Goal: Task Accomplishment & Management: Complete application form

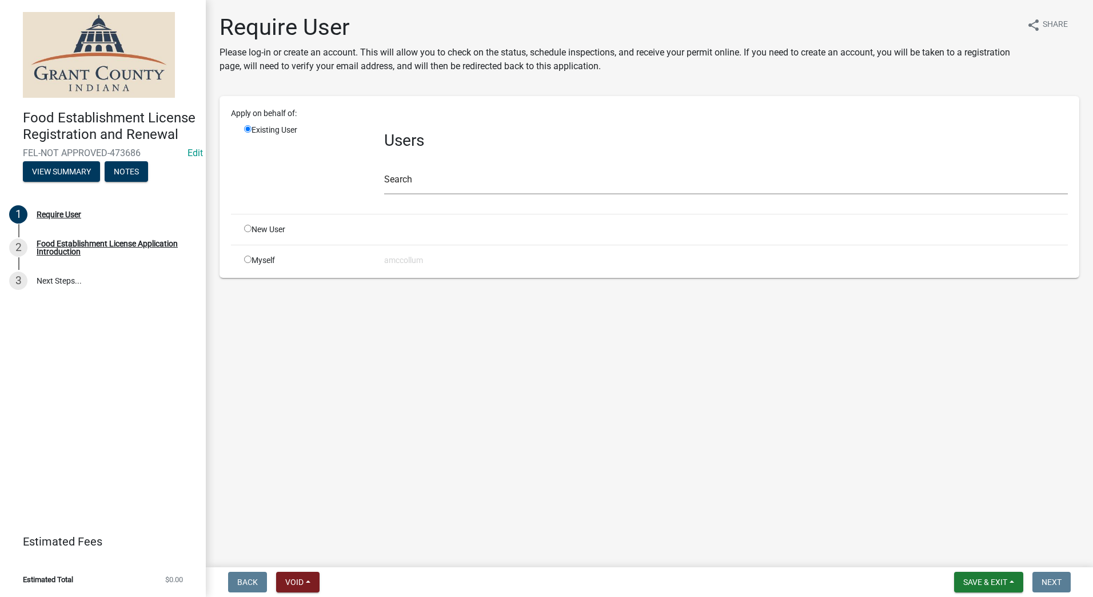
click at [248, 228] on input "radio" at bounding box center [247, 228] width 7 height 7
radio input "true"
radio input "false"
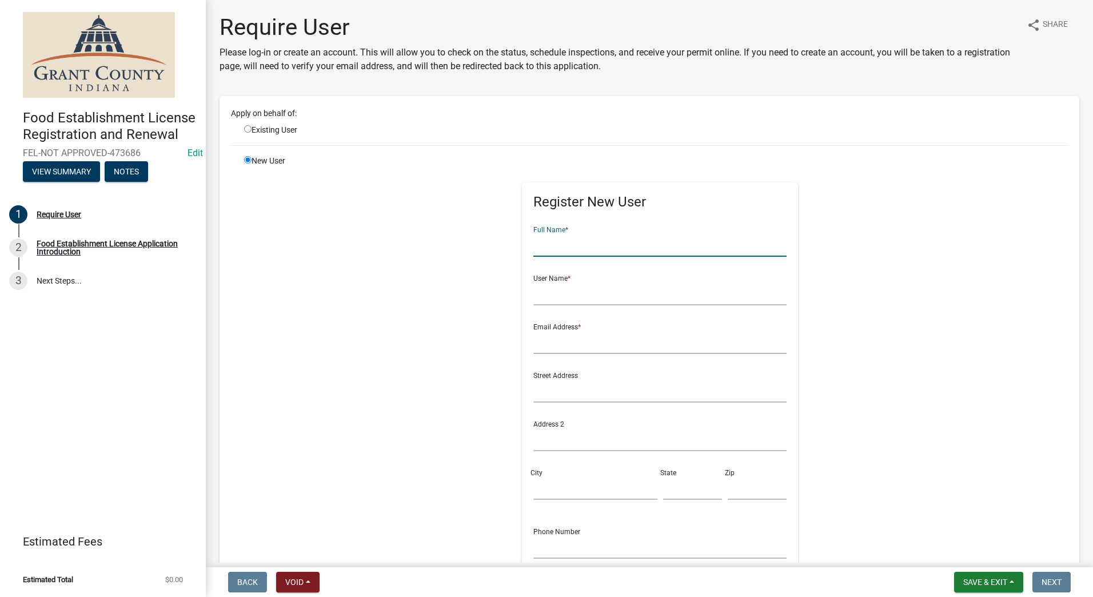
click at [668, 242] on input "text" at bounding box center [659, 244] width 253 height 23
type input "Maucky's"
click at [627, 300] on input "text" at bounding box center [659, 293] width 253 height 23
type input "Britany Mauck"
click at [581, 345] on input "text" at bounding box center [659, 341] width 253 height 23
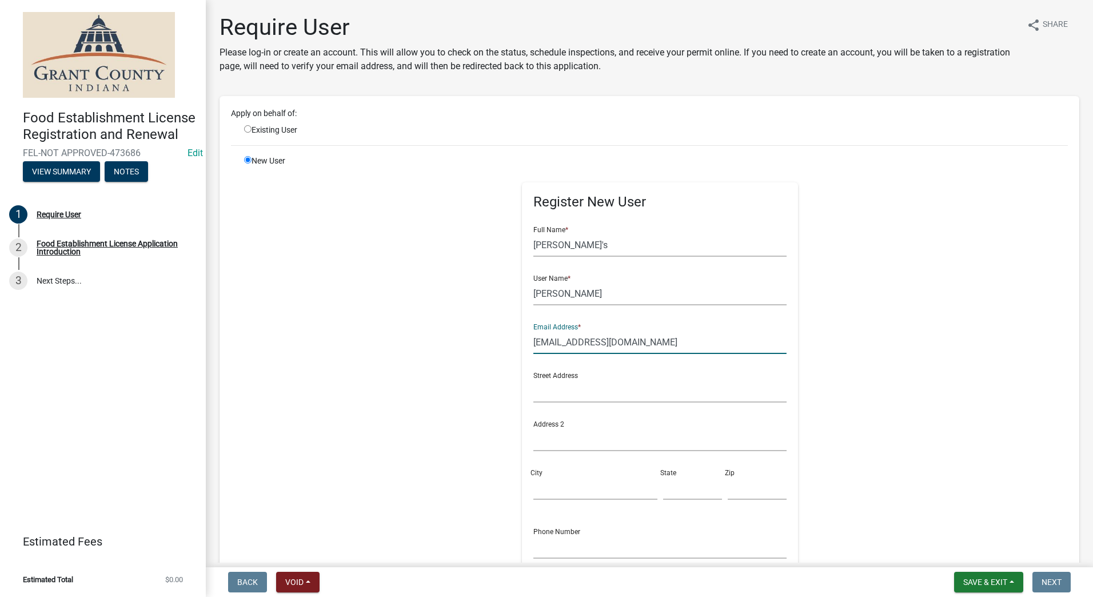
type input "mauckyscaterin8@gmail.com"
click at [559, 387] on input "text" at bounding box center [659, 390] width 253 height 23
type input "16670 N. CR 600 W."
click at [556, 491] on input "City" at bounding box center [594, 487] width 123 height 23
type input "Gaston"
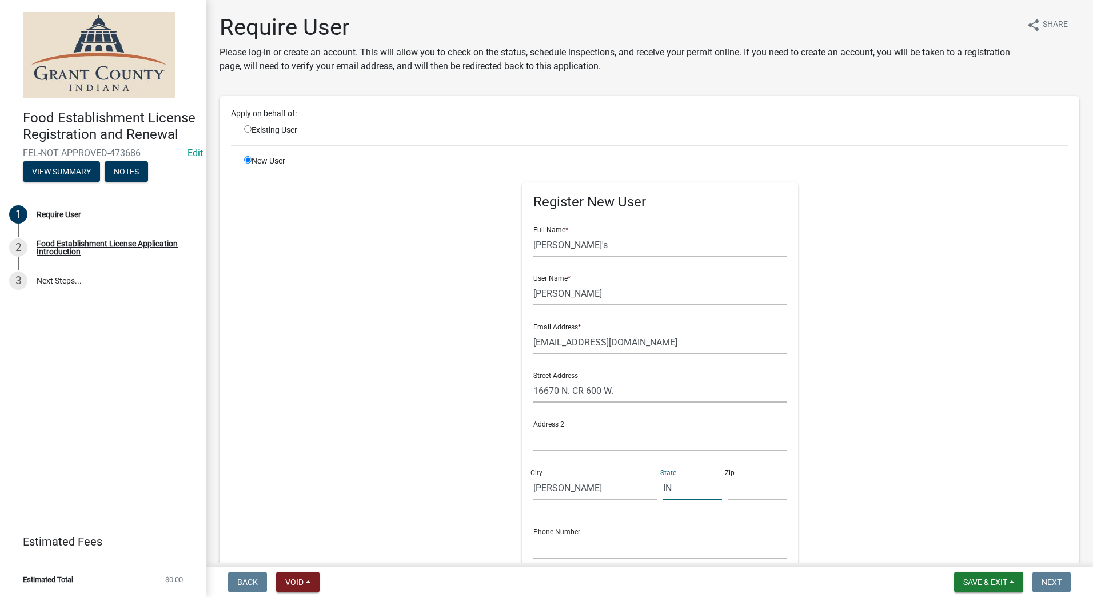
type input "IN"
type input "47342"
click at [543, 555] on input "text" at bounding box center [659, 546] width 253 height 23
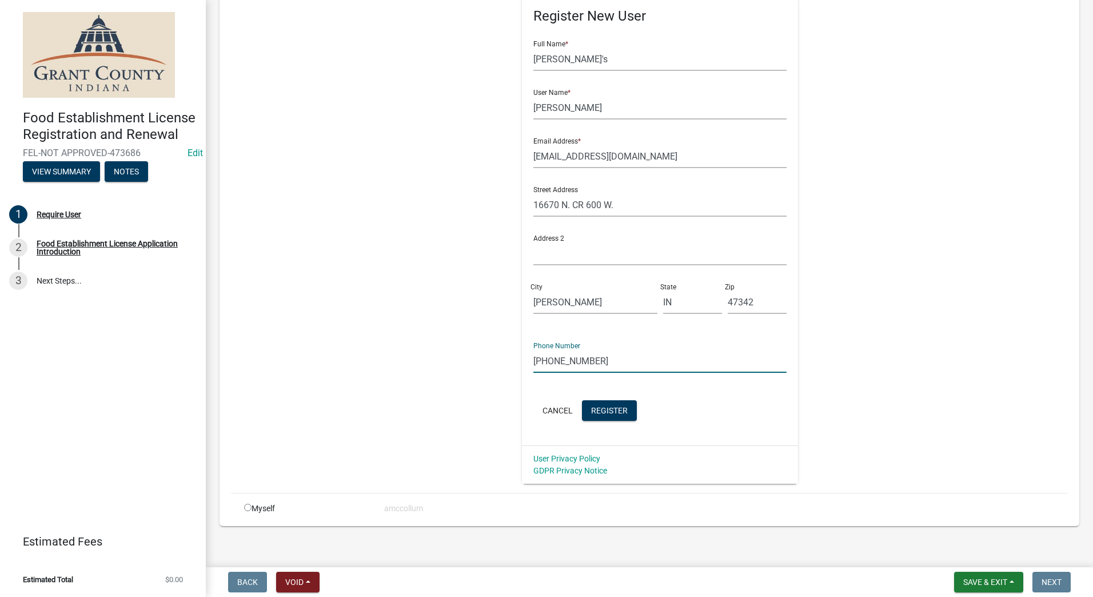
scroll to position [194, 0]
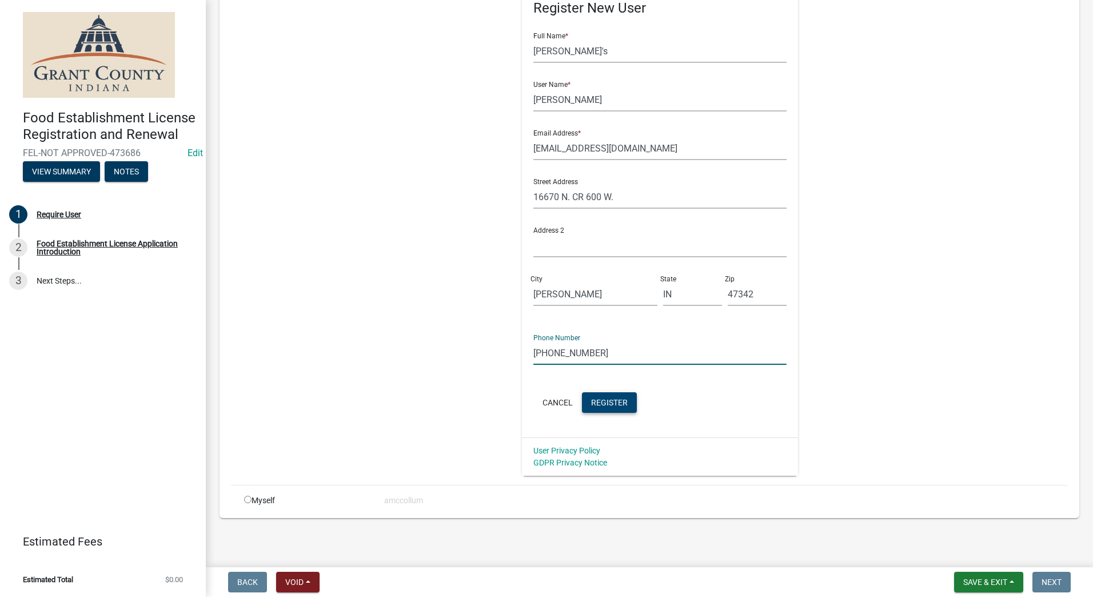
type input "(765)210-2933"
click at [593, 404] on span "Register" at bounding box center [609, 401] width 37 height 9
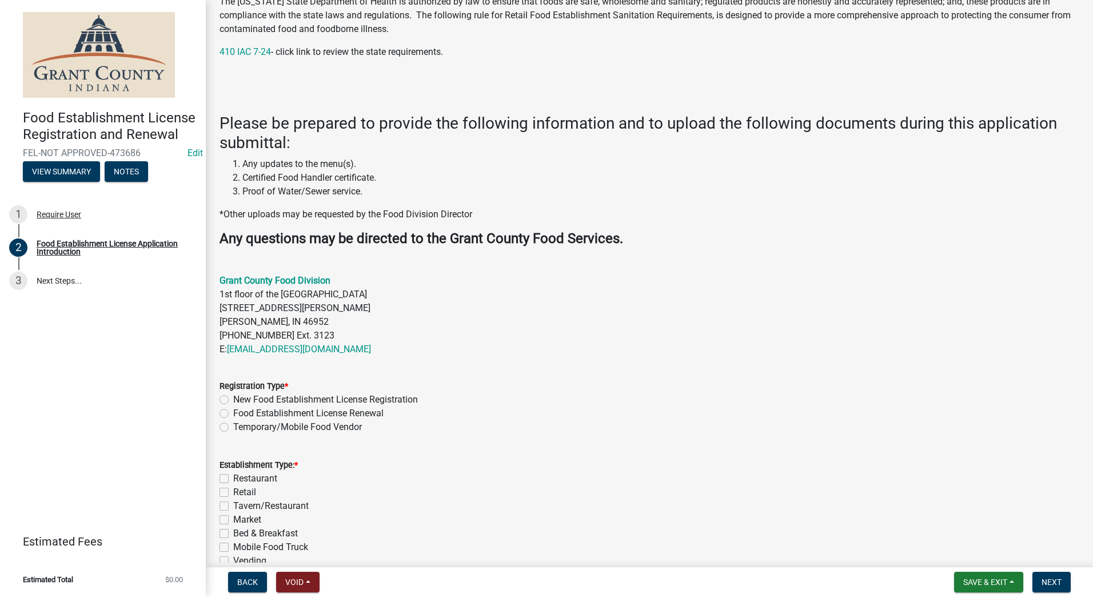
scroll to position [229, 0]
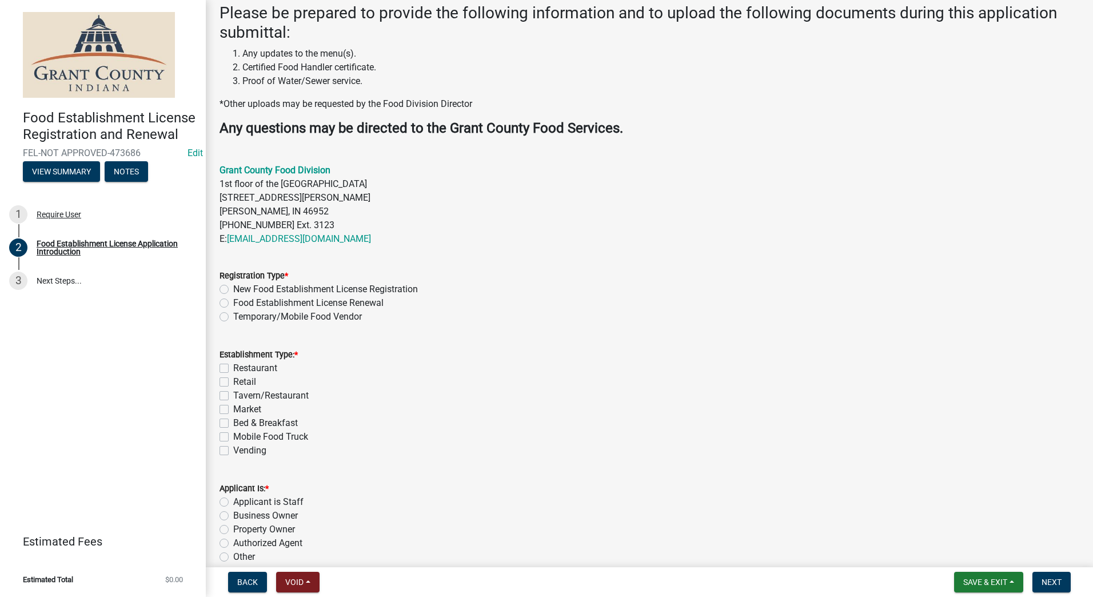
click at [233, 317] on label "Temporary/Mobile Food Vendor" at bounding box center [297, 317] width 129 height 14
click at [233, 317] on input "Temporary/Mobile Food Vendor" at bounding box center [236, 313] width 7 height 7
radio input "true"
click at [233, 436] on label "Mobile Food Truck" at bounding box center [270, 437] width 75 height 14
click at [233, 436] on input "Mobile Food Truck" at bounding box center [236, 433] width 7 height 7
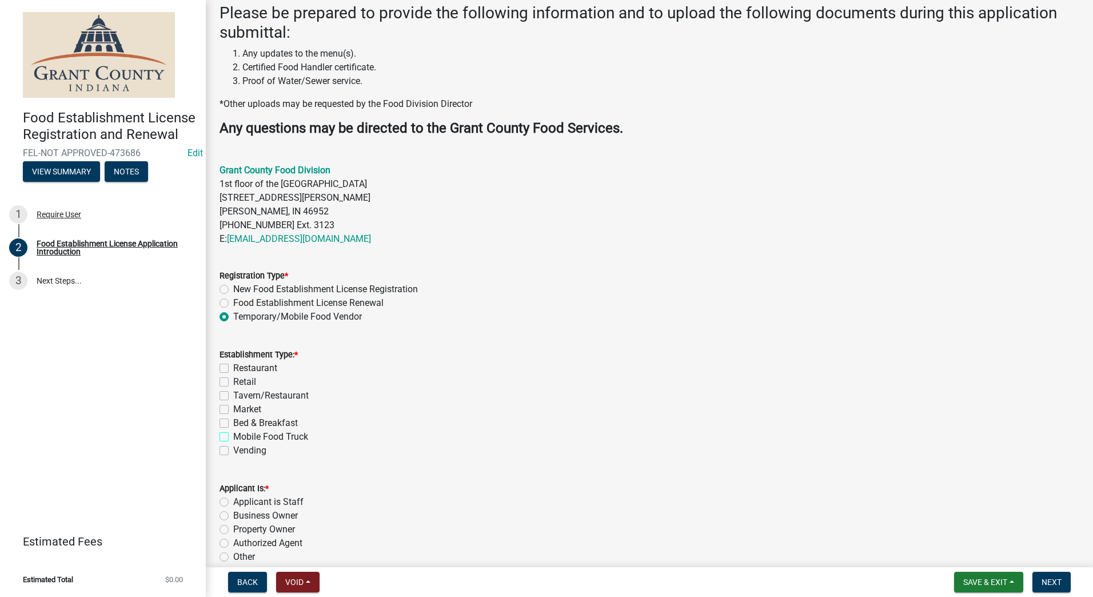
checkbox input "true"
checkbox input "false"
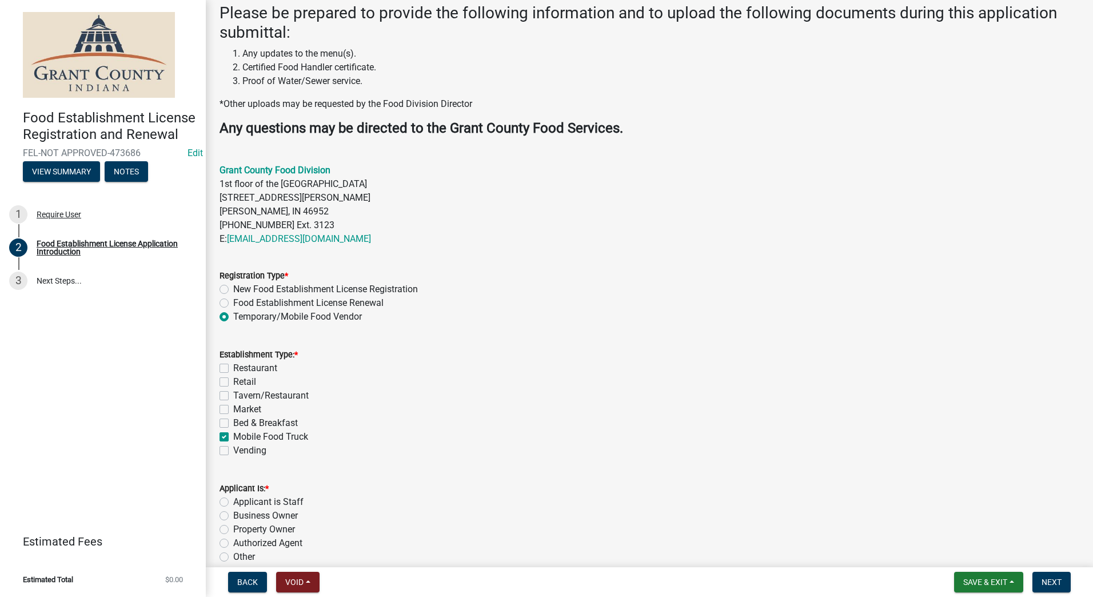
checkbox input "false"
checkbox input "true"
checkbox input "false"
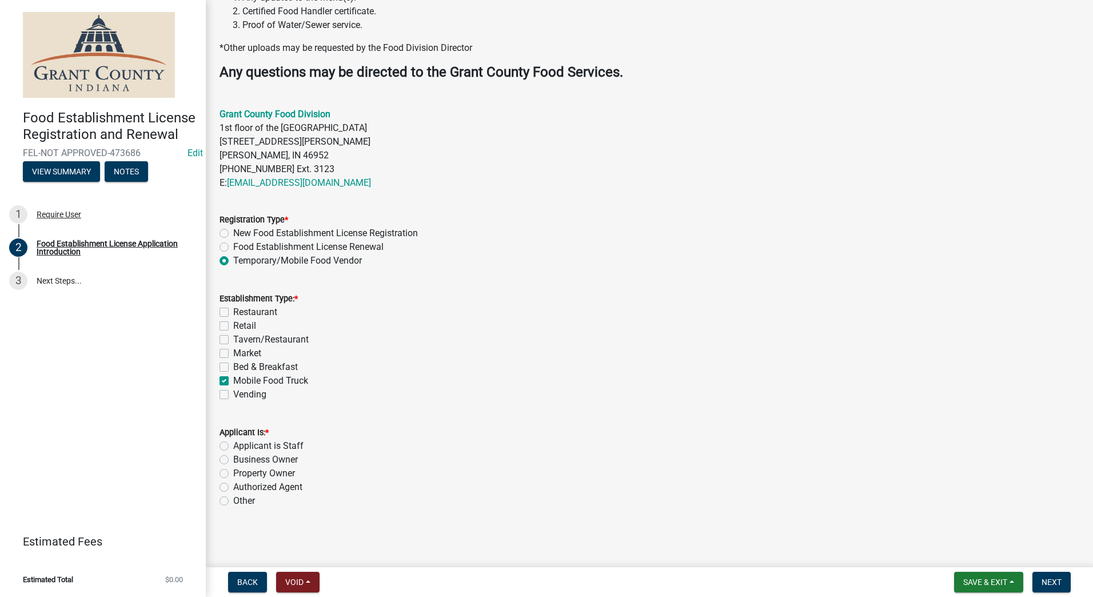
click at [233, 484] on label "Authorized Agent" at bounding box center [267, 487] width 69 height 14
click at [233, 484] on input "Authorized Agent" at bounding box center [236, 483] width 7 height 7
radio input "true"
click at [650, 454] on div "Business Owner" at bounding box center [649, 460] width 860 height 14
click at [1051, 578] on span "Next" at bounding box center [1051, 581] width 20 height 9
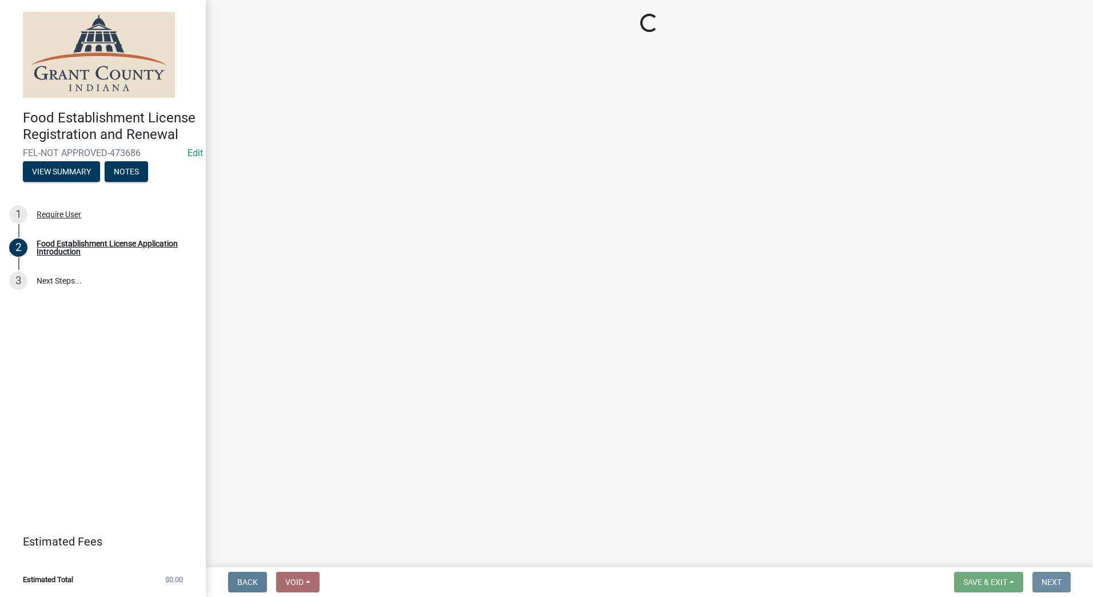
scroll to position [0, 0]
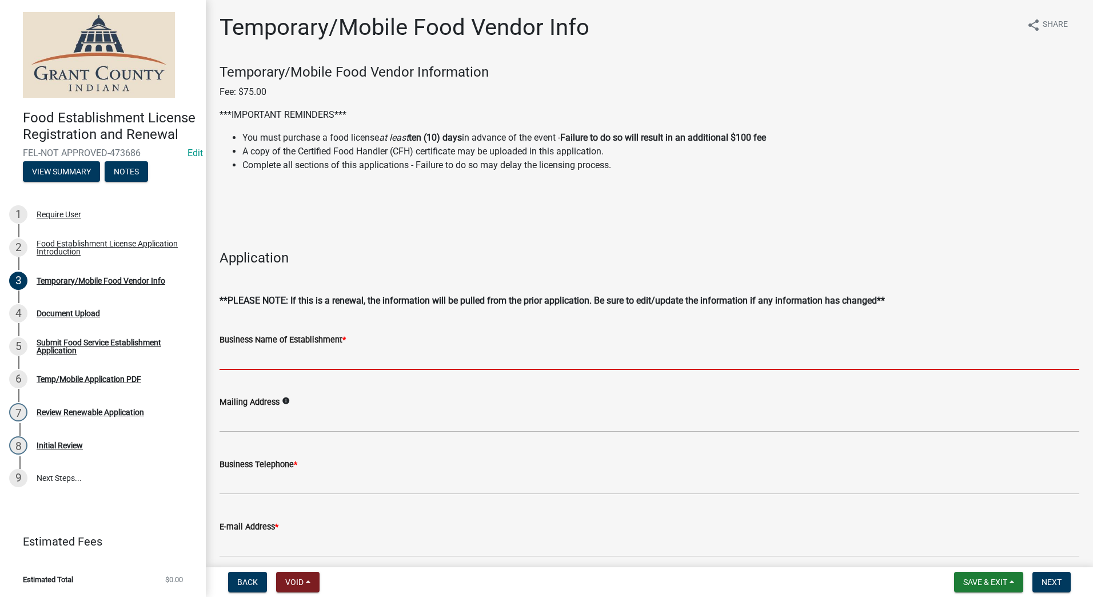
click at [239, 353] on input "Business Name of Establishment *" at bounding box center [649, 357] width 860 height 23
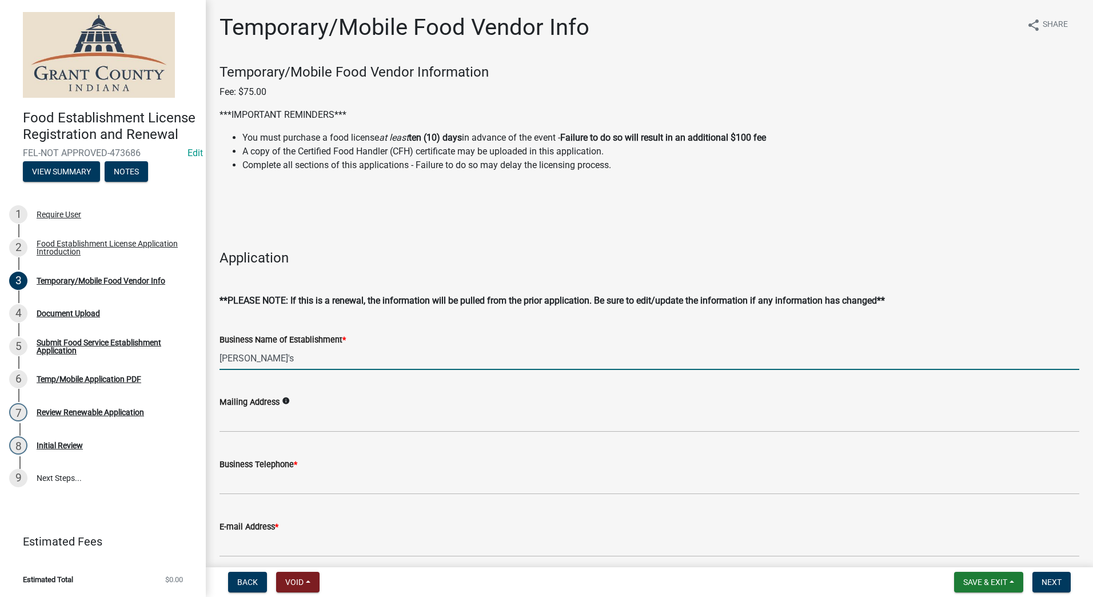
type input "Maucky's"
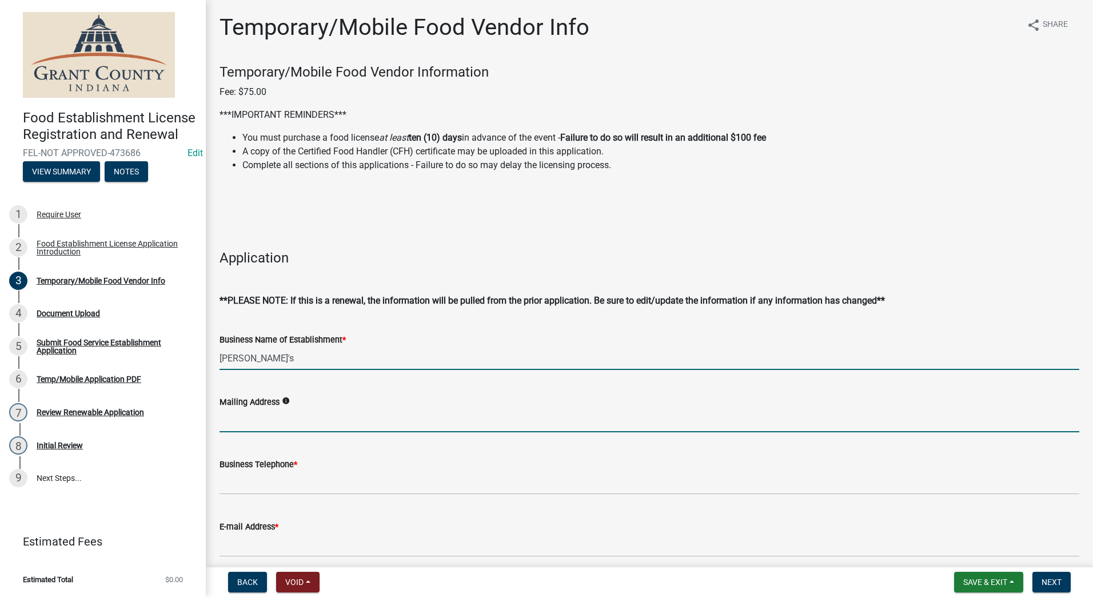
click at [247, 421] on input "Mailing Address" at bounding box center [649, 420] width 860 height 23
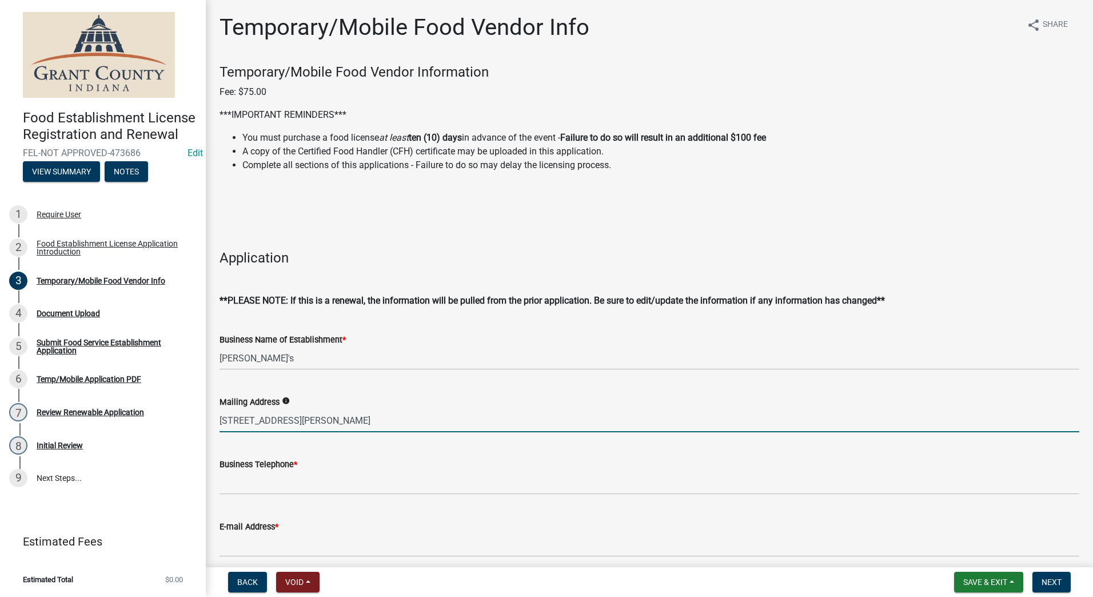
type input "16670 N. CR 600 W., Gaston IN 47342"
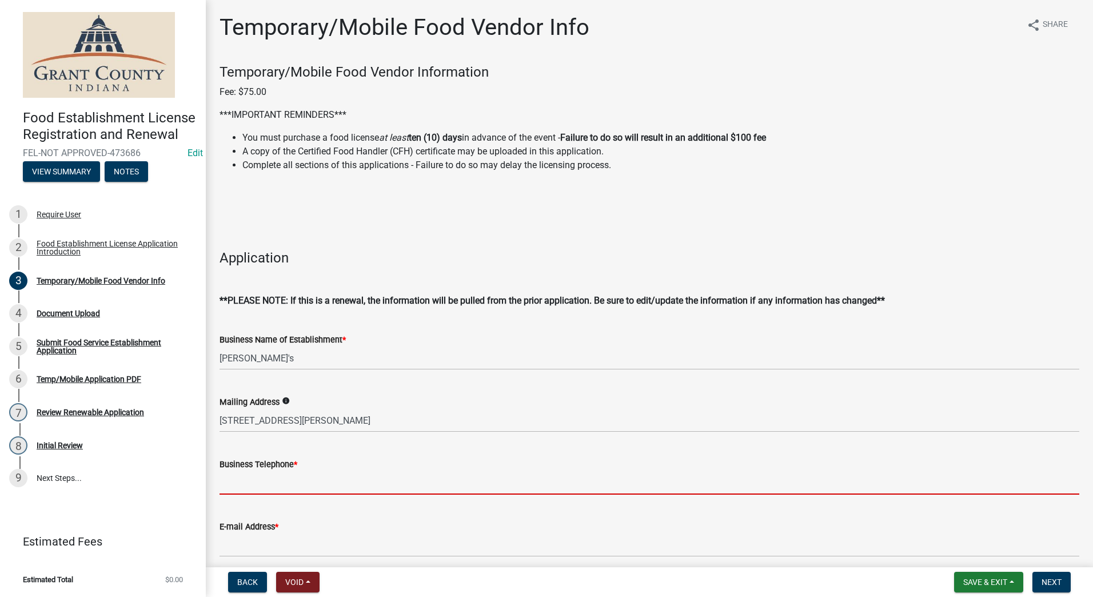
click at [239, 479] on input "Business Telephone *" at bounding box center [649, 482] width 860 height 23
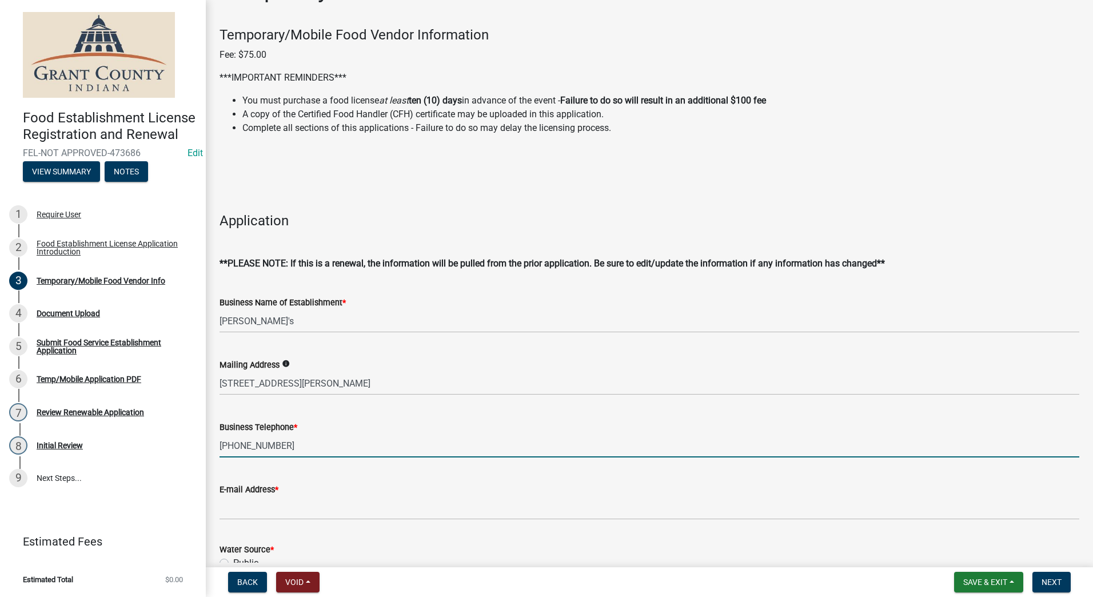
scroll to position [114, 0]
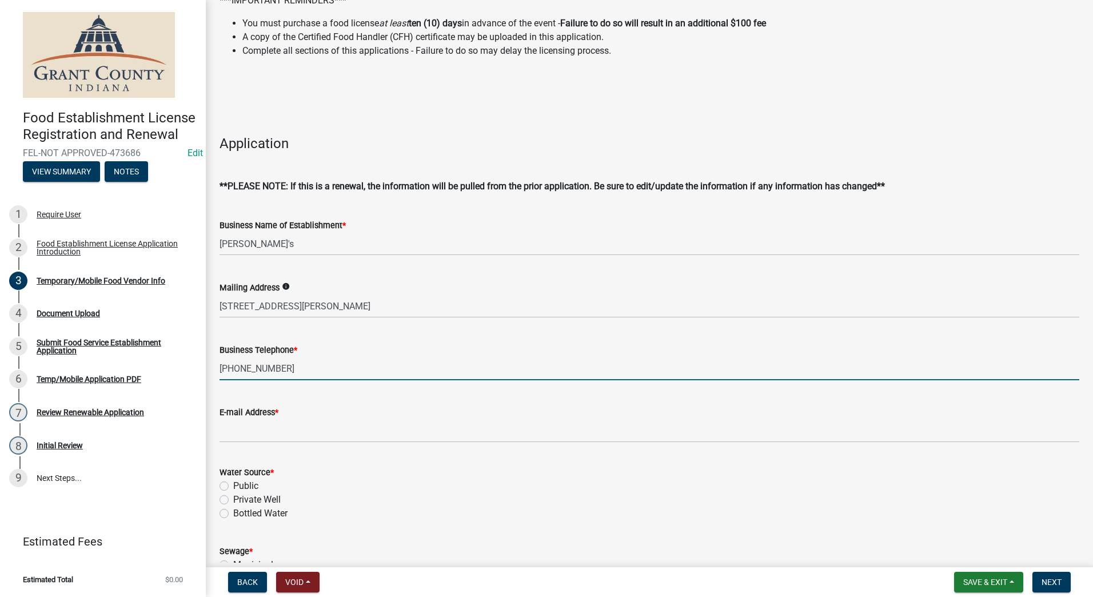
type input "(765)210-2933"
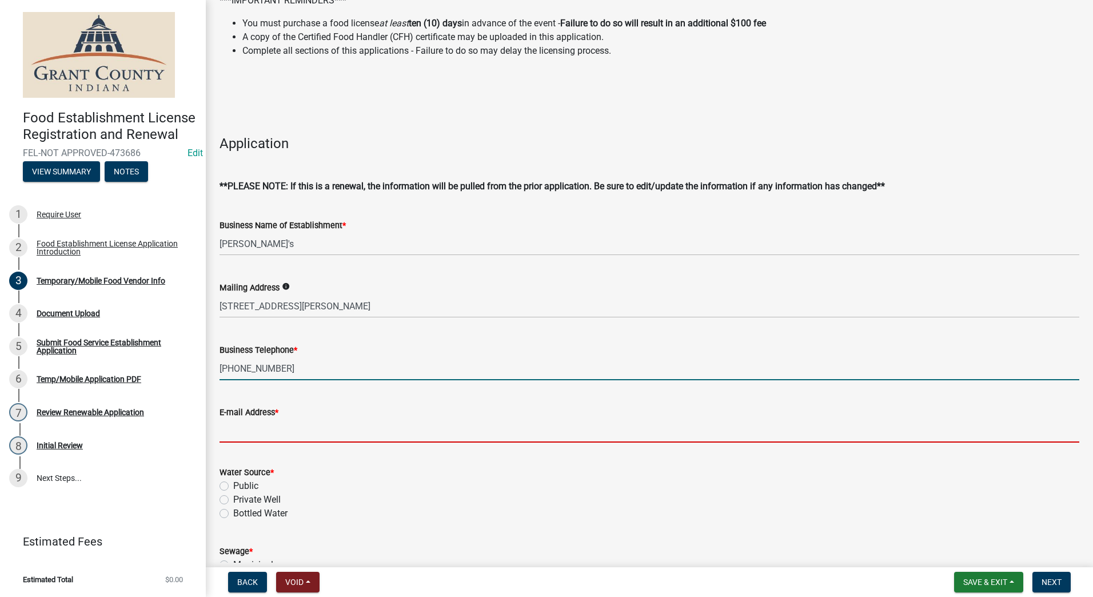
click at [245, 425] on input "E-mail Address *" at bounding box center [649, 430] width 860 height 23
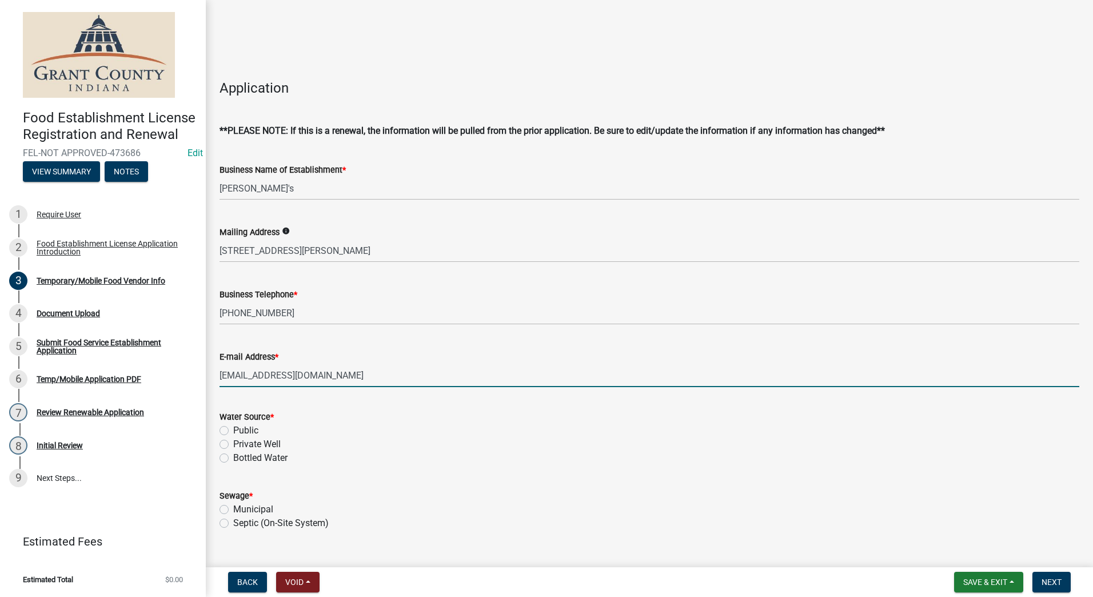
scroll to position [286, 0]
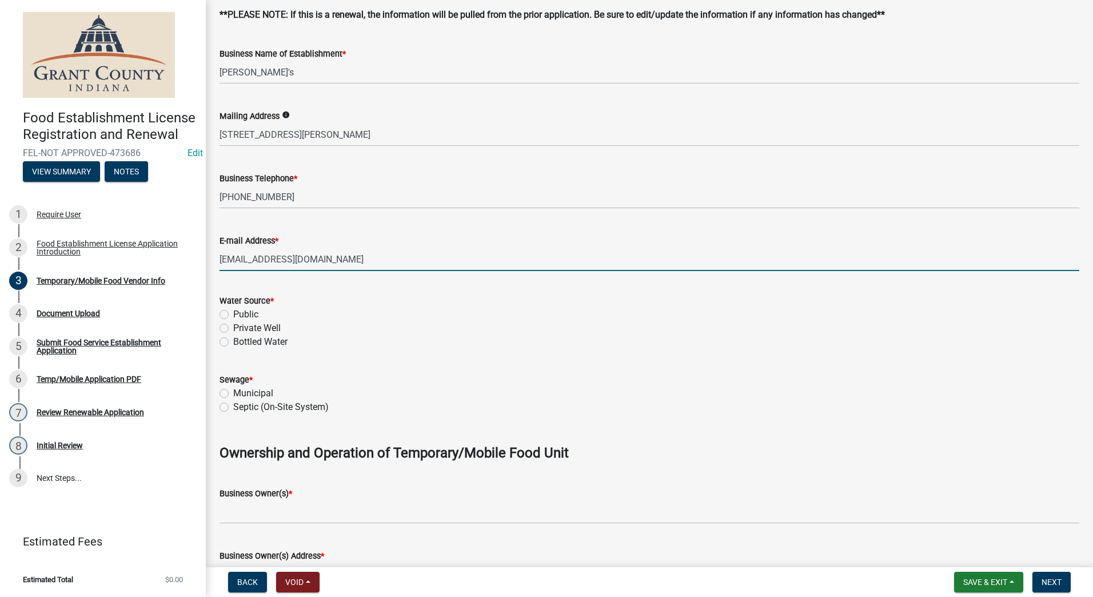
type input "mauckyscaterin8@gmail.com"
click at [217, 313] on div "Water Source * Public Private Well Bottled Water" at bounding box center [649, 314] width 877 height 69
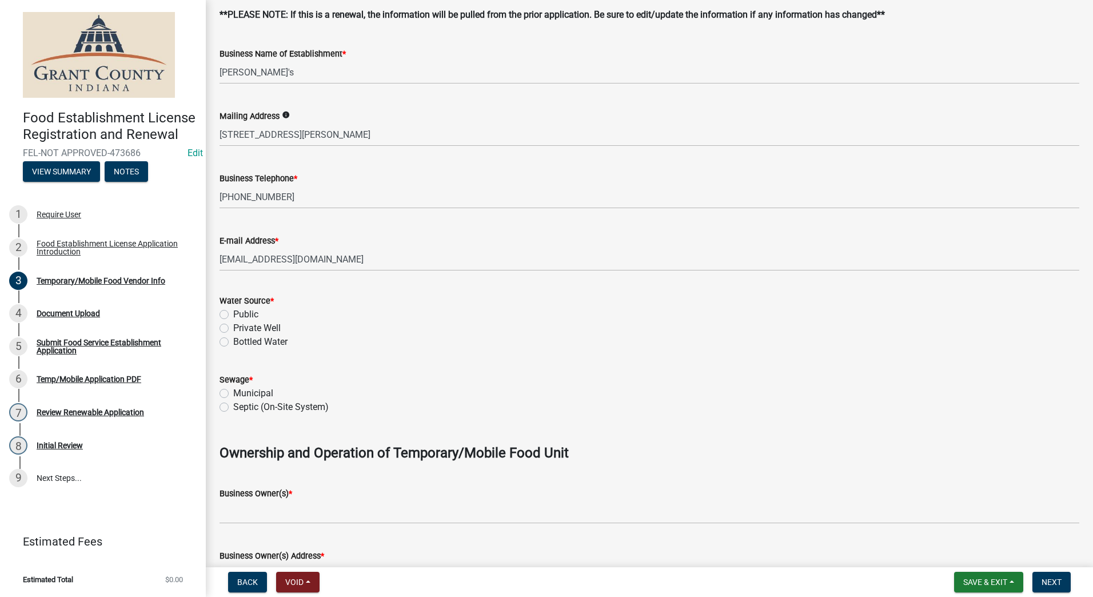
click at [233, 317] on label "Public" at bounding box center [245, 315] width 25 height 14
click at [233, 315] on input "Public" at bounding box center [236, 311] width 7 height 7
radio input "true"
click at [233, 394] on label "Municipal" at bounding box center [253, 393] width 40 height 14
click at [233, 394] on input "Municipal" at bounding box center [236, 389] width 7 height 7
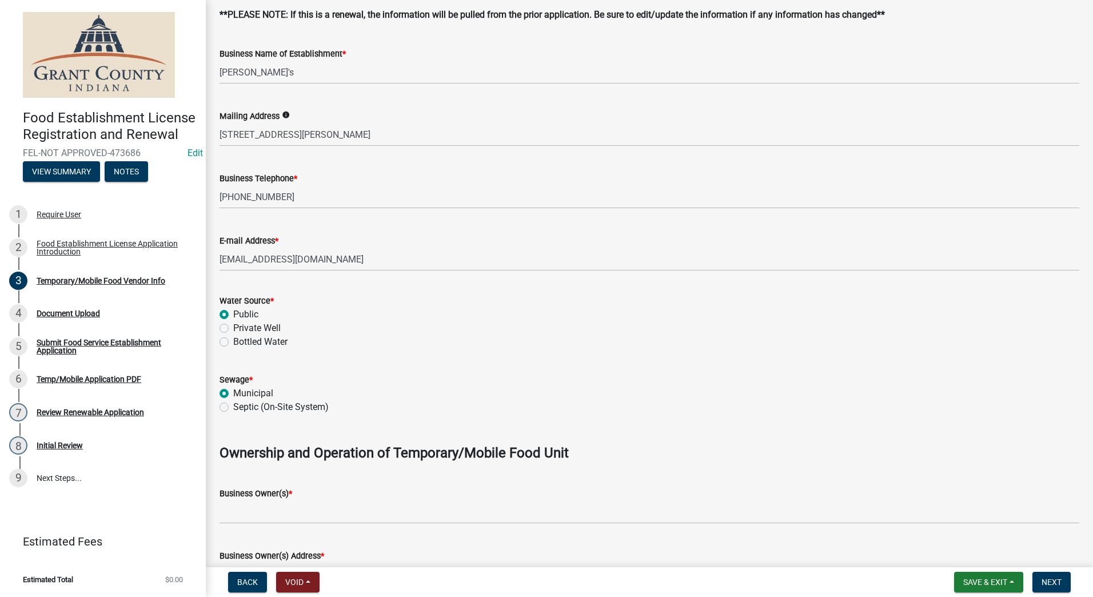
radio input "true"
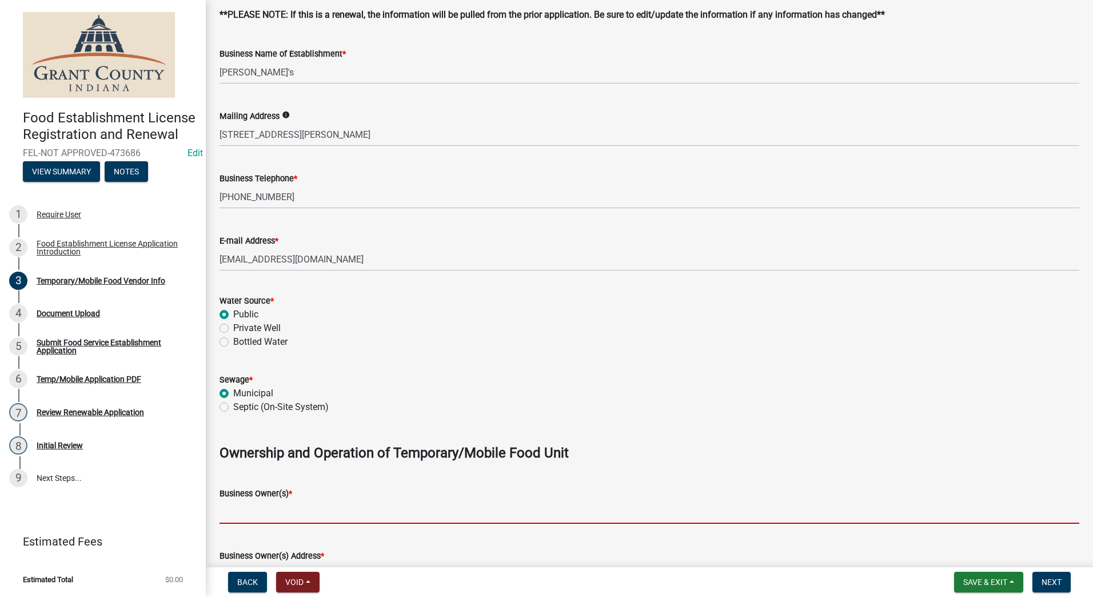
click at [312, 517] on input "Business Owner(s) *" at bounding box center [649, 511] width 860 height 23
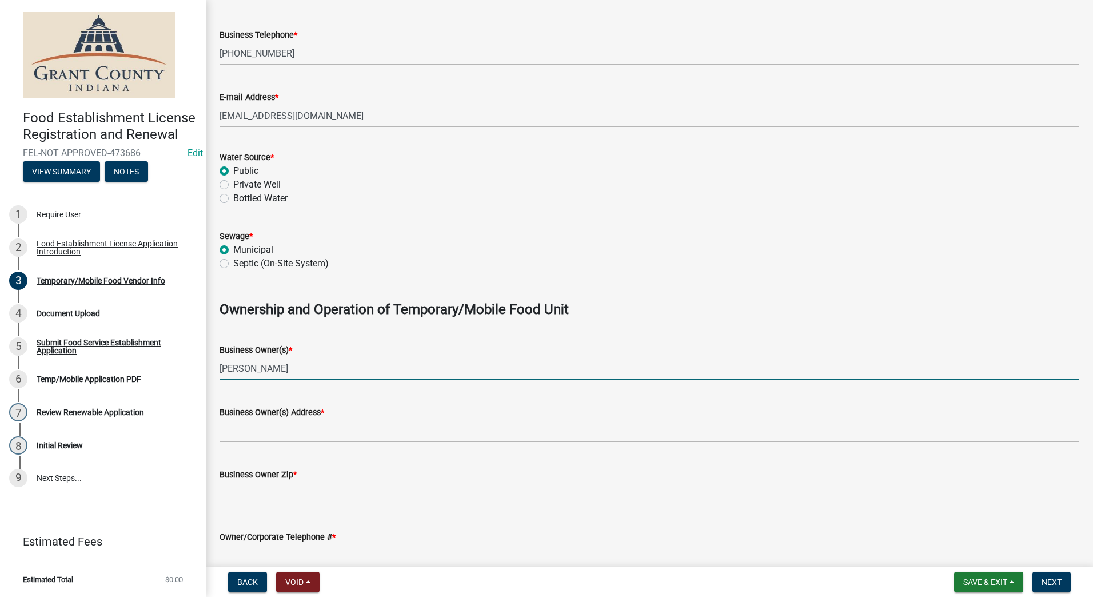
scroll to position [457, 0]
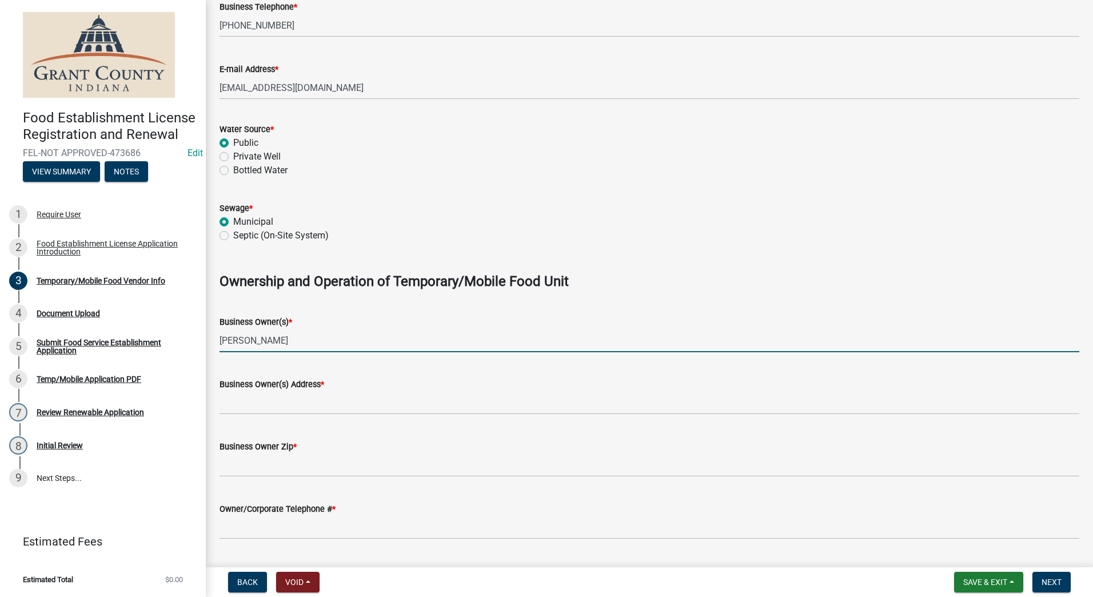
type input "Britany Mauck"
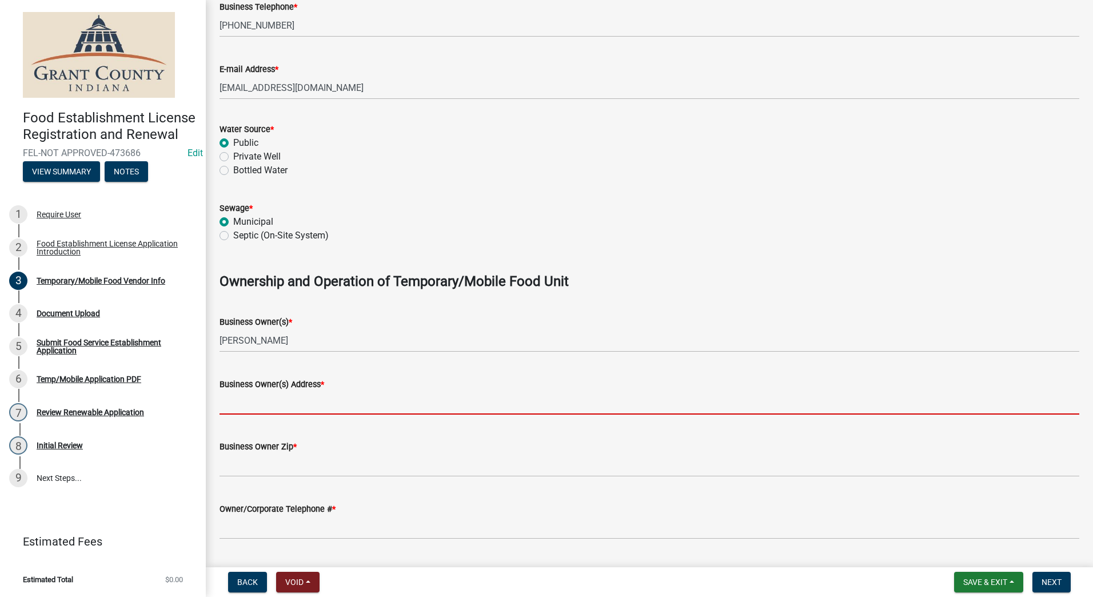
click at [245, 404] on input "Business Owner(s) Address *" at bounding box center [649, 402] width 860 height 23
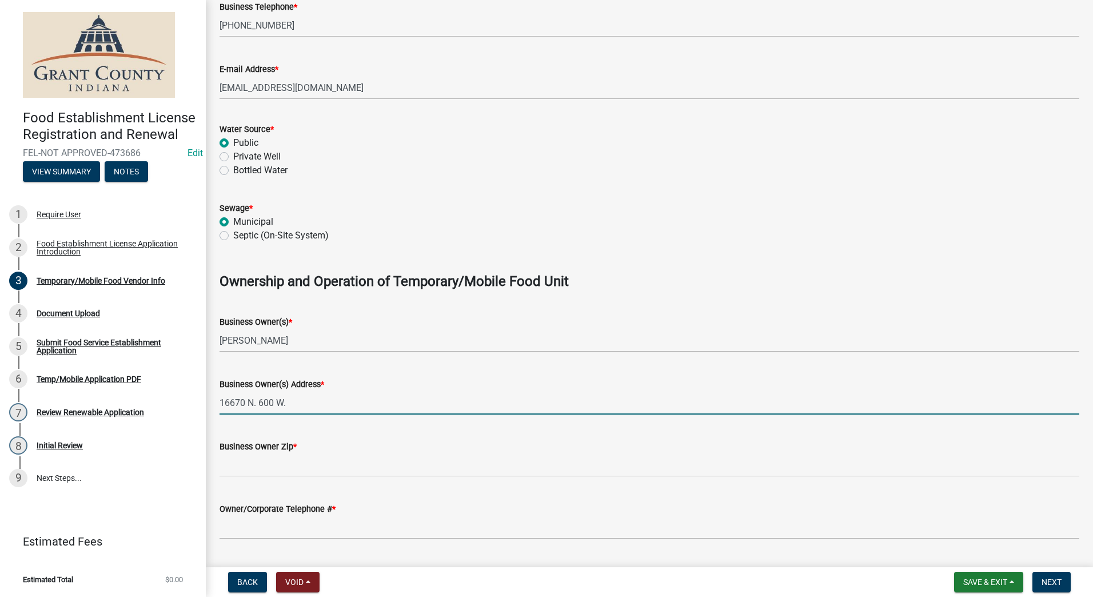
click at [258, 402] on input "16670 N. 600 W." at bounding box center [649, 402] width 860 height 23
click at [309, 398] on input "16670 N. CR 600 W." at bounding box center [649, 402] width 860 height 23
type input "16670 N. CR 600 W., Gaston IN"
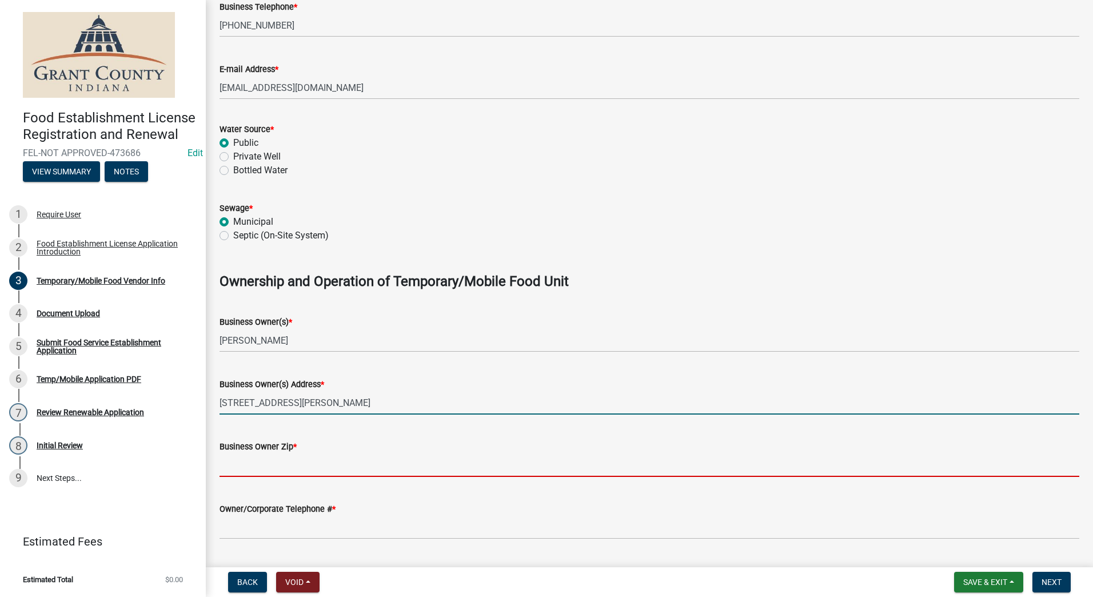
click at [279, 464] on input "Business Owner Zip *" at bounding box center [649, 464] width 860 height 23
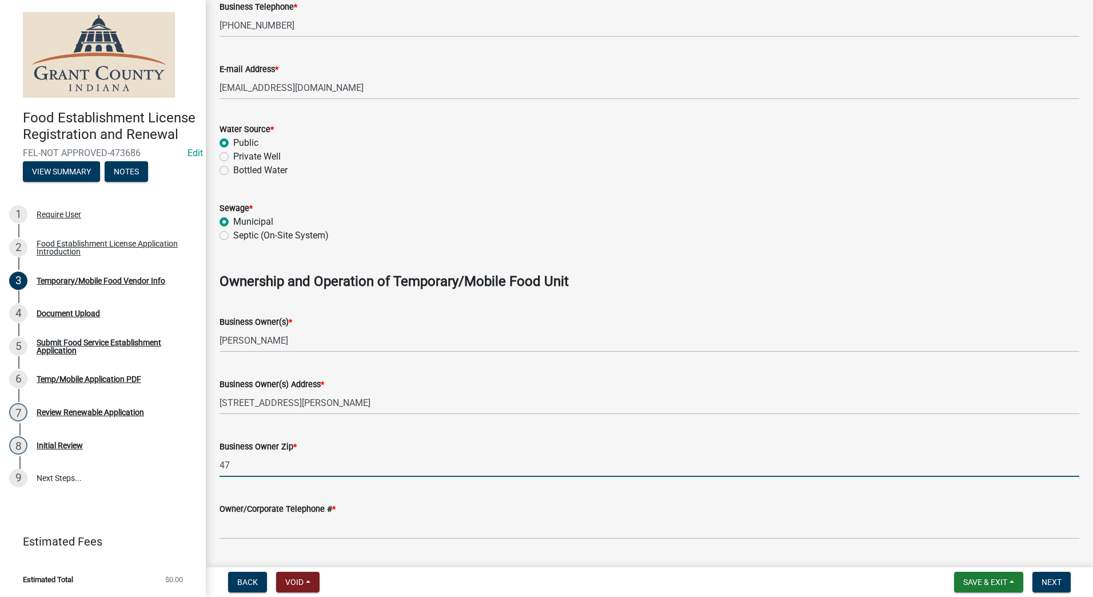
type input "4"
type input "47342"
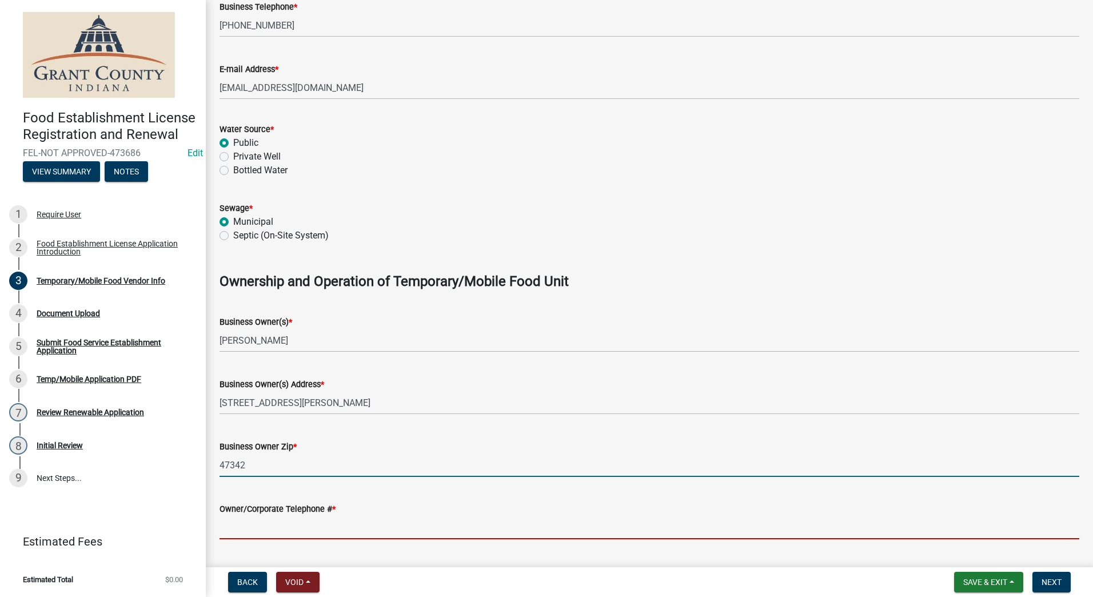
click at [288, 526] on input "Owner/Corporate Telephone # *" at bounding box center [649, 527] width 860 height 23
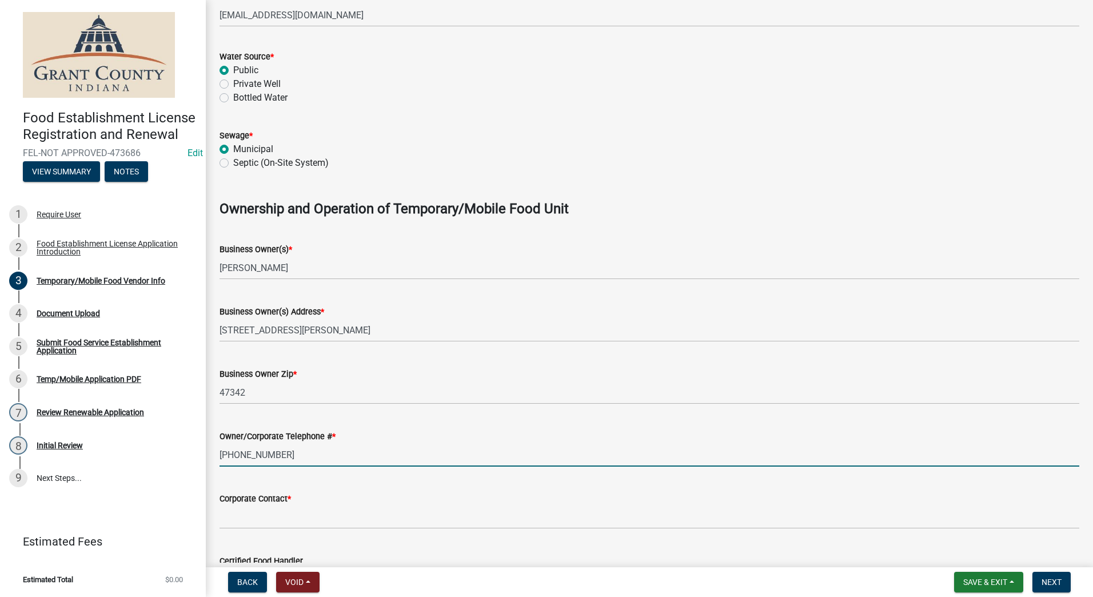
scroll to position [629, 0]
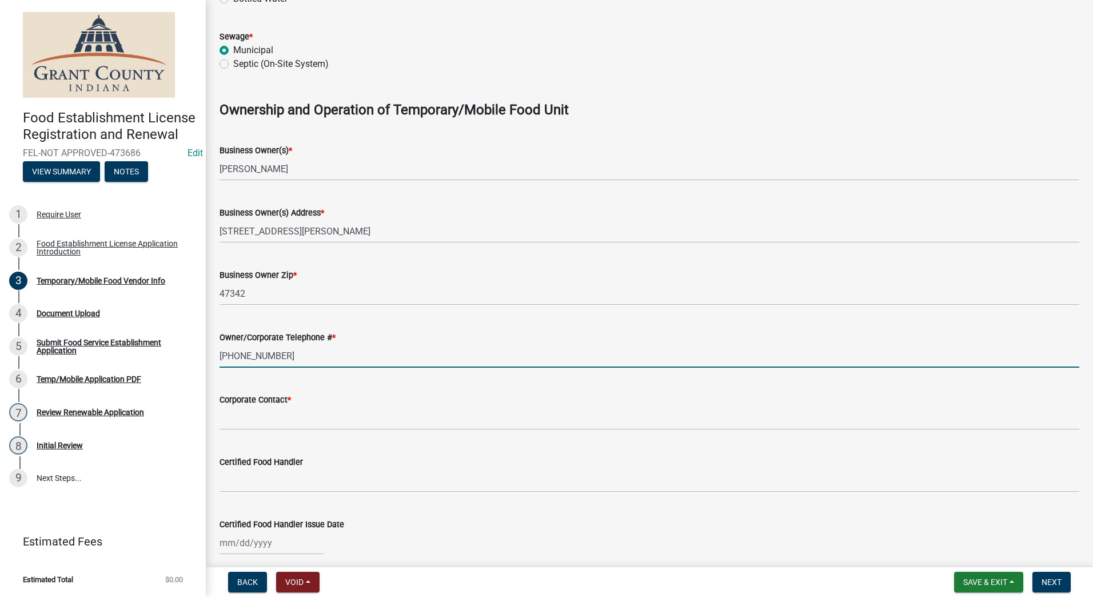
type input "(765)210-2933"
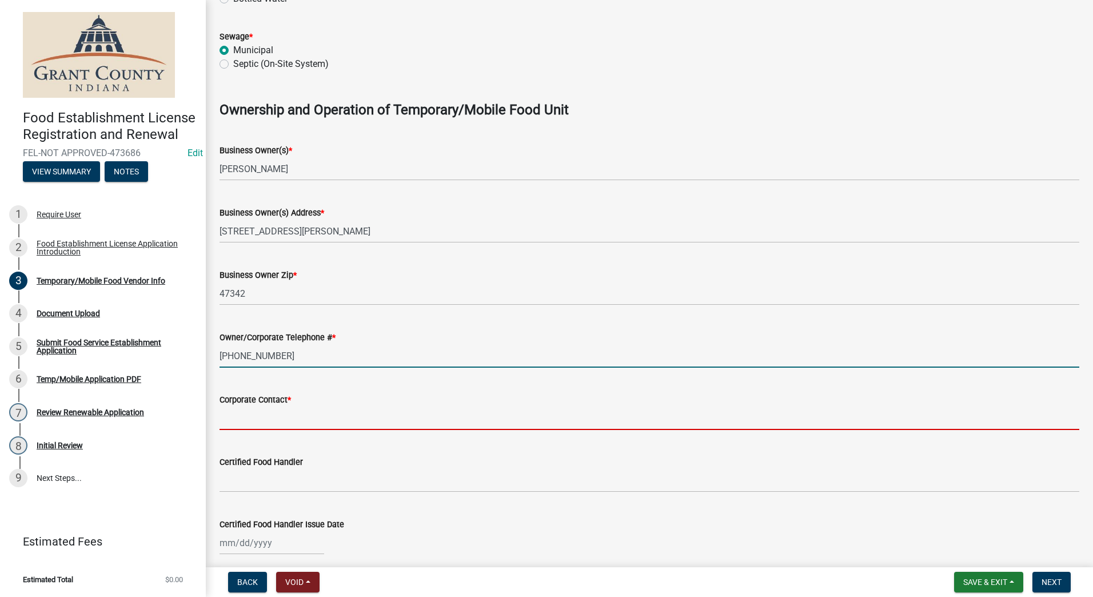
click at [242, 410] on input "Corporate Contact *" at bounding box center [649, 417] width 860 height 23
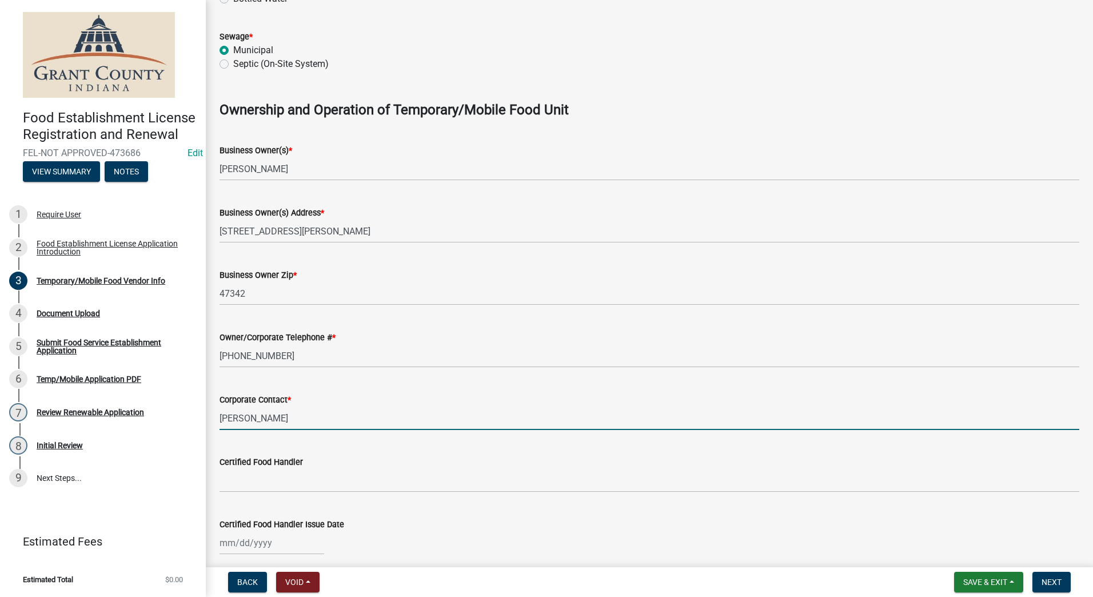
type input "Britany Mauck"
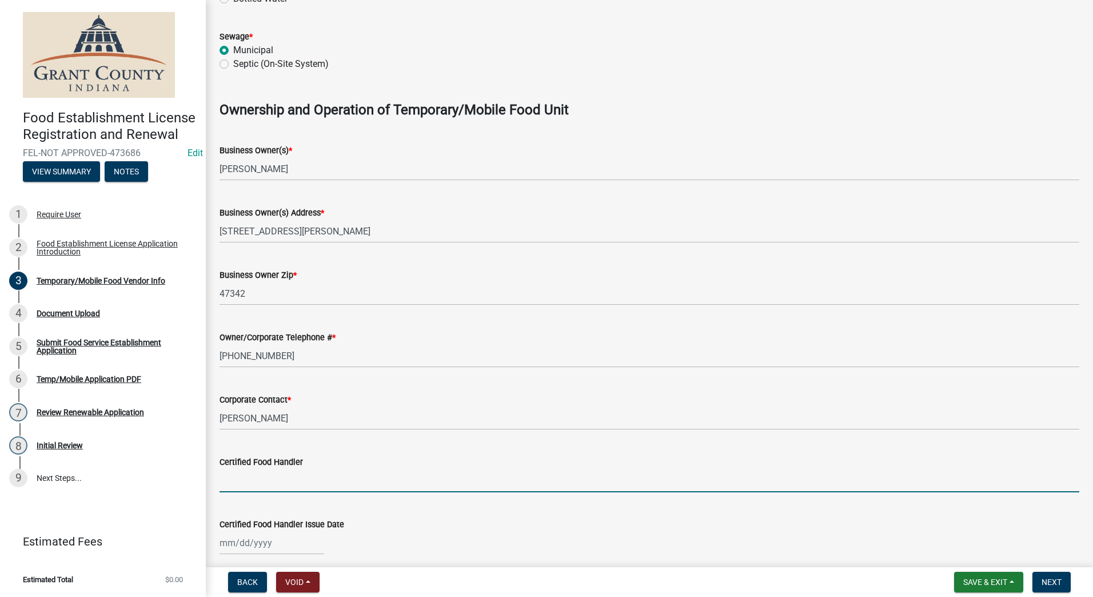
click at [288, 475] on input "Certified Food Handler" at bounding box center [649, 480] width 860 height 23
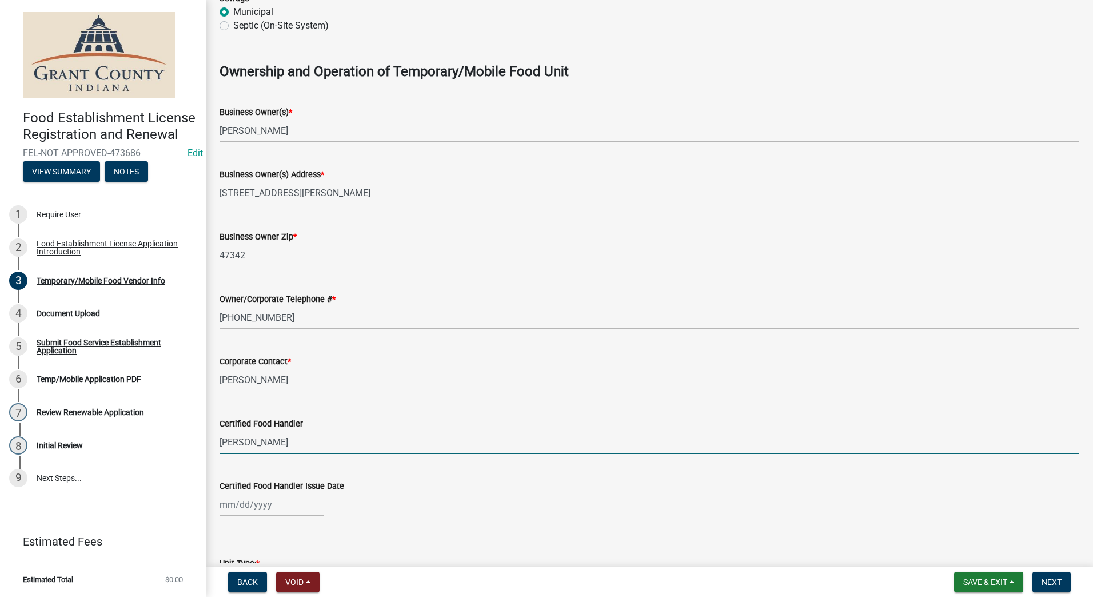
scroll to position [743, 0]
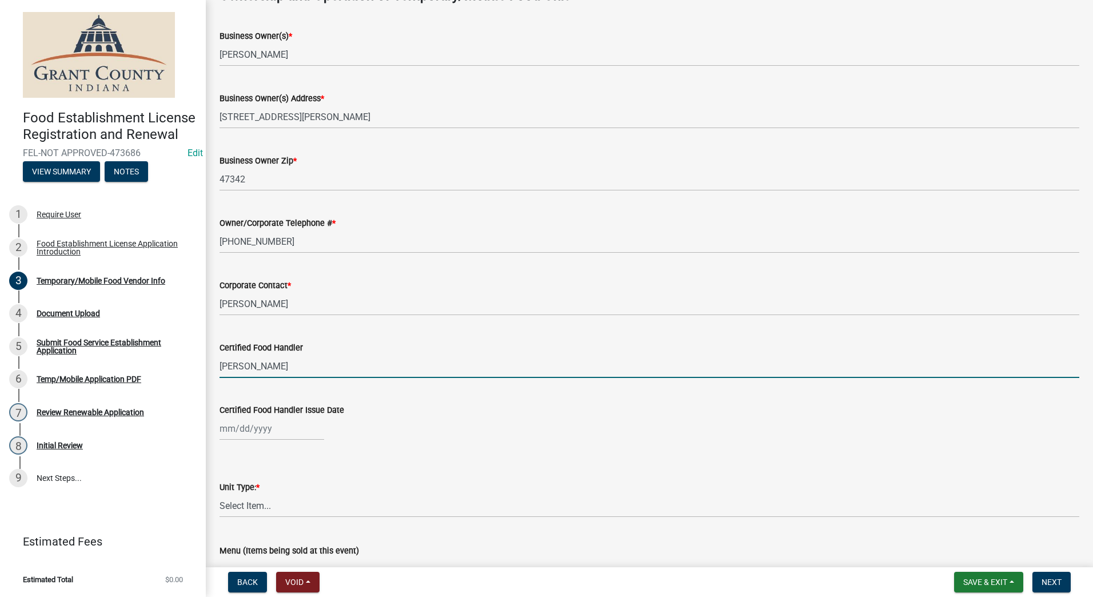
type input "Britany Mauck"
select select "9"
select select "2025"
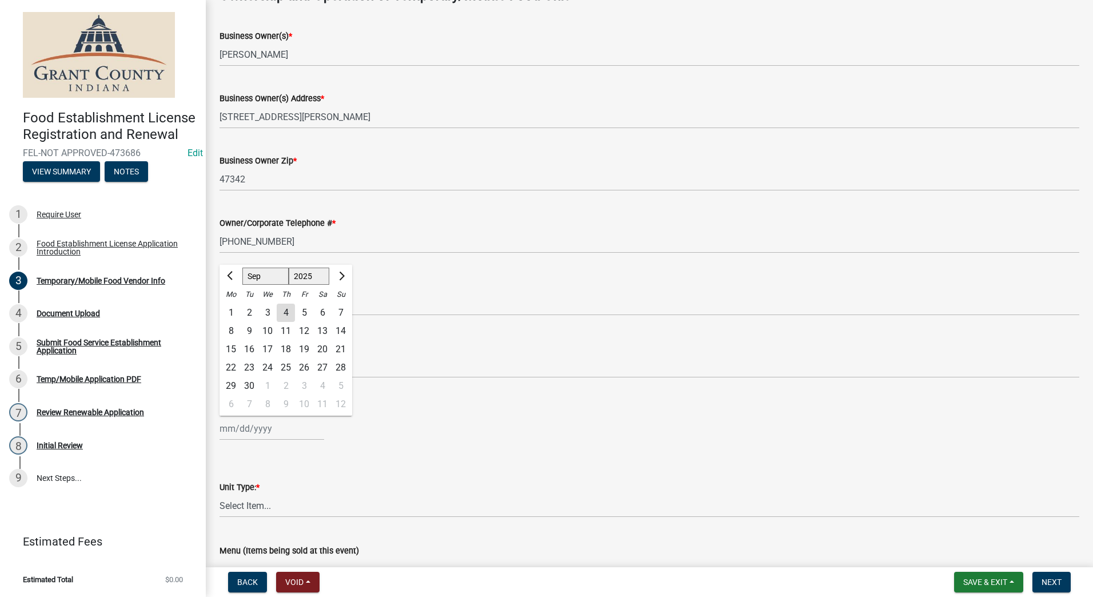
click at [265, 433] on div "Jan Feb Mar Apr May Jun Jul Aug Sep Oct Nov Dec 1525 1526 1527 1528 1529 1530 1…" at bounding box center [271, 428] width 105 height 23
click at [233, 429] on input "Certified Food Handler Issue Date" at bounding box center [271, 428] width 105 height 23
drag, startPoint x: 223, startPoint y: 270, endPoint x: 227, endPoint y: 275, distance: 6.5
click at [225, 273] on div at bounding box center [230, 276] width 23 height 18
click at [229, 275] on span "Previous month" at bounding box center [231, 275] width 9 height 9
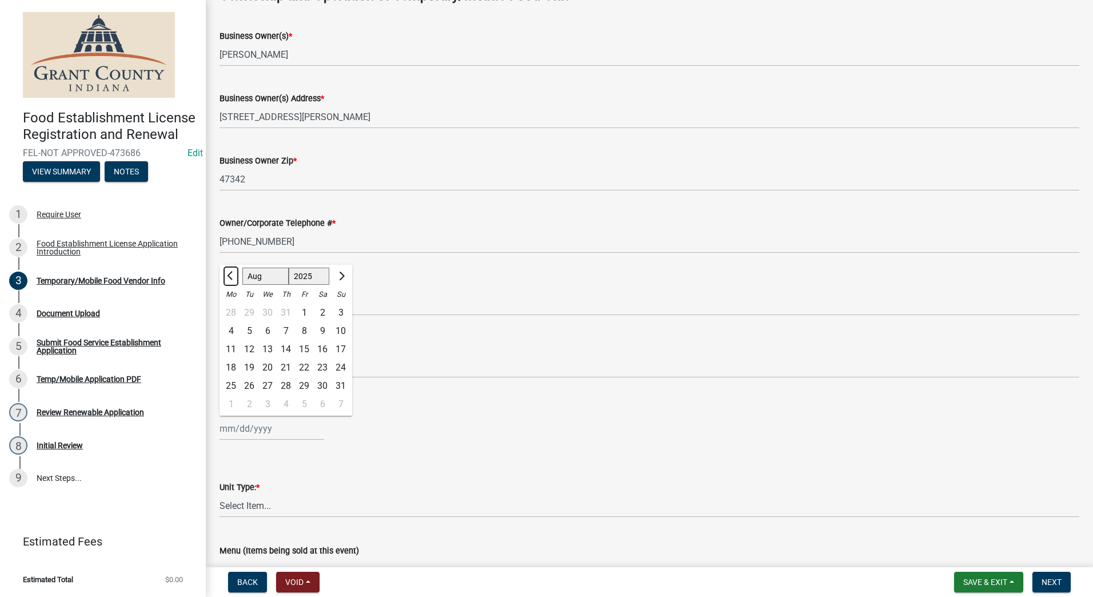
click at [229, 275] on span "Previous month" at bounding box center [231, 275] width 9 height 9
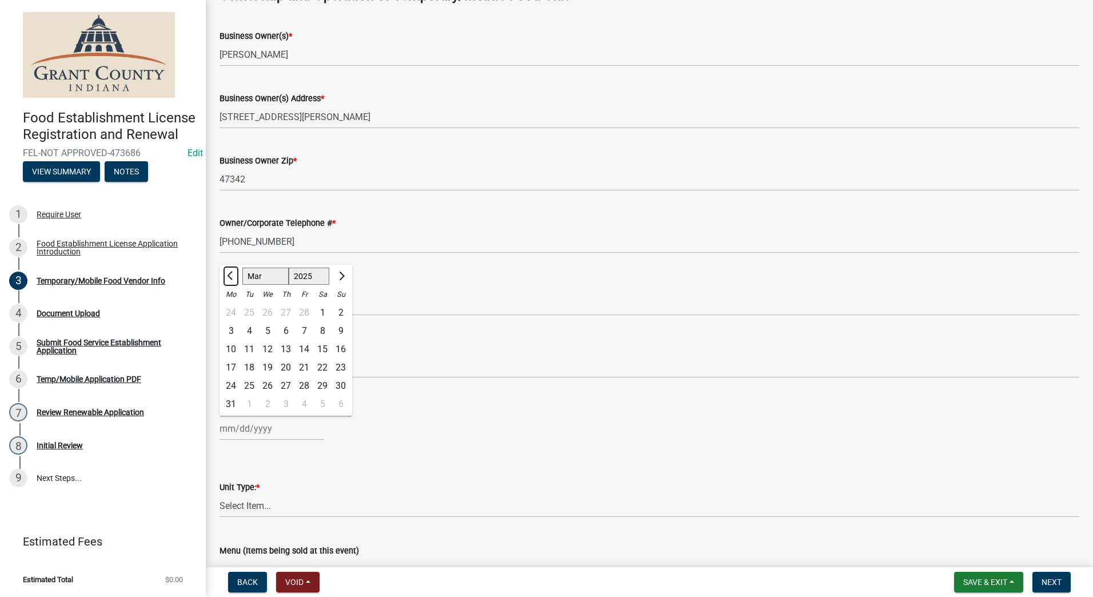
click at [229, 275] on span "Previous month" at bounding box center [231, 275] width 9 height 9
click at [229, 276] on span "Previous month" at bounding box center [231, 275] width 9 height 9
click at [340, 278] on span "Next month" at bounding box center [340, 275] width 9 height 9
select select "2"
click at [314, 274] on select "1525 1526 1527 1528 1529 1530 1531 1532 1533 1534 1535 1536 1537 1538 1539 1540…" at bounding box center [309, 275] width 41 height 17
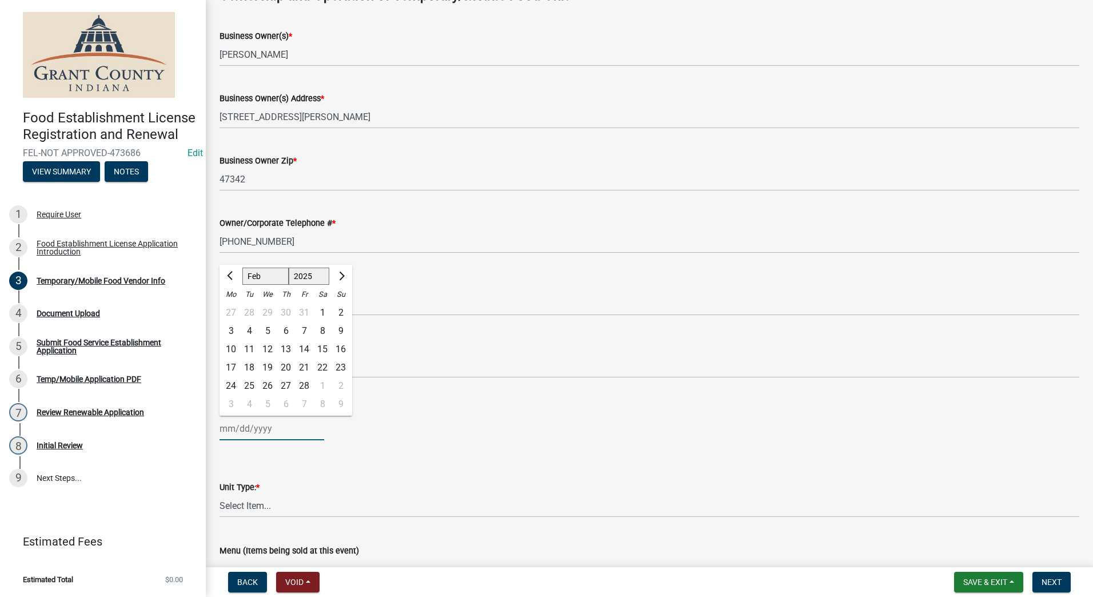
select select "2022"
click at [289, 267] on select "1525 1526 1527 1528 1529 1530 1531 1532 1533 1534 1535 1536 1537 1538 1539 1540…" at bounding box center [309, 275] width 41 height 17
click at [232, 348] on div "14" at bounding box center [231, 349] width 18 height 18
type input "02/14/2022"
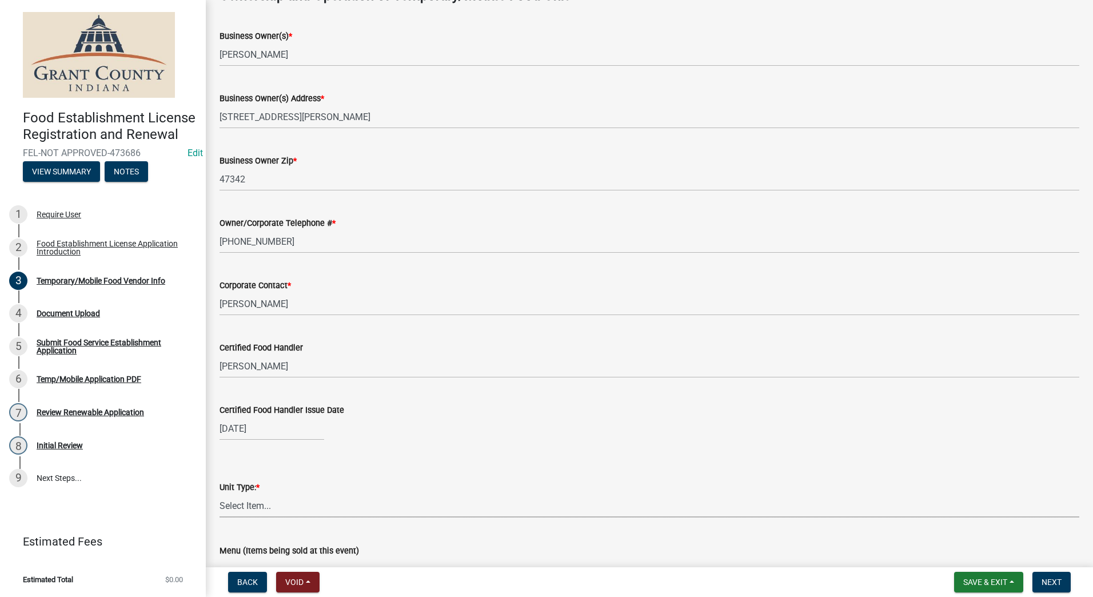
click at [297, 501] on select "Select Item... Mobile Trailer Stand Tent Cart Truck" at bounding box center [649, 505] width 860 height 23
click at [219, 494] on select "Select Item... Mobile Trailer Stand Tent Cart Truck" at bounding box center [649, 505] width 860 height 23
select select "986694ba-6a39-4309-ba8e-cbcd507728d3"
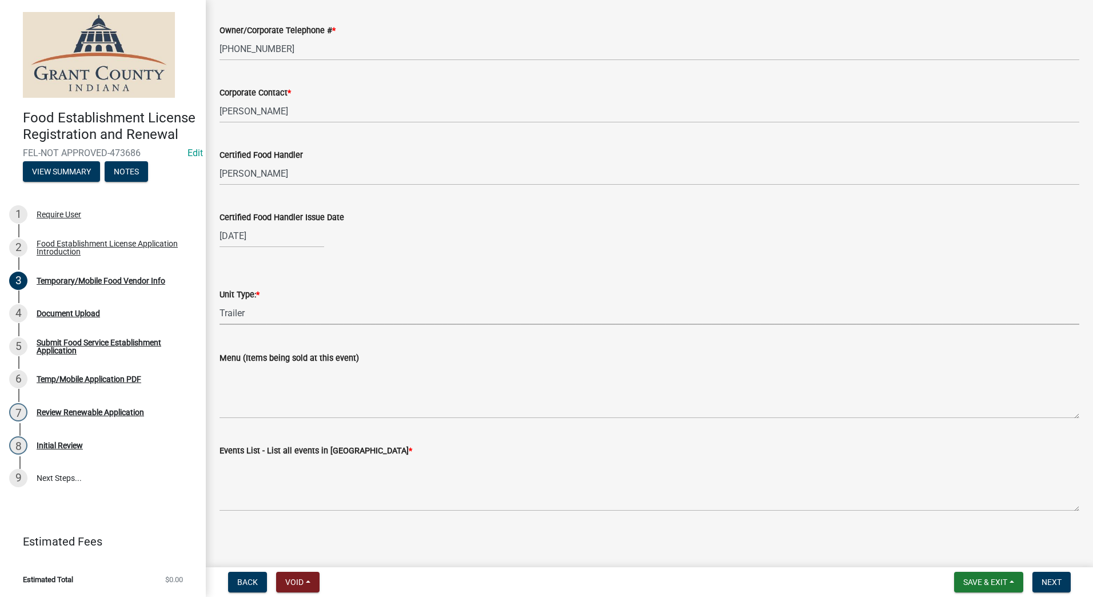
scroll to position [938, 0]
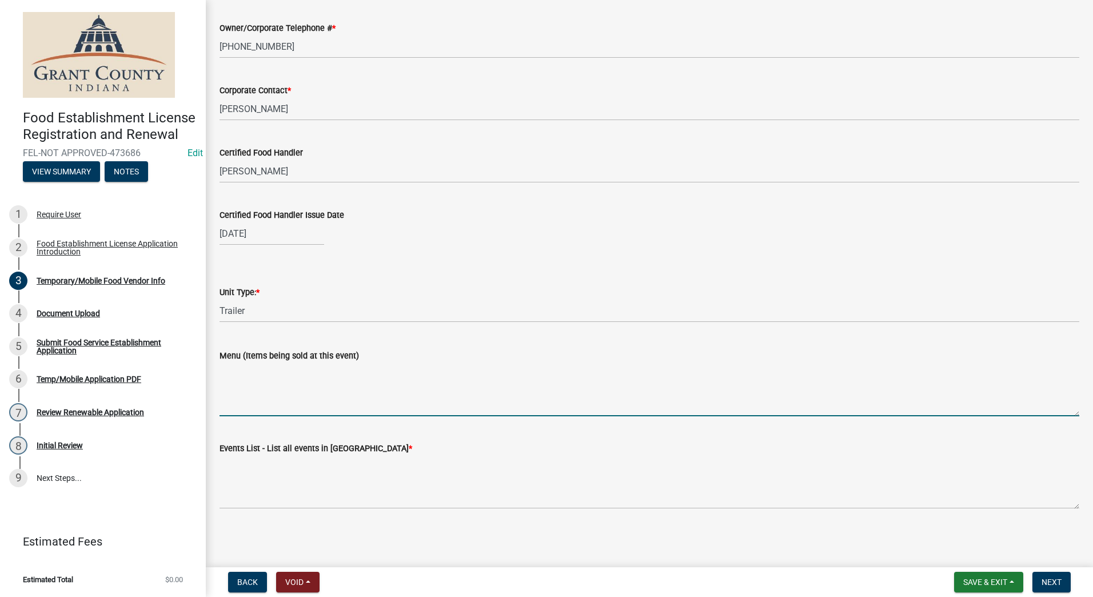
click at [316, 400] on textarea "Menu (Items being sold at this event)" at bounding box center [649, 389] width 860 height 54
click at [321, 398] on textarea "BBQ Bowl, Wraps, Nachos" at bounding box center [649, 389] width 860 height 54
type textarea "BBQ Bowl, Wraps, Nachos"
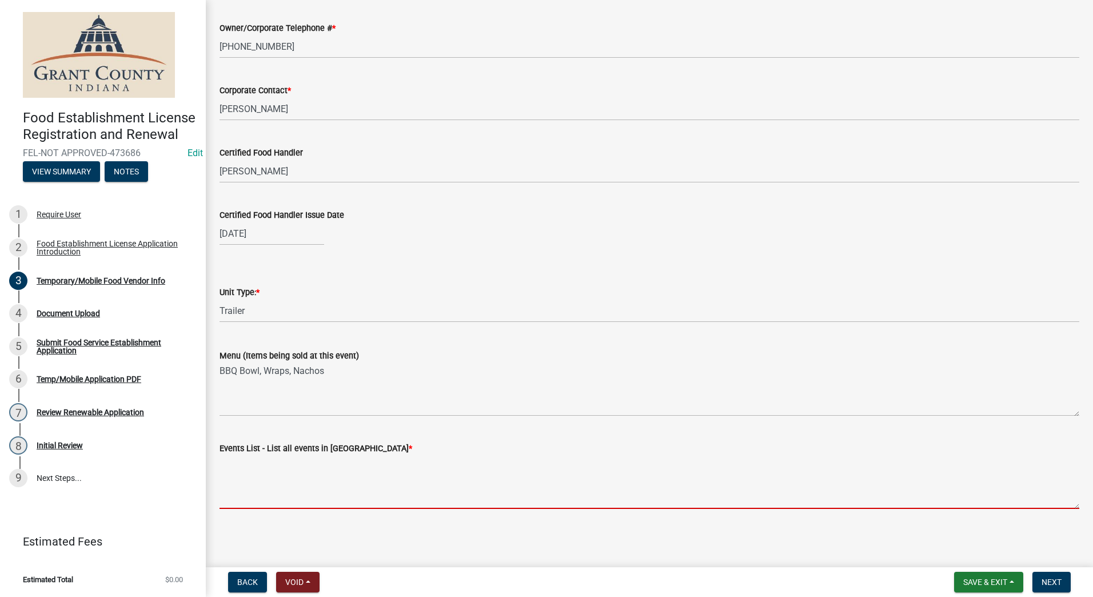
click at [295, 500] on textarea "Events List - List all events in Grant County *" at bounding box center [649, 482] width 860 height 54
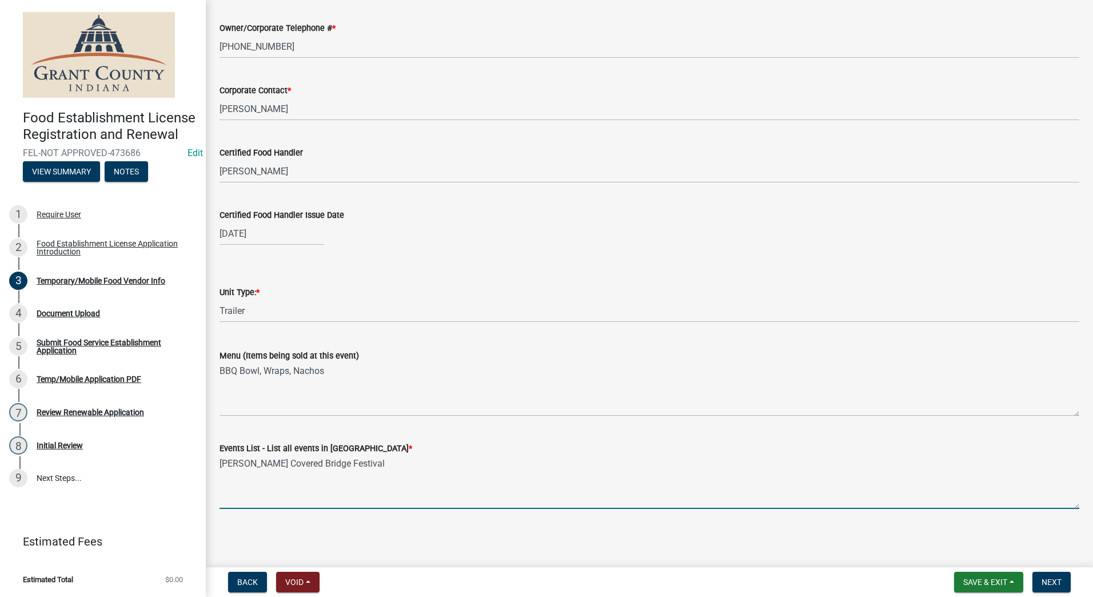
click at [305, 484] on textarea "Mathews Covered Bridge Festival" at bounding box center [649, 482] width 860 height 54
type textarea "Mathews Covered Bridge Festival"
click at [1046, 578] on span "Next" at bounding box center [1051, 581] width 20 height 9
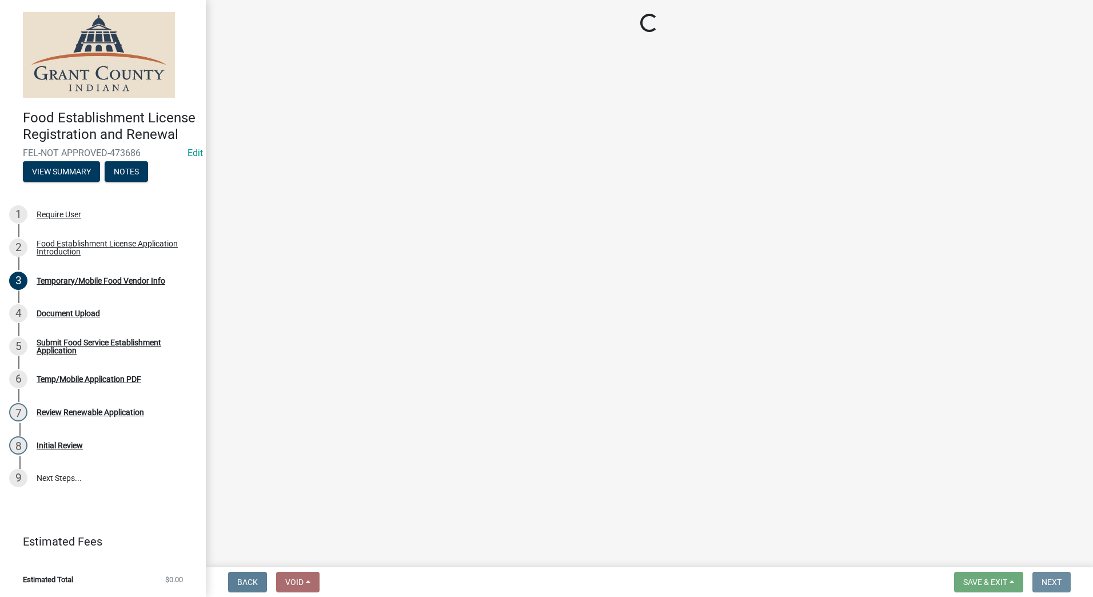
scroll to position [0, 0]
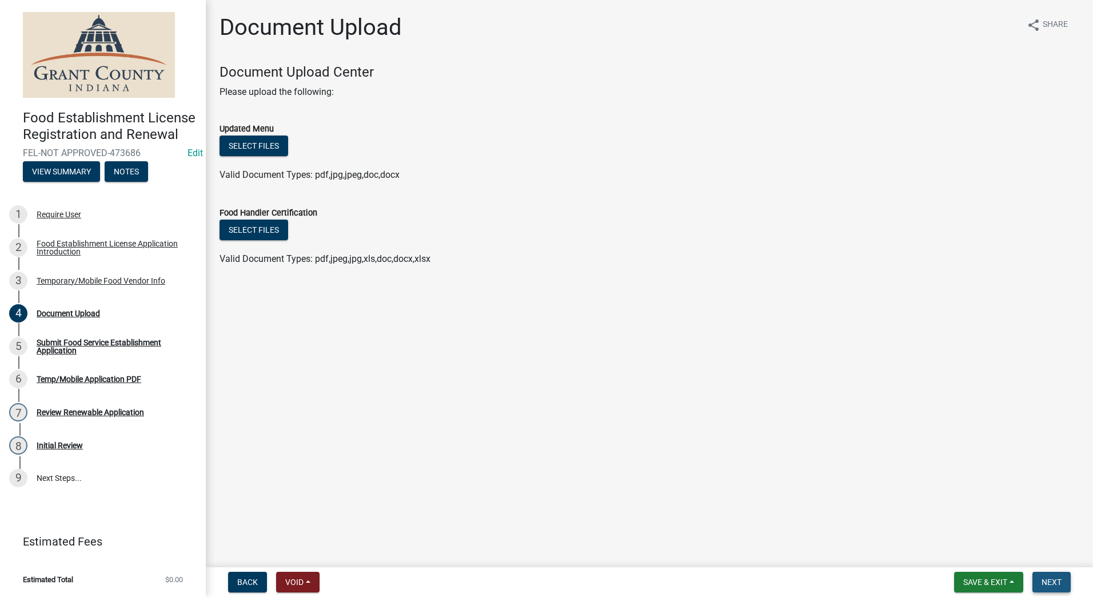
click at [1041, 576] on button "Next" at bounding box center [1051, 582] width 38 height 21
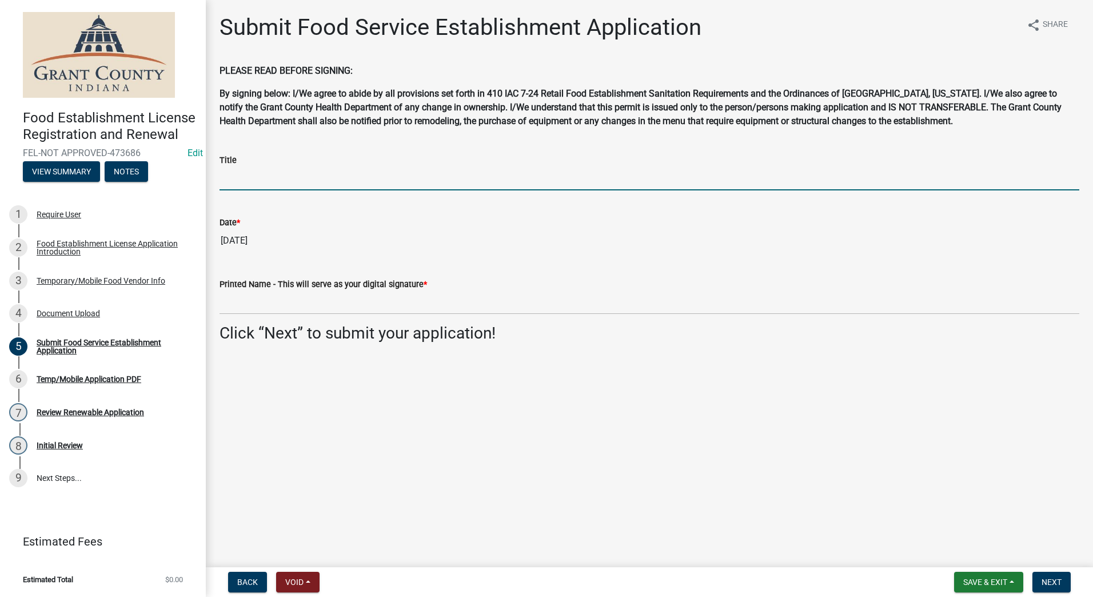
click at [235, 174] on input "Title" at bounding box center [649, 178] width 860 height 23
type input "Owner"
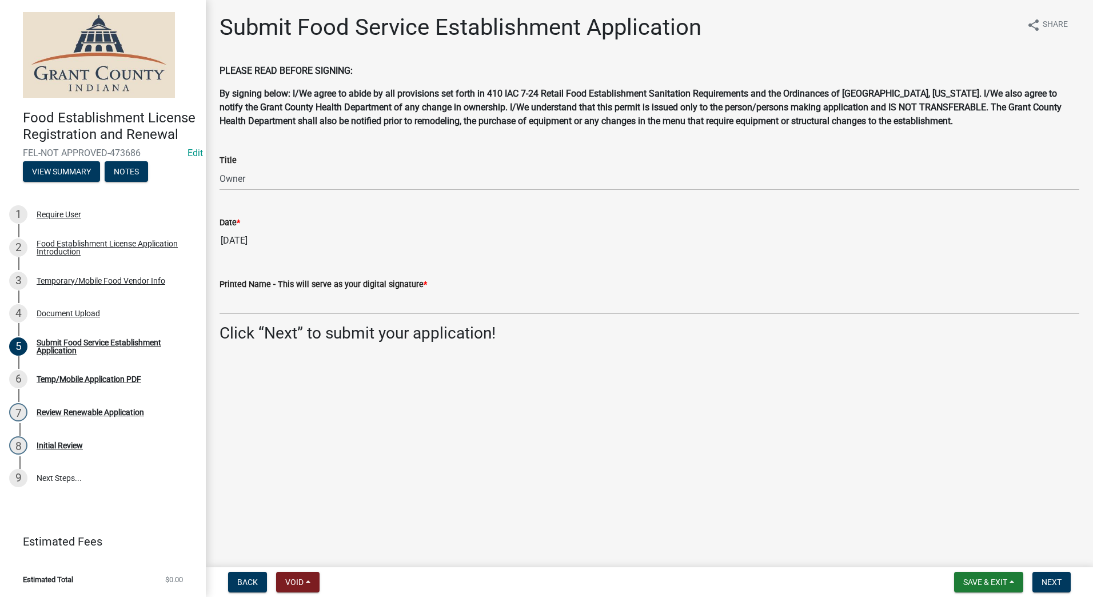
click at [308, 434] on main "Submit Food Service Establishment Application share Share PLEASE READ BEFORE SI…" at bounding box center [649, 281] width 887 height 562
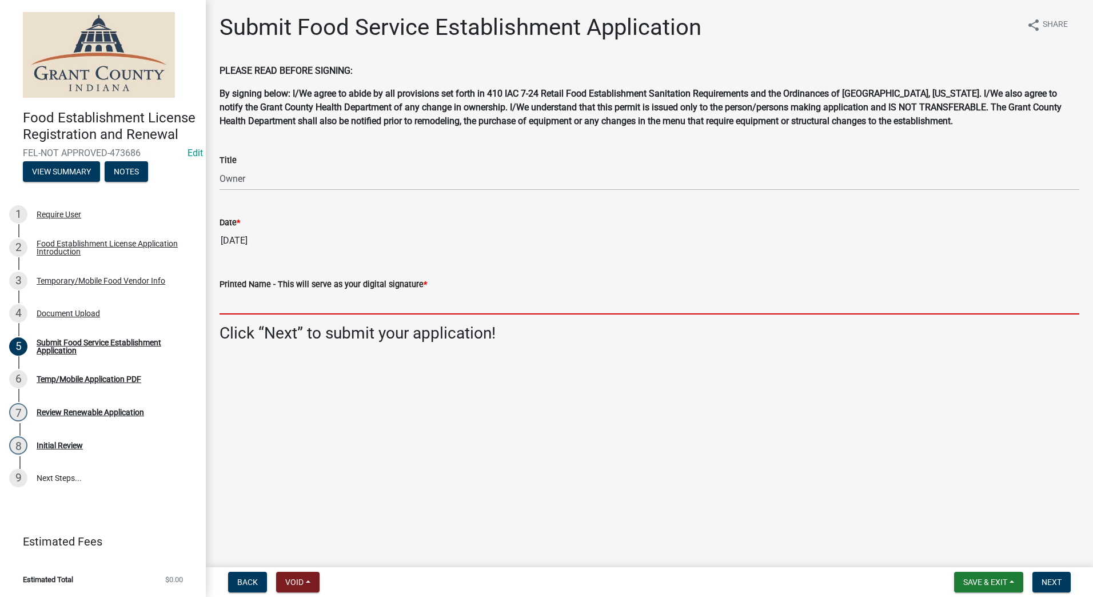
click at [336, 306] on input "Printed Name - This will serve as your digital signature *" at bounding box center [649, 302] width 860 height 23
type input "N"
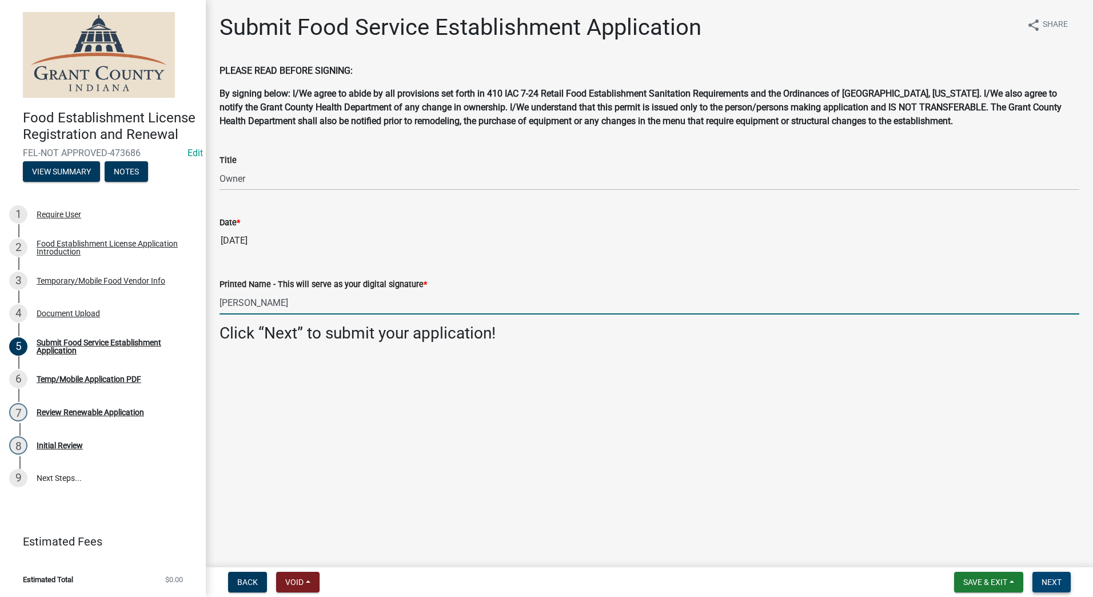
type input "Britany Mauck"
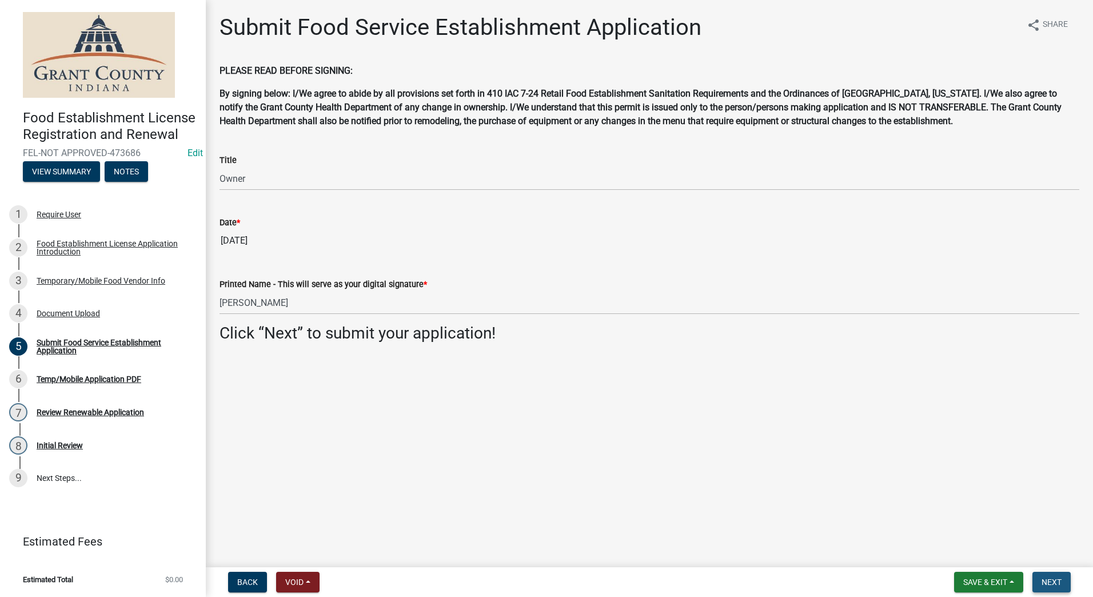
click at [1043, 579] on span "Next" at bounding box center [1051, 581] width 20 height 9
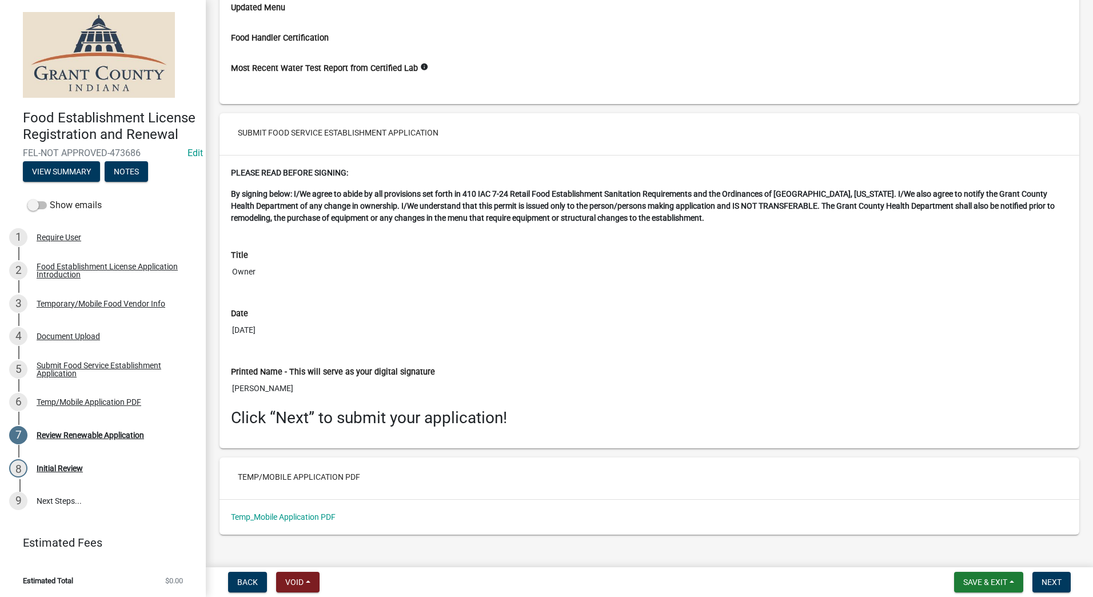
scroll to position [1598, 0]
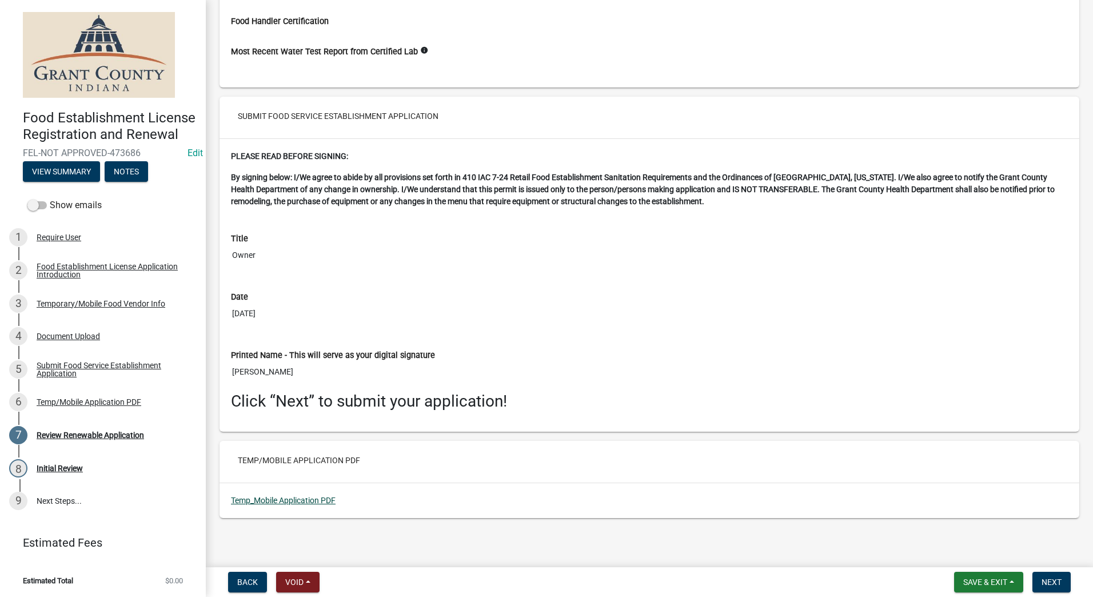
click at [291, 502] on link "Temp_Mobile Application PDF" at bounding box center [283, 500] width 105 height 9
click at [1048, 580] on span "Next" at bounding box center [1051, 581] width 20 height 9
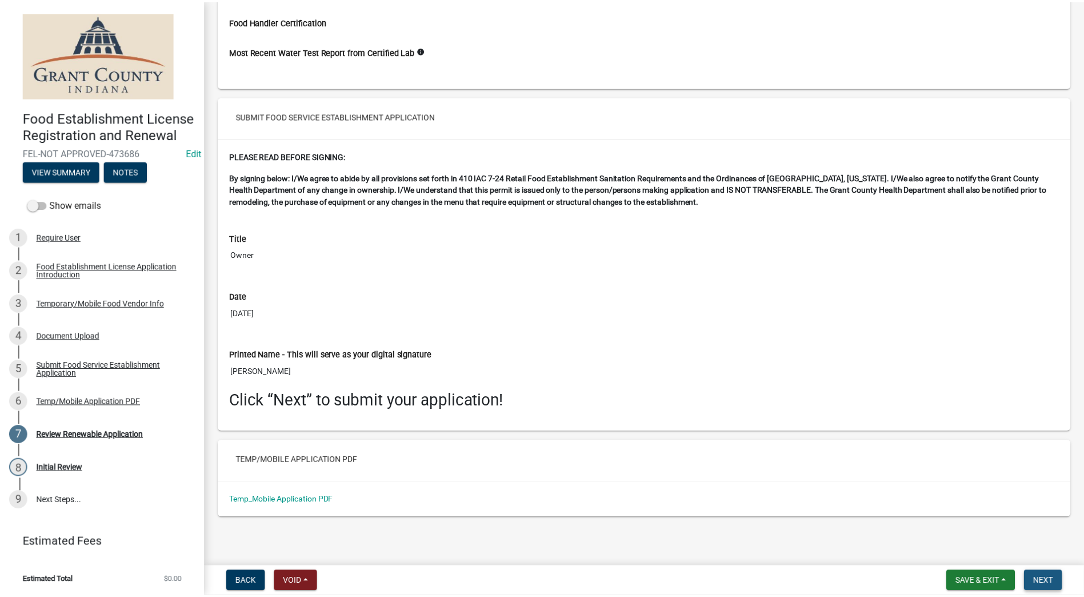
scroll to position [0, 0]
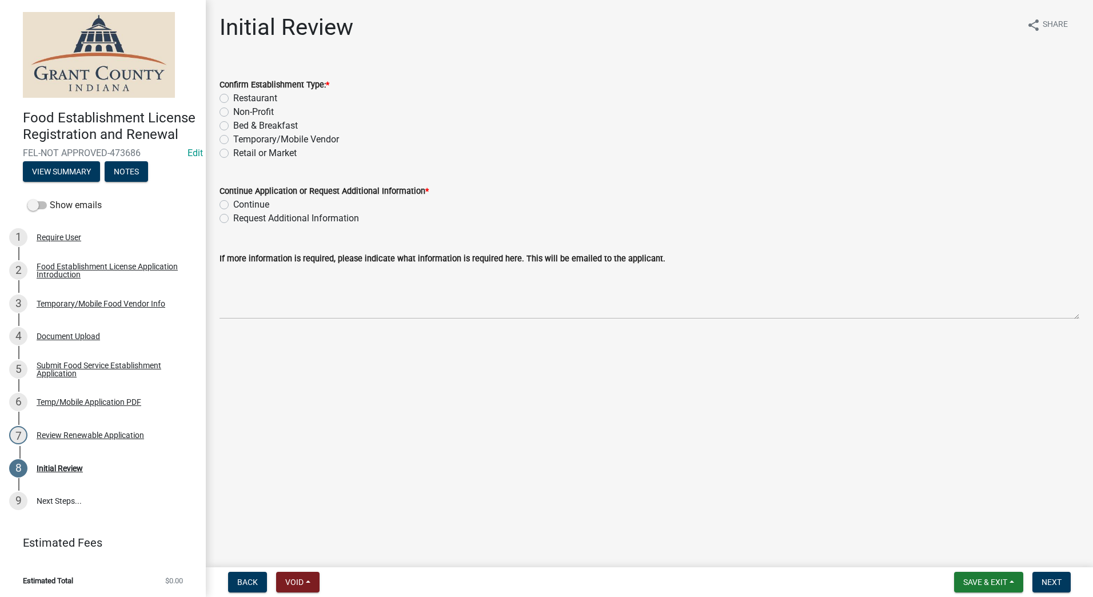
click at [233, 138] on label "Temporary/Mobile Vendor" at bounding box center [286, 140] width 106 height 14
click at [233, 138] on input "Temporary/Mobile Vendor" at bounding box center [236, 136] width 7 height 7
radio input "true"
click at [233, 205] on label "Continue" at bounding box center [251, 205] width 36 height 14
click at [233, 205] on input "Continue" at bounding box center [236, 201] width 7 height 7
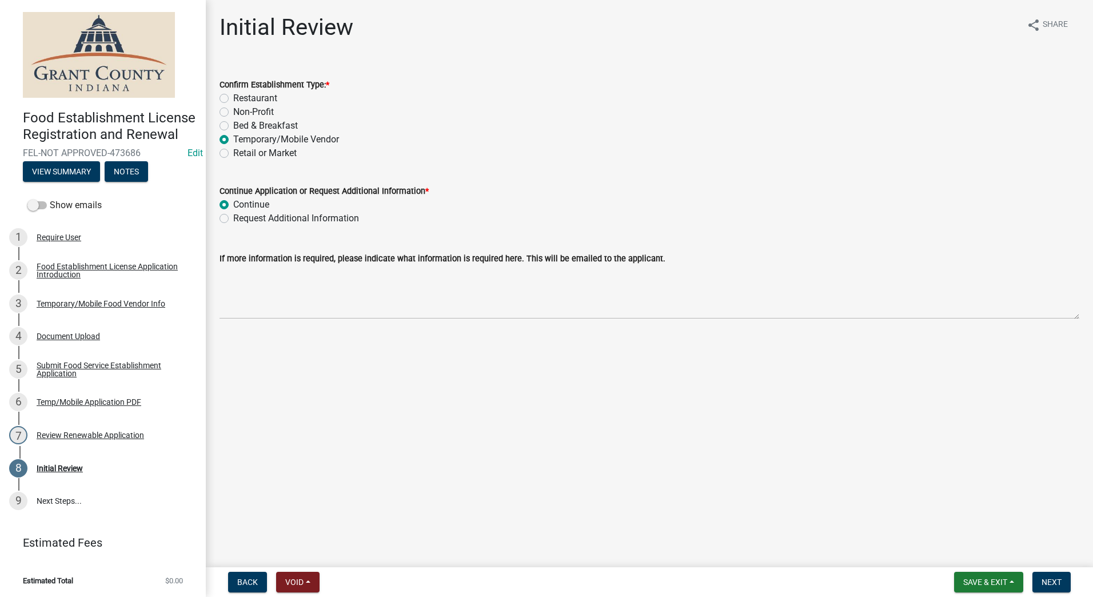
radio input "true"
drag, startPoint x: 285, startPoint y: 478, endPoint x: 287, endPoint y: 470, distance: 8.9
click at [287, 471] on main "Initial Review share Share Confirm Establishment Type: * Restaurant Non-Profit …" at bounding box center [649, 281] width 887 height 562
click at [1039, 583] on button "Next" at bounding box center [1051, 582] width 38 height 21
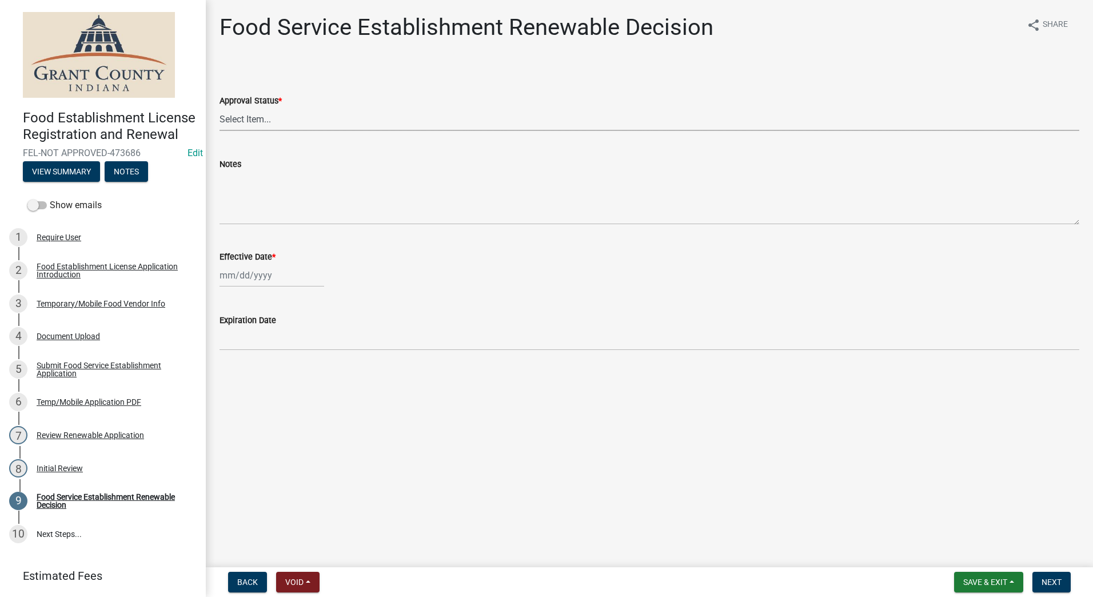
click at [365, 121] on select "Select Item... Approved Denied" at bounding box center [649, 118] width 860 height 23
click at [219, 107] on select "Select Item... Approved Denied" at bounding box center [649, 118] width 860 height 23
select select "f8bc5ebe-de22-4857-900a-5f4c078c3457"
click at [265, 281] on div at bounding box center [271, 274] width 105 height 23
select select "9"
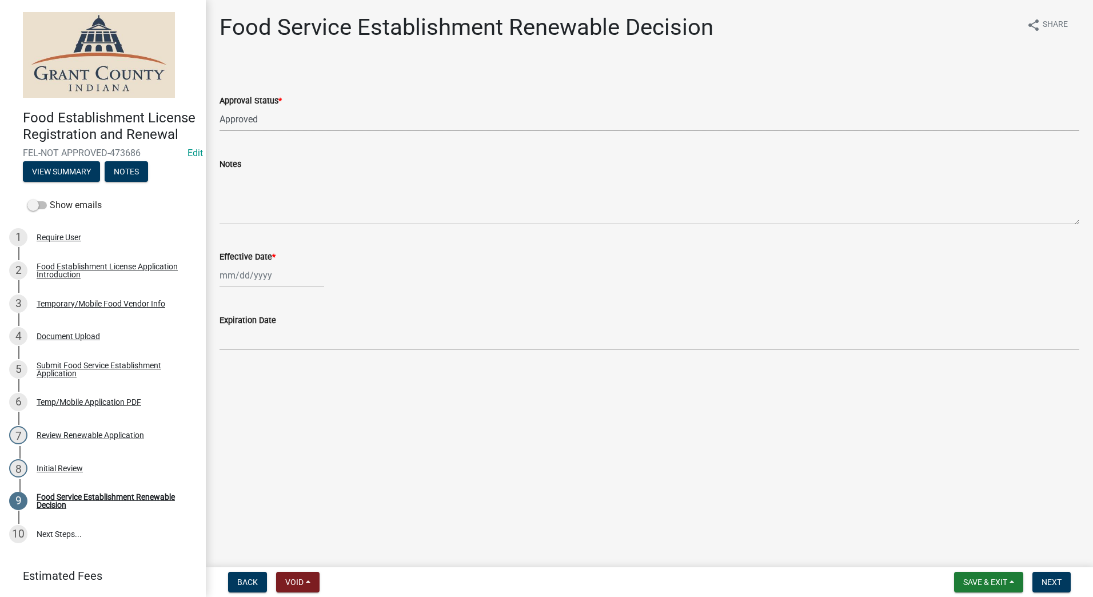
select select "2025"
click at [282, 329] on div "4" at bounding box center [286, 336] width 18 height 18
type input "[DATE]"
click at [496, 382] on main "Food Service Establishment Renewable Decision share Share Approval Status * Sel…" at bounding box center [649, 281] width 887 height 562
click at [1047, 582] on span "Next" at bounding box center [1051, 581] width 20 height 9
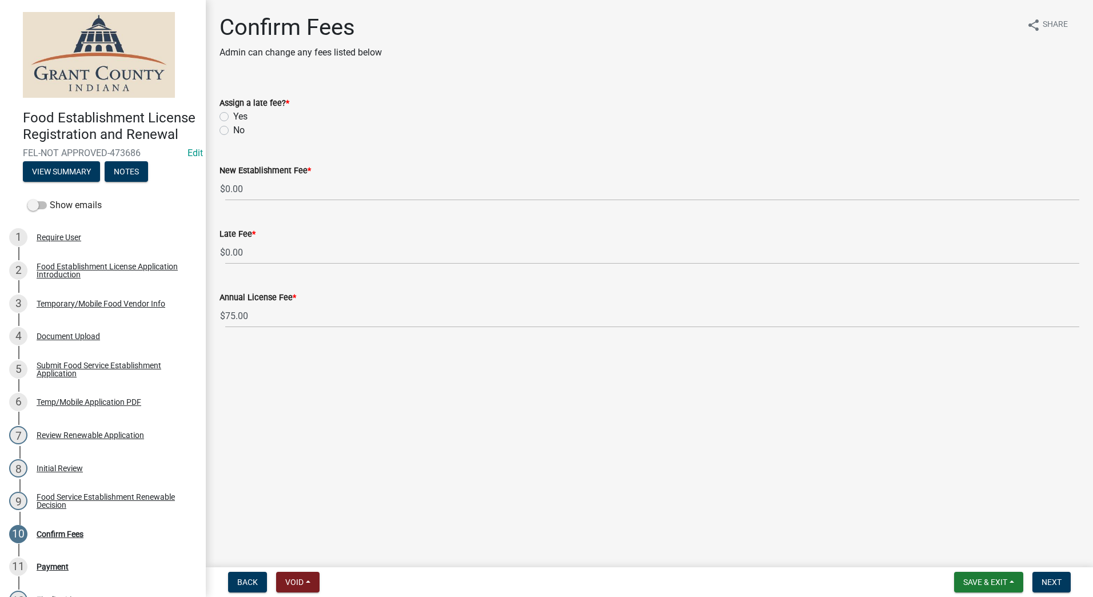
click at [233, 116] on label "Yes" at bounding box center [240, 117] width 14 height 14
click at [233, 116] on input "Yes" at bounding box center [236, 113] width 7 height 7
radio input "true"
click at [374, 411] on main "Confirm Fees Admin can change any fees listed below share Share Assign a late f…" at bounding box center [649, 281] width 887 height 562
click at [1041, 581] on button "Next" at bounding box center [1051, 582] width 38 height 21
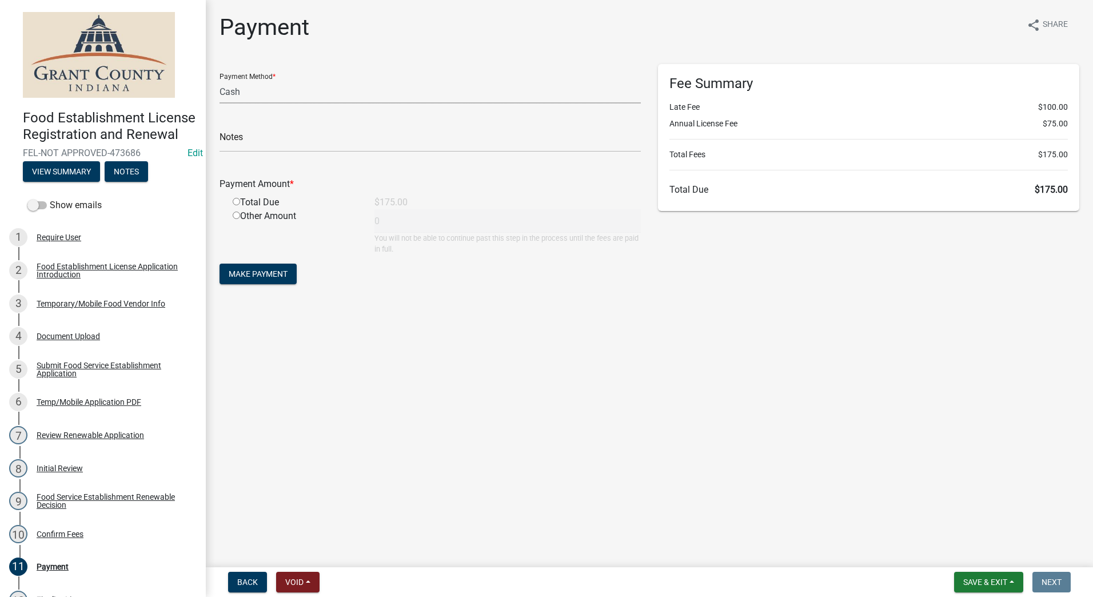
click at [253, 95] on select "Credit Card POS Check Cash" at bounding box center [429, 91] width 421 height 23
select select "0: 2"
click at [219, 80] on select "Credit Card POS Check Cash" at bounding box center [429, 91] width 421 height 23
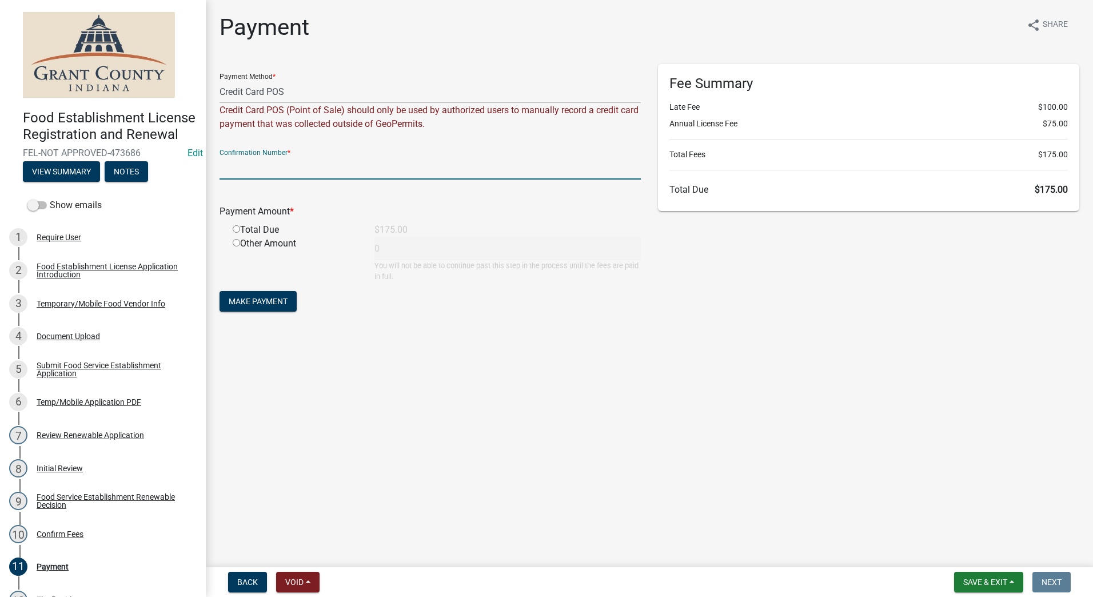
click at [378, 158] on input "text" at bounding box center [429, 167] width 421 height 23
type input "14921281"
click at [235, 230] on input "radio" at bounding box center [236, 228] width 7 height 7
radio input "true"
type input "175"
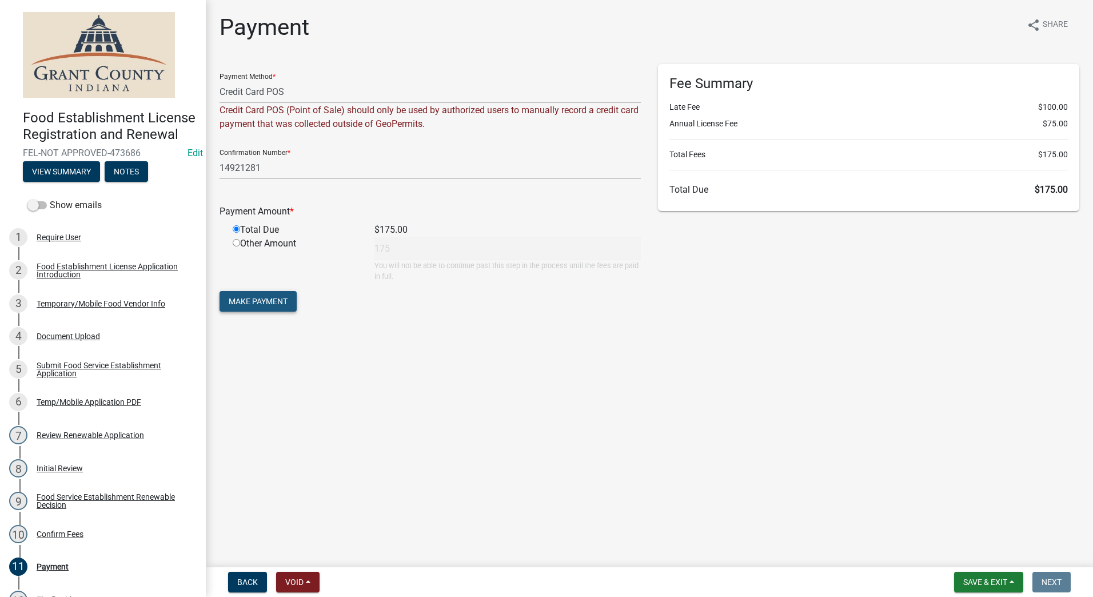
click at [259, 295] on button "Make Payment" at bounding box center [257, 301] width 77 height 21
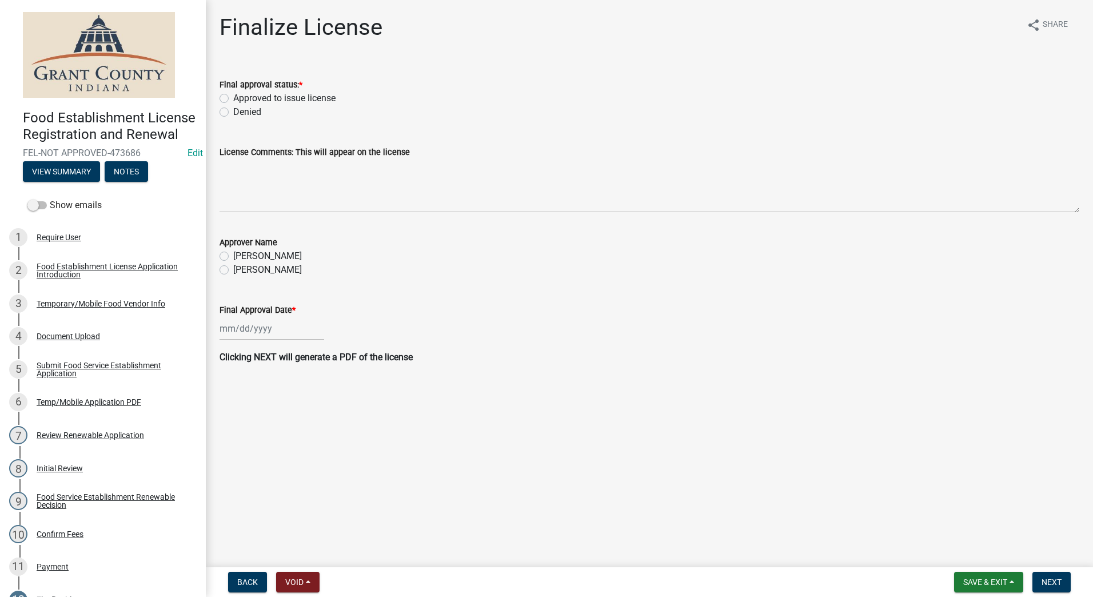
click at [233, 98] on label "Approved to issue license" at bounding box center [284, 98] width 102 height 14
click at [233, 98] on input "Approved to issue license" at bounding box center [236, 94] width 7 height 7
radio input "true"
click at [233, 270] on label "[PERSON_NAME]" at bounding box center [267, 270] width 69 height 14
click at [233, 270] on input "[PERSON_NAME]" at bounding box center [236, 266] width 7 height 7
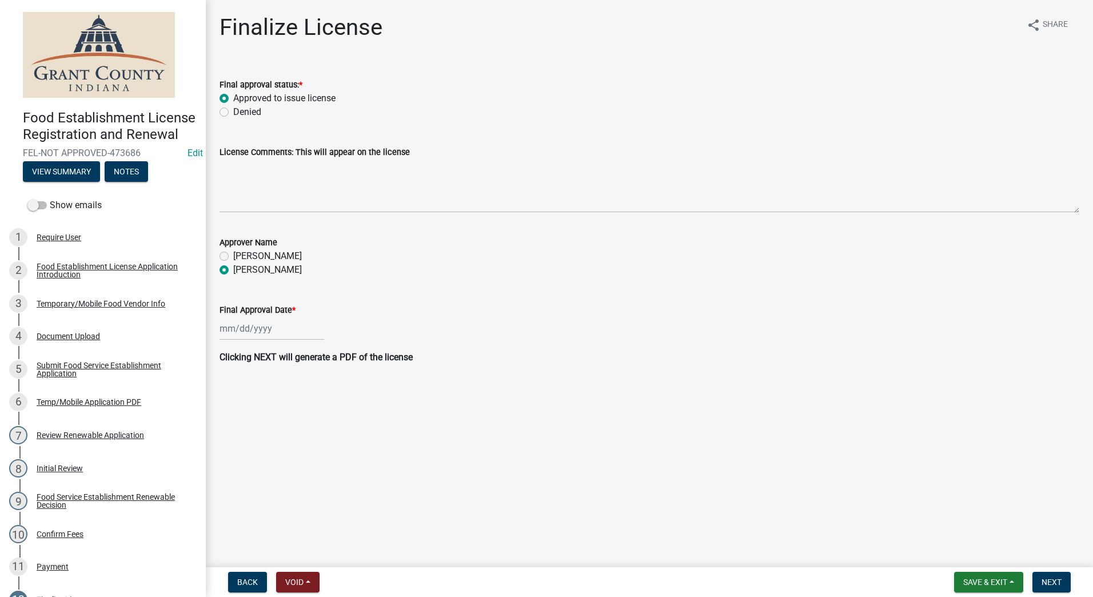
radio input "true"
select select "9"
select select "2025"
click at [245, 328] on div "Jan Feb Mar Apr May Jun Jul Aug Sep Oct Nov Dec 1525 1526 1527 1528 1529 1530 1…" at bounding box center [271, 328] width 105 height 23
click at [281, 386] on div "4" at bounding box center [286, 389] width 18 height 18
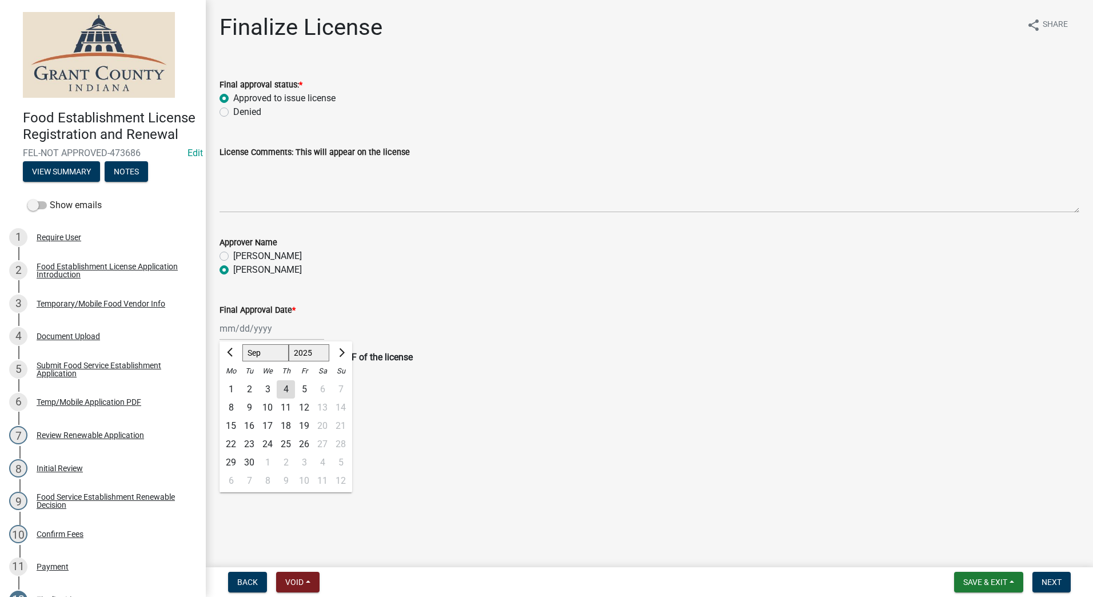
type input "[DATE]"
click at [286, 446] on main "Finalize License share Share Final approval status: * Approved to issue license…" at bounding box center [649, 281] width 887 height 562
click at [1048, 580] on span "Next" at bounding box center [1051, 581] width 20 height 9
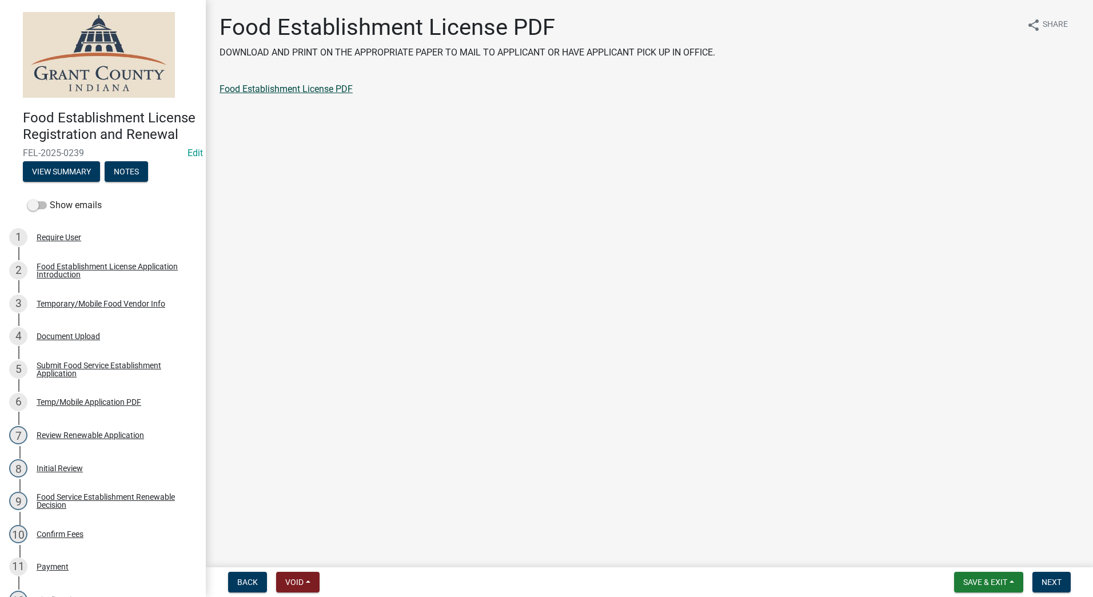
click at [325, 92] on link "Food Establishment License PDF" at bounding box center [285, 88] width 133 height 11
click at [1050, 581] on span "Next" at bounding box center [1051, 581] width 20 height 9
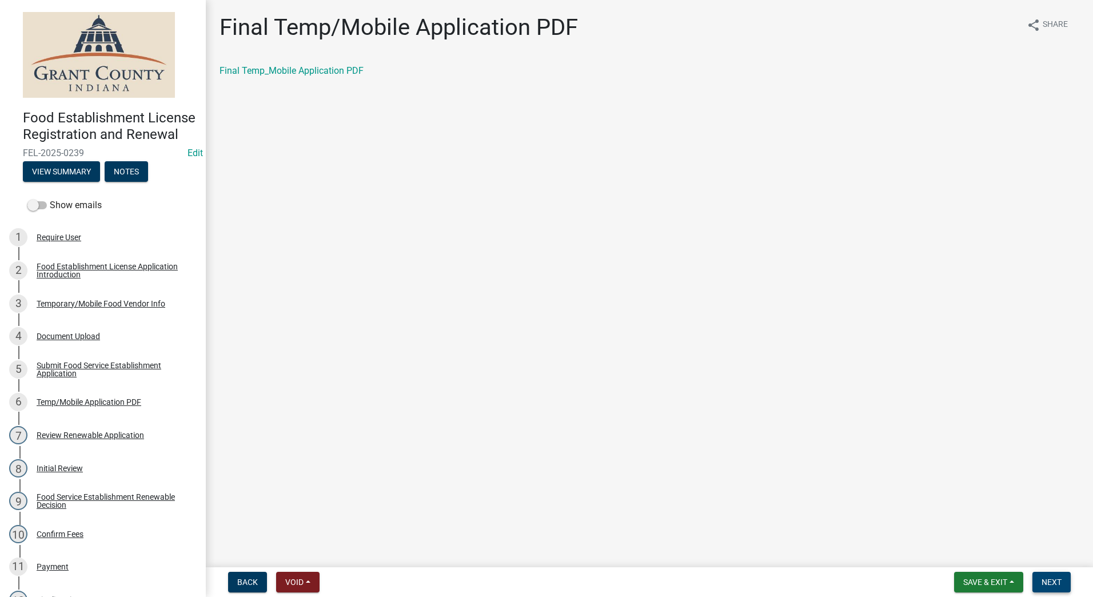
click at [1048, 580] on span "Next" at bounding box center [1051, 581] width 20 height 9
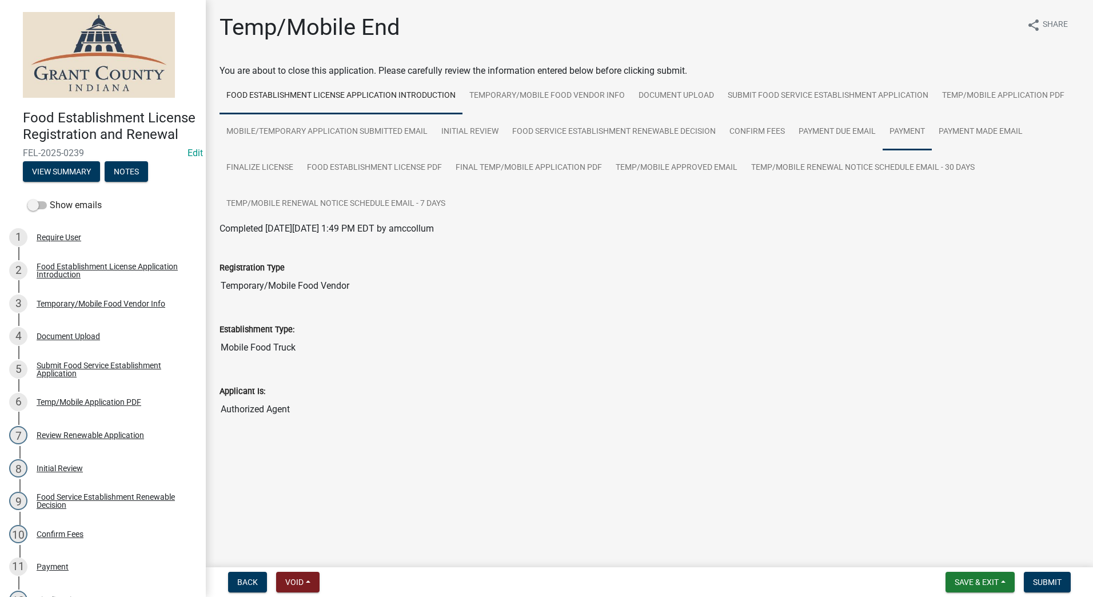
click at [904, 129] on link "Payment" at bounding box center [907, 132] width 49 height 37
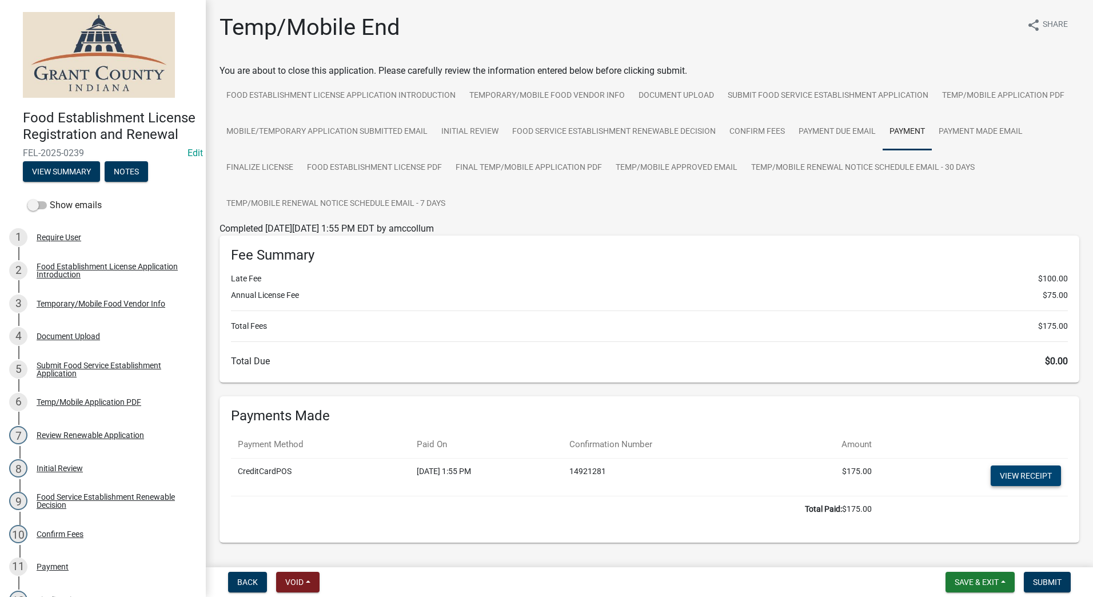
click at [1011, 480] on link "View receipt" at bounding box center [1026, 475] width 70 height 21
click at [1040, 577] on span "Submit" at bounding box center [1047, 581] width 29 height 9
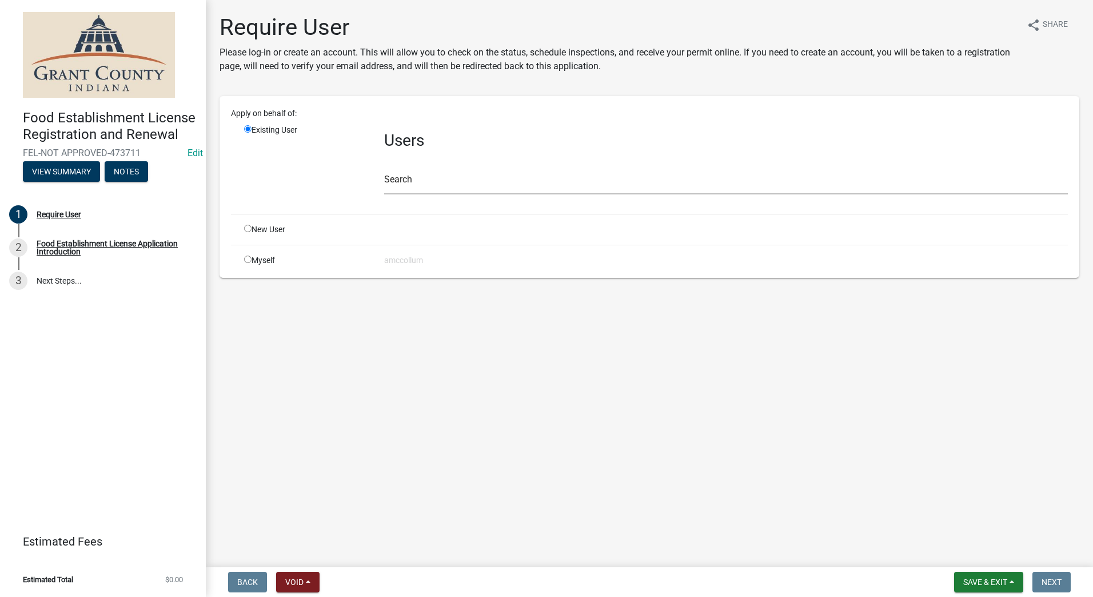
click at [250, 229] on input "radio" at bounding box center [247, 228] width 7 height 7
radio input "true"
radio input "false"
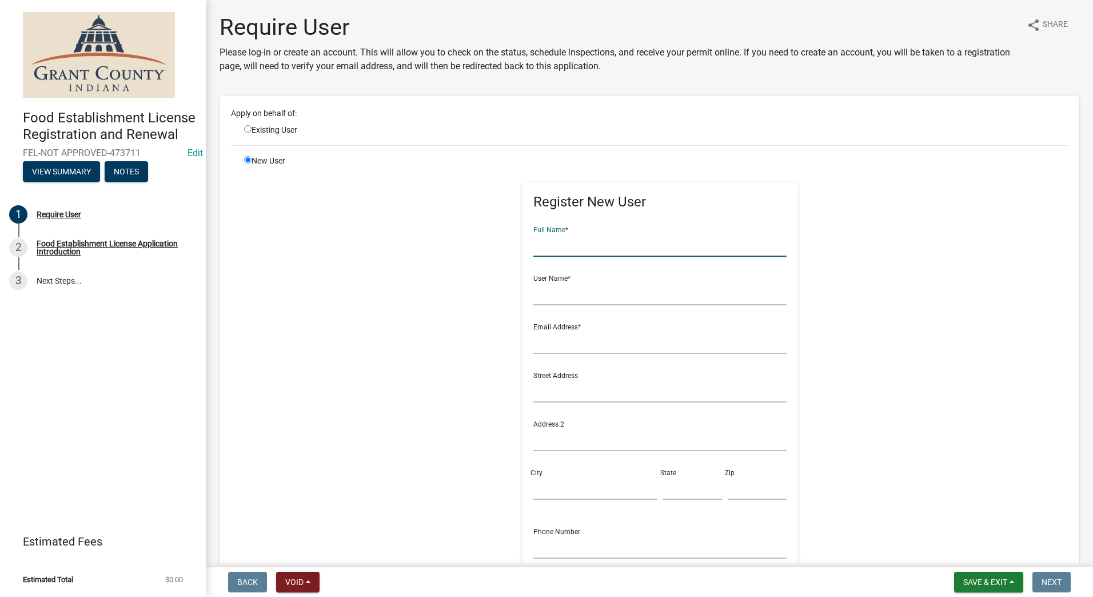
click at [563, 245] on input "text" at bounding box center [659, 244] width 253 height 23
type input "Purdylicious"
click at [554, 297] on input "text" at bounding box center [659, 293] width 253 height 23
type input "[PERSON_NAME] & [PERSON_NAME]"
click at [541, 345] on input "text" at bounding box center [659, 341] width 253 height 23
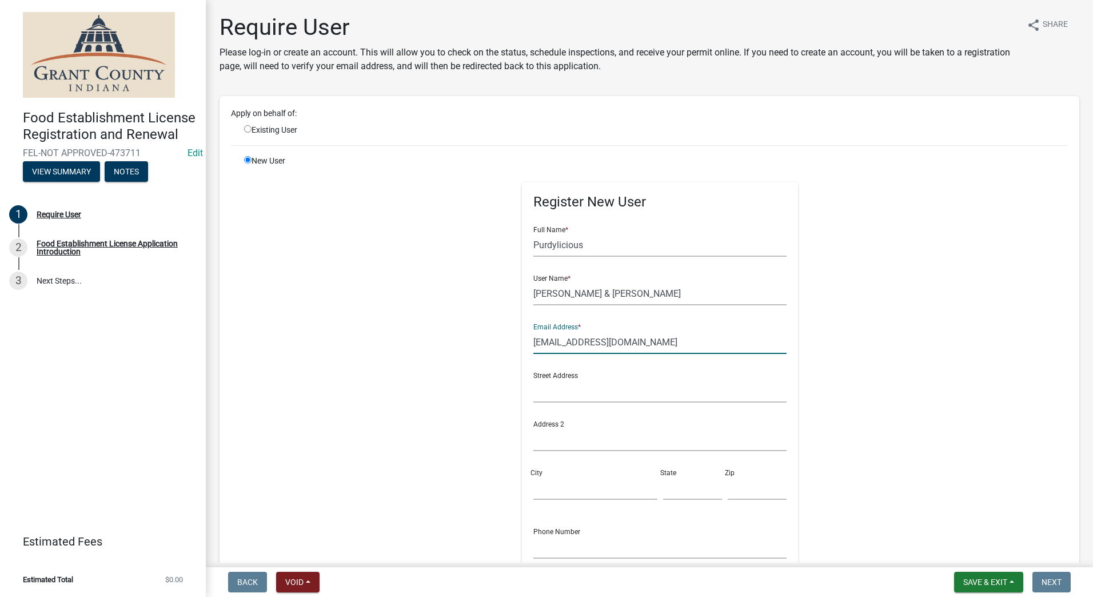
type input "[EMAIL_ADDRESS][DOMAIN_NAME]"
click at [537, 386] on input "text" at bounding box center [659, 390] width 253 height 23
type input "495 N. 14th St."
type input "Middletown"
type input "IN"
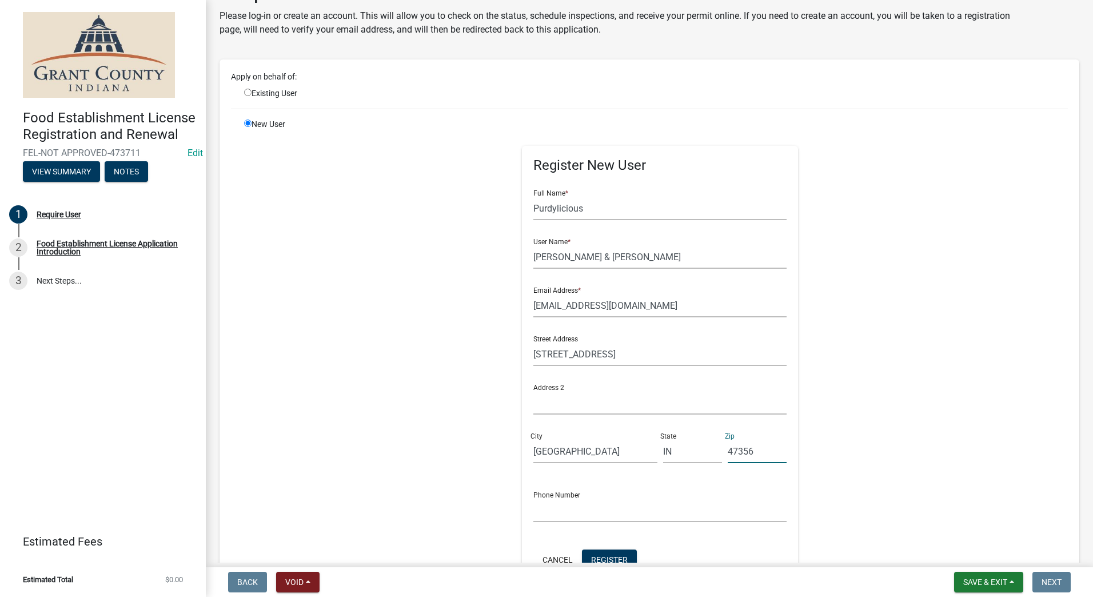
scroll to position [57, 0]
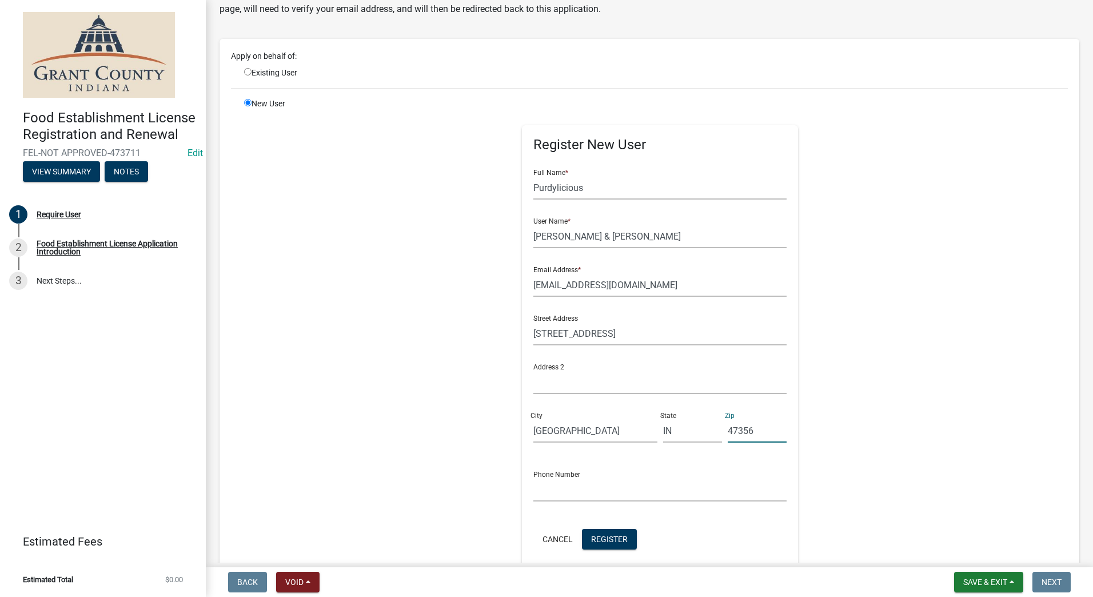
type input "47356"
click at [537, 493] on input "text" at bounding box center [659, 489] width 253 height 23
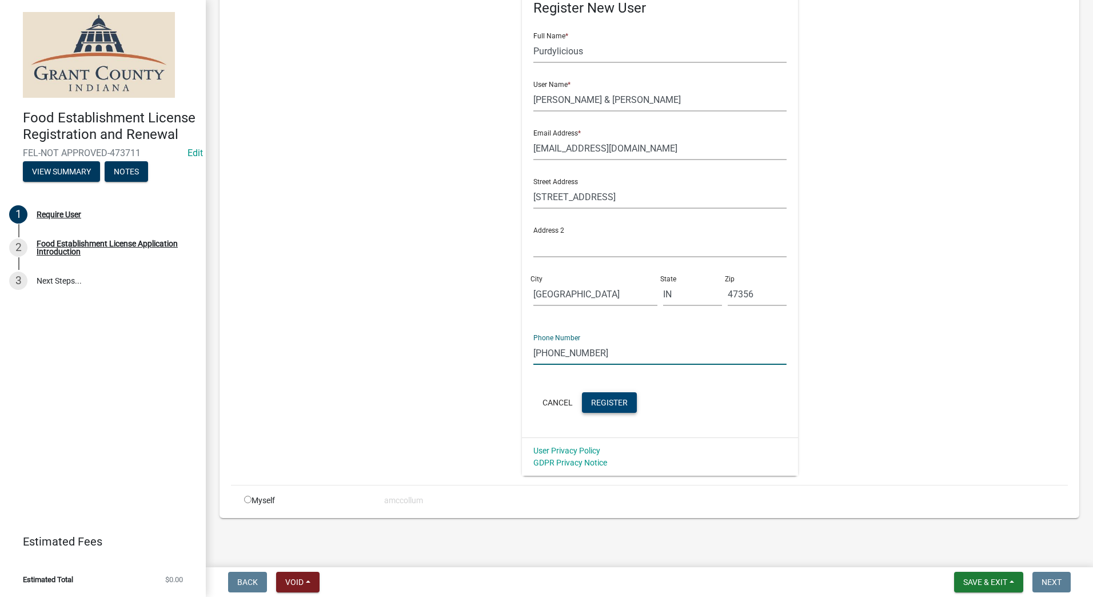
type input "[PHONE_NUMBER]"
click at [605, 401] on span "Register" at bounding box center [609, 401] width 37 height 9
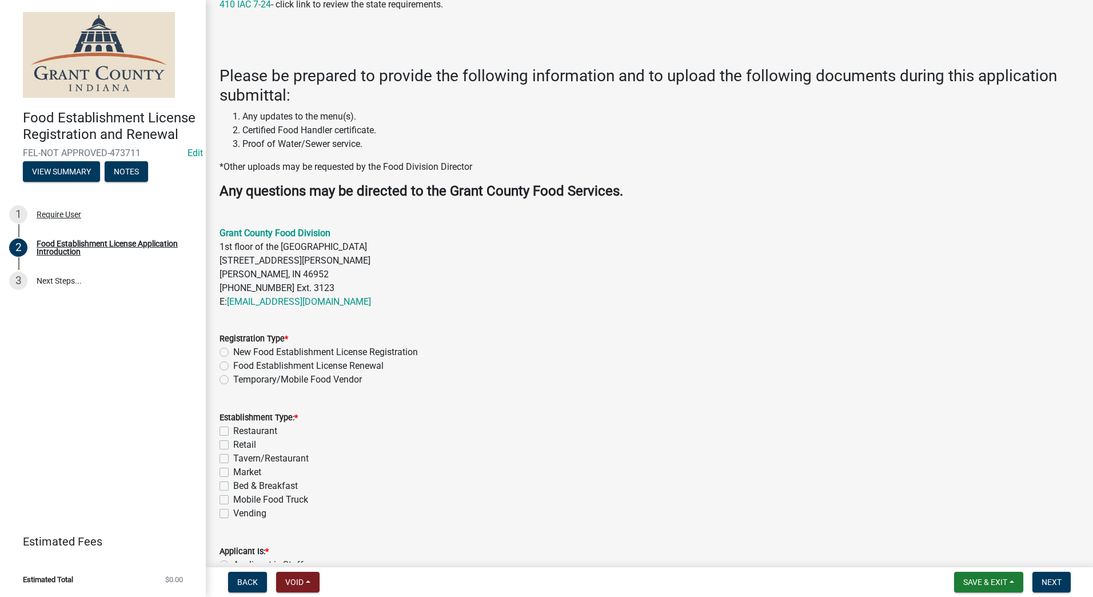
scroll to position [285, 0]
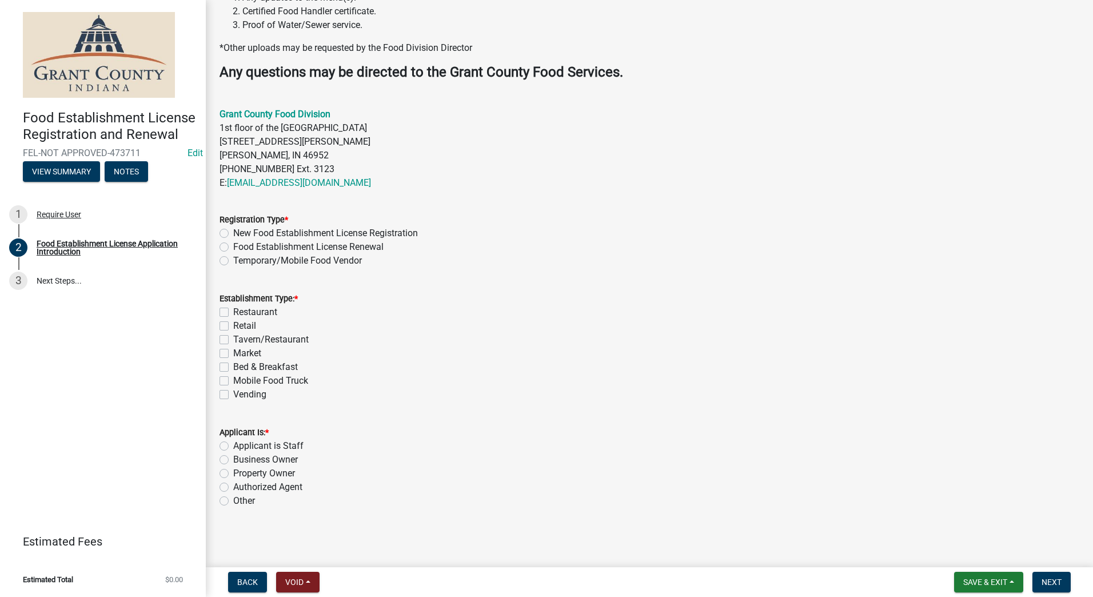
click at [233, 264] on label "Temporary/Mobile Food Vendor" at bounding box center [297, 261] width 129 height 14
click at [233, 261] on input "Temporary/Mobile Food Vendor" at bounding box center [236, 257] width 7 height 7
radio input "true"
click at [233, 378] on label "Mobile Food Truck" at bounding box center [270, 381] width 75 height 14
click at [233, 378] on input "Mobile Food Truck" at bounding box center [236, 377] width 7 height 7
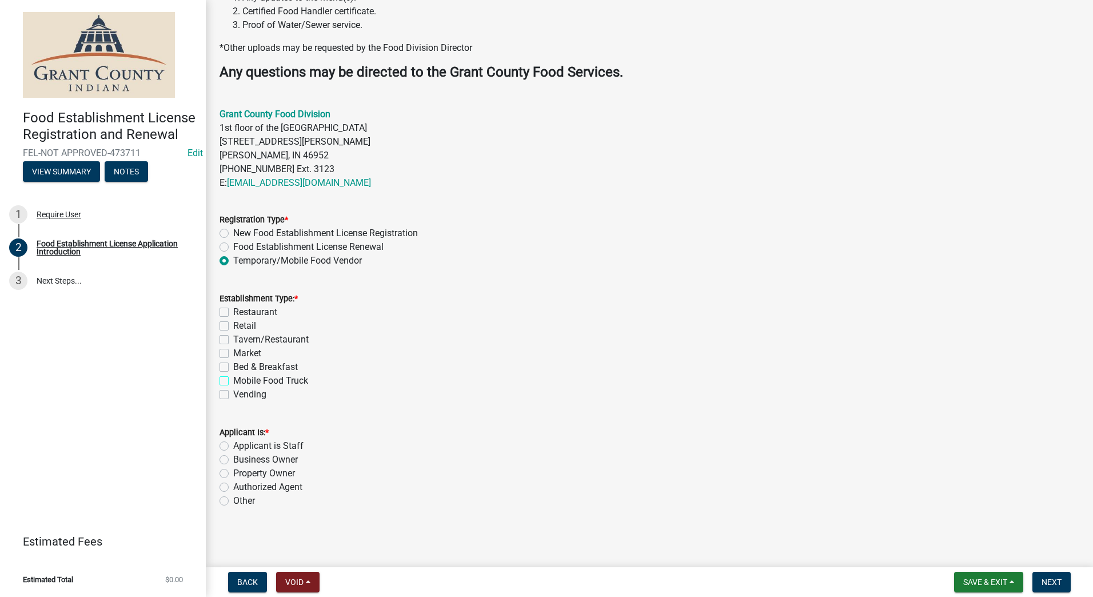
checkbox input "true"
checkbox input "false"
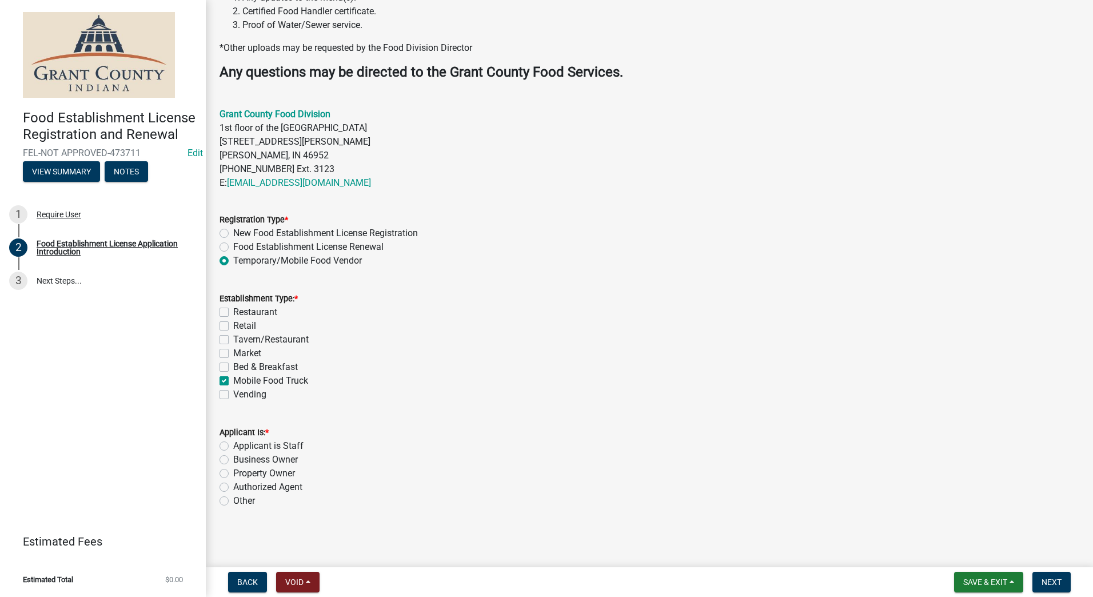
checkbox input "false"
checkbox input "true"
checkbox input "false"
click at [233, 486] on label "Authorized Agent" at bounding box center [267, 487] width 69 height 14
click at [233, 486] on input "Authorized Agent" at bounding box center [236, 483] width 7 height 7
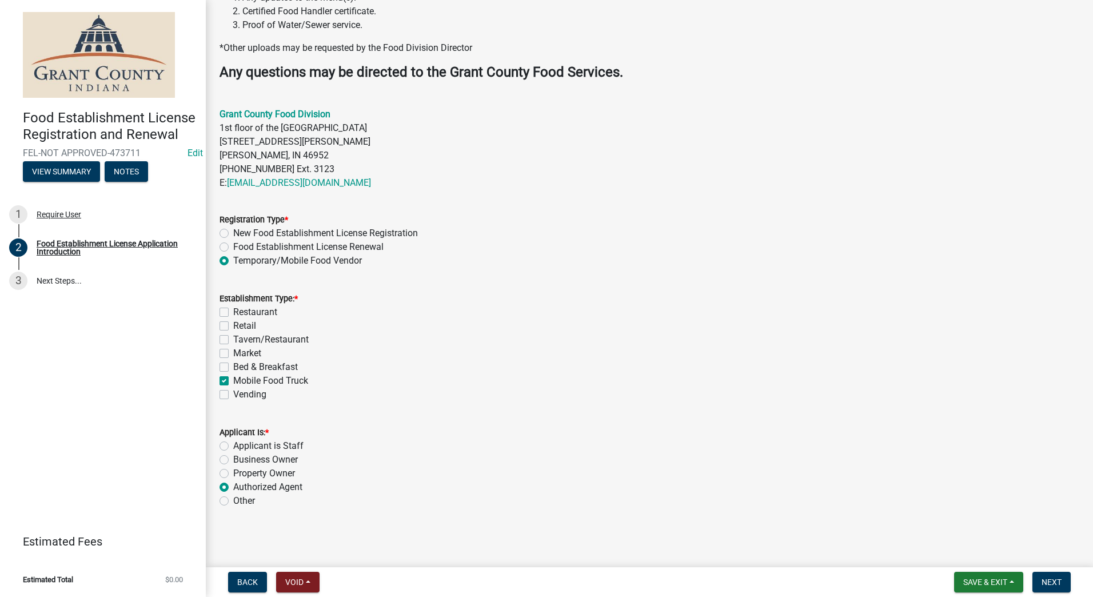
radio input "true"
click at [684, 424] on form "Applicant Is: * Applicant is Staff Business Owner Property Owner Authorized Age…" at bounding box center [649, 460] width 860 height 96
click at [1060, 579] on span "Next" at bounding box center [1051, 581] width 20 height 9
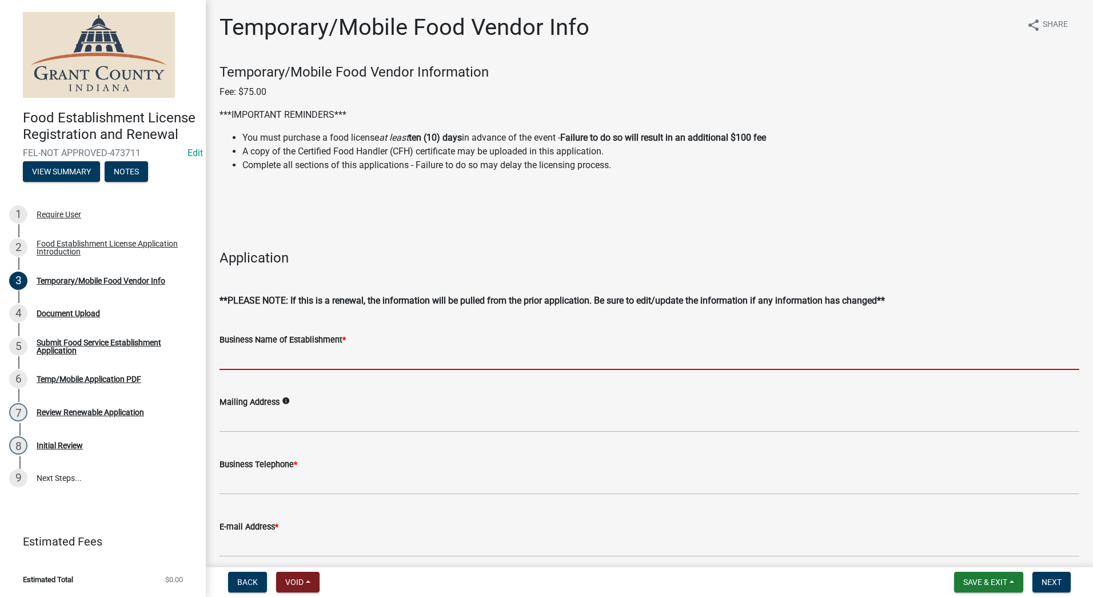
click at [369, 357] on input "Business Name of Establishment *" at bounding box center [649, 357] width 860 height 23
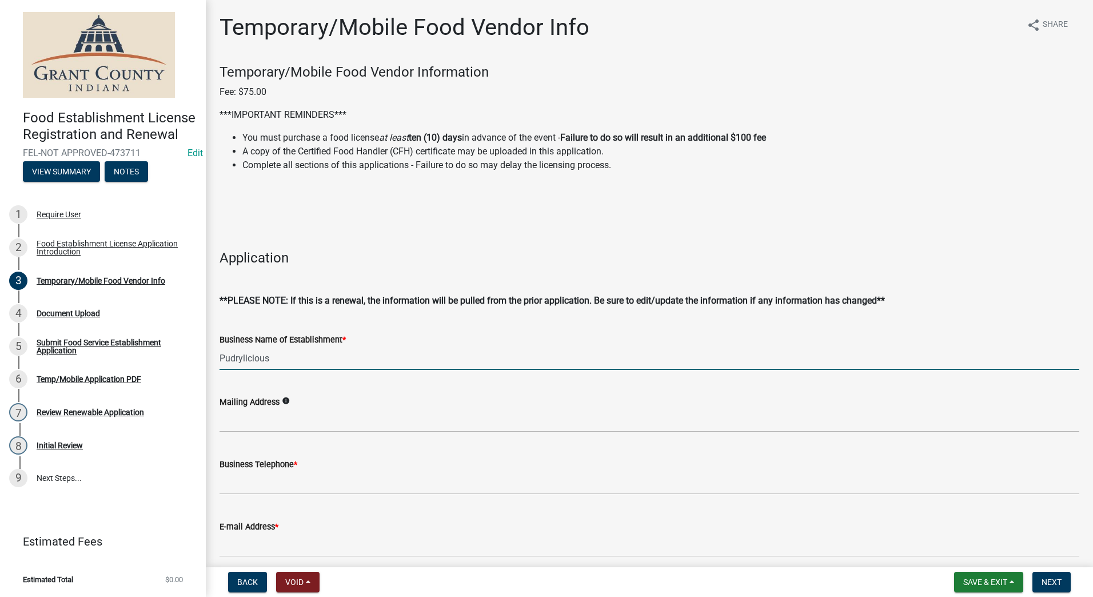
type input "Pudrylicious"
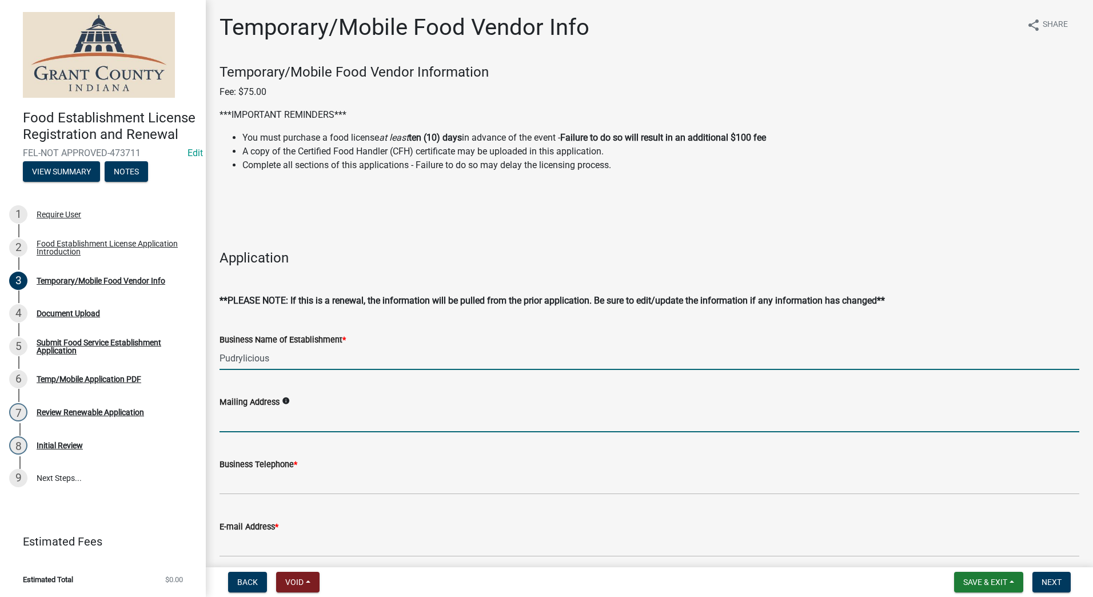
click at [338, 423] on input "Mailing Address" at bounding box center [649, 420] width 860 height 23
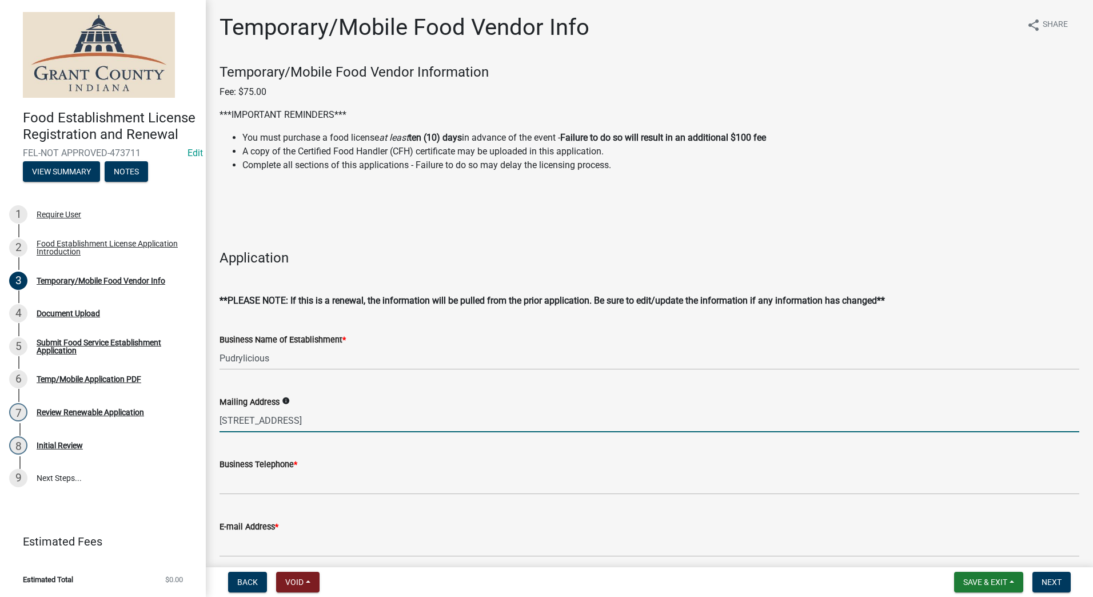
type input "[STREET_ADDRESS]"
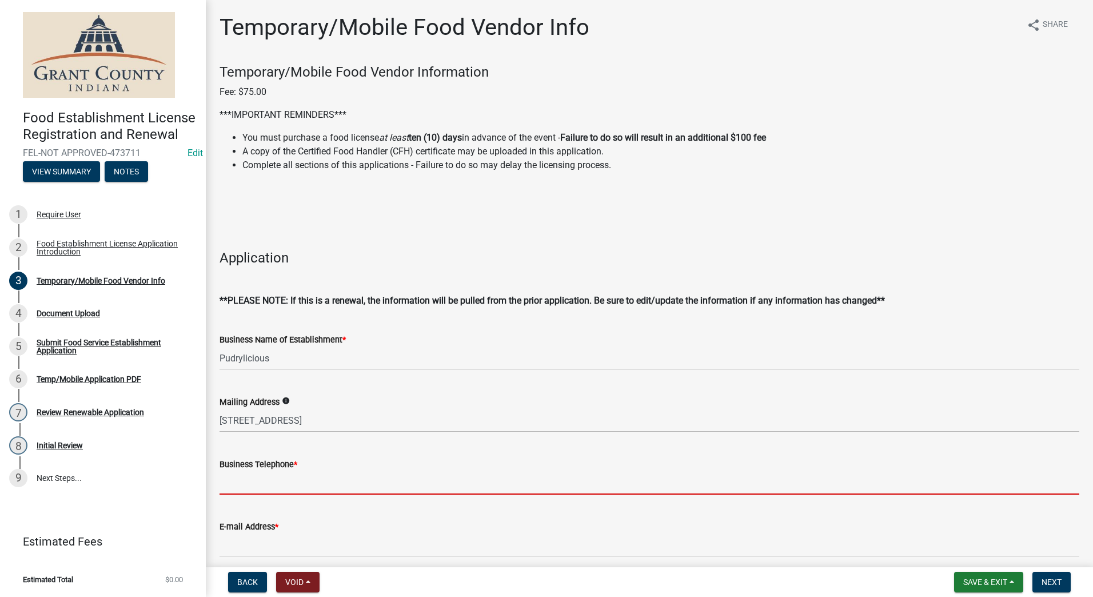
click at [285, 480] on input "Business Telephone *" at bounding box center [649, 482] width 860 height 23
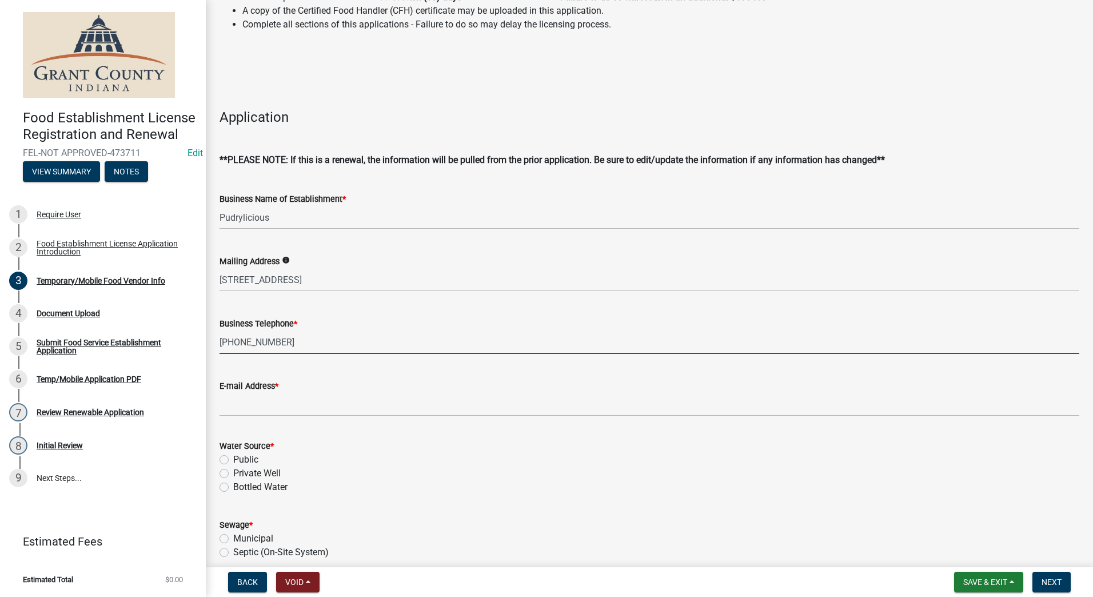
scroll to position [171, 0]
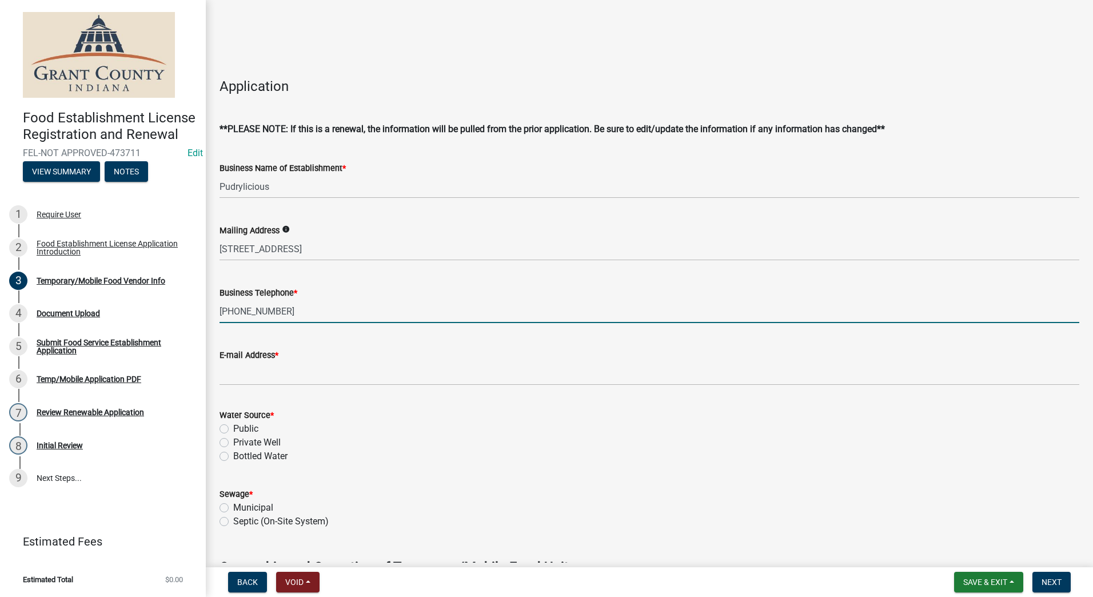
type input "[PHONE_NUMBER]"
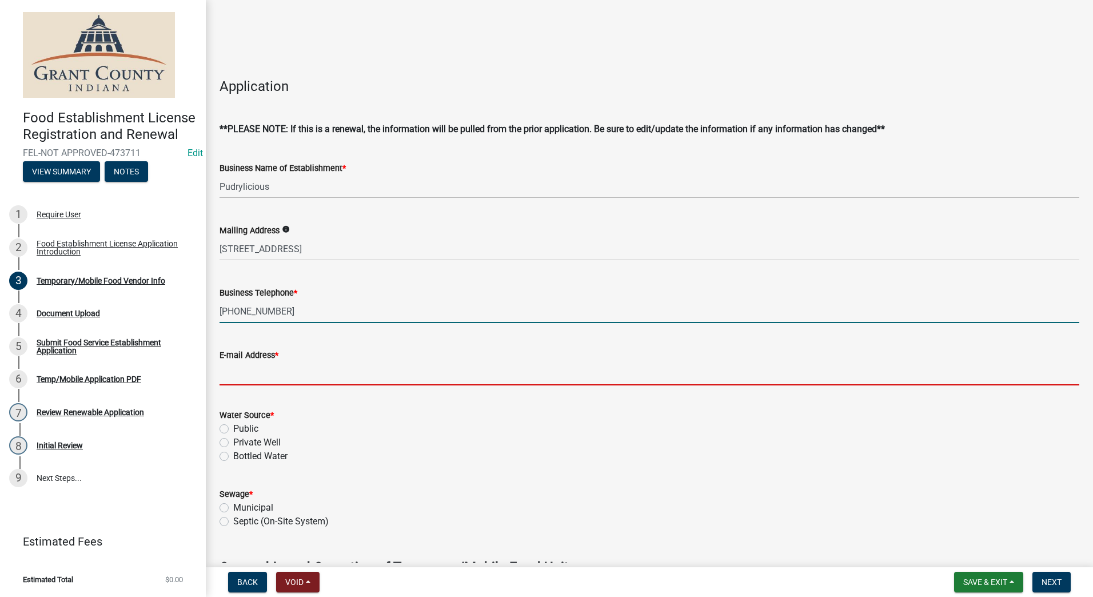
click at [235, 377] on input "E-mail Address *" at bounding box center [649, 373] width 860 height 23
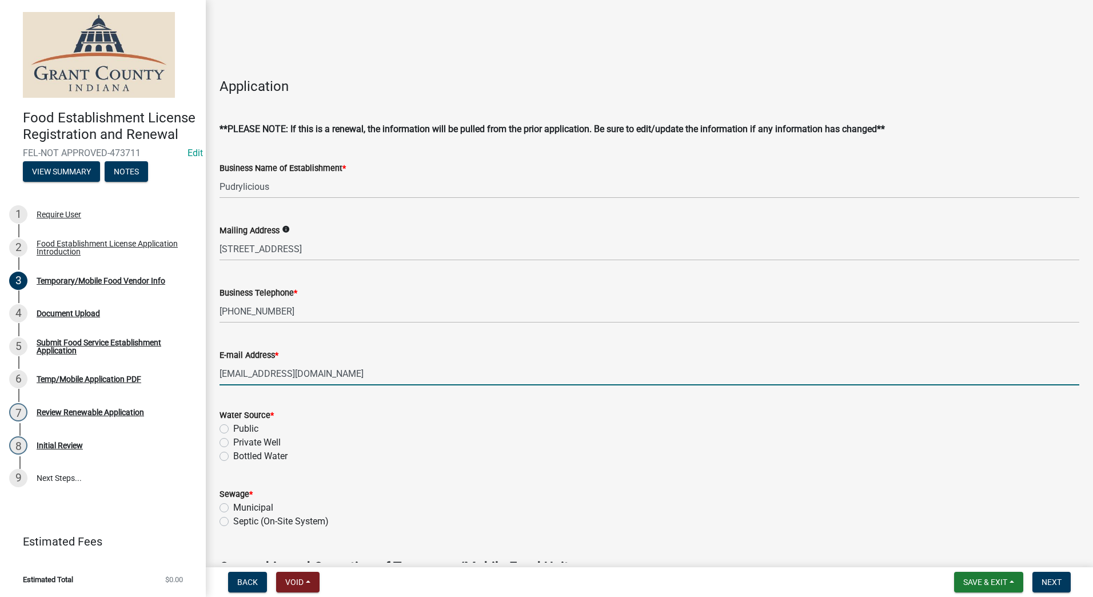
scroll to position [343, 0]
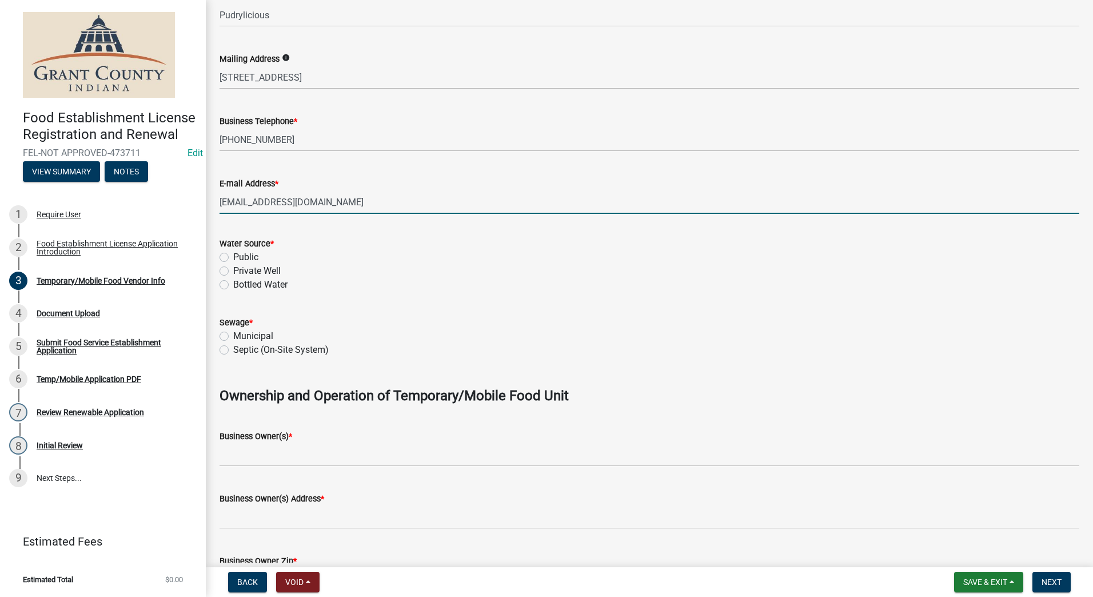
type input "[EMAIL_ADDRESS][DOMAIN_NAME]"
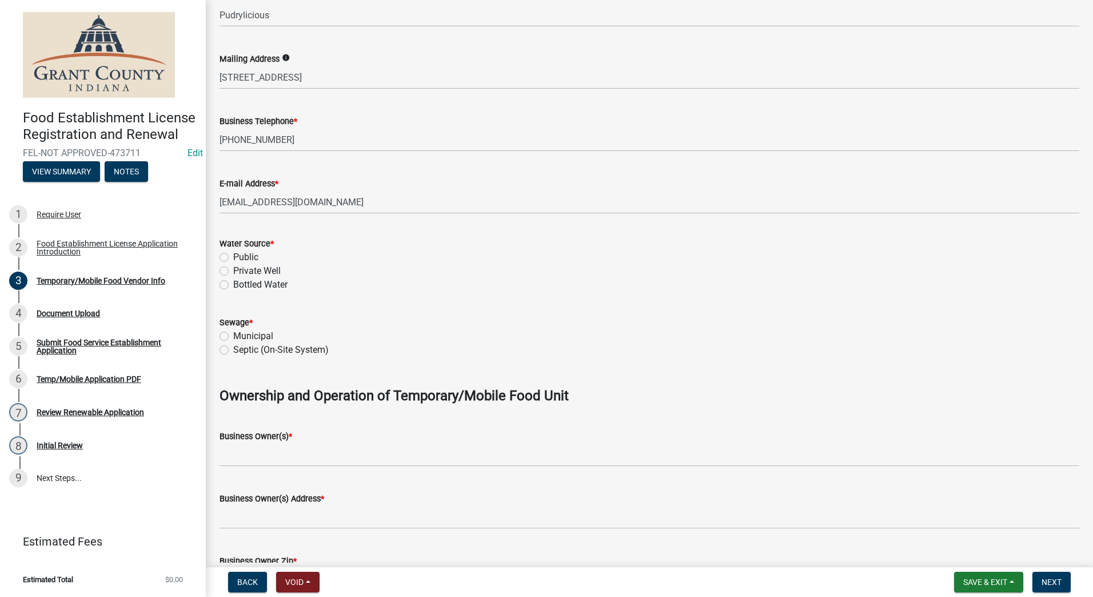
click at [233, 260] on label "Public" at bounding box center [245, 257] width 25 height 14
click at [233, 258] on input "Public" at bounding box center [236, 253] width 7 height 7
radio input "true"
click at [233, 334] on label "Municipal" at bounding box center [253, 336] width 40 height 14
click at [233, 334] on input "Municipal" at bounding box center [236, 332] width 7 height 7
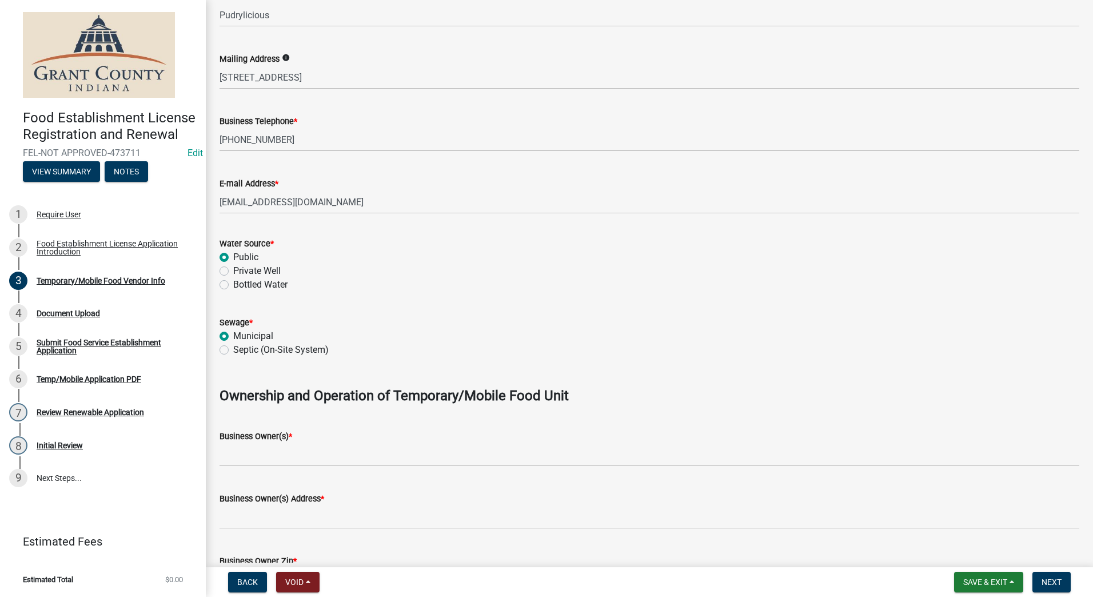
radio input "true"
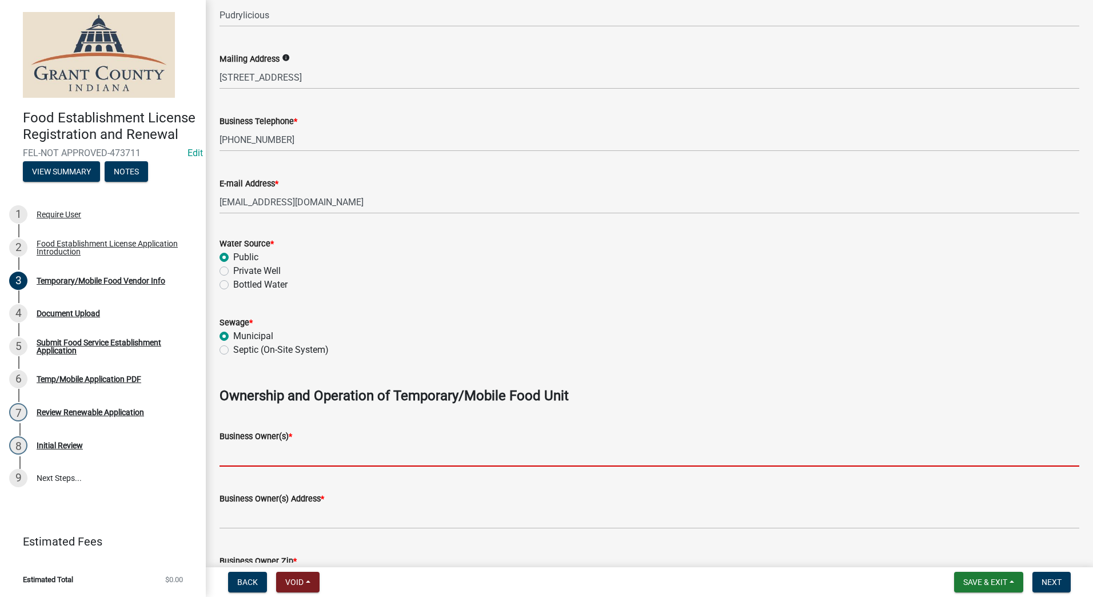
click at [263, 456] on input "Business Owner(s) *" at bounding box center [649, 454] width 860 height 23
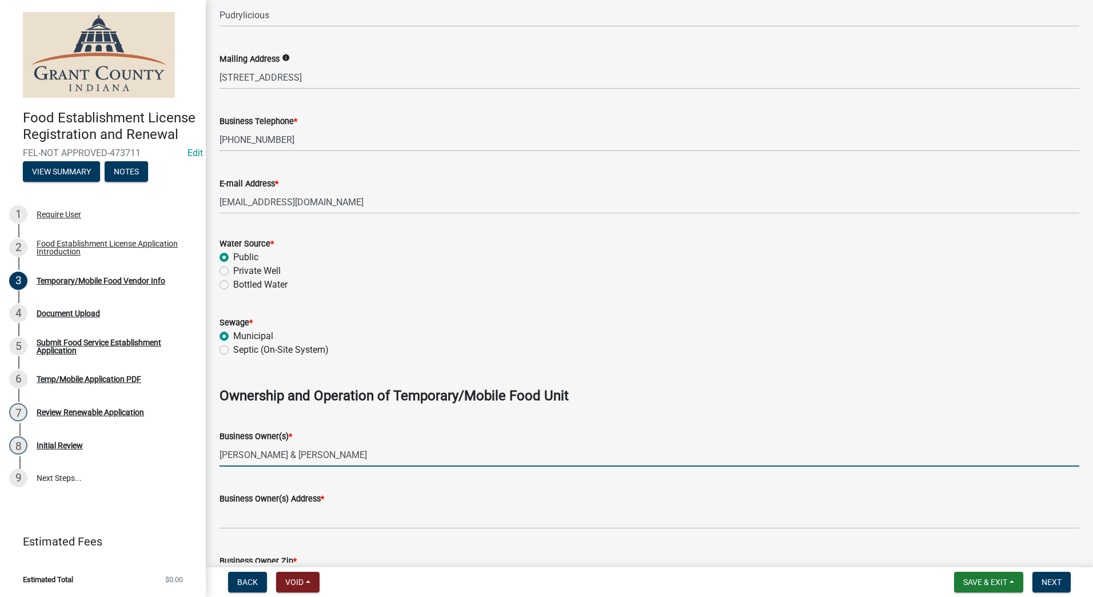
type input "[PERSON_NAME] & [PERSON_NAME]"
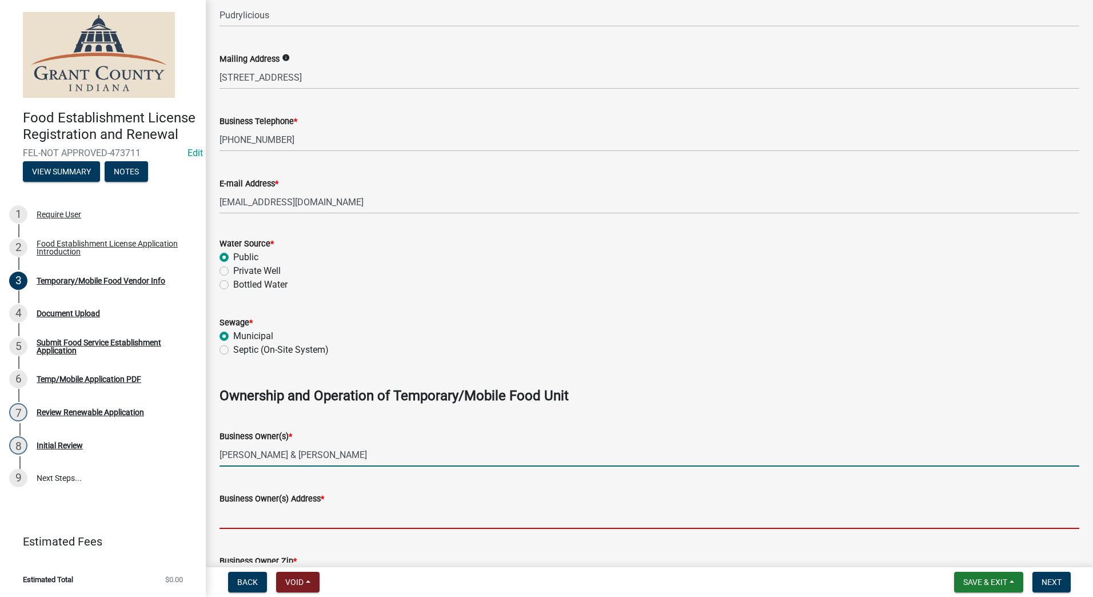
click at [275, 514] on input "Business Owner(s) Address *" at bounding box center [649, 516] width 860 height 23
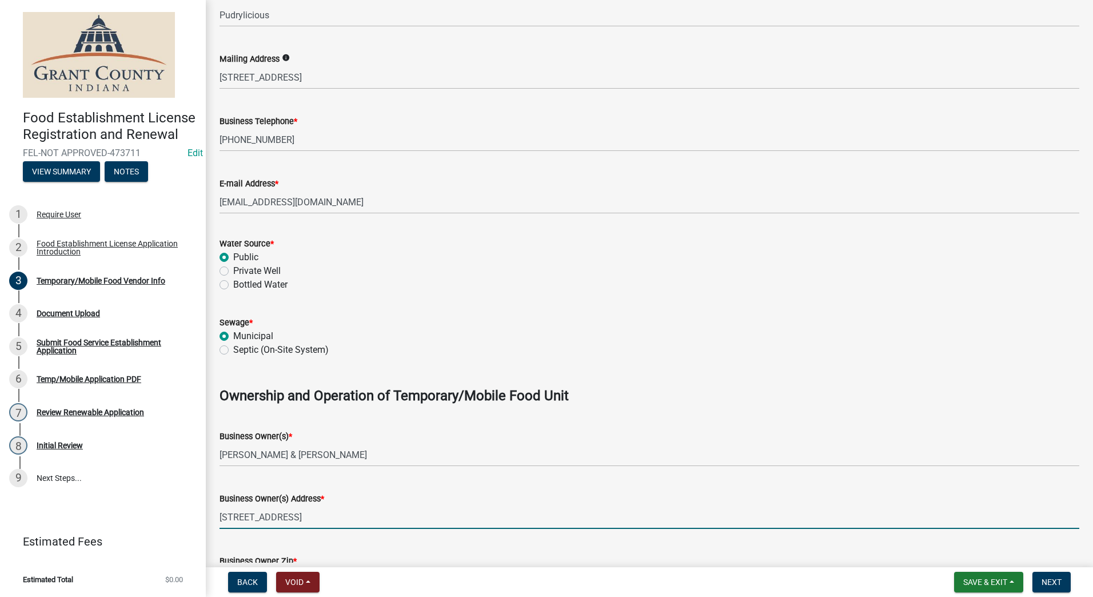
scroll to position [457, 0]
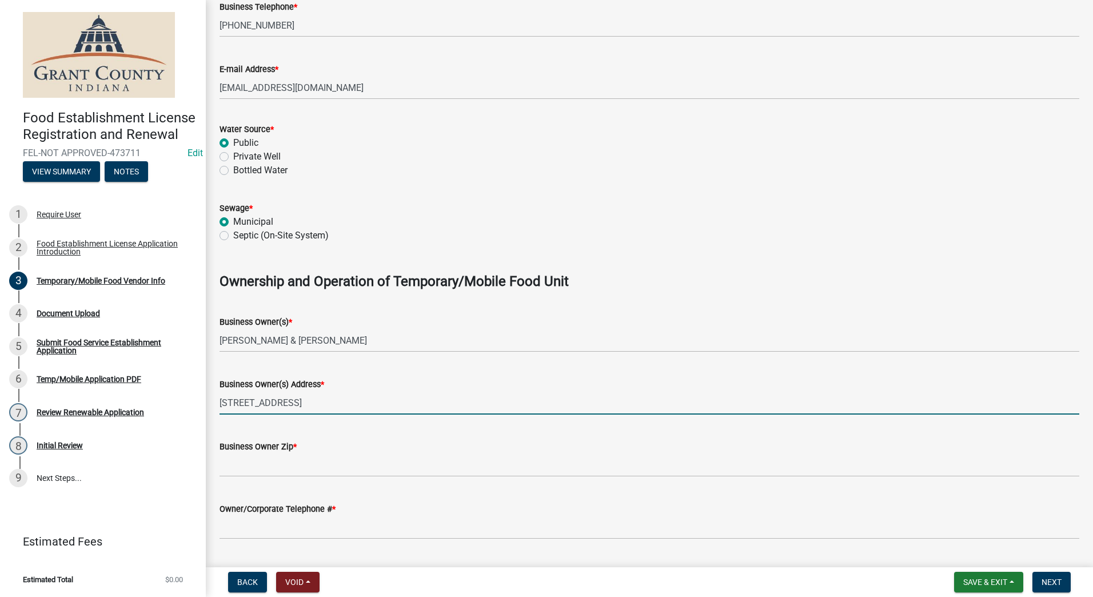
type input "[STREET_ADDRESS]"
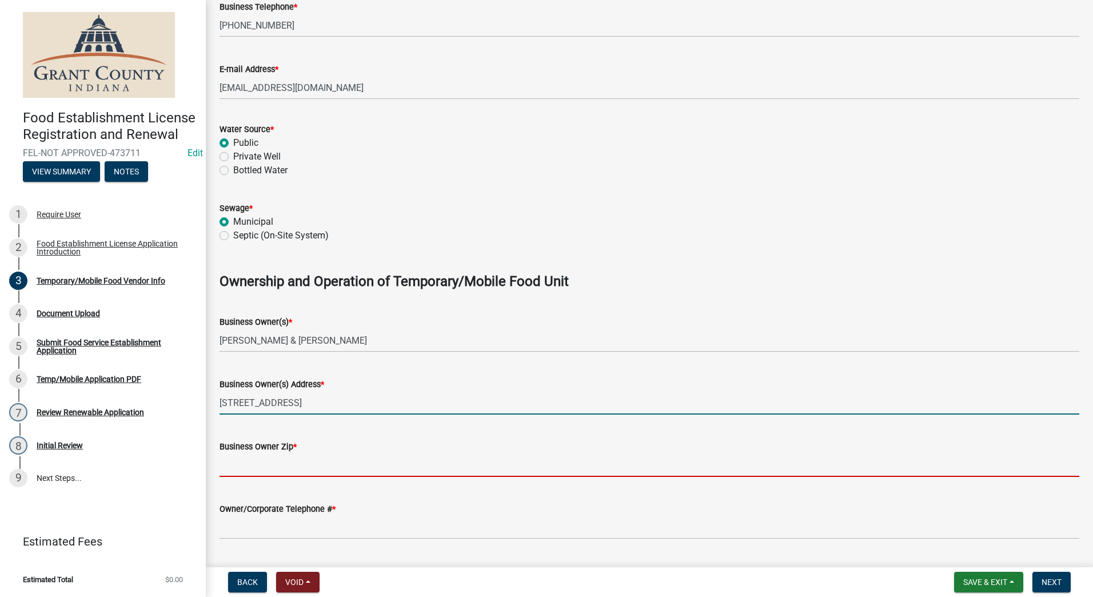
click at [269, 458] on input "Business Owner Zip *" at bounding box center [649, 464] width 860 height 23
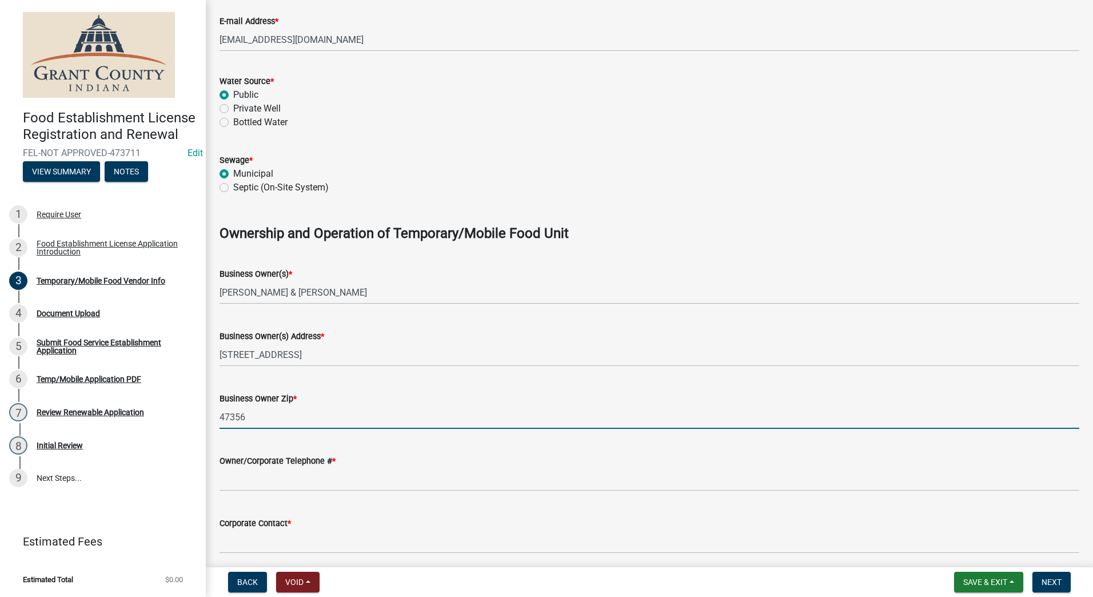
scroll to position [572, 0]
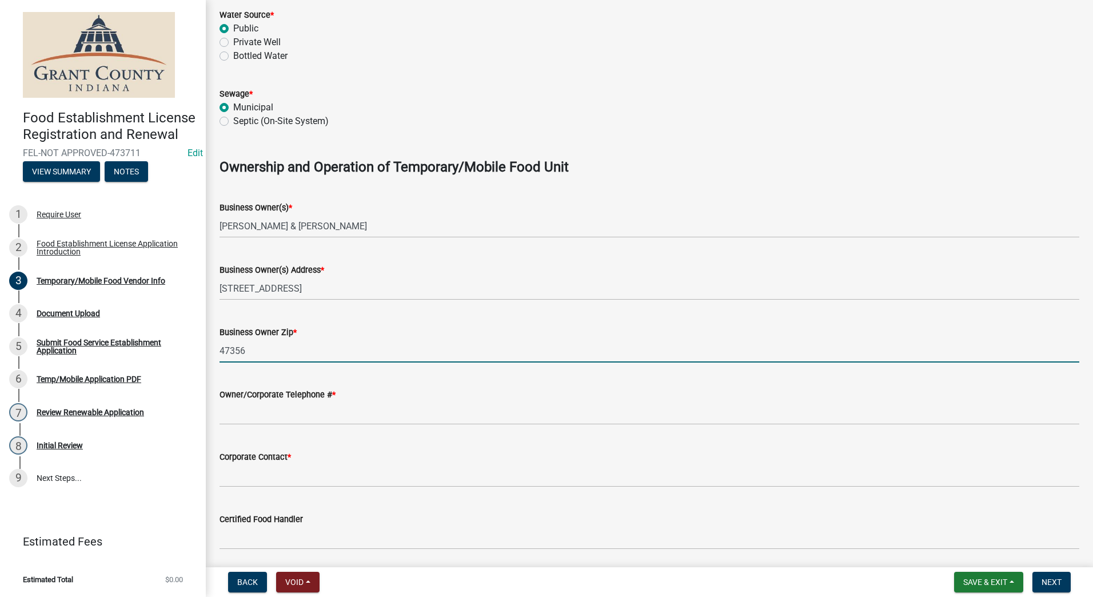
type input "47356"
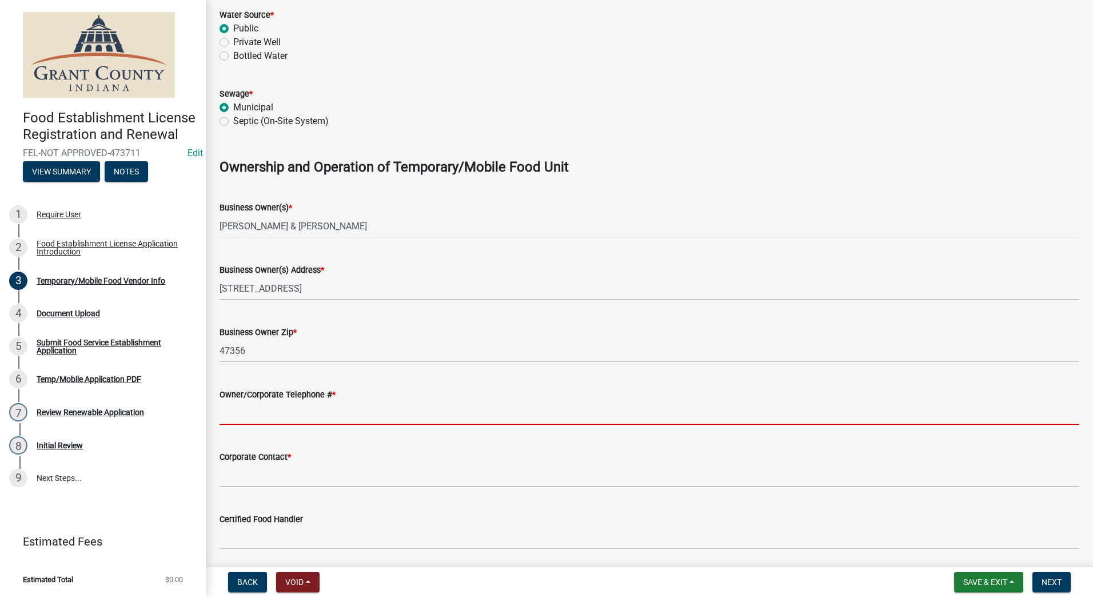
click at [267, 420] on input "Owner/Corporate Telephone # *" at bounding box center [649, 412] width 860 height 23
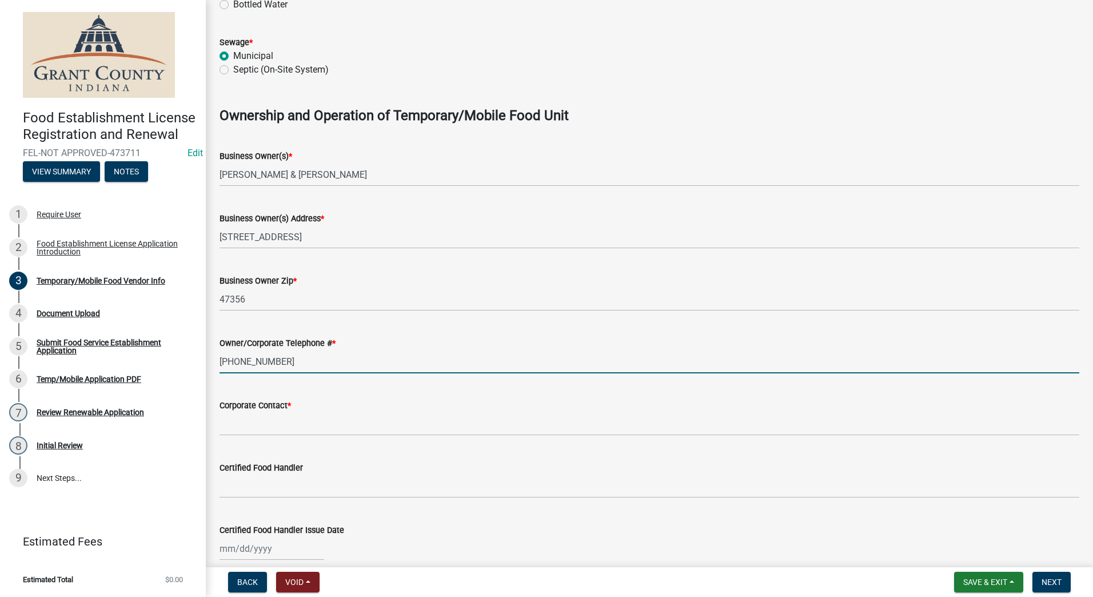
scroll to position [686, 0]
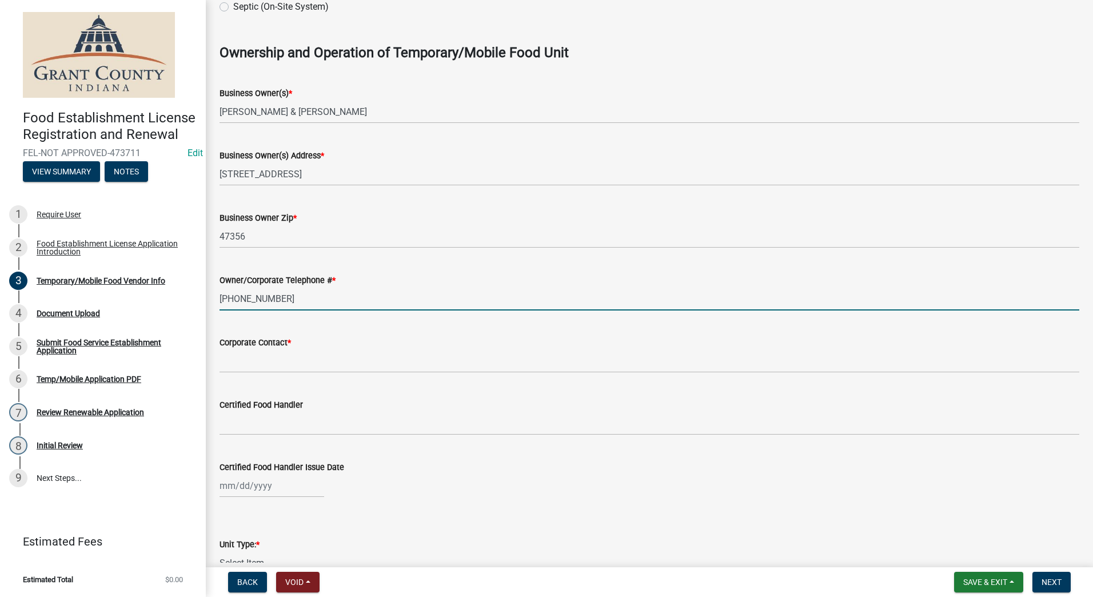
type input "[PHONE_NUMBER]"
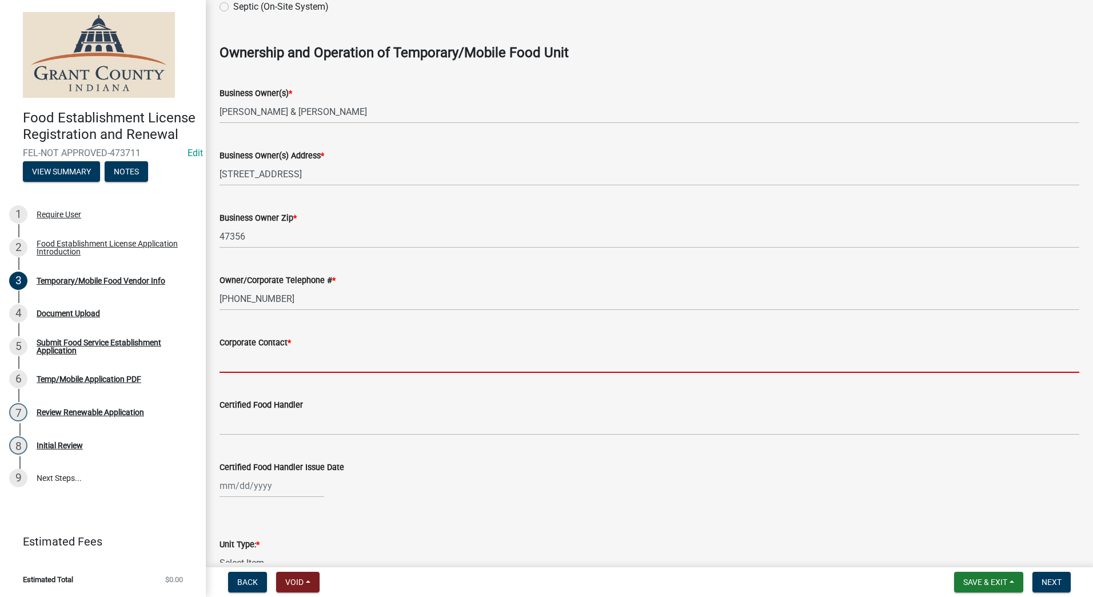
click at [275, 362] on input "Corporate Contact *" at bounding box center [649, 360] width 860 height 23
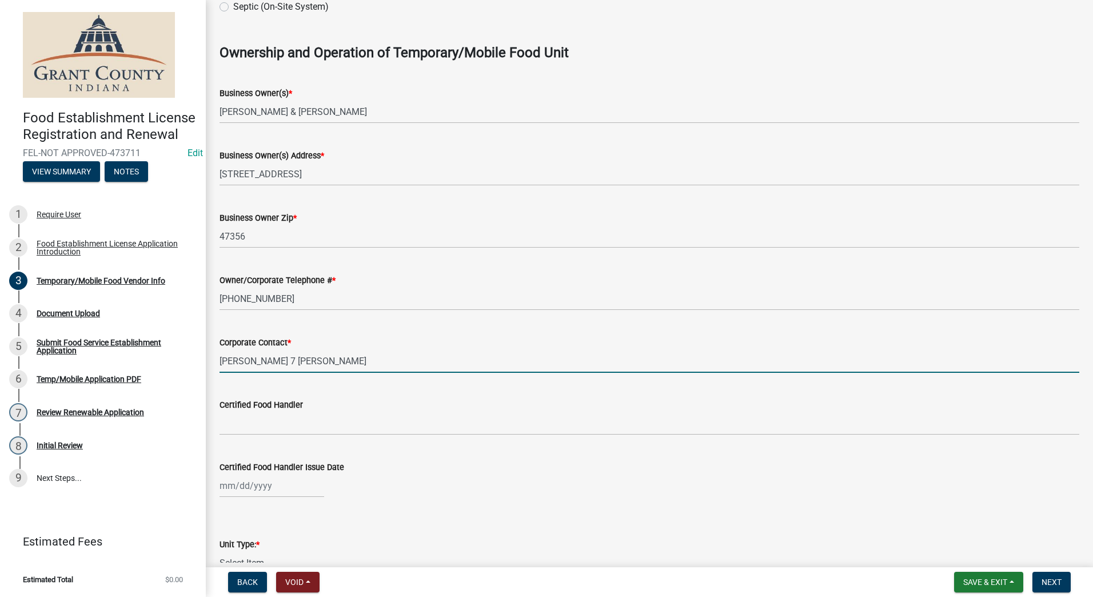
click at [242, 360] on input "Jeff 7 Kerri Purdy" at bounding box center [649, 360] width 860 height 23
type input "[PERSON_NAME] & [PERSON_NAME]"
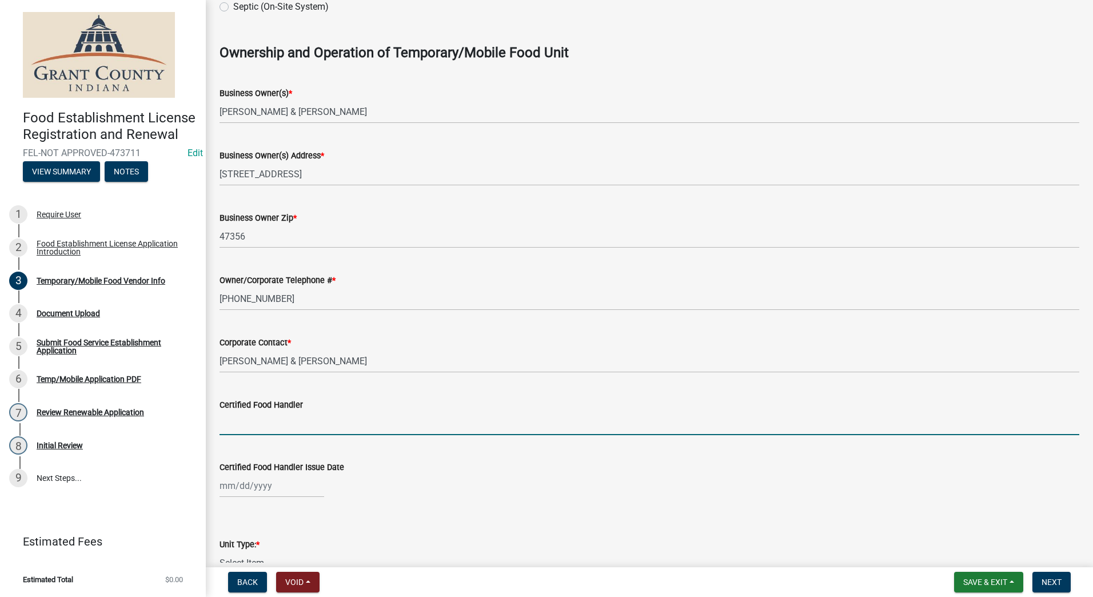
click at [235, 416] on input "Certified Food Handler" at bounding box center [649, 423] width 860 height 23
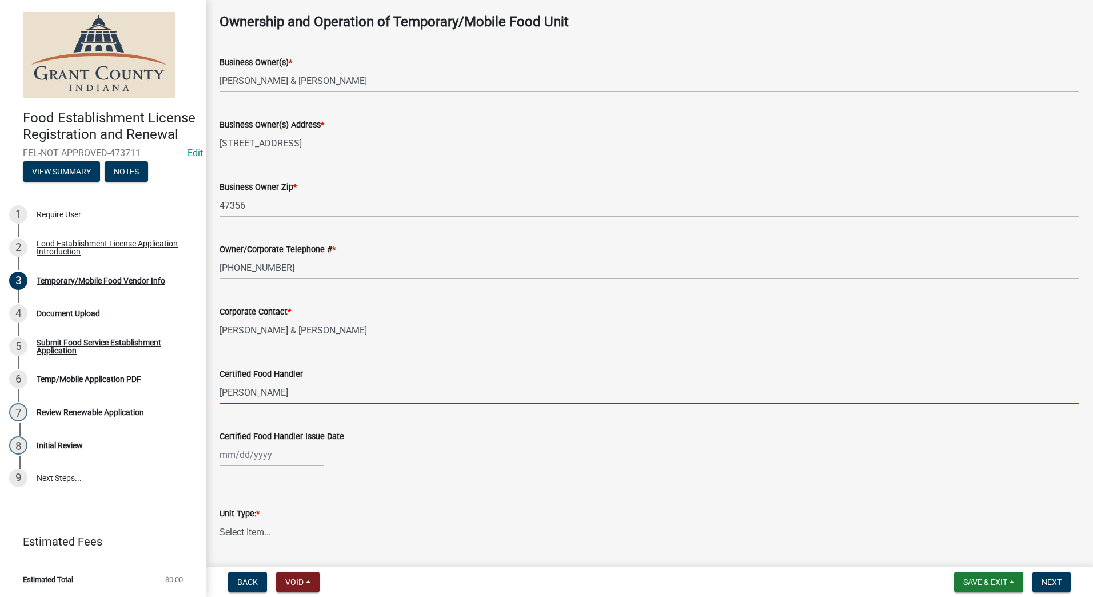
scroll to position [743, 0]
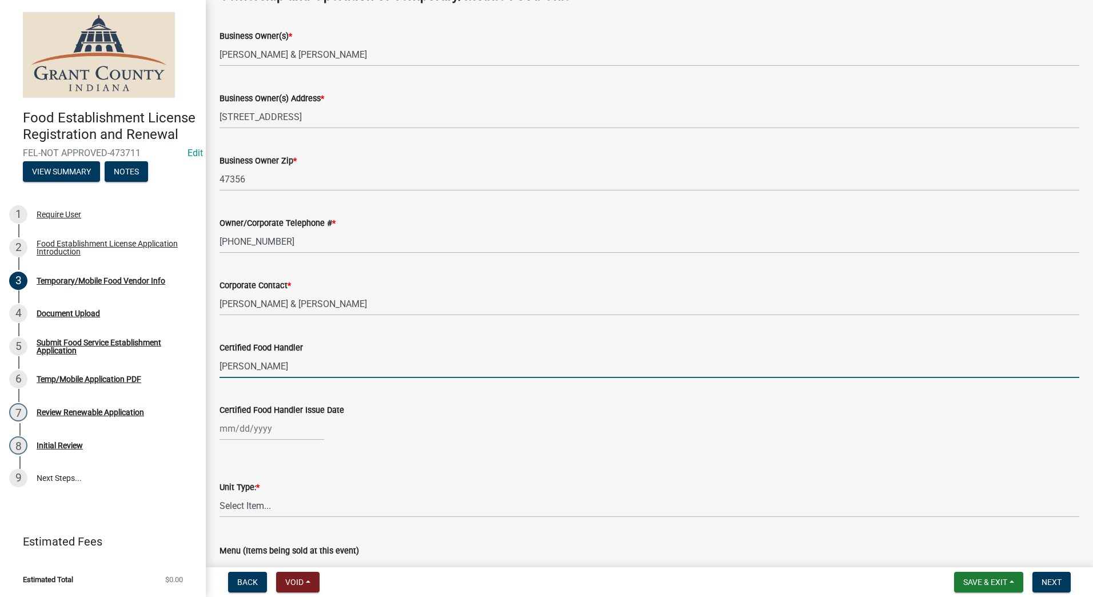
type input "[PERSON_NAME]"
click at [279, 433] on div at bounding box center [271, 428] width 105 height 23
select select "9"
select select "2025"
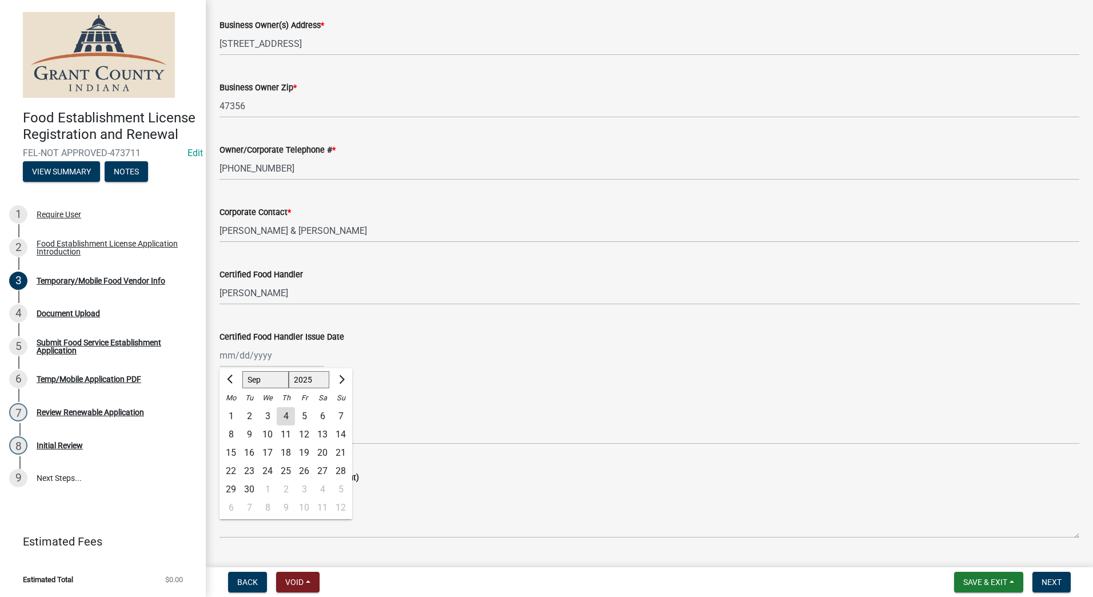
scroll to position [915, 0]
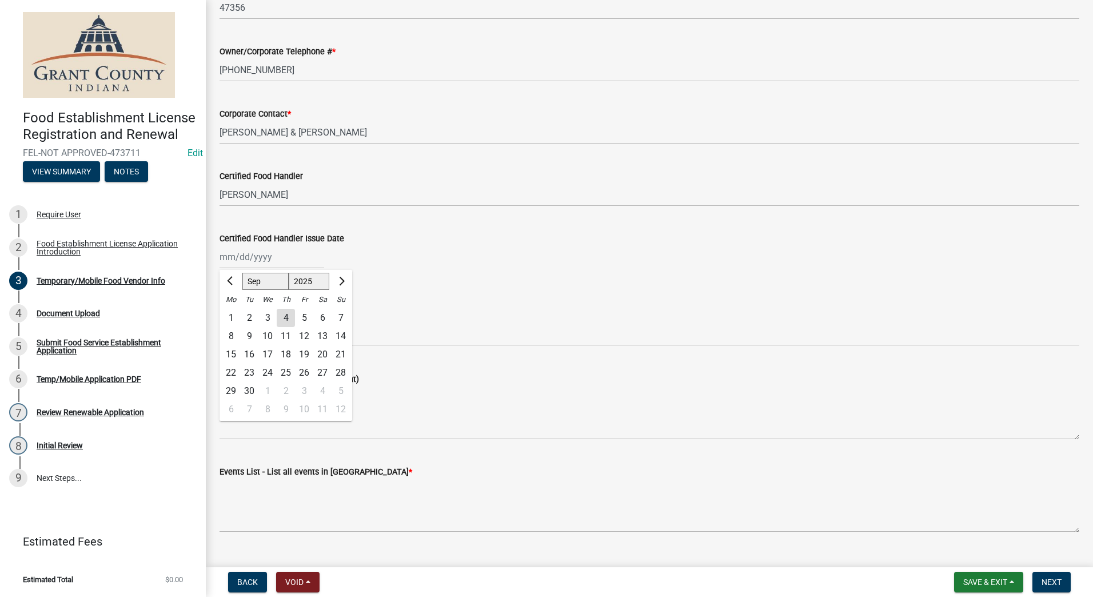
click at [444, 313] on div "Unit Type: *" at bounding box center [649, 316] width 860 height 14
click at [284, 334] on select "Select Item... Mobile Trailer Stand Tent Cart Truck" at bounding box center [649, 333] width 860 height 23
click at [219, 322] on select "Select Item... Mobile Trailer Stand Tent Cart Truck" at bounding box center [649, 333] width 860 height 23
select select "986694ba-6a39-4309-ba8e-cbcd507728d3"
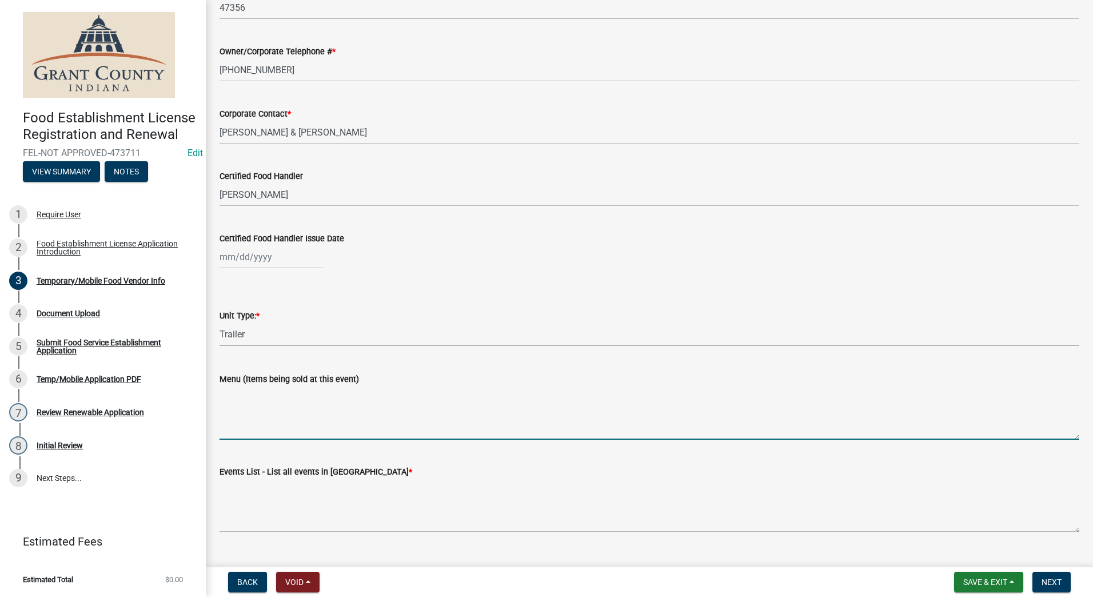
click at [245, 424] on textarea "Menu (Items being sold at this event)" at bounding box center [649, 413] width 860 height 54
click at [346, 393] on textarea "Hamburgers, Italian Sausage, polish Sausage" at bounding box center [649, 413] width 860 height 54
click at [403, 393] on textarea "Hamburgers, Italian Sausage, Polish Sausage" at bounding box center [649, 413] width 860 height 54
type textarea "Hamburgers, Italian Sausage, Polish Sausage, Fries, Hotdogs, Chix Tenders, Tend…"
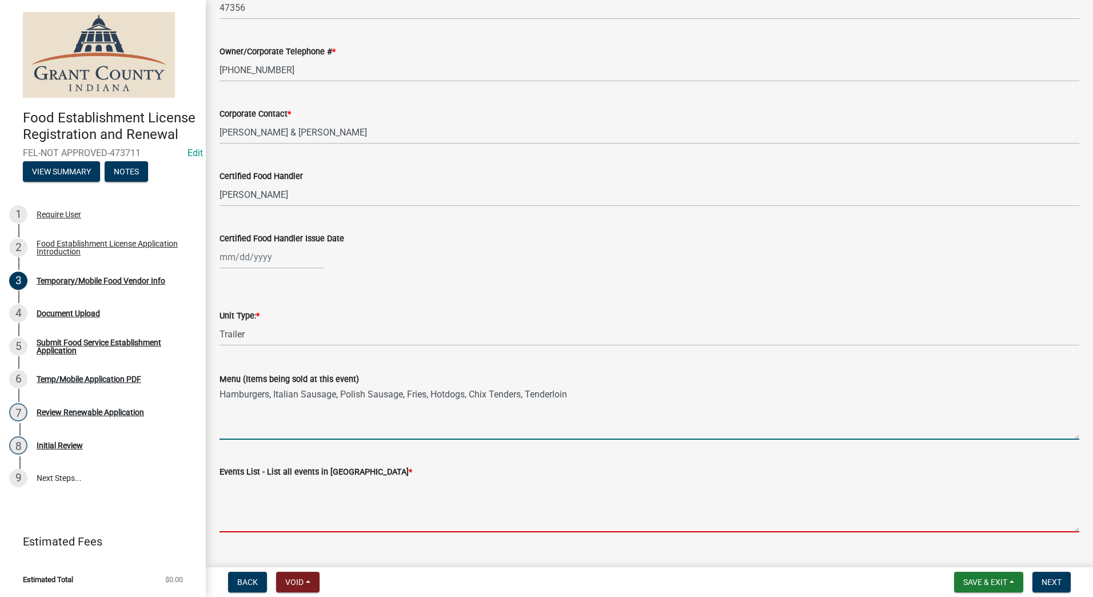
click at [247, 508] on textarea "Events List - List all events in Grant County *" at bounding box center [649, 505] width 860 height 54
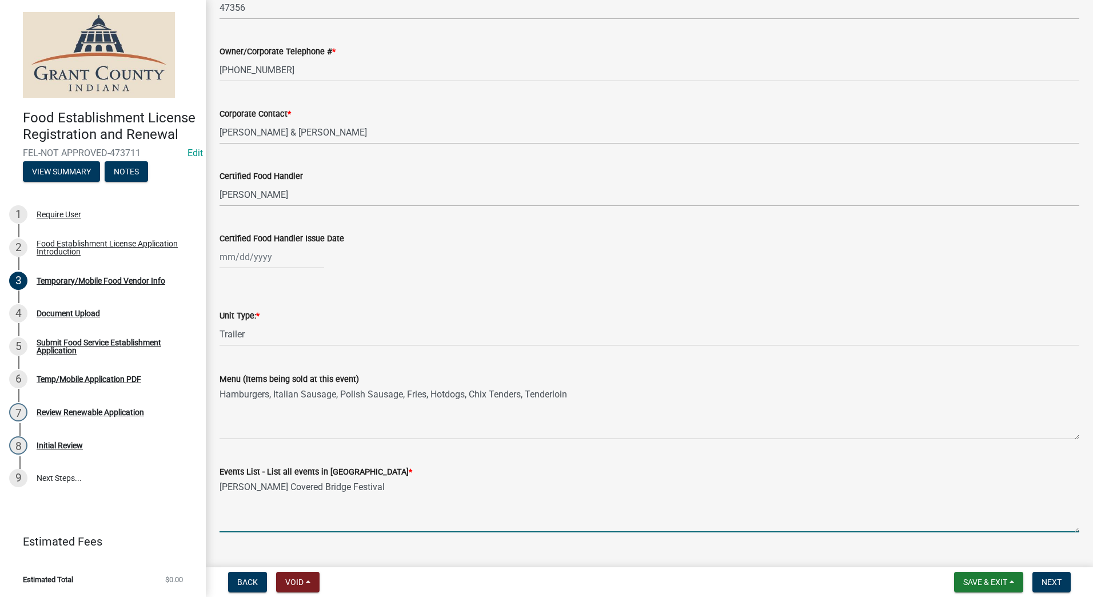
click at [247, 508] on textarea "[PERSON_NAME] Covered Bridge Festival" at bounding box center [649, 505] width 860 height 54
type textarea "[PERSON_NAME] Covered Bridge Festival"
click at [1046, 581] on span "Next" at bounding box center [1051, 581] width 20 height 9
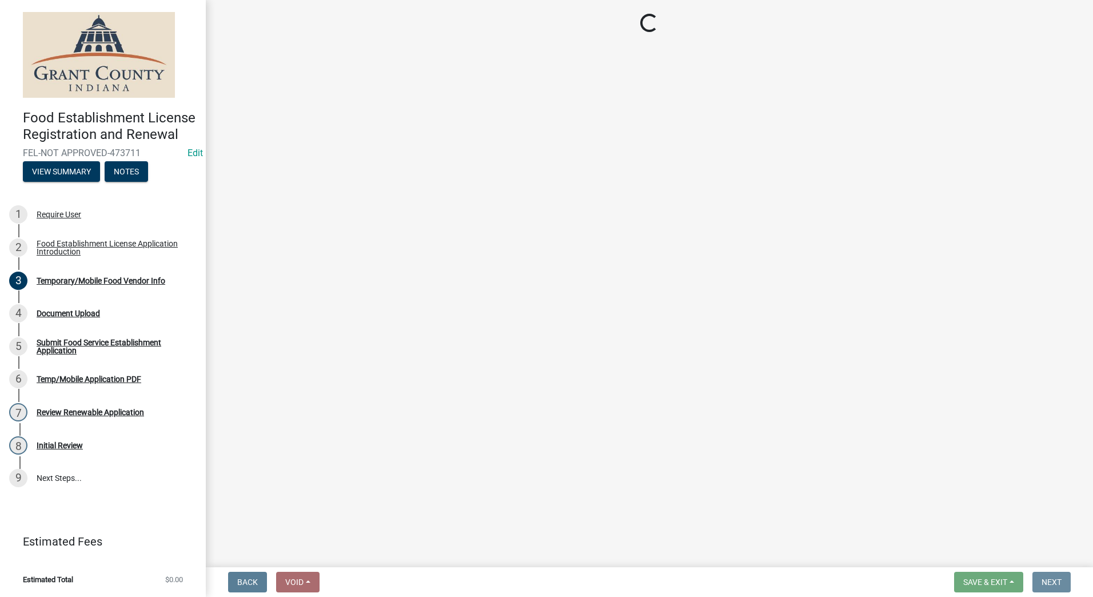
scroll to position [0, 0]
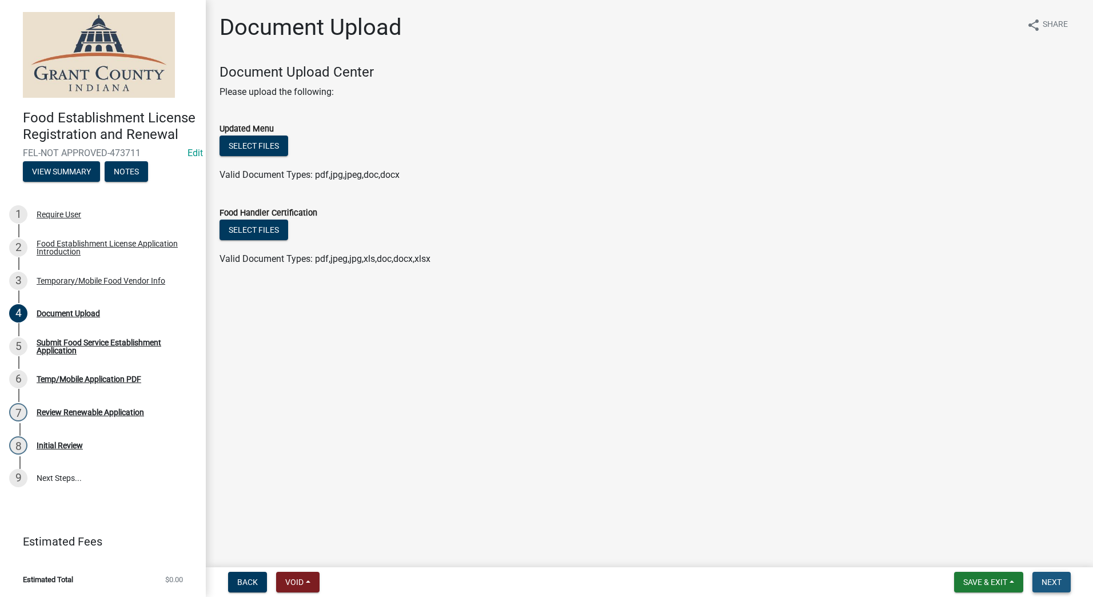
click at [1040, 577] on button "Next" at bounding box center [1051, 582] width 38 height 21
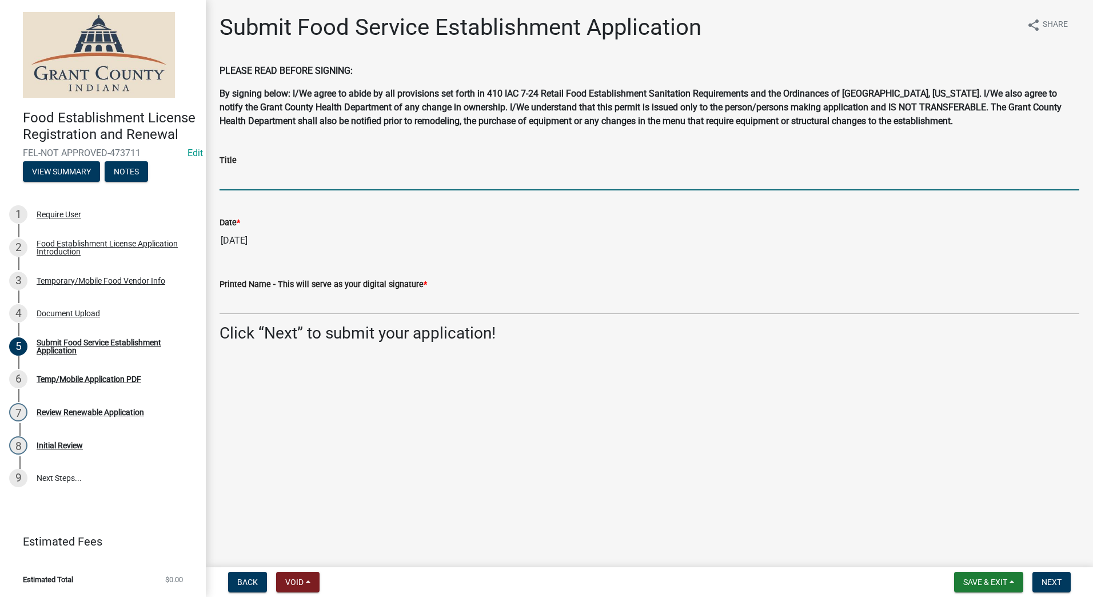
click at [261, 178] on input "Title" at bounding box center [649, 178] width 860 height 23
type input "Owner"
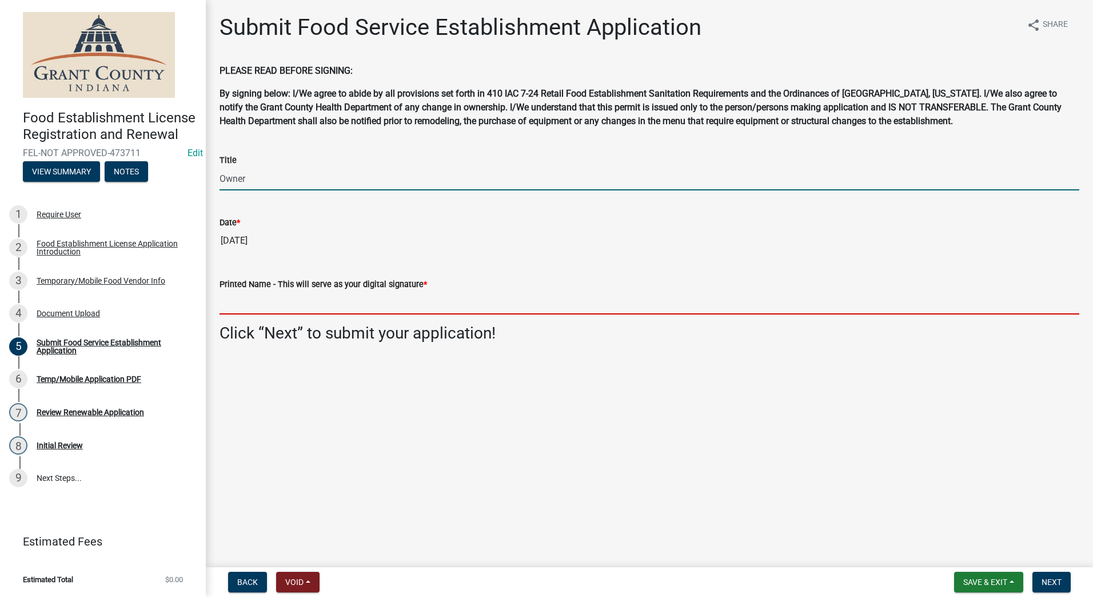
click at [222, 304] on input "Printed Name - This will serve as your digital signature *" at bounding box center [649, 302] width 860 height 23
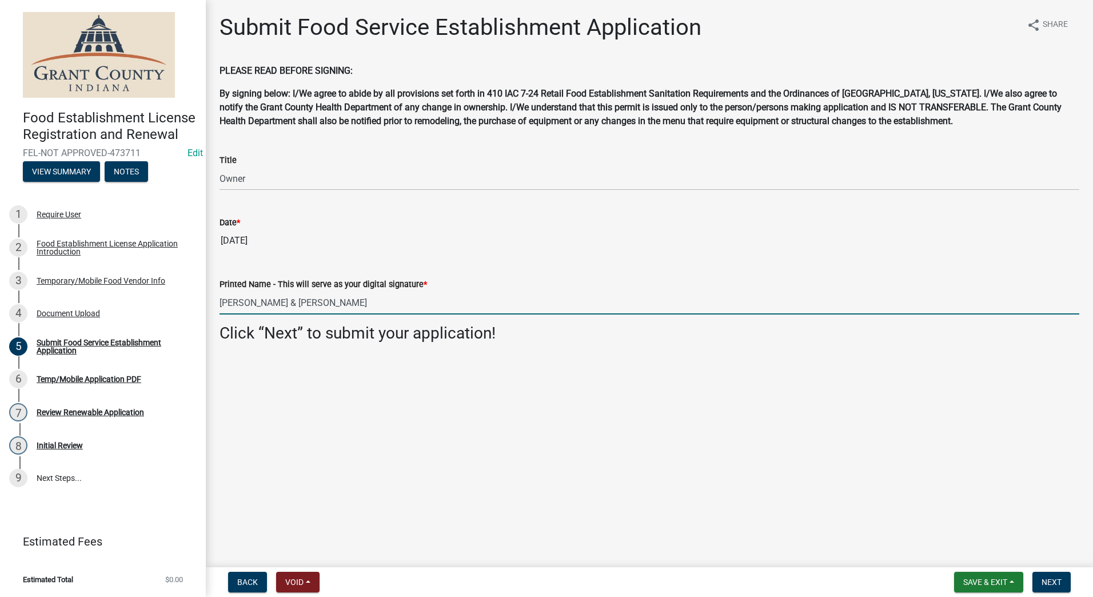
type input "[PERSON_NAME] & [PERSON_NAME]"
click at [394, 378] on main "Submit Food Service Establishment Application share Share PLEASE READ BEFORE SI…" at bounding box center [649, 281] width 887 height 562
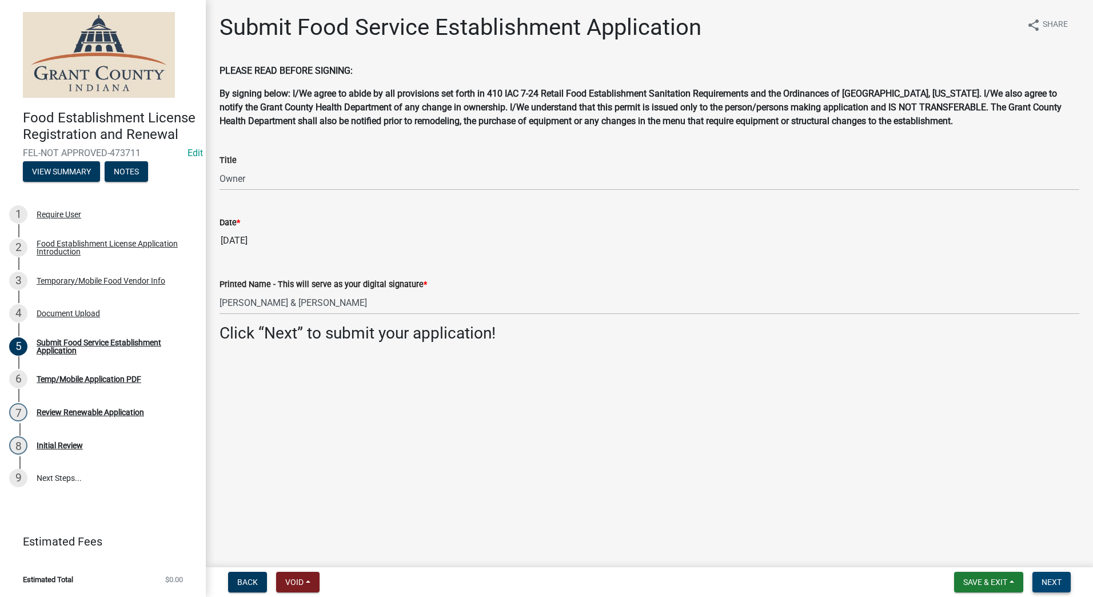
click at [1046, 578] on span "Next" at bounding box center [1051, 581] width 20 height 9
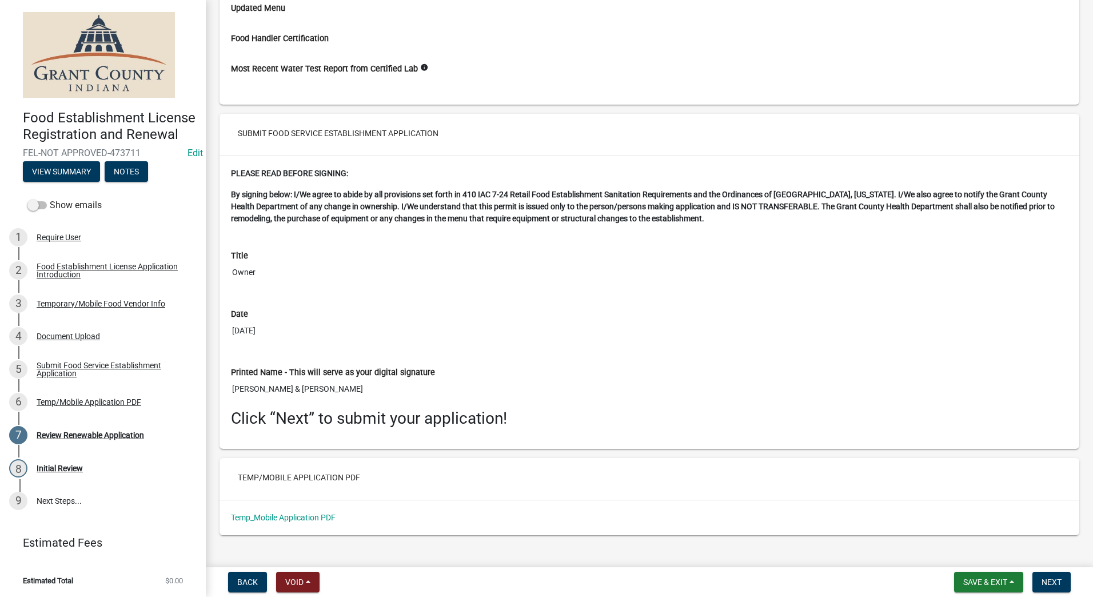
scroll to position [1598, 0]
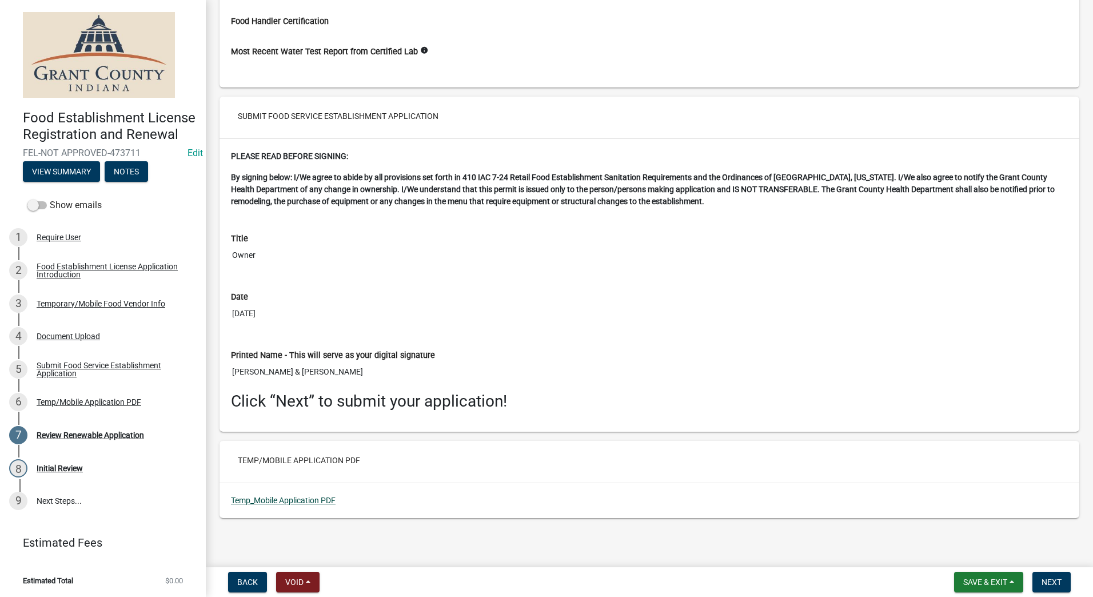
click at [305, 498] on link "Temp_Mobile Application PDF" at bounding box center [283, 500] width 105 height 9
click at [1047, 582] on span "Next" at bounding box center [1051, 581] width 20 height 9
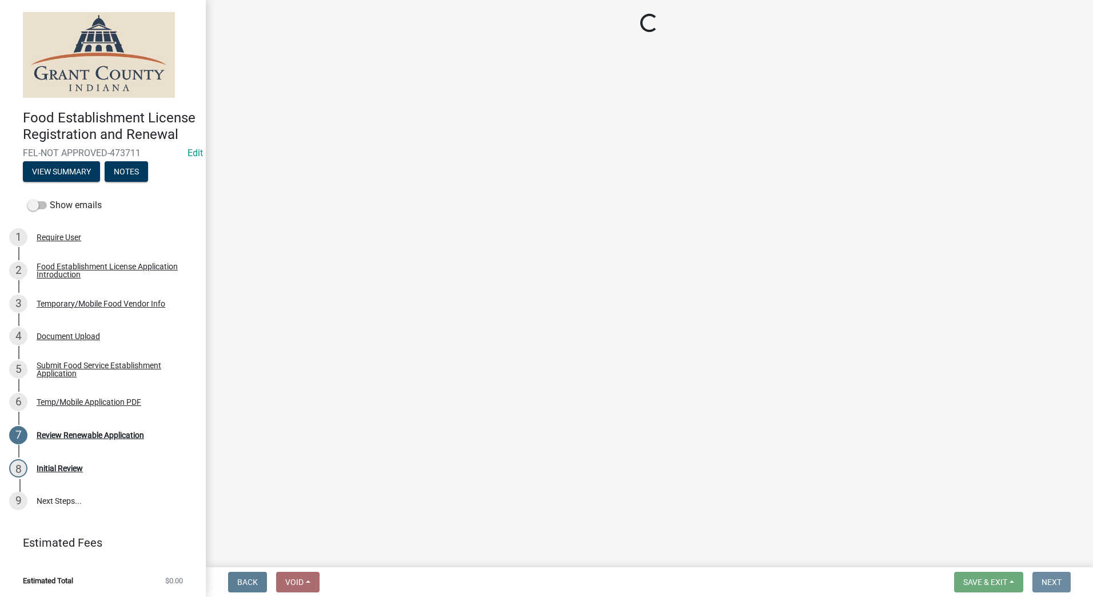
scroll to position [0, 0]
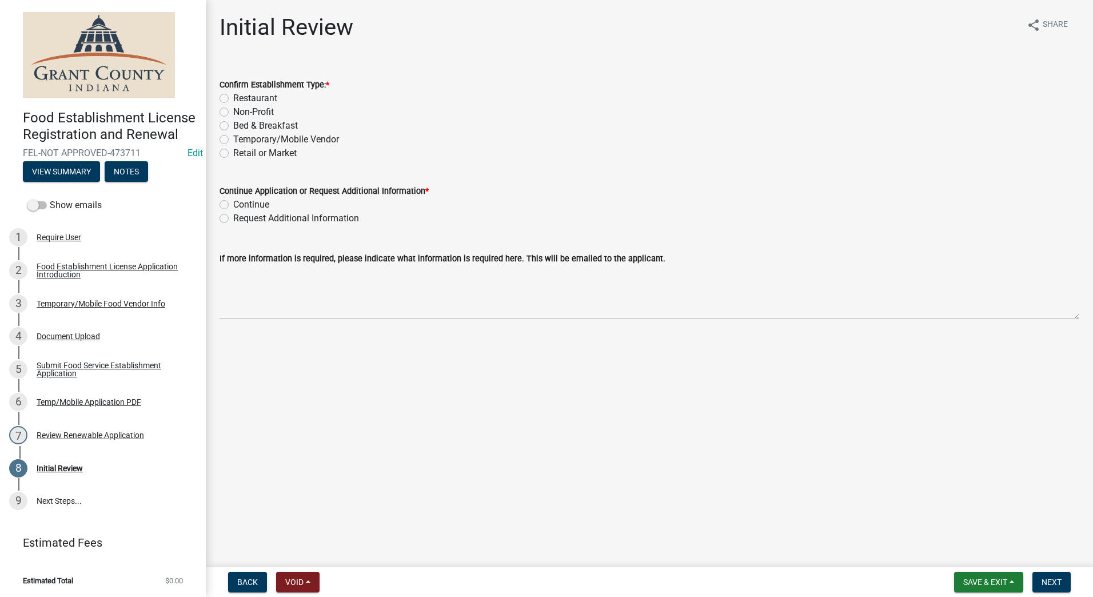
click at [233, 137] on label "Temporary/Mobile Vendor" at bounding box center [286, 140] width 106 height 14
click at [233, 137] on input "Temporary/Mobile Vendor" at bounding box center [236, 136] width 7 height 7
radio input "true"
click at [233, 205] on label "Continue" at bounding box center [251, 205] width 36 height 14
click at [233, 205] on input "Continue" at bounding box center [236, 201] width 7 height 7
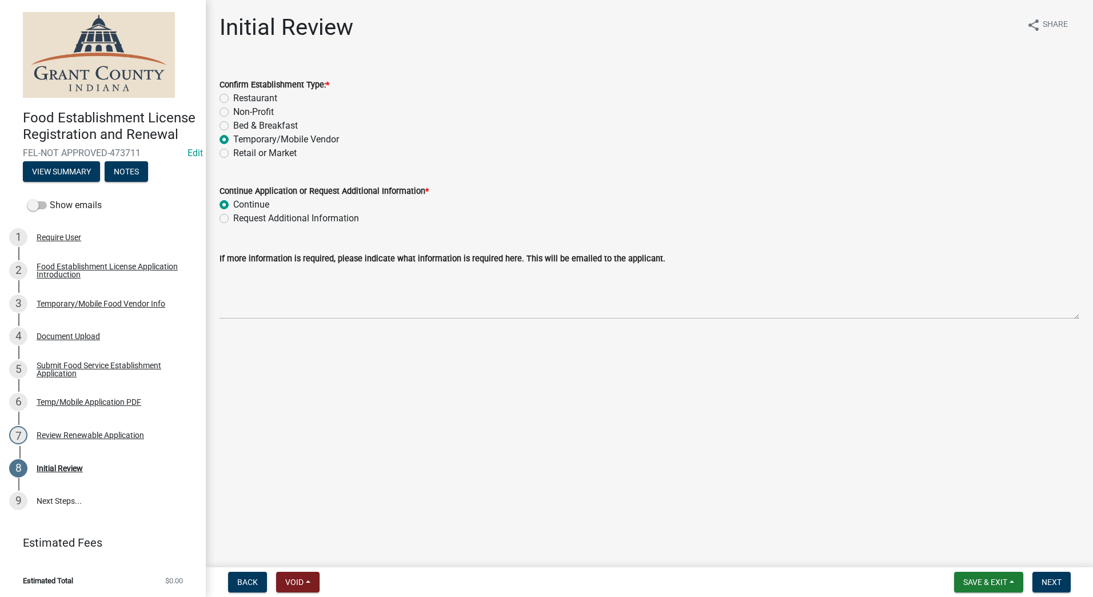
radio input "true"
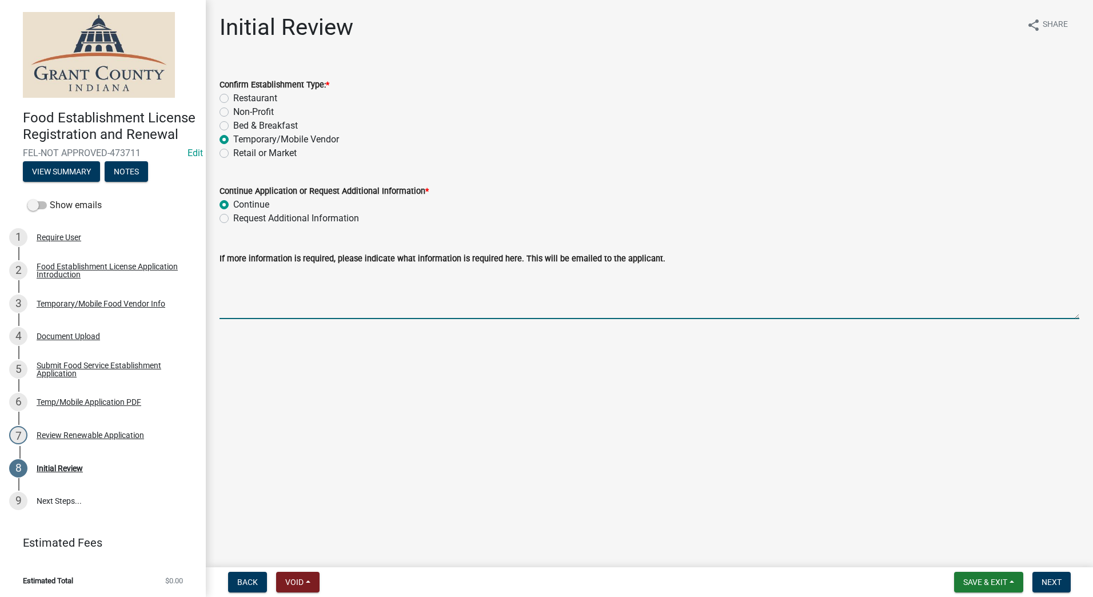
click at [301, 318] on textarea "If more information is required, please indicate what information is required h…" at bounding box center [649, 292] width 860 height 54
click at [884, 417] on main "Initial Review share Share Confirm Establishment Type: * Restaurant Non-Profit …" at bounding box center [649, 281] width 887 height 562
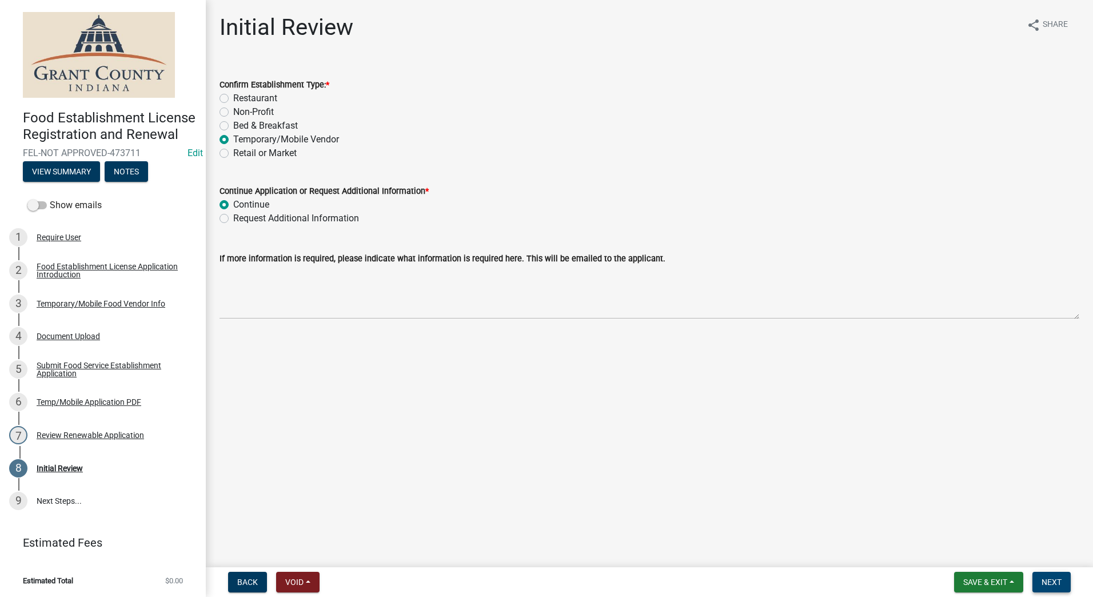
click at [1055, 572] on button "Next" at bounding box center [1051, 582] width 38 height 21
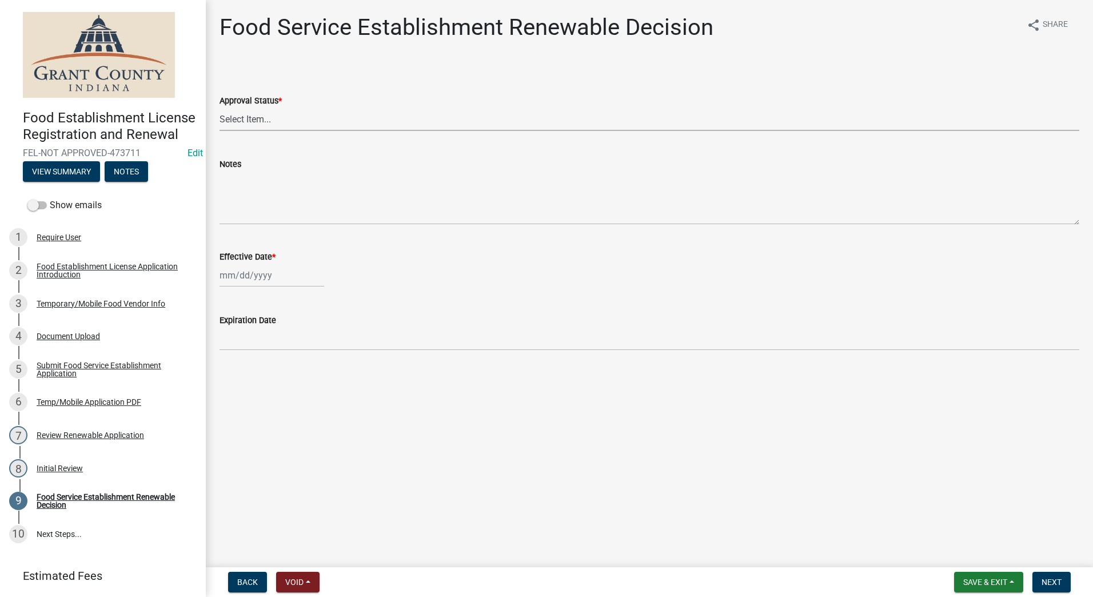
click at [385, 125] on select "Select Item... Approved Denied" at bounding box center [649, 118] width 860 height 23
click at [219, 107] on select "Select Item... Approved Denied" at bounding box center [649, 118] width 860 height 23
select select "f8bc5ebe-de22-4857-900a-5f4c078c3457"
select select "9"
select select "2025"
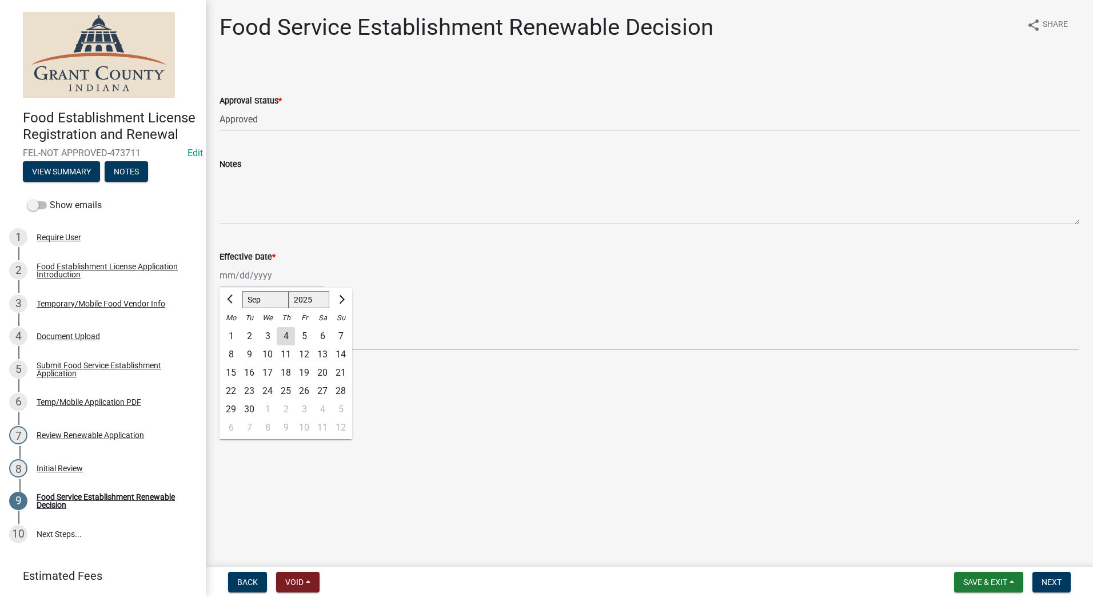
click at [269, 277] on div "Jan Feb Mar Apr May Jun Jul Aug Sep Oct Nov Dec 1525 1526 1527 1528 1529 1530 1…" at bounding box center [271, 274] width 105 height 23
click at [285, 334] on div "4" at bounding box center [286, 336] width 18 height 18
type input "[DATE]"
drag, startPoint x: 664, startPoint y: 502, endPoint x: 853, endPoint y: 458, distance: 194.2
click at [769, 460] on main "Food Service Establishment Renewable Decision share Share Approval Status * Sel…" at bounding box center [649, 281] width 887 height 562
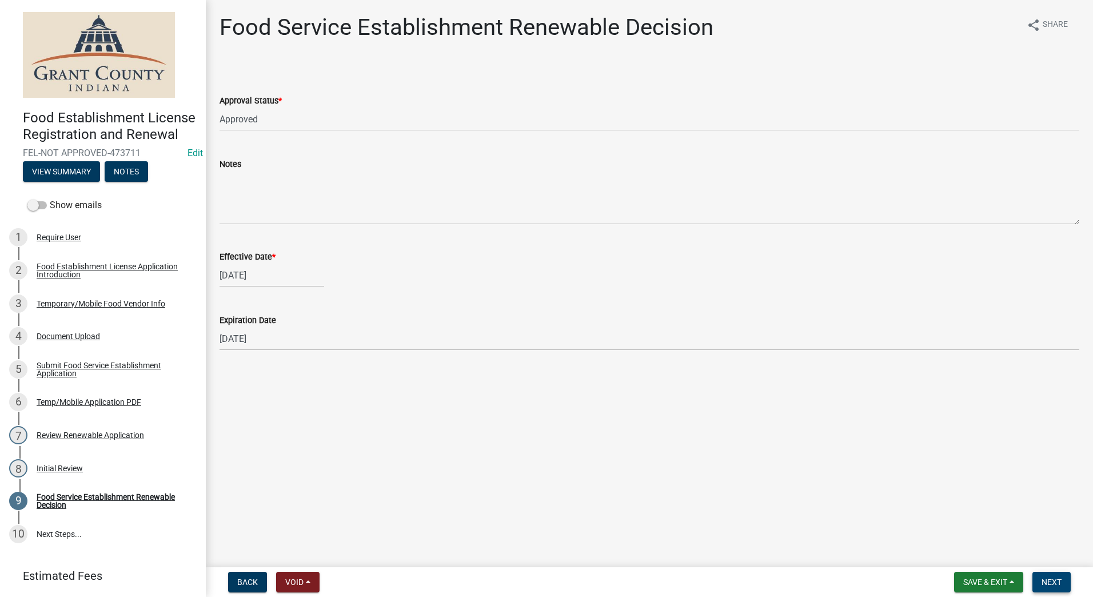
click at [1052, 578] on span "Next" at bounding box center [1051, 581] width 20 height 9
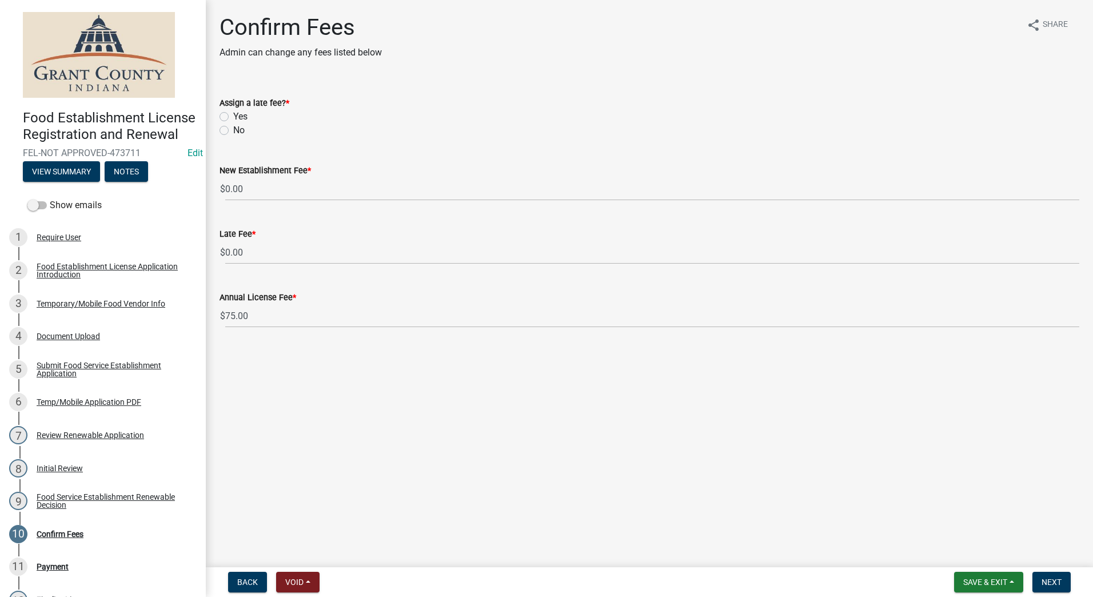
click at [233, 119] on label "Yes" at bounding box center [240, 117] width 14 height 14
click at [233, 117] on input "Yes" at bounding box center [236, 113] width 7 height 7
radio input "true"
click at [429, 387] on main "Confirm Fees Admin can change any fees listed below share Share Assign a late f…" at bounding box center [649, 281] width 887 height 562
click at [1045, 582] on span "Next" at bounding box center [1051, 581] width 20 height 9
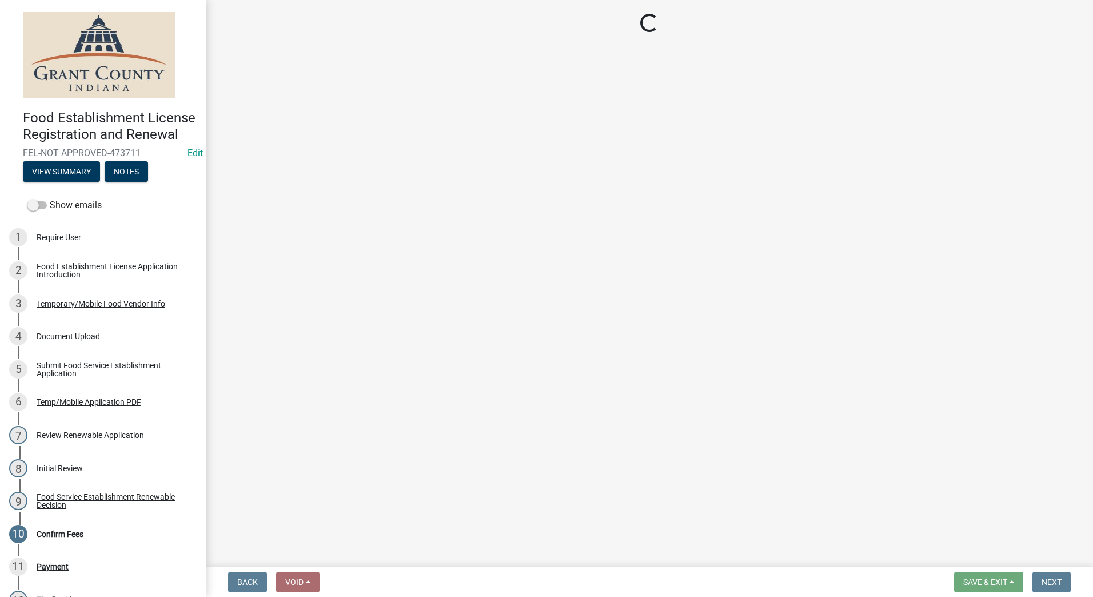
select select "2: 1"
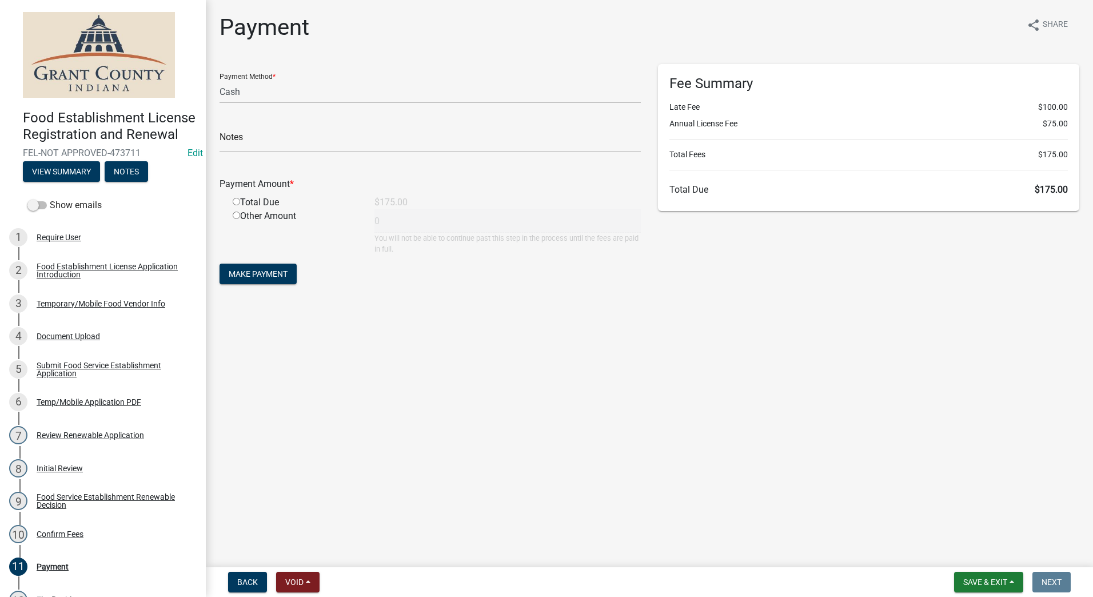
click at [237, 199] on input "radio" at bounding box center [236, 201] width 7 height 7
radio input "true"
type input "175"
click at [250, 266] on button "Make Payment" at bounding box center [257, 273] width 77 height 21
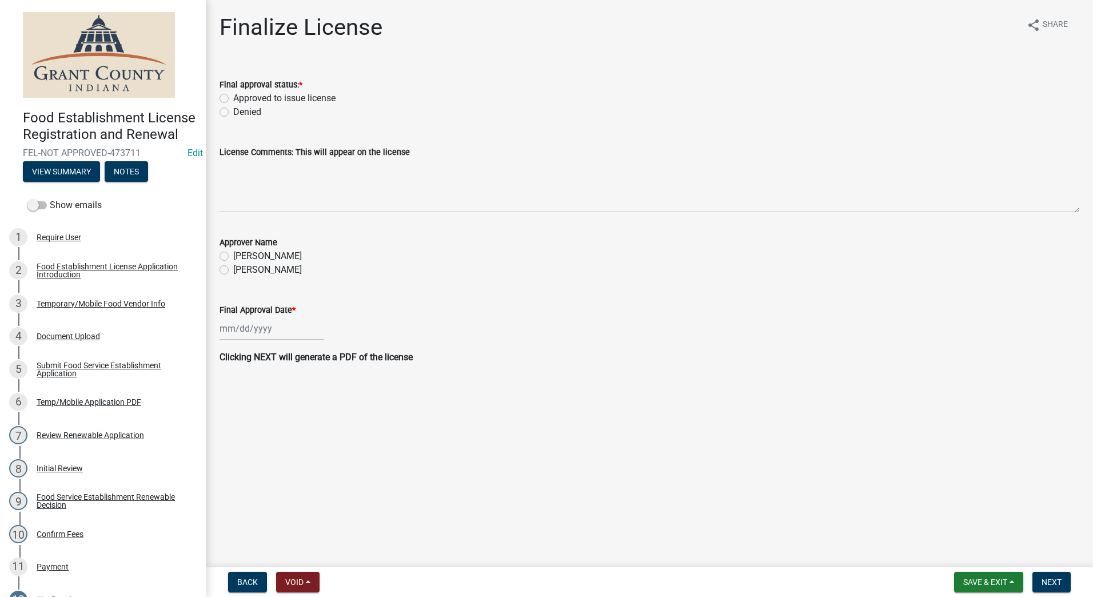
click at [233, 95] on label "Approved to issue license" at bounding box center [284, 98] width 102 height 14
click at [233, 95] on input "Approved to issue license" at bounding box center [236, 94] width 7 height 7
radio input "true"
click at [233, 271] on label "[PERSON_NAME]" at bounding box center [267, 270] width 69 height 14
click at [233, 270] on input "[PERSON_NAME]" at bounding box center [236, 266] width 7 height 7
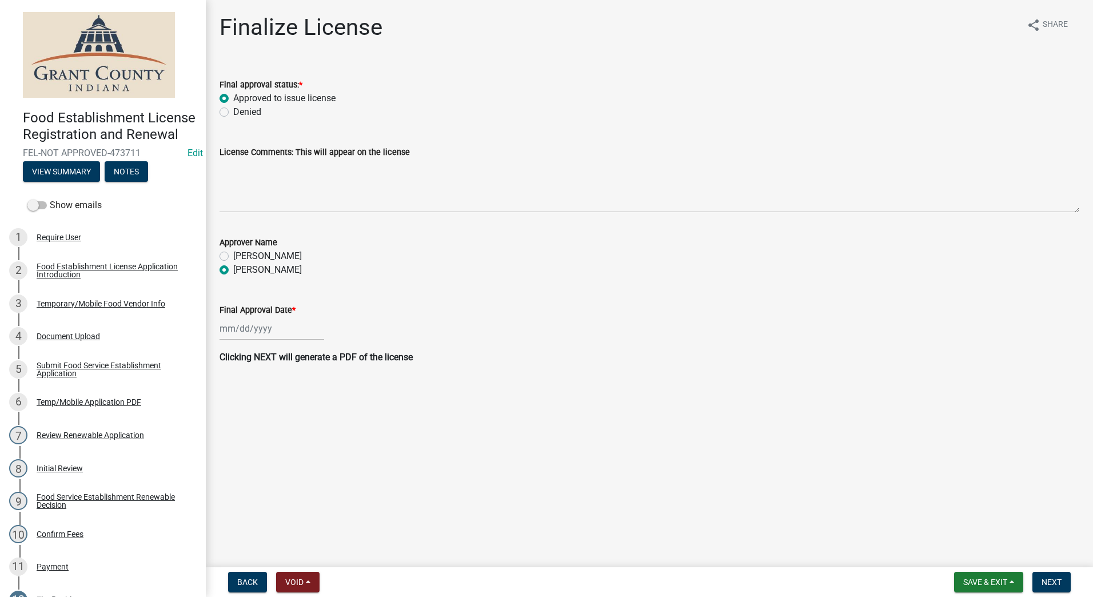
radio input "true"
click at [255, 340] on wm-data-entity-input "Final Approval Date *" at bounding box center [649, 318] width 860 height 63
select select "9"
select select "2025"
click at [254, 326] on div "Jan Feb Mar Apr May Jun Jul Aug Sep Oct Nov Dec 1525 1526 1527 1528 1529 1530 1…" at bounding box center [271, 328] width 105 height 23
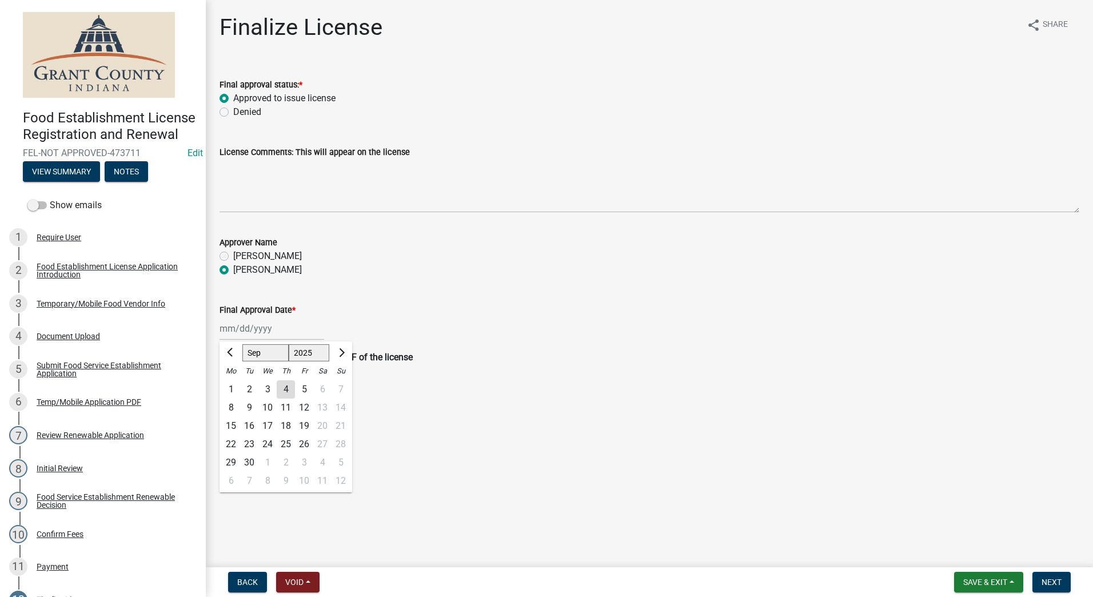
click at [292, 391] on div "4" at bounding box center [286, 389] width 18 height 18
type input "[DATE]"
click at [354, 411] on main "Finalize License share Share Final approval status: * Approved to issue license…" at bounding box center [649, 281] width 887 height 562
click at [1056, 588] on button "Next" at bounding box center [1051, 582] width 38 height 21
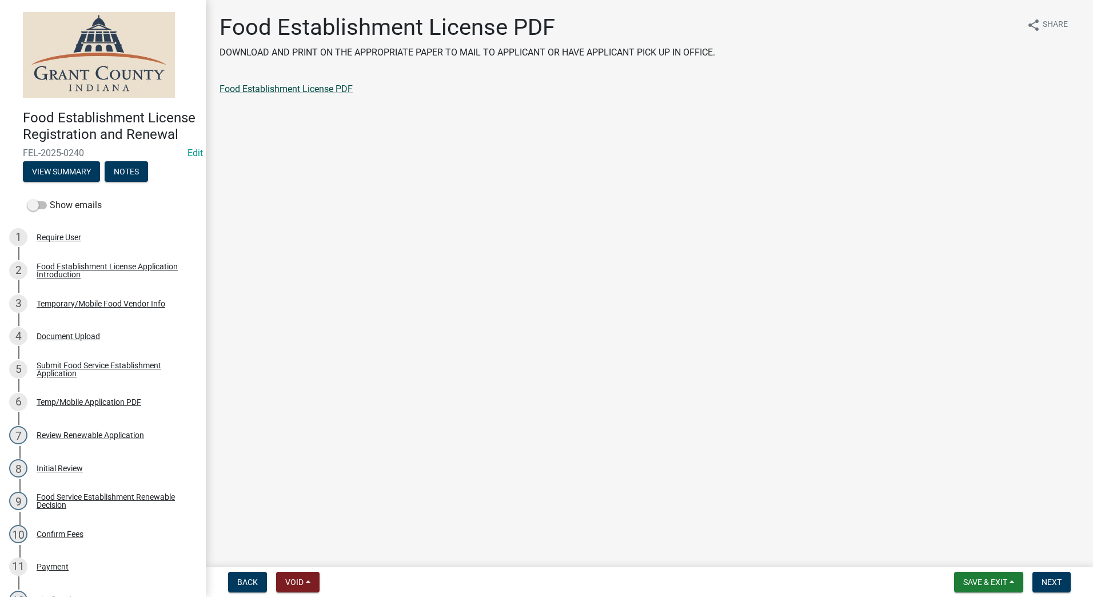
click at [283, 90] on link "Food Establishment License PDF" at bounding box center [285, 88] width 133 height 11
click at [1056, 580] on span "Next" at bounding box center [1051, 581] width 20 height 9
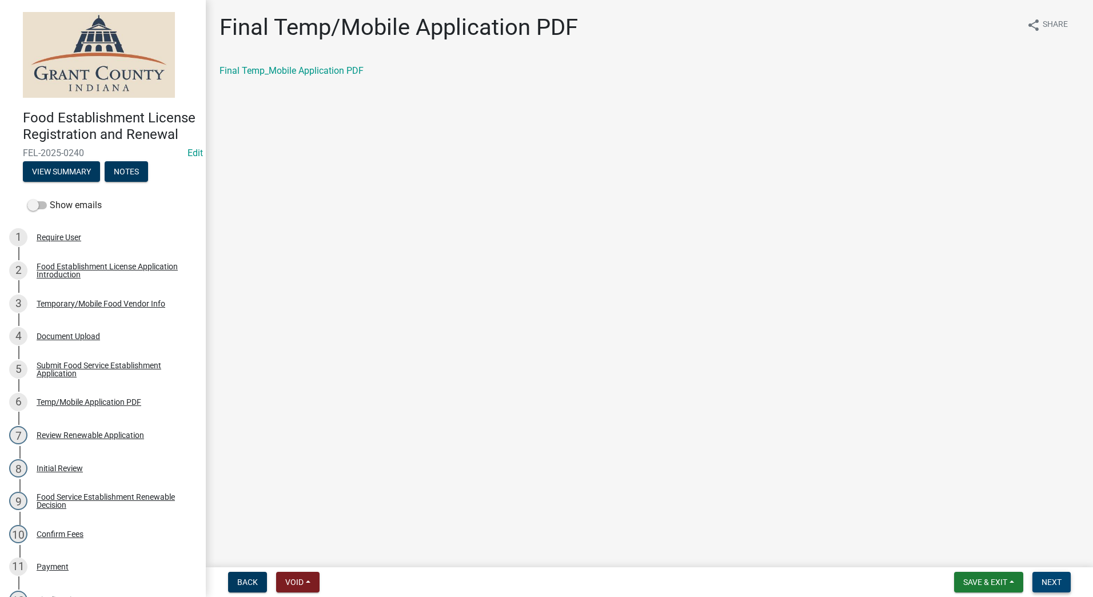
click at [1048, 581] on span "Next" at bounding box center [1051, 581] width 20 height 9
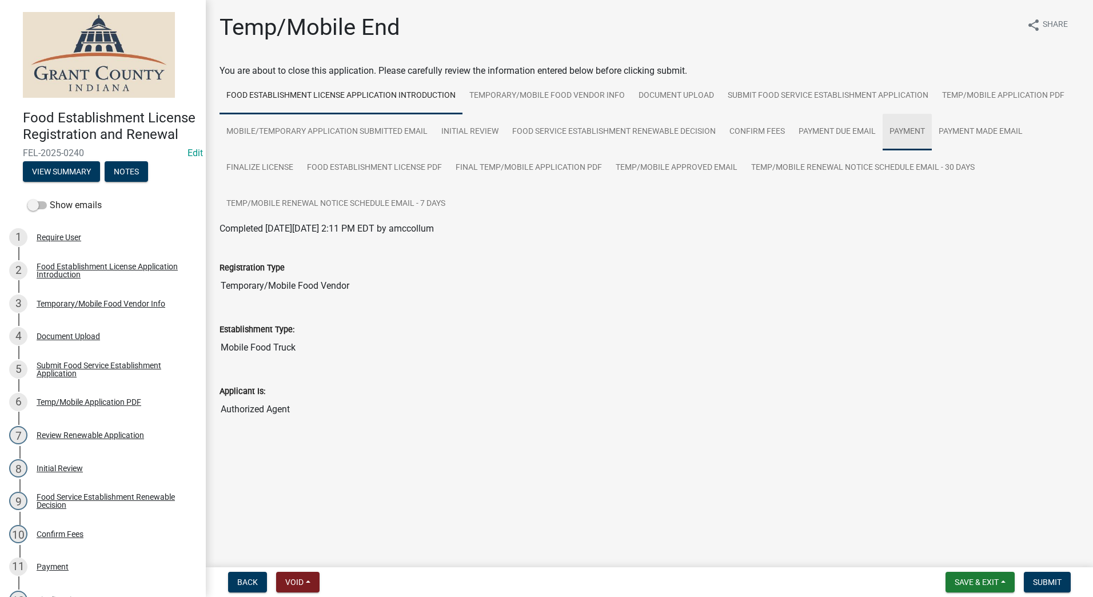
click at [891, 131] on link "Payment" at bounding box center [907, 132] width 49 height 37
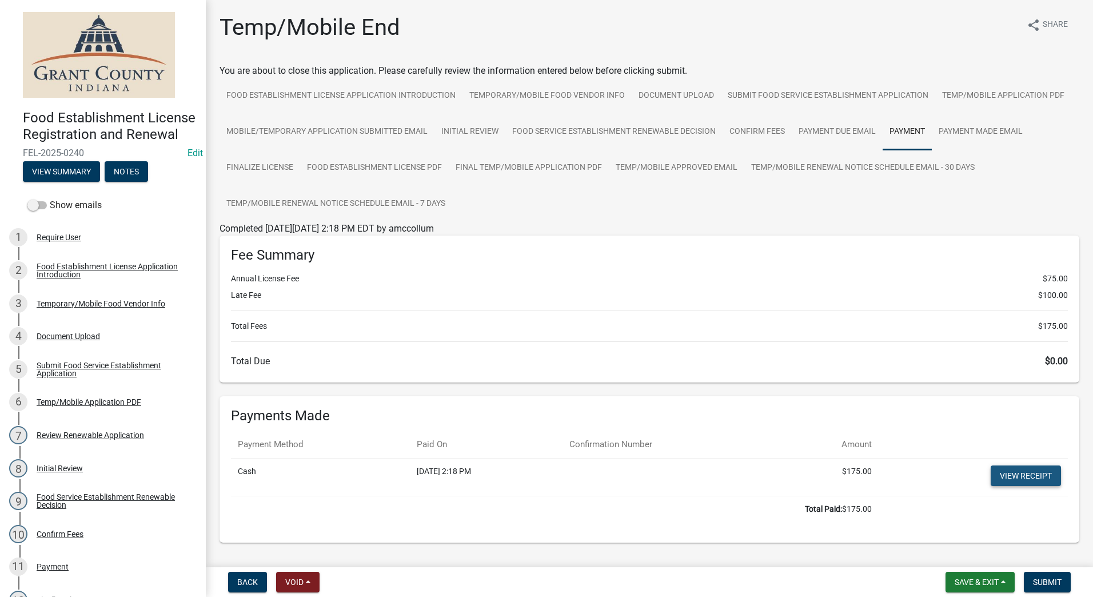
click at [1004, 469] on link "View receipt" at bounding box center [1026, 475] width 70 height 21
click at [1052, 581] on span "Submit" at bounding box center [1047, 581] width 29 height 9
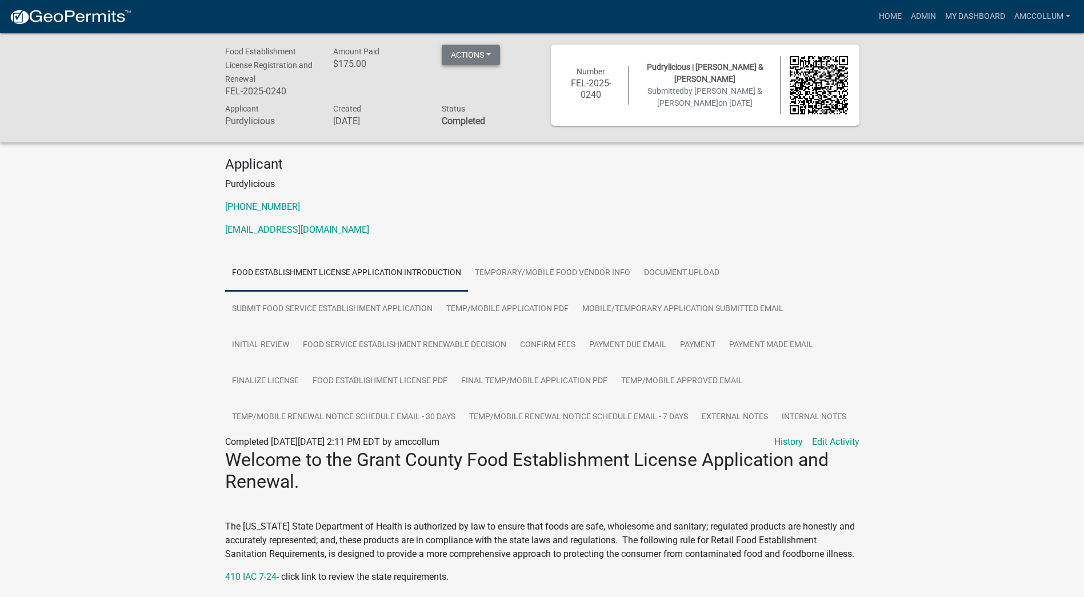
click at [493, 54] on button "Actions" at bounding box center [471, 55] width 58 height 21
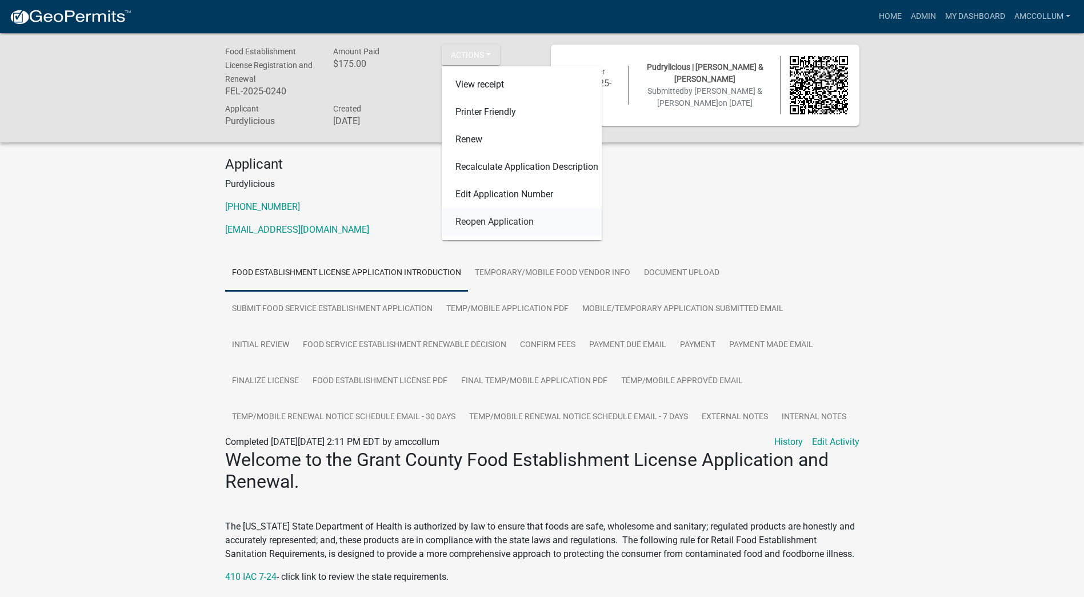
click at [509, 222] on link "Reopen Application" at bounding box center [522, 221] width 160 height 27
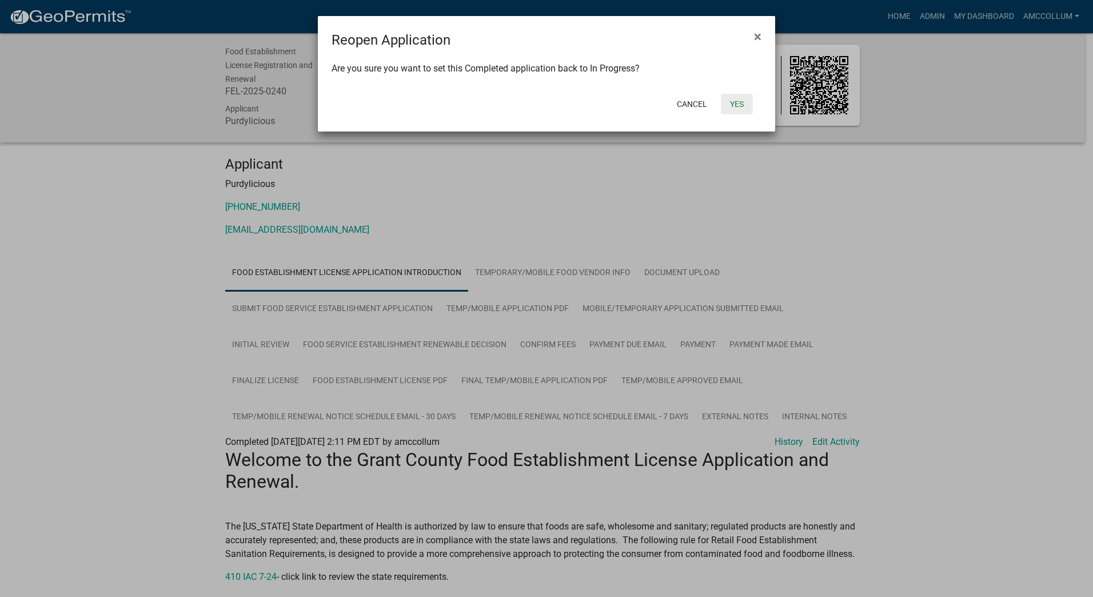
click at [738, 104] on button "Yes" at bounding box center [737, 104] width 32 height 21
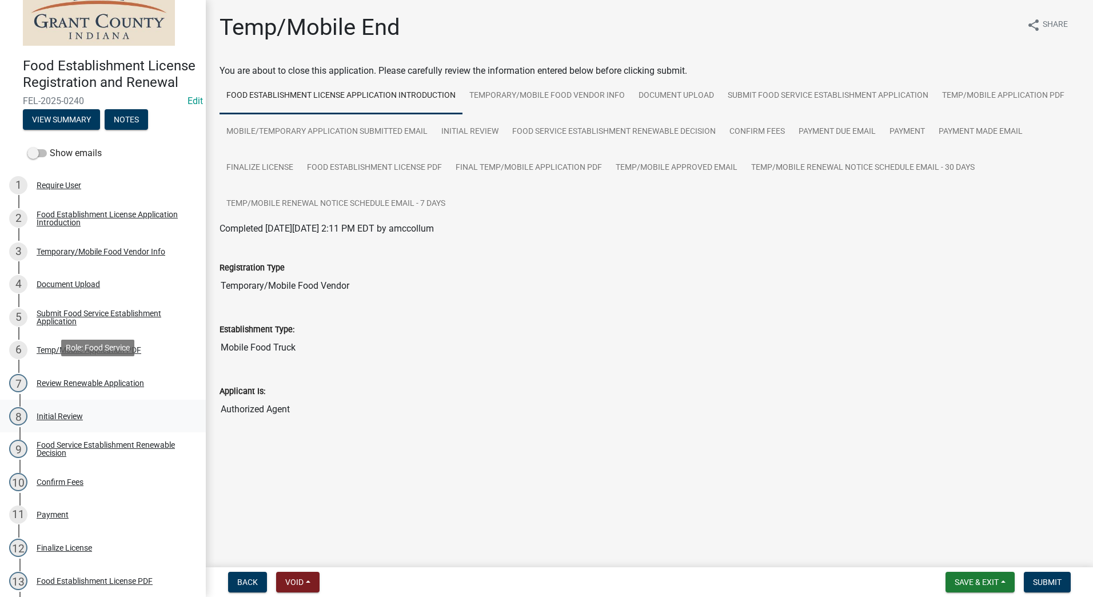
scroll to position [114, 0]
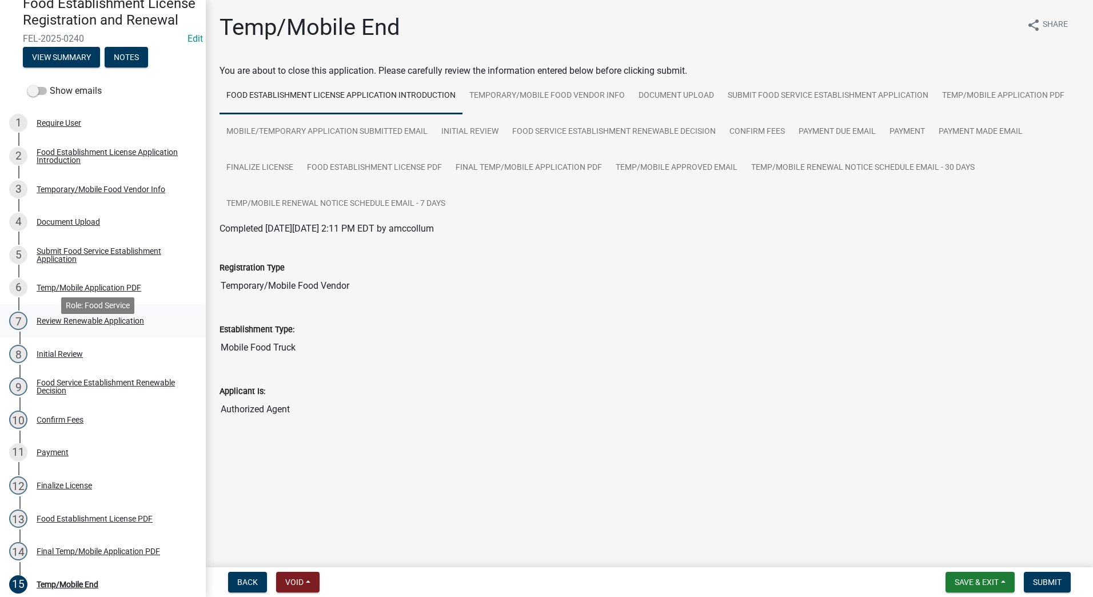
click at [110, 325] on div "Review Renewable Application" at bounding box center [90, 321] width 107 height 8
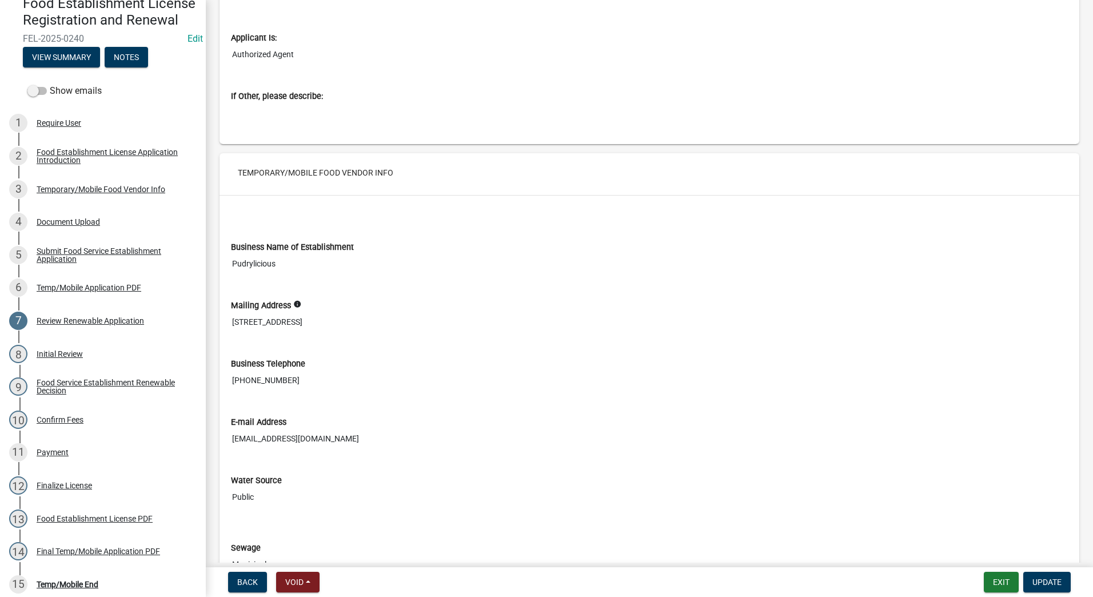
scroll to position [229, 0]
click at [250, 260] on input "Pudrylicious" at bounding box center [649, 262] width 837 height 21
click at [245, 264] on input "Pudrylicious" at bounding box center [649, 262] width 837 height 21
click at [395, 448] on div "E-mail Address Purdyfamilyfarm@gmail.com" at bounding box center [649, 428] width 854 height 58
click at [396, 446] on input "[EMAIL_ADDRESS][DOMAIN_NAME]" at bounding box center [649, 437] width 837 height 21
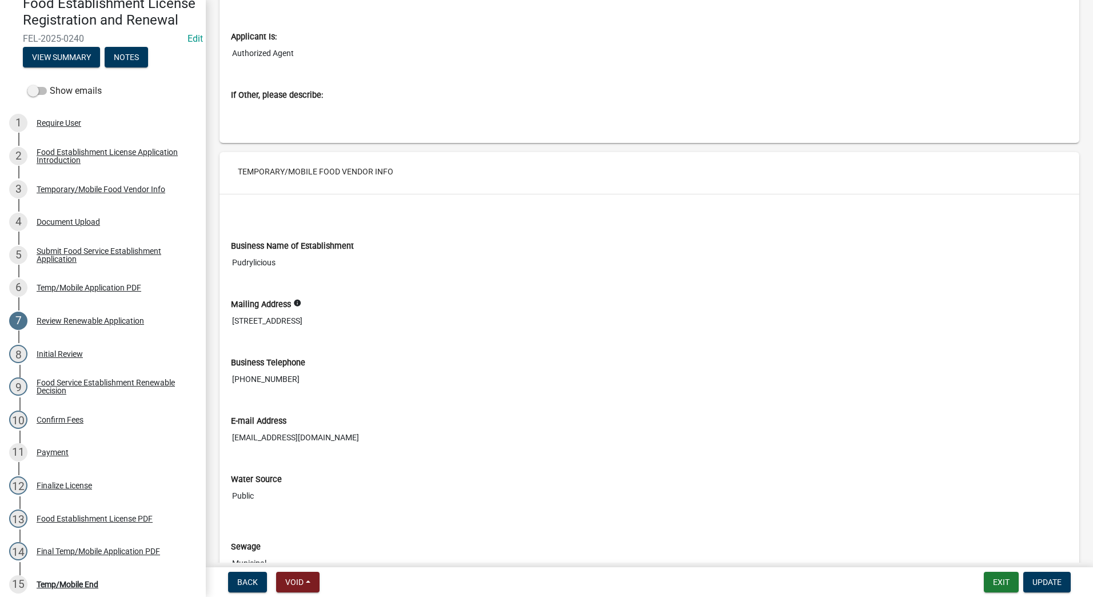
click at [315, 257] on input "Pudrylicious" at bounding box center [649, 262] width 837 height 21
click at [115, 193] on div "Temporary/Mobile Food Vendor Info" at bounding box center [101, 189] width 129 height 8
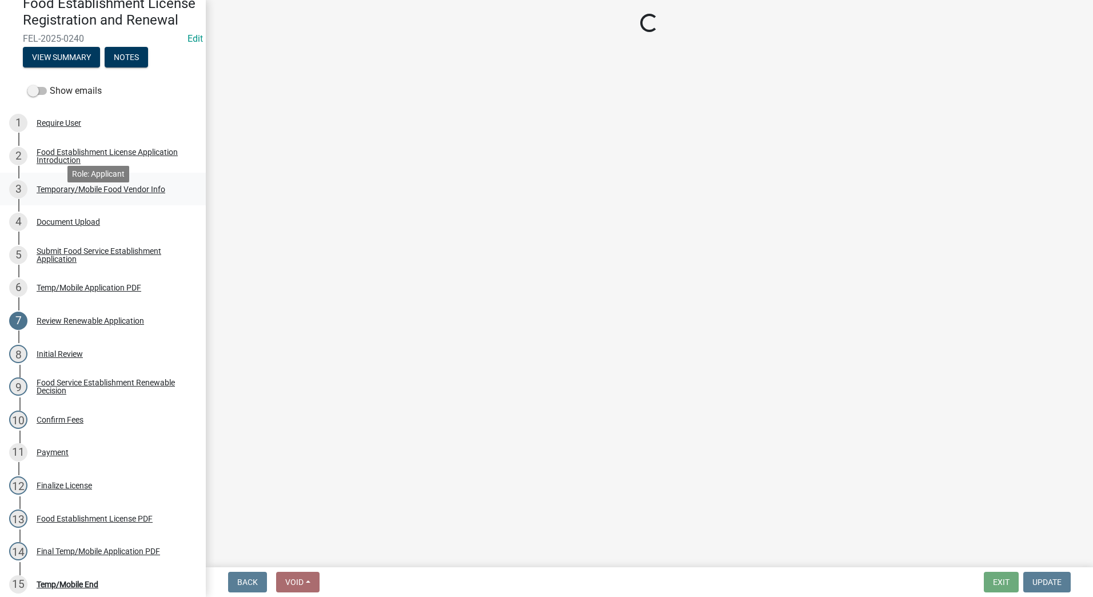
select select "986694ba-6a39-4309-ba8e-cbcd507728d3"
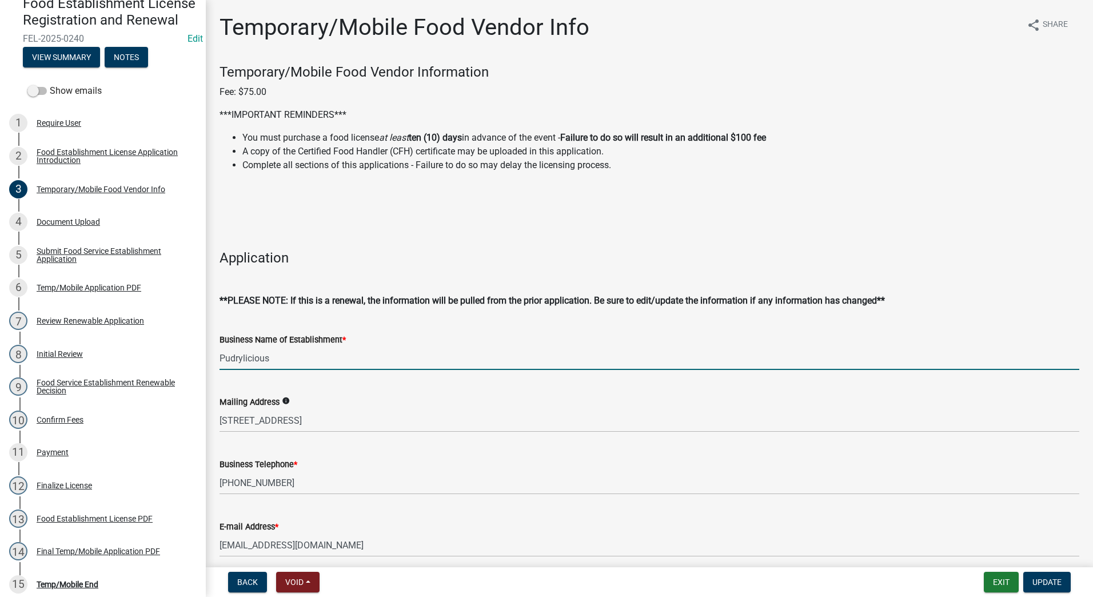
click at [241, 356] on input "Pudrylicious" at bounding box center [649, 357] width 860 height 23
type input "Purdylicious"
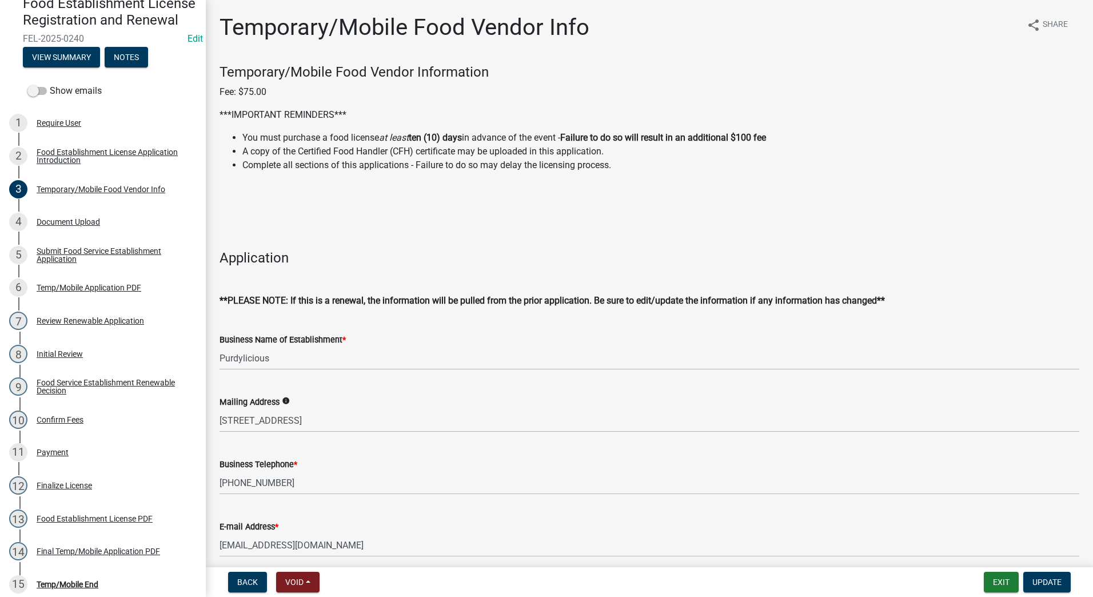
click at [270, 374] on wm-data-entity-input "Business Name of Establishment * Purdylicious" at bounding box center [649, 348] width 860 height 62
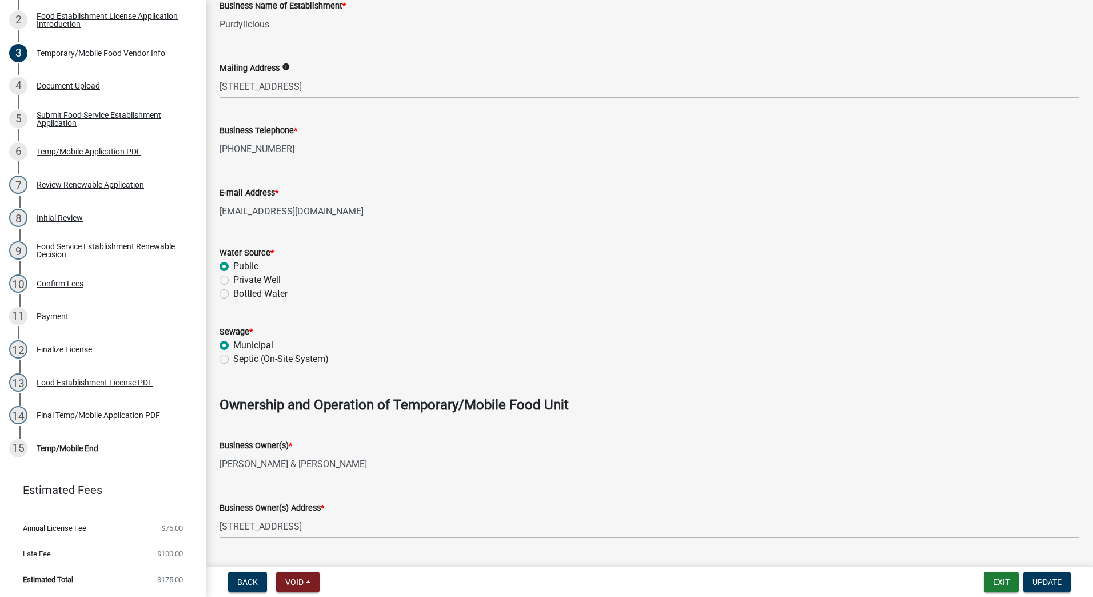
scroll to position [229, 0]
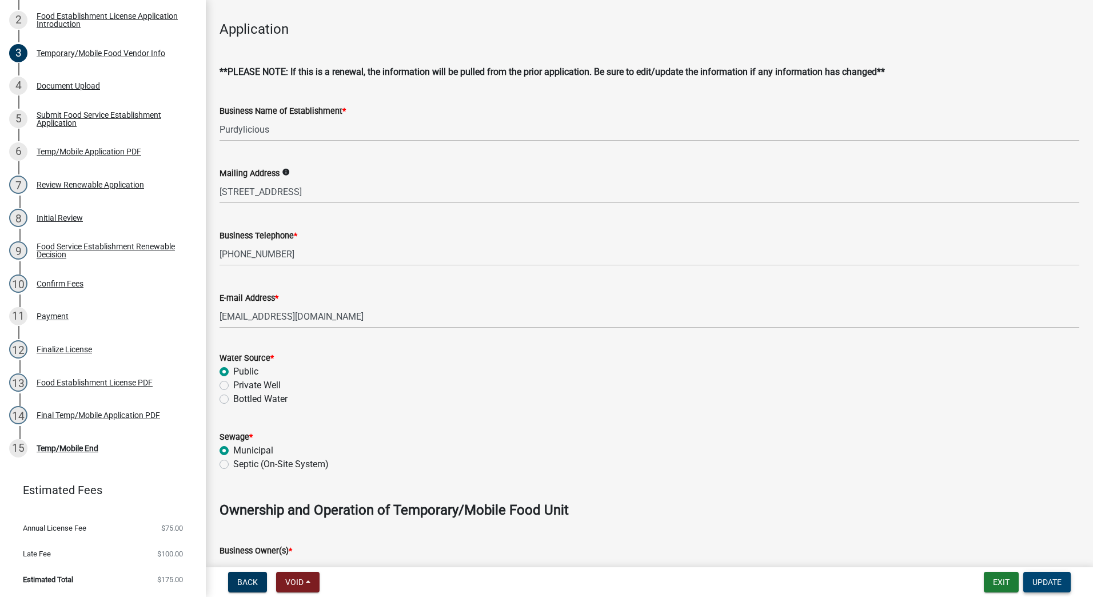
click at [1044, 576] on button "Update" at bounding box center [1046, 582] width 47 height 21
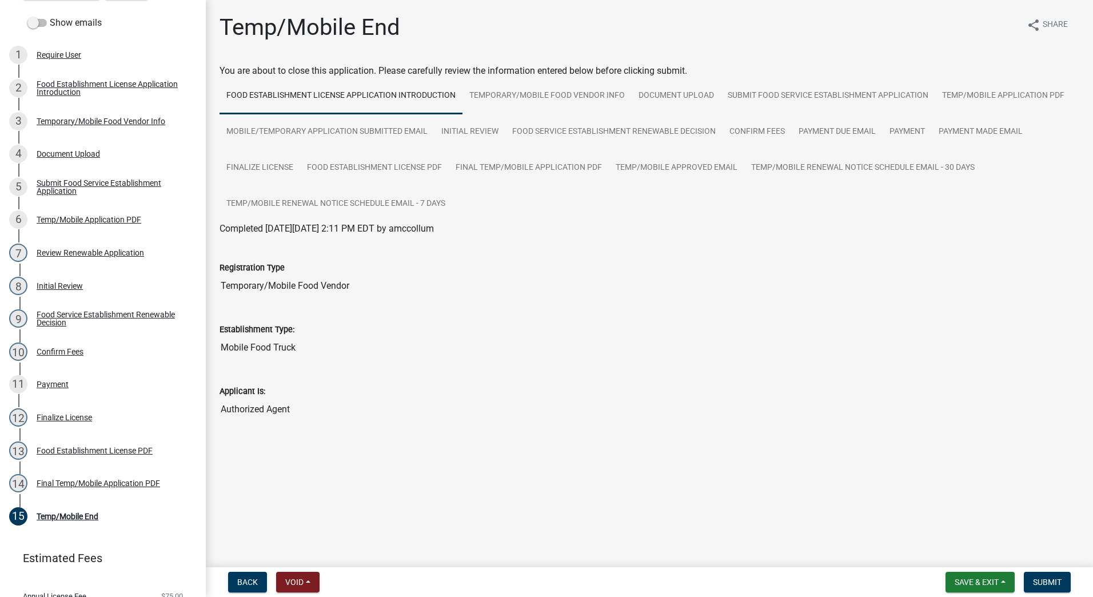
scroll to position [95, 0]
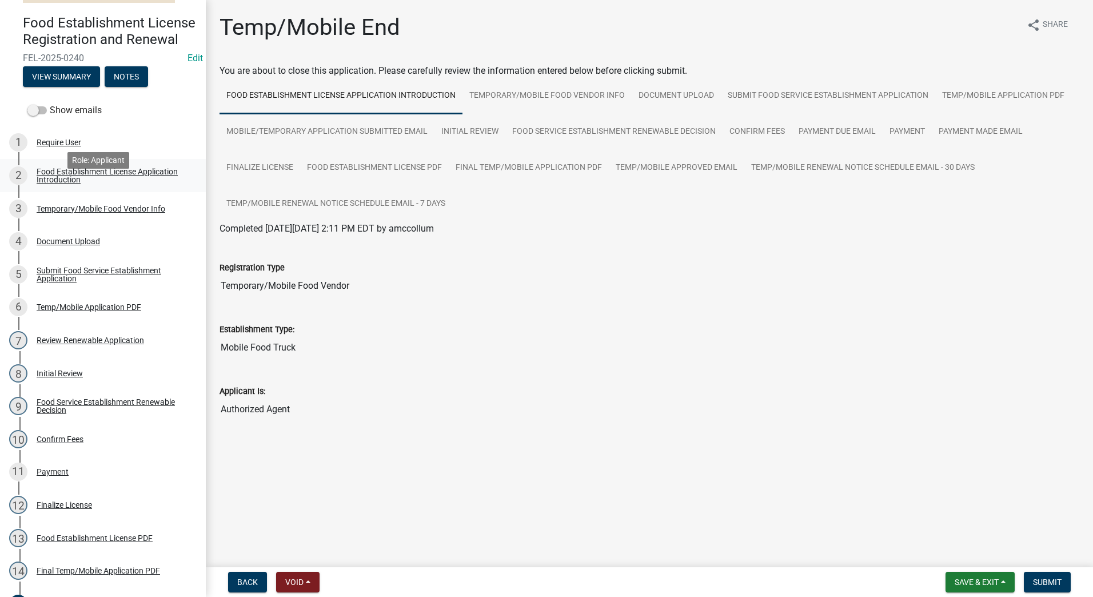
click at [79, 183] on div "Food Establishment License Application Introduction" at bounding box center [112, 175] width 151 height 16
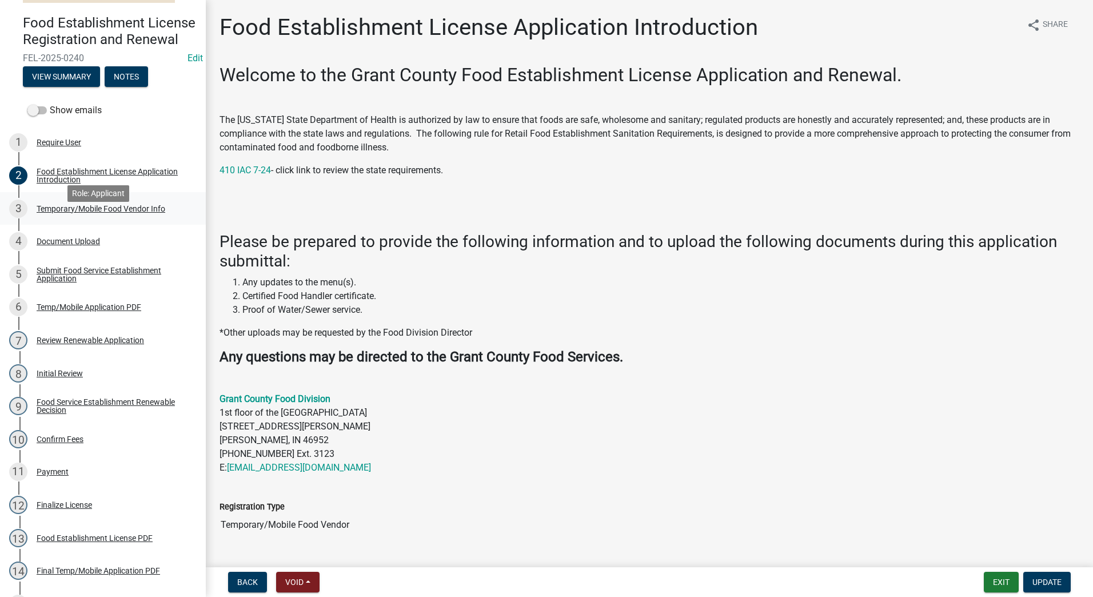
click at [83, 213] on div "Temporary/Mobile Food Vendor Info" at bounding box center [101, 209] width 129 height 8
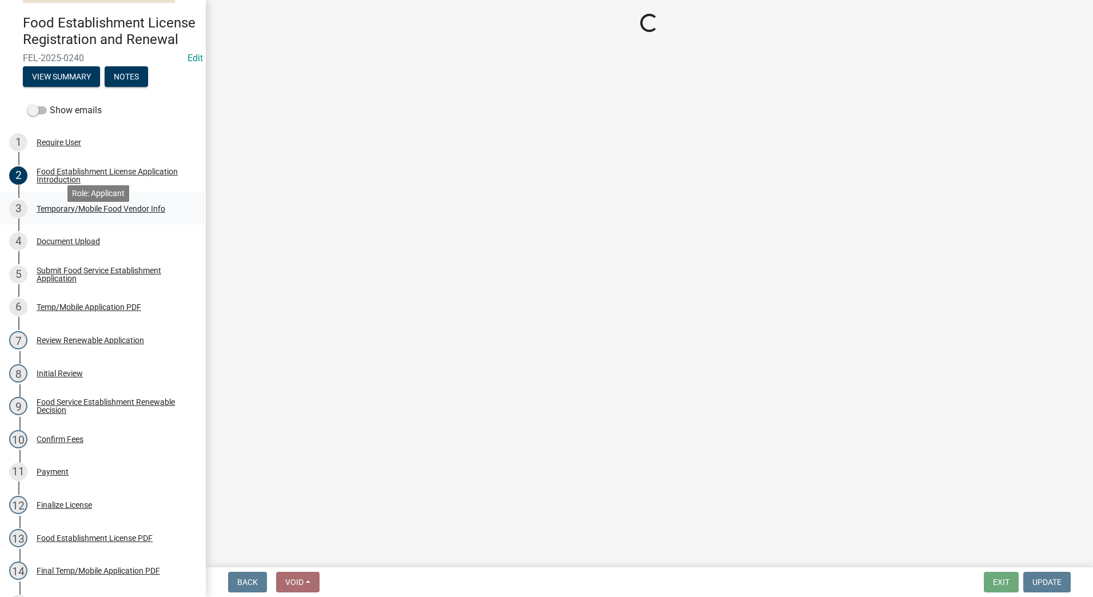
select select "986694ba-6a39-4309-ba8e-cbcd507728d3"
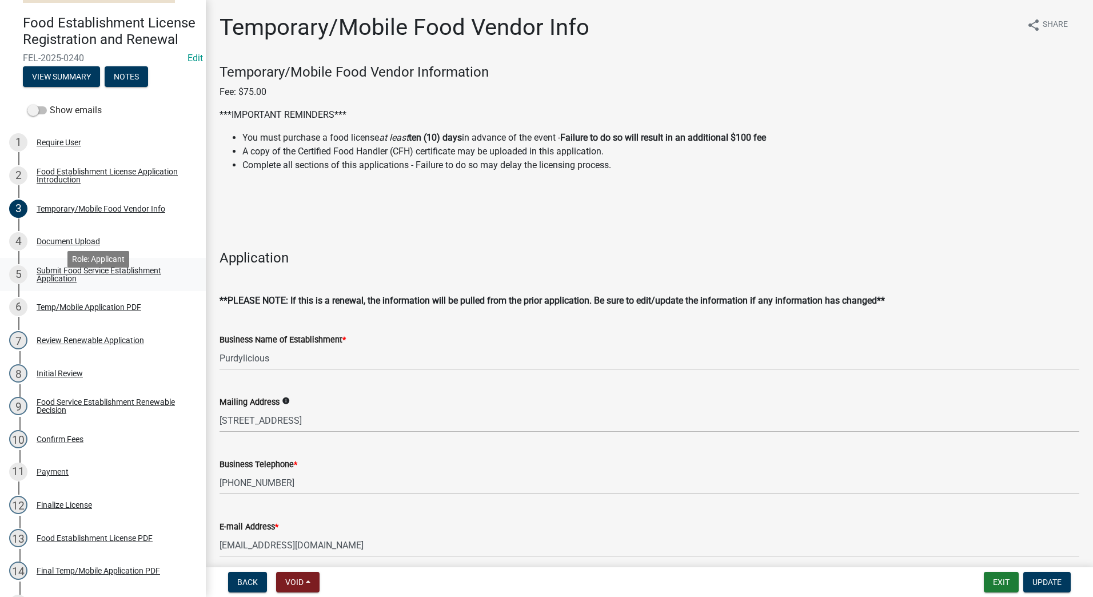
click at [94, 282] on div "Submit Food Service Establishment Application" at bounding box center [112, 274] width 151 height 16
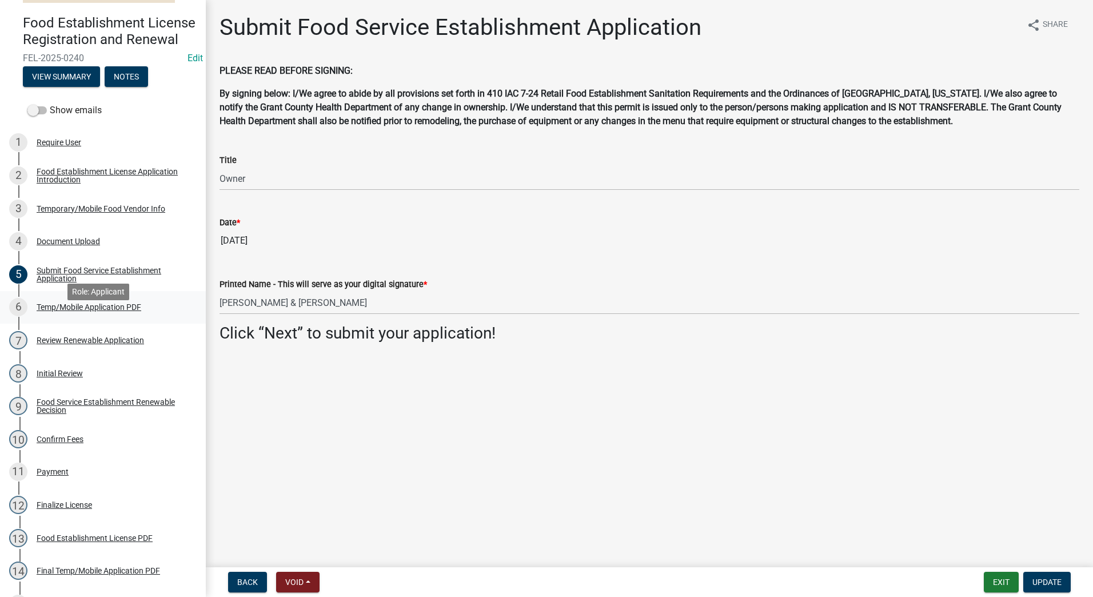
click at [76, 311] on div "Temp/Mobile Application PDF" at bounding box center [89, 307] width 105 height 8
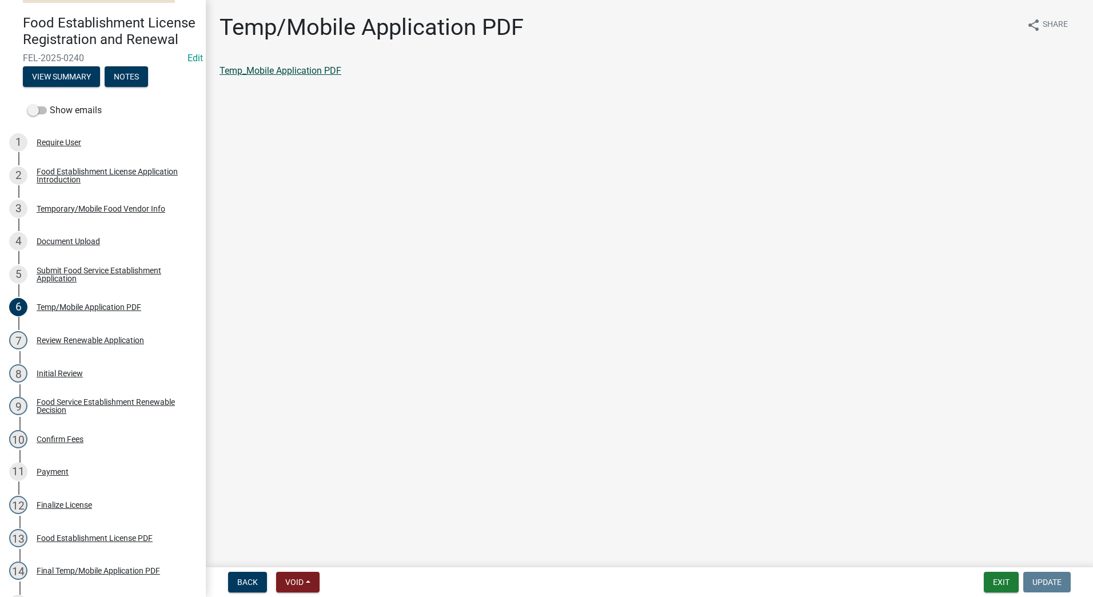
click at [288, 69] on link "Temp_Mobile Application PDF" at bounding box center [280, 70] width 122 height 11
click at [53, 377] on div "Initial Review" at bounding box center [60, 373] width 46 height 8
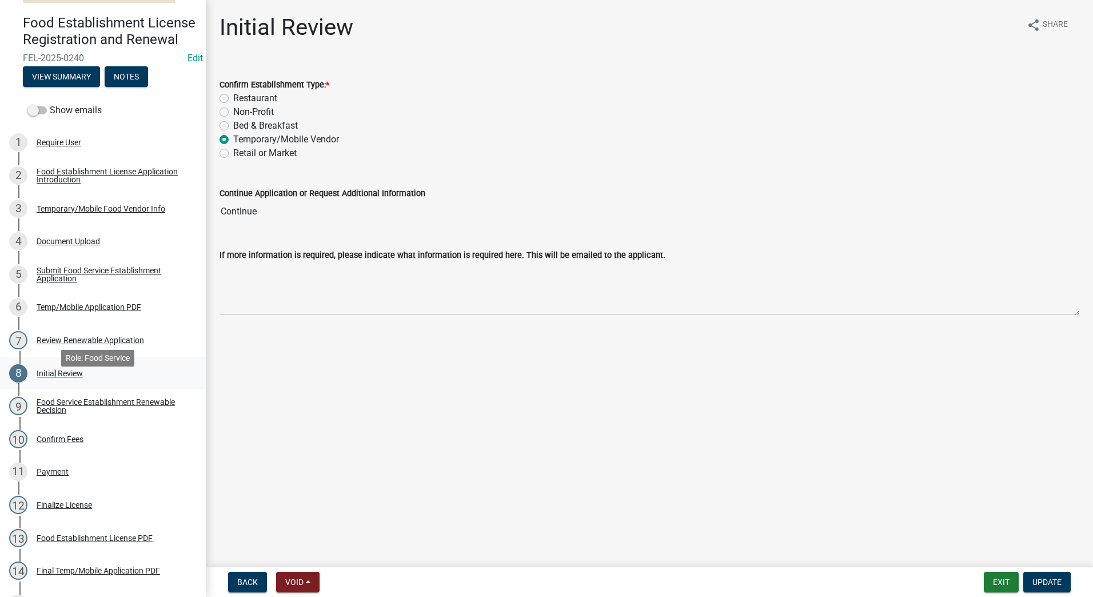
click at [54, 377] on div "Initial Review" at bounding box center [60, 373] width 46 height 8
drag, startPoint x: 54, startPoint y: 385, endPoint x: 67, endPoint y: 417, distance: 34.1
click at [67, 414] on div "Food Service Establishment Renewable Decision" at bounding box center [112, 406] width 151 height 16
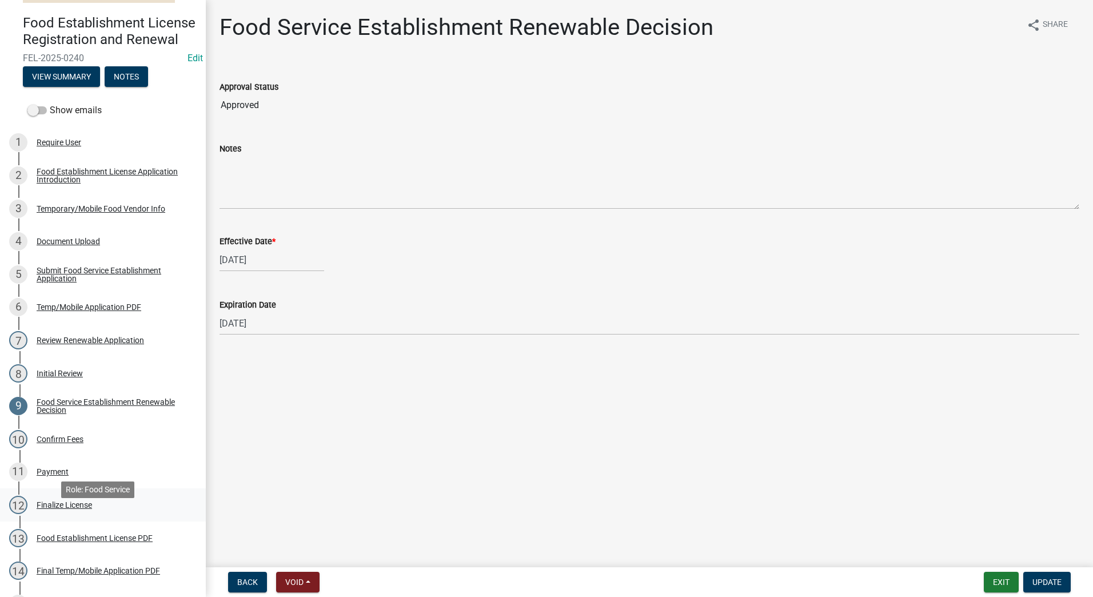
click at [56, 509] on div "Finalize License" at bounding box center [64, 505] width 55 height 8
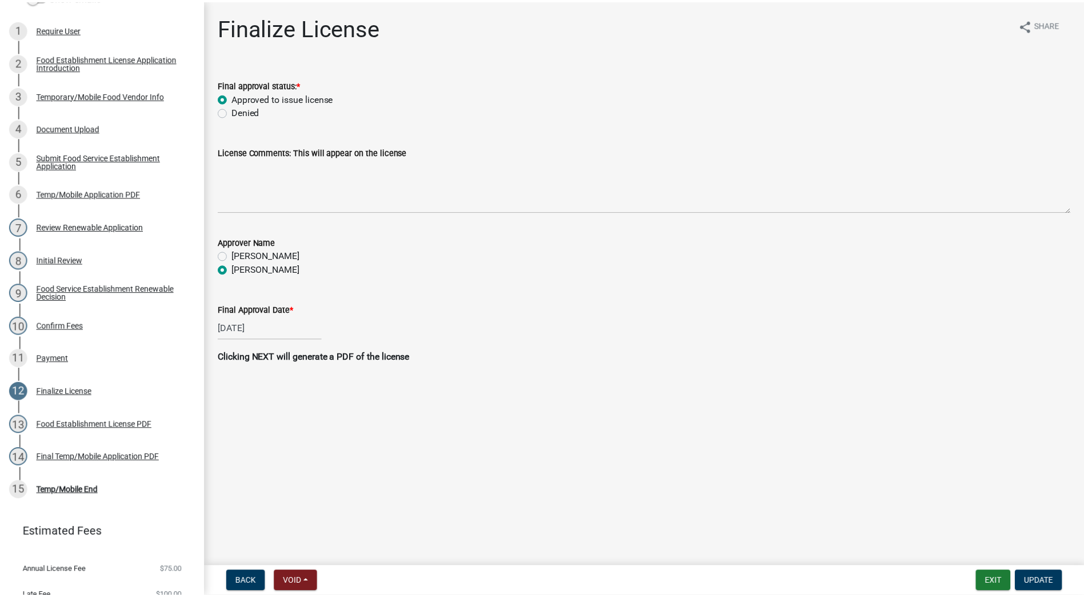
scroll to position [209, 0]
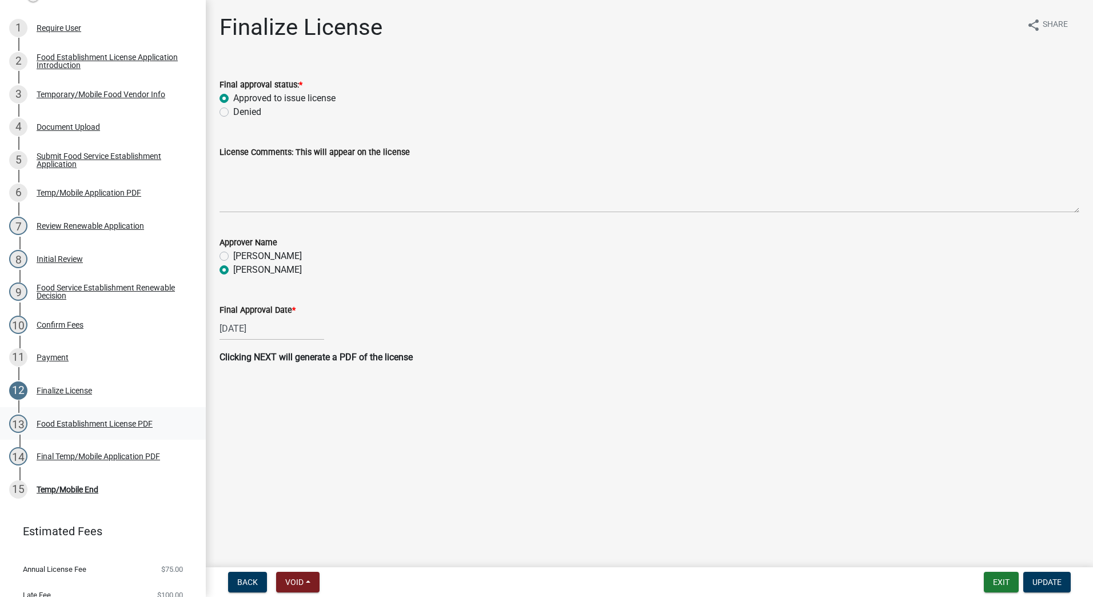
click at [86, 428] on div "Food Establishment License PDF" at bounding box center [95, 424] width 116 height 8
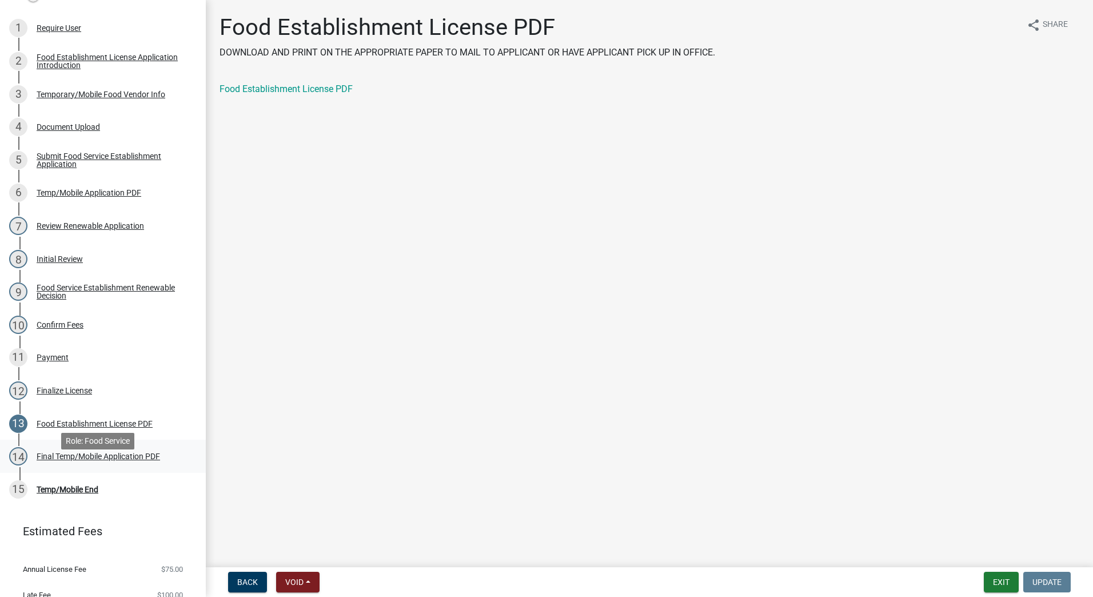
click at [75, 460] on div "Final Temp/Mobile Application PDF" at bounding box center [98, 456] width 123 height 8
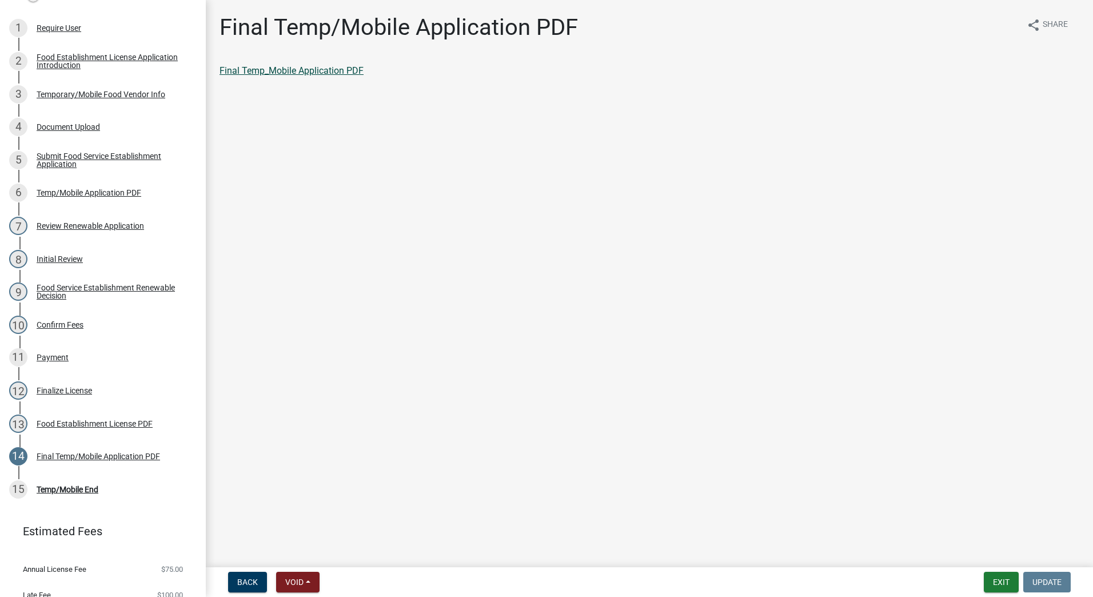
click at [302, 70] on link "Final Temp_Mobile Application PDF" at bounding box center [291, 70] width 144 height 11
click at [63, 428] on div "Food Establishment License PDF" at bounding box center [95, 424] width 116 height 8
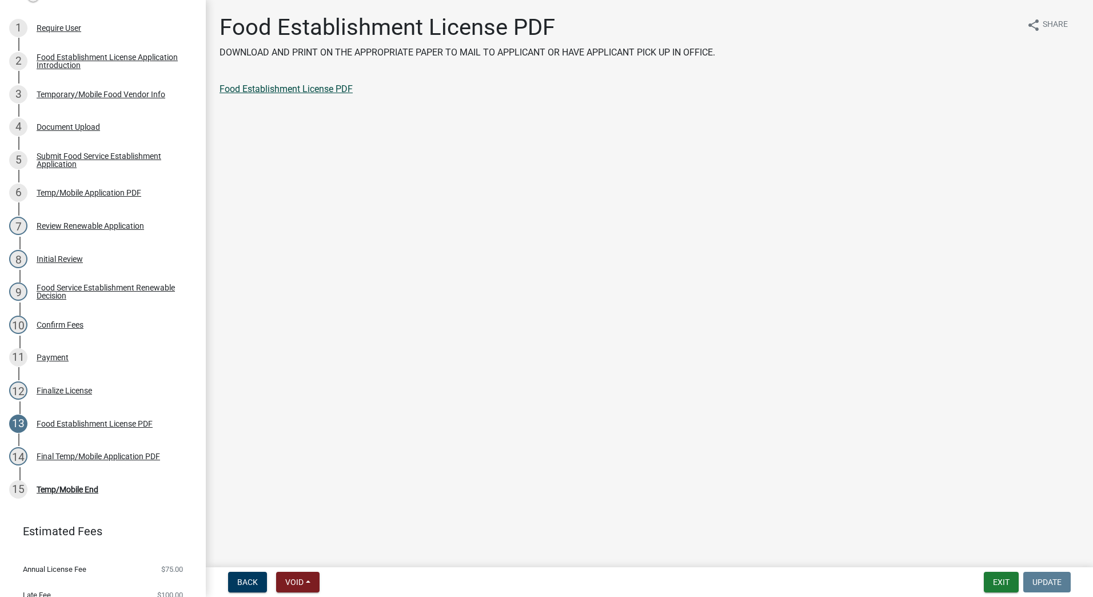
click at [279, 89] on link "Food Establishment License PDF" at bounding box center [285, 88] width 133 height 11
click at [84, 460] on div "Final Temp/Mobile Application PDF" at bounding box center [98, 456] width 123 height 8
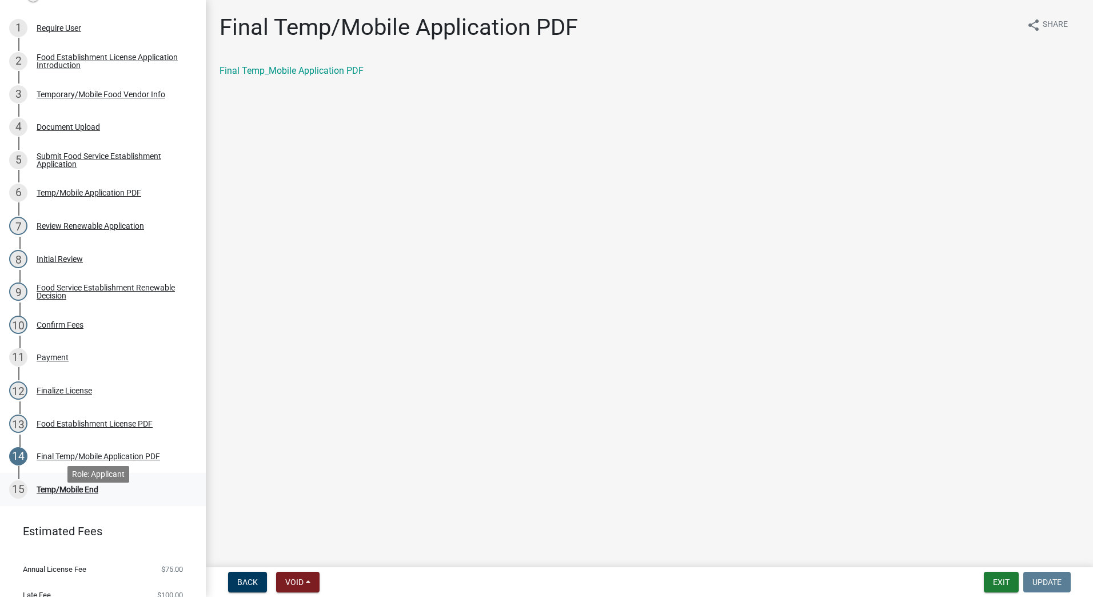
click at [53, 493] on div "Temp/Mobile End" at bounding box center [68, 489] width 62 height 8
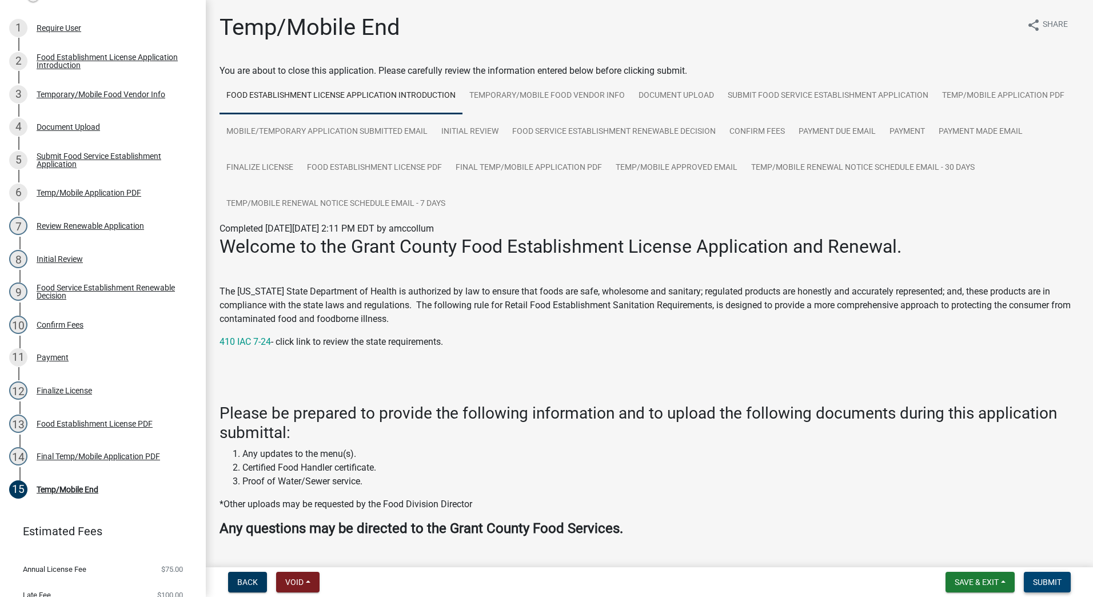
click at [1046, 579] on span "Submit" at bounding box center [1047, 581] width 29 height 9
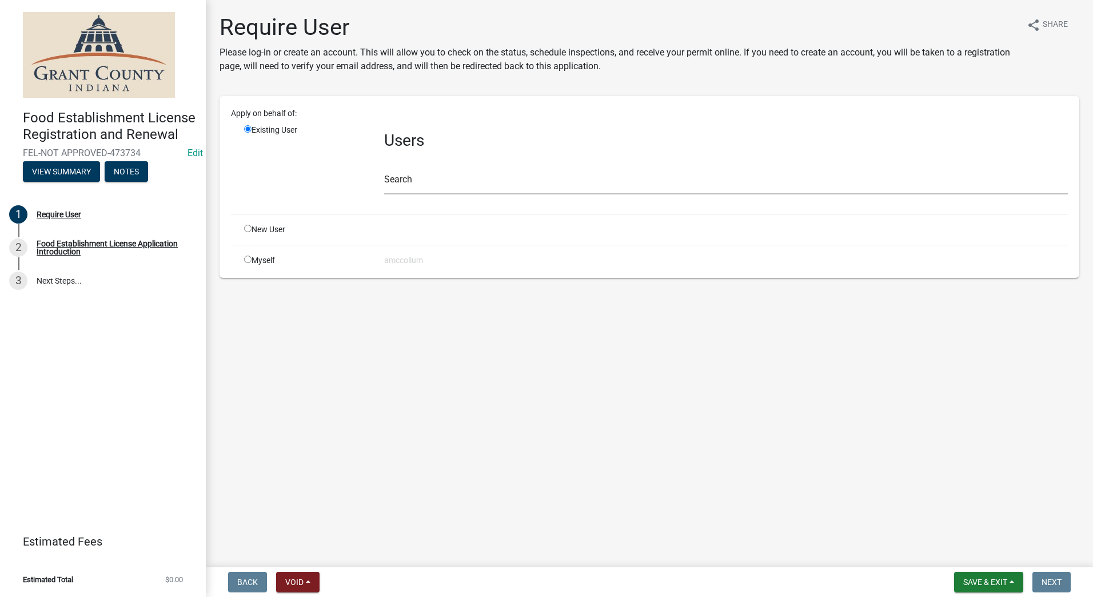
click at [250, 230] on input "radio" at bounding box center [247, 228] width 7 height 7
radio input "true"
radio input "false"
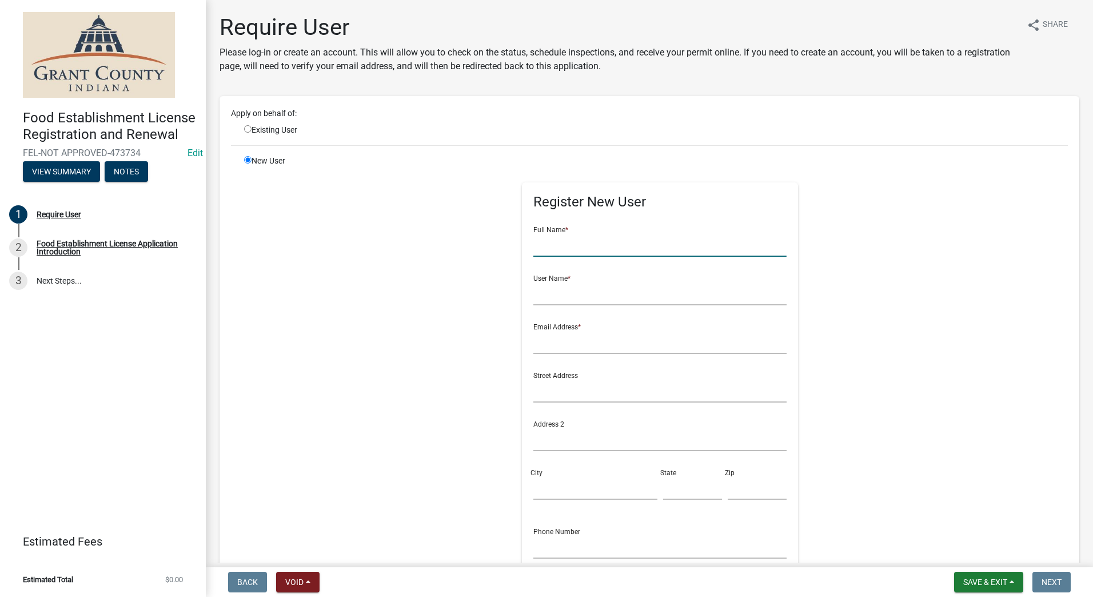
click at [633, 247] on input "text" at bounding box center [659, 244] width 253 height 23
click at [595, 243] on input "Cheesecake N motion LLC" at bounding box center [659, 244] width 253 height 23
type input "Cheesecake N Motion LLC"
click at [616, 301] on input "text" at bounding box center [659, 293] width 253 height 23
type input "Tina King"
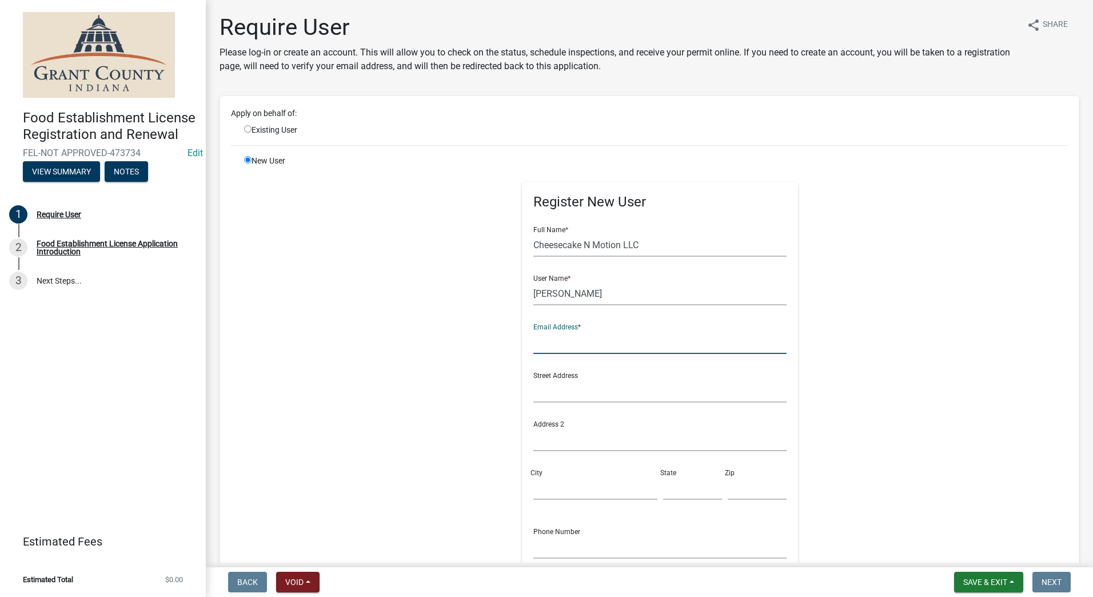
click at [609, 346] on input "text" at bounding box center [659, 341] width 253 height 23
type input "2921 So. Chippewa Lane"
click at [597, 392] on input "text" at bounding box center [659, 390] width 253 height 23
type input "2921 So. Chippewa Lane"
click at [640, 340] on input "2921 So. Chippewa Lane" at bounding box center [659, 341] width 253 height 23
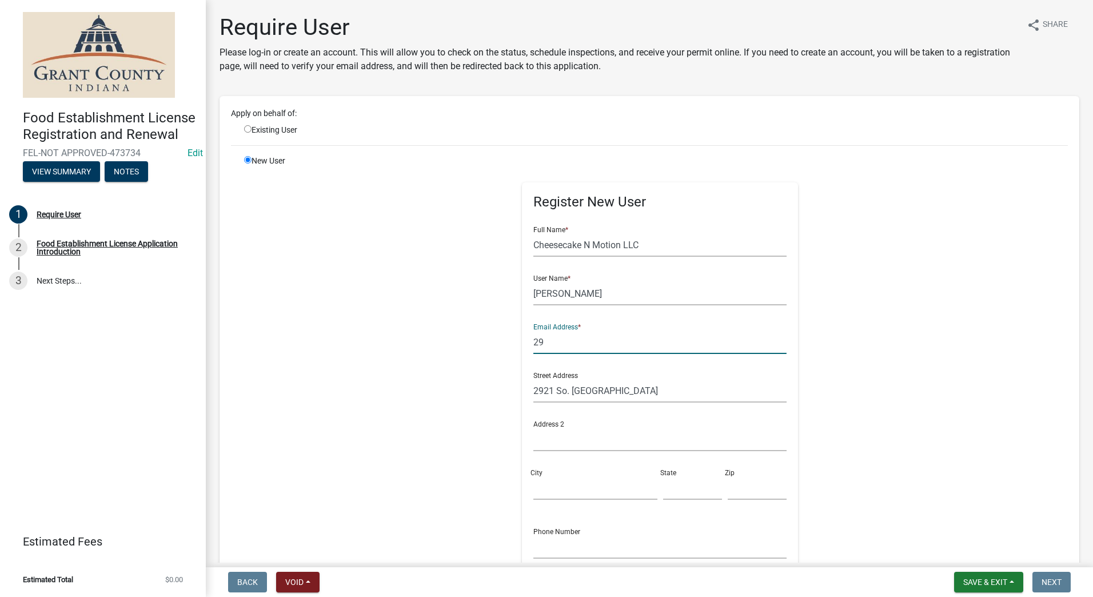
type input "2"
type input "cheesecakenmotion@gmail.com"
click at [573, 483] on input "City" at bounding box center [594, 487] width 123 height 23
type input "Muncie"
type input "IN"
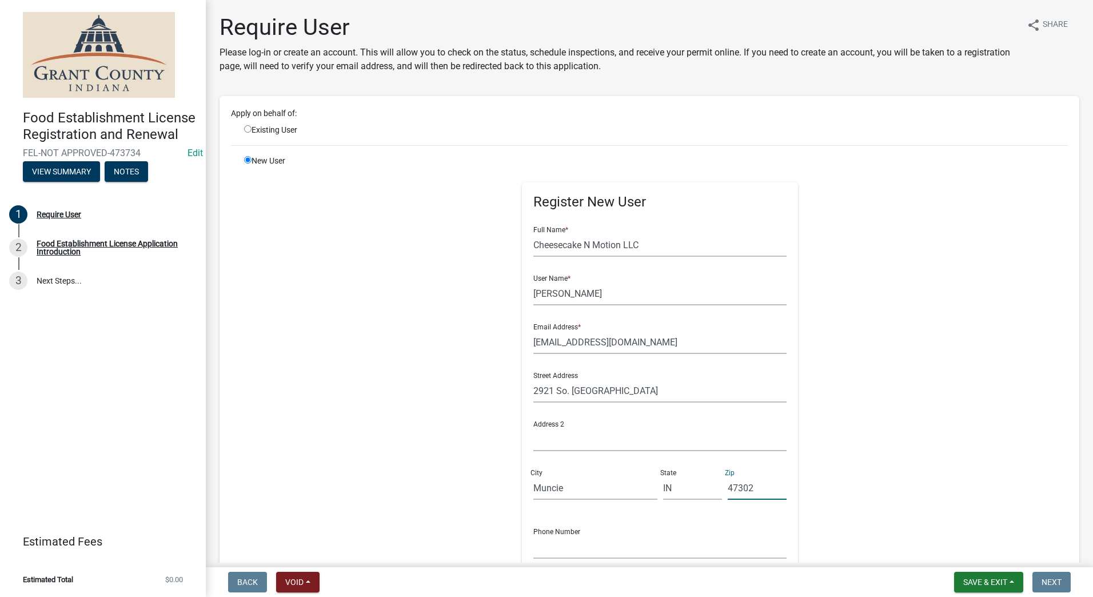
type input "47302"
drag, startPoint x: 552, startPoint y: 557, endPoint x: 554, endPoint y: 552, distance: 6.0
click at [554, 554] on input "text" at bounding box center [659, 546] width 253 height 23
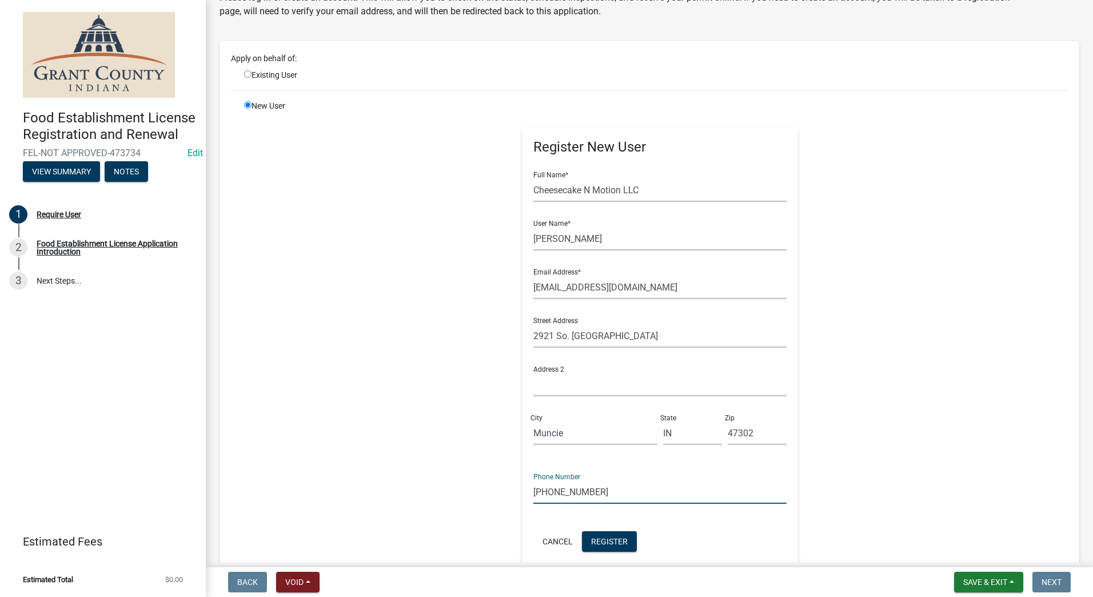
scroll to position [114, 0]
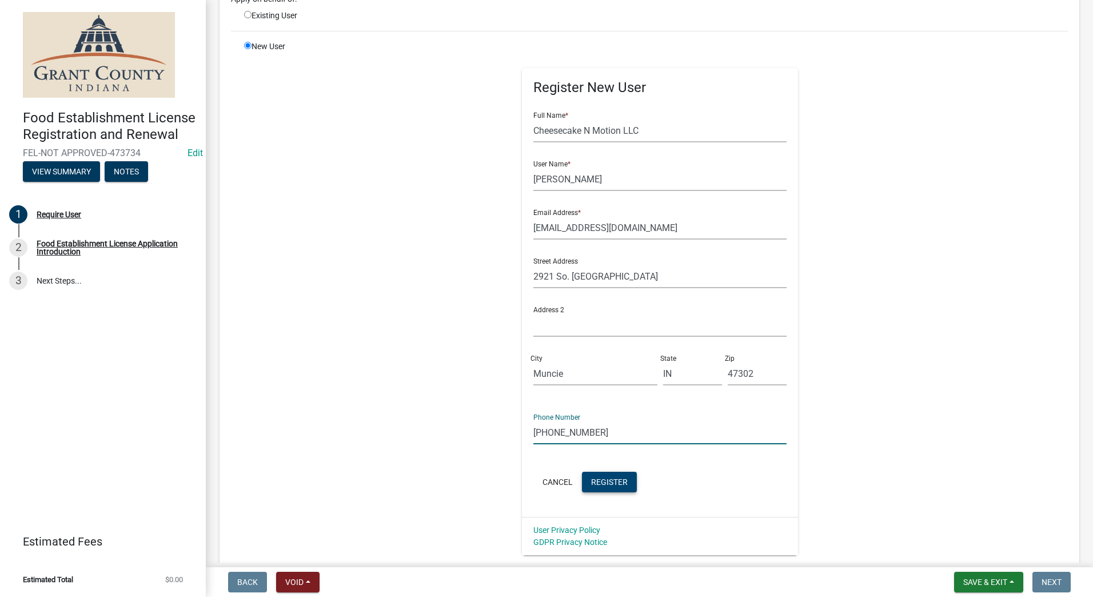
type input "(765)808-2012"
click at [595, 476] on button "Register" at bounding box center [609, 482] width 55 height 21
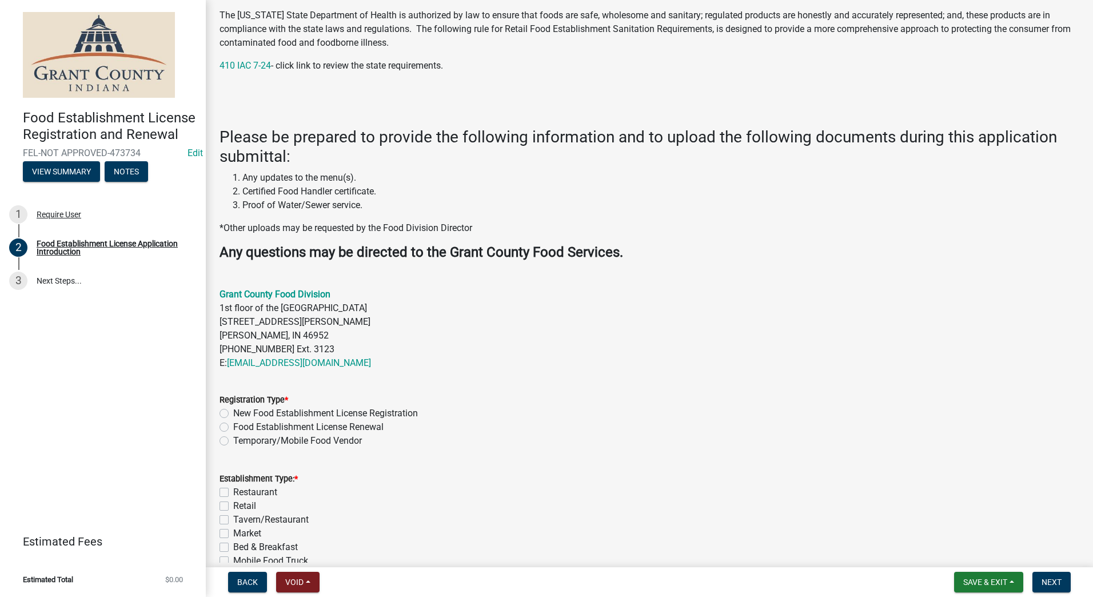
scroll to position [171, 0]
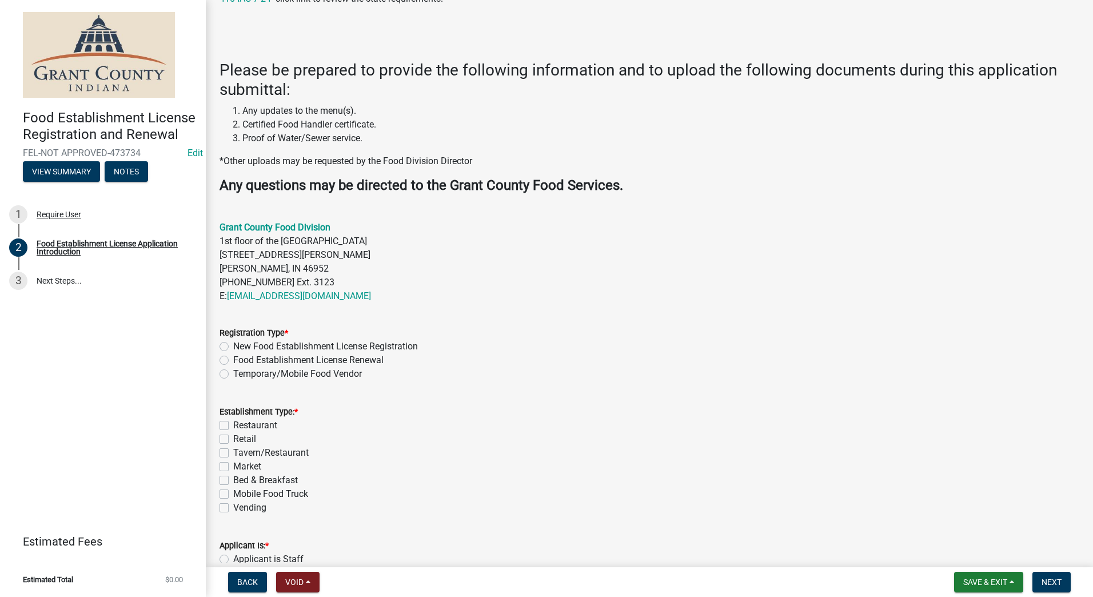
click at [233, 374] on label "Temporary/Mobile Food Vendor" at bounding box center [297, 374] width 129 height 14
click at [233, 374] on input "Temporary/Mobile Food Vendor" at bounding box center [236, 370] width 7 height 7
radio input "true"
click at [229, 492] on div "Mobile Food Truck" at bounding box center [649, 494] width 860 height 14
click at [233, 493] on label "Mobile Food Truck" at bounding box center [270, 494] width 75 height 14
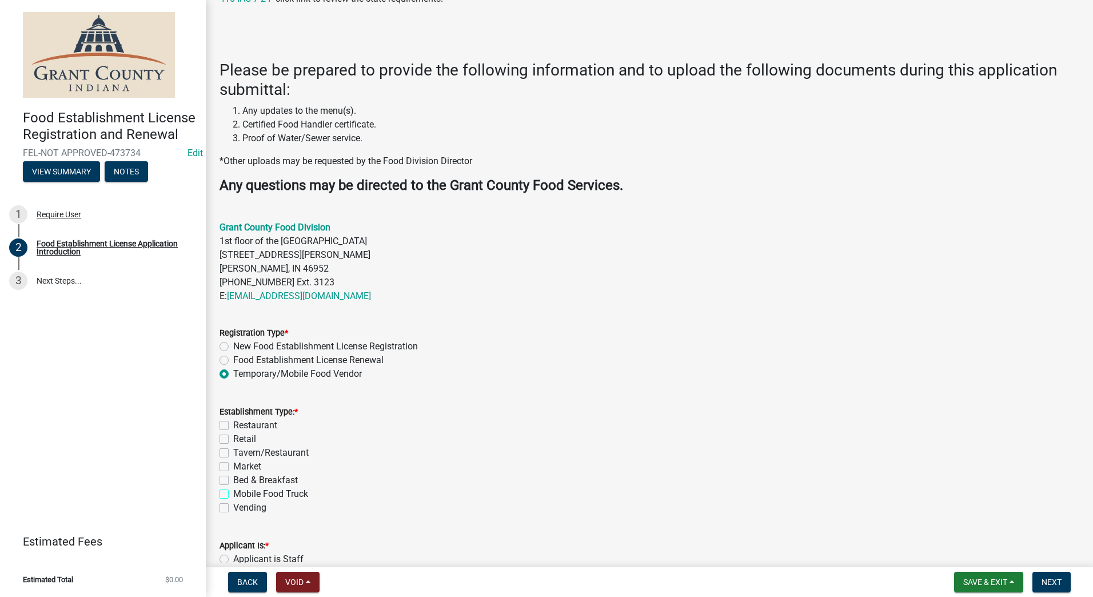
click at [233, 493] on input "Mobile Food Truck" at bounding box center [236, 490] width 7 height 7
checkbox input "true"
checkbox input "false"
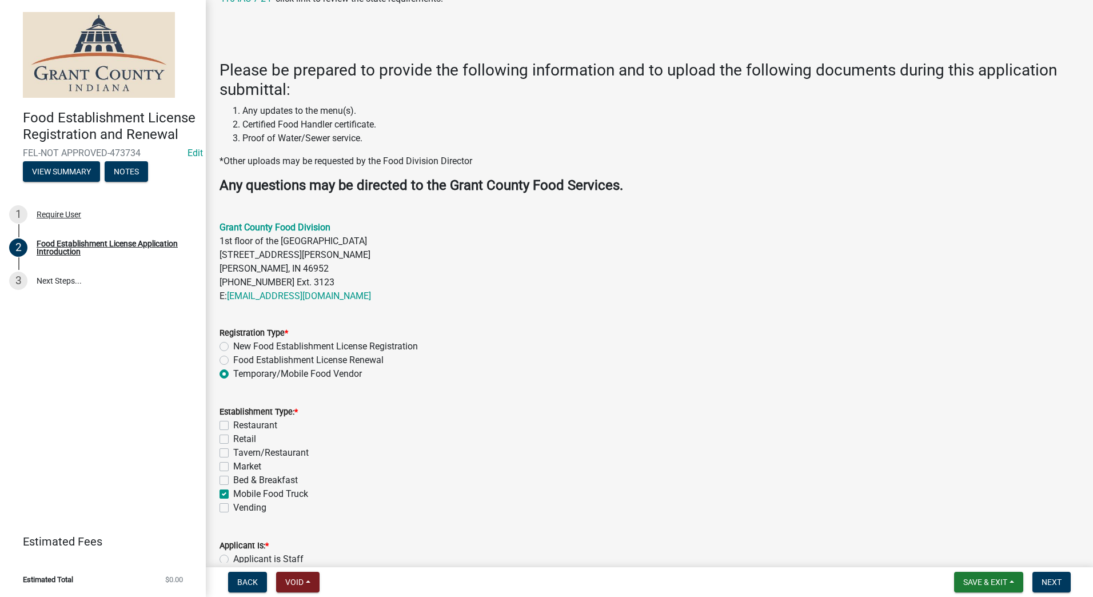
checkbox input "false"
checkbox input "true"
checkbox input "false"
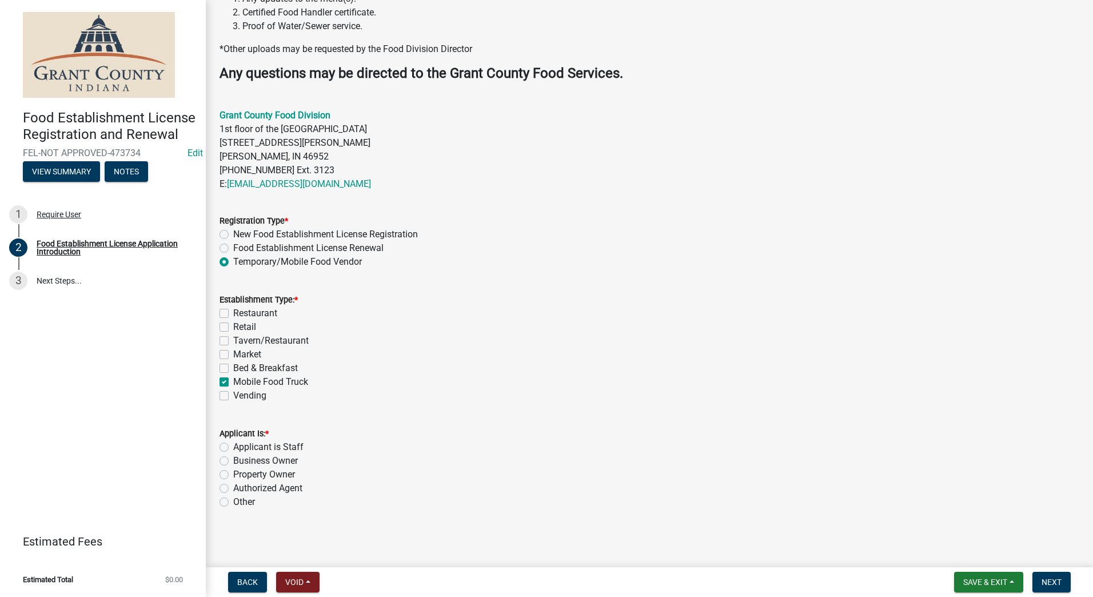
scroll to position [285, 0]
click at [233, 485] on label "Authorized Agent" at bounding box center [267, 487] width 69 height 14
click at [233, 485] on input "Authorized Agent" at bounding box center [236, 483] width 7 height 7
radio input "true"
click at [1043, 581] on span "Next" at bounding box center [1051, 581] width 20 height 9
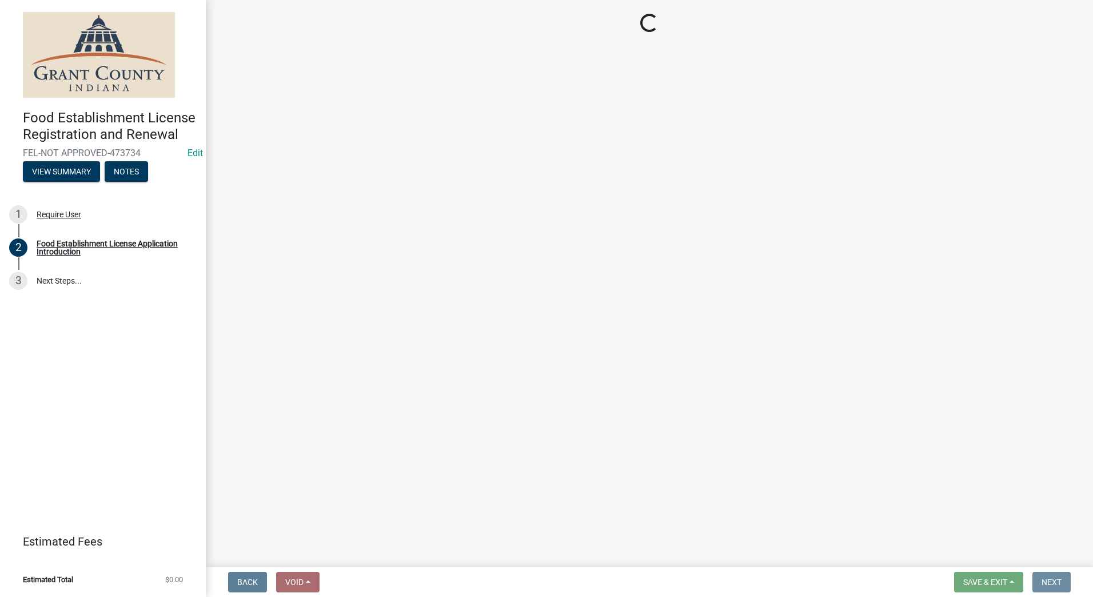
scroll to position [0, 0]
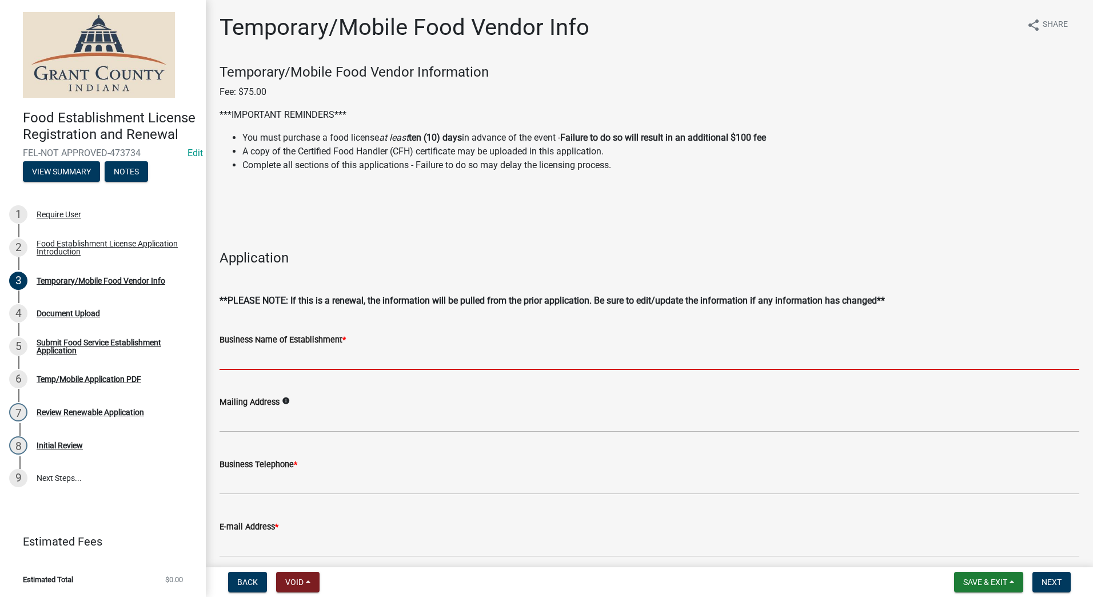
click at [362, 352] on input "Business Name of Establishment *" at bounding box center [649, 357] width 860 height 23
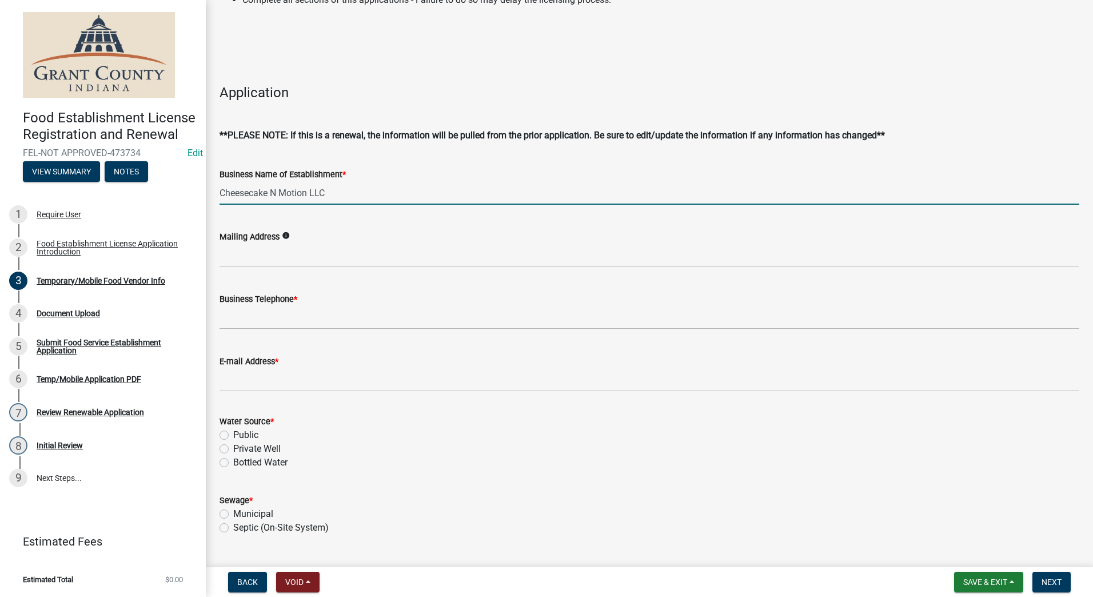
scroll to position [171, 0]
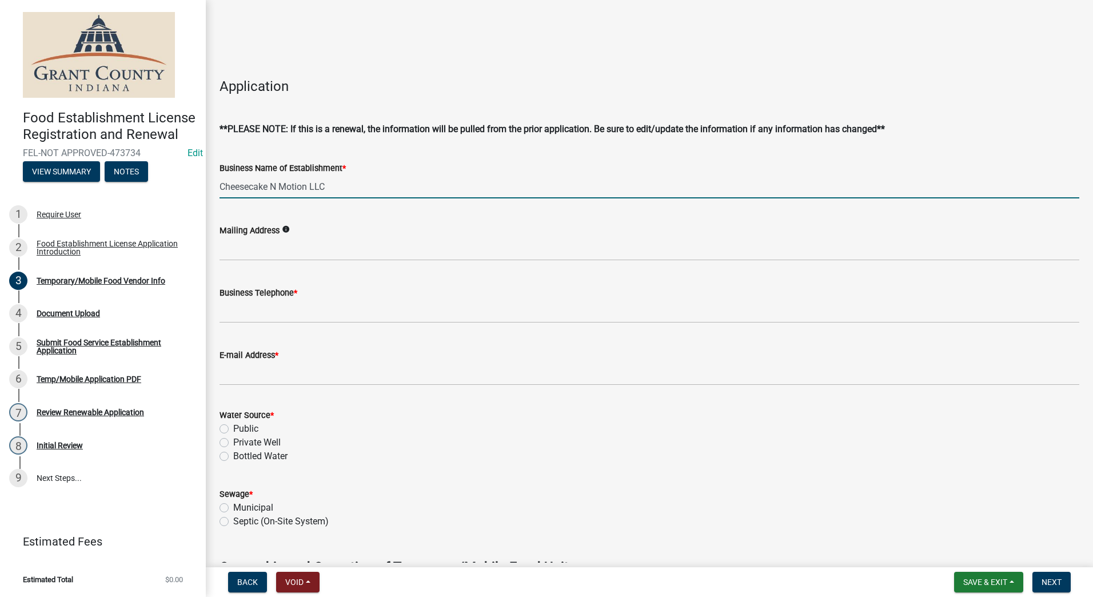
type input "Cheesecake N Motion LLC"
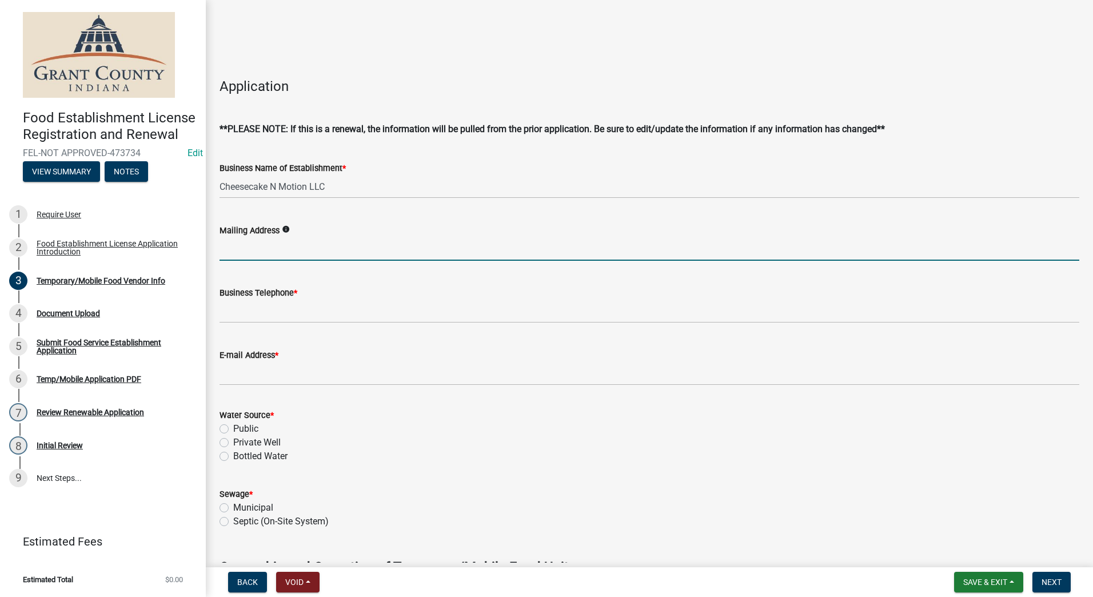
click at [278, 250] on input "Mailing Address" at bounding box center [649, 248] width 860 height 23
type input "2921 So. Chippewa Lane, Muncie IN 47302"
click at [264, 299] on div "Business Telephone *" at bounding box center [649, 293] width 860 height 14
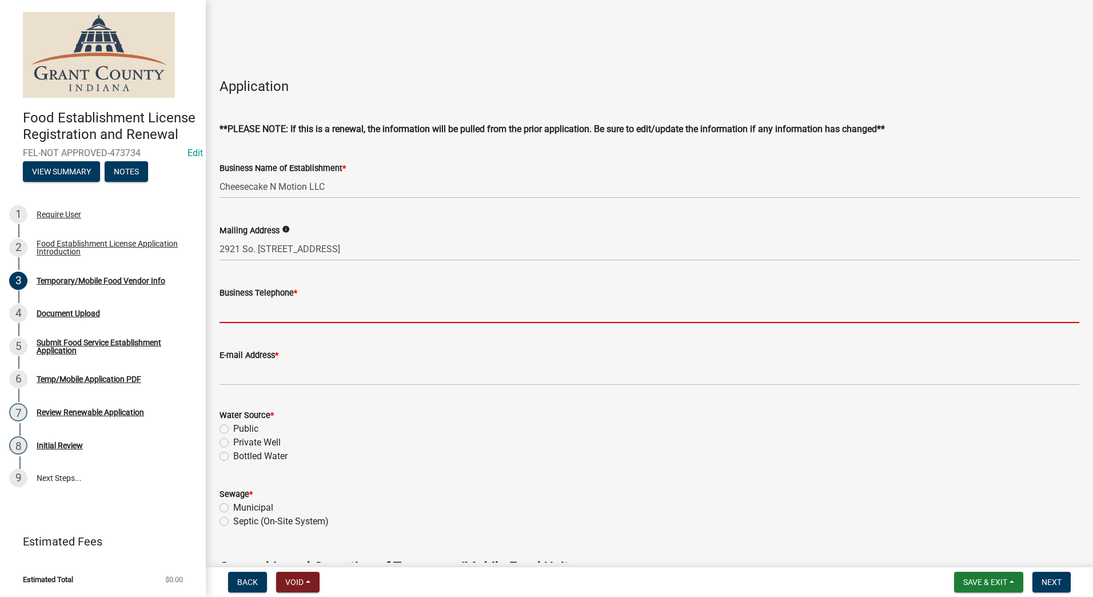
click at [264, 305] on input "Business Telephone *" at bounding box center [649, 311] width 860 height 23
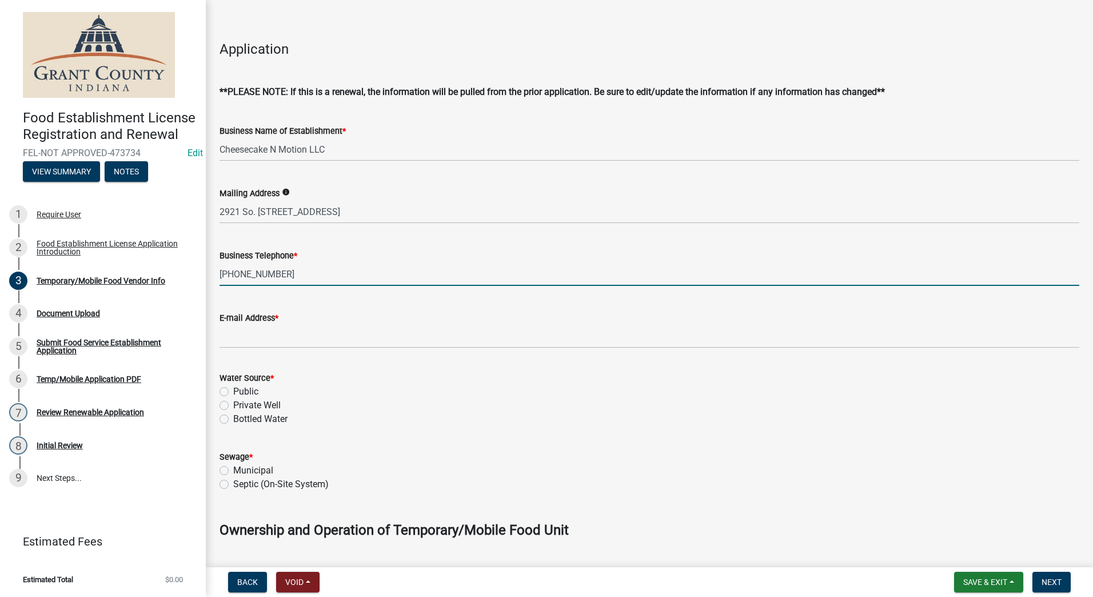
scroll to position [229, 0]
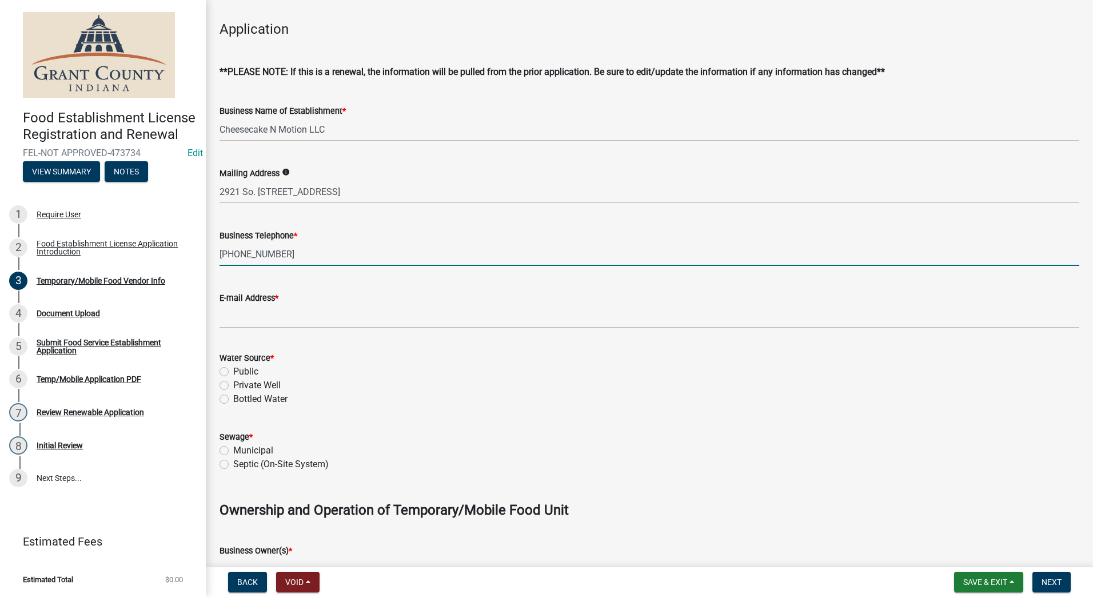
type input "(765)808-2012"
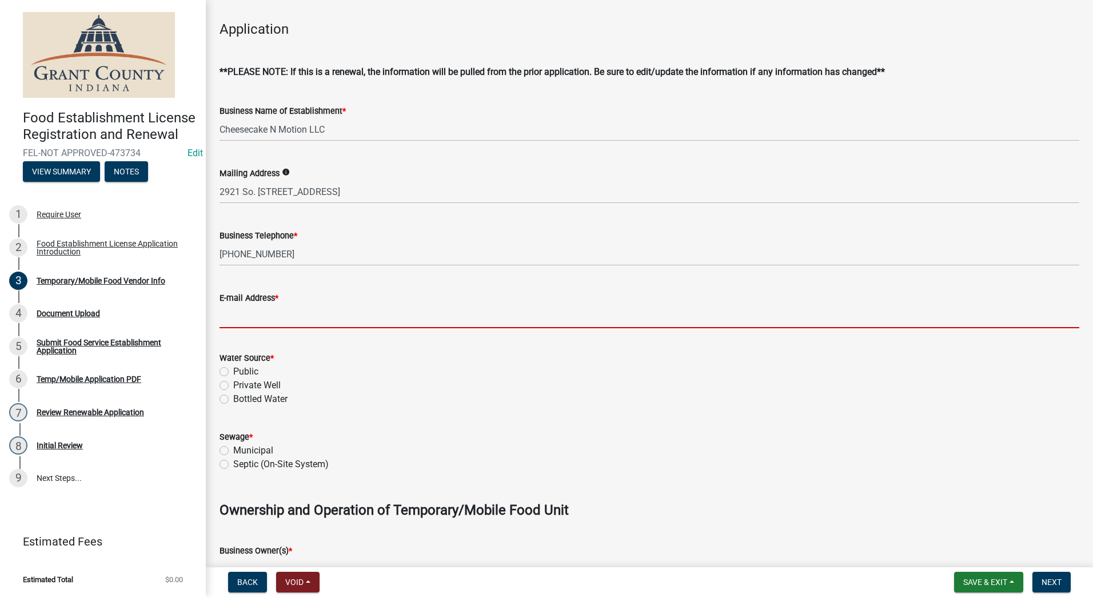
click at [266, 314] on input "E-mail Address *" at bounding box center [649, 316] width 860 height 23
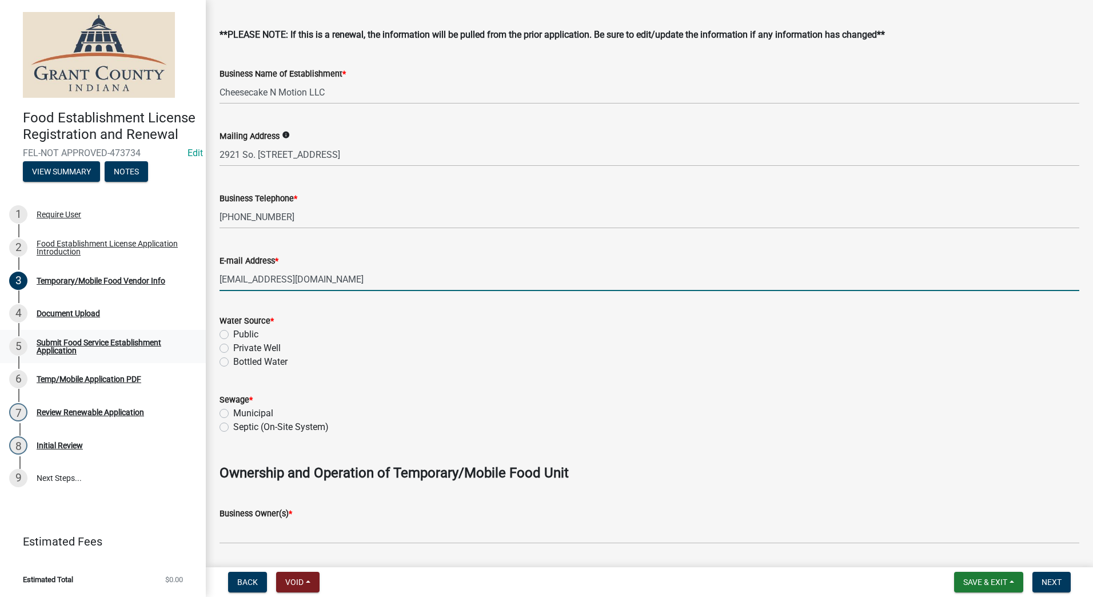
scroll to position [286, 0]
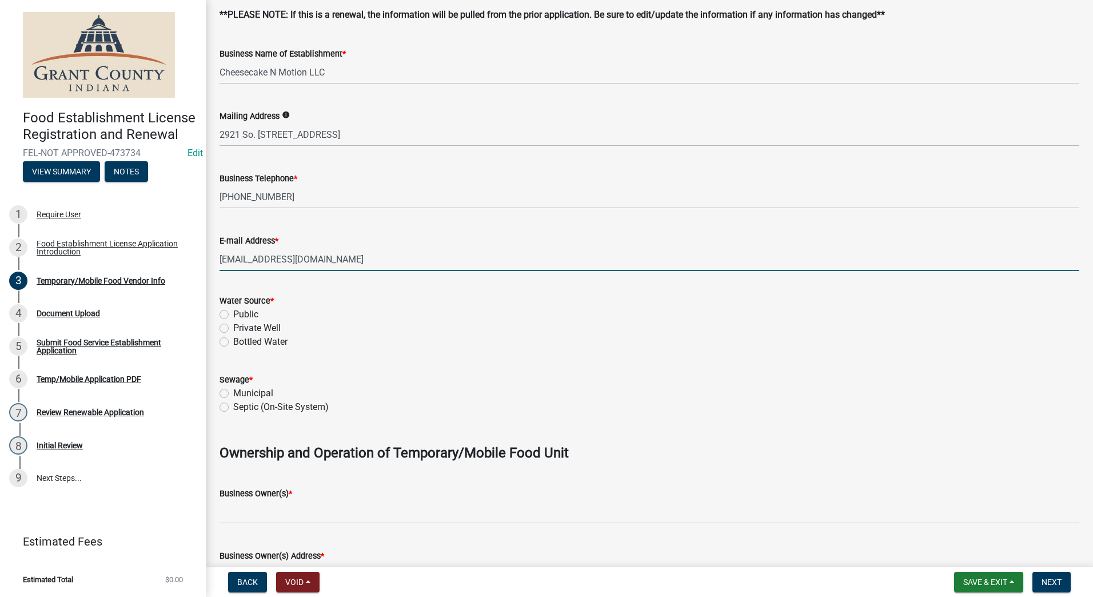
type input "cheesecakenmotion@gmail.com"
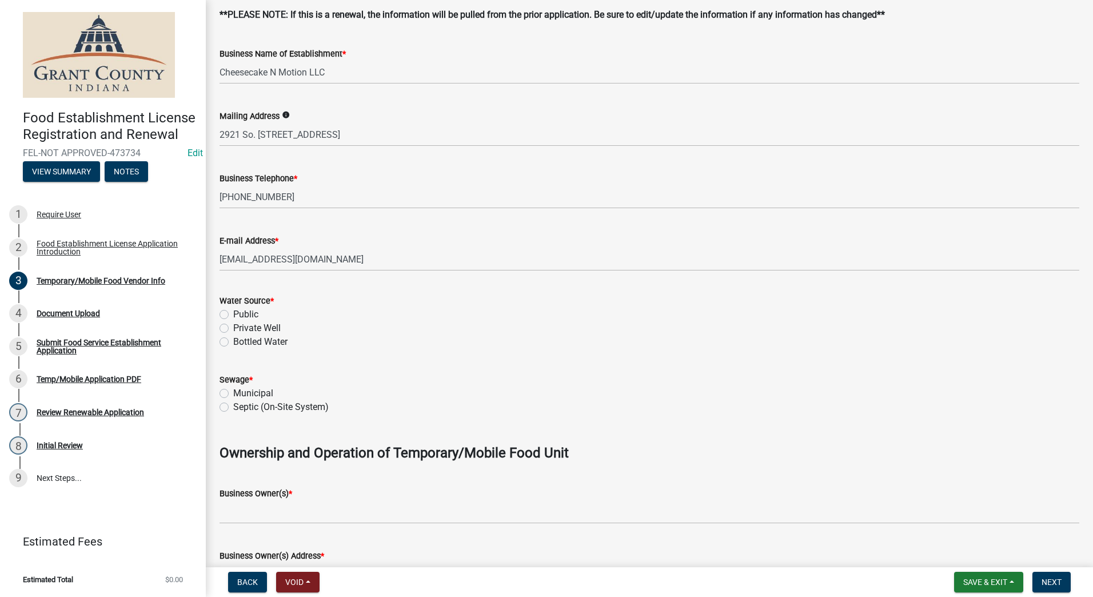
click at [233, 313] on label "Public" at bounding box center [245, 315] width 25 height 14
click at [233, 313] on input "Public" at bounding box center [236, 311] width 7 height 7
radio input "true"
click at [233, 392] on label "Municipal" at bounding box center [253, 393] width 40 height 14
click at [233, 392] on input "Municipal" at bounding box center [236, 389] width 7 height 7
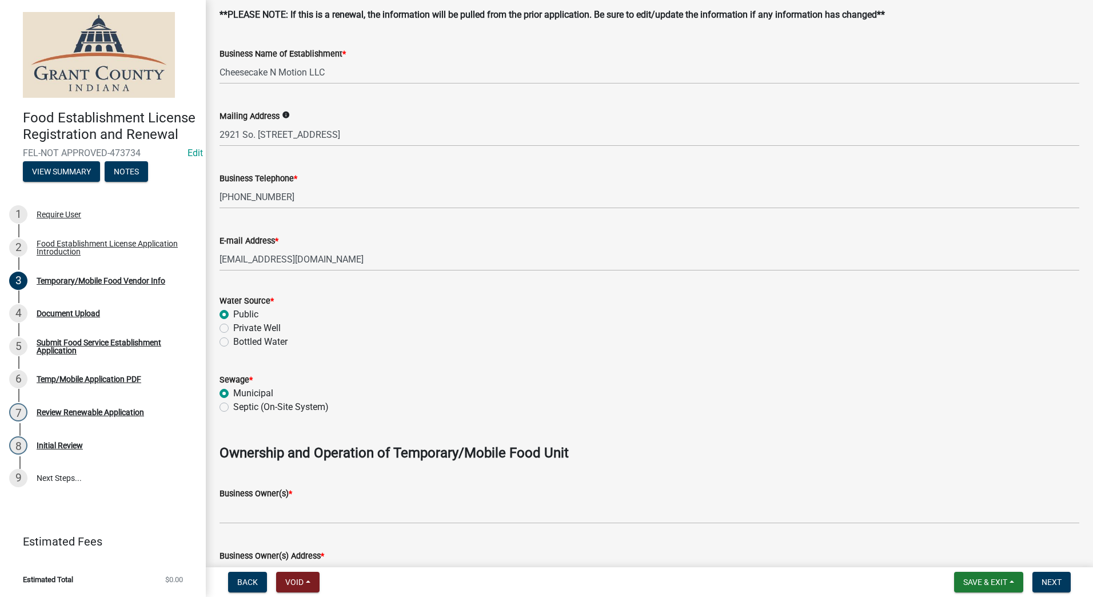
radio input "true"
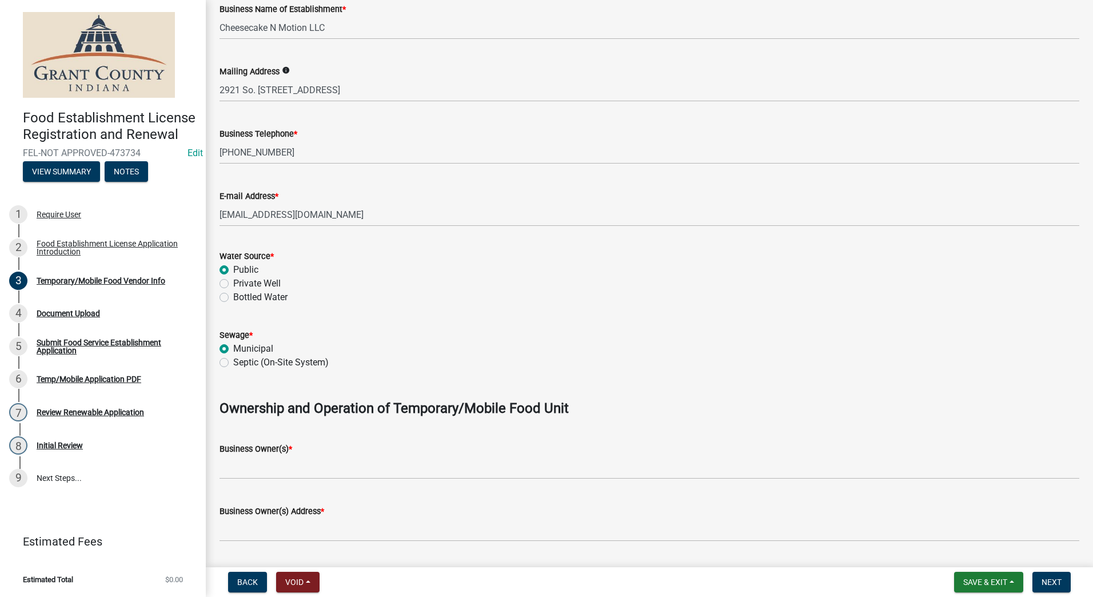
scroll to position [400, 0]
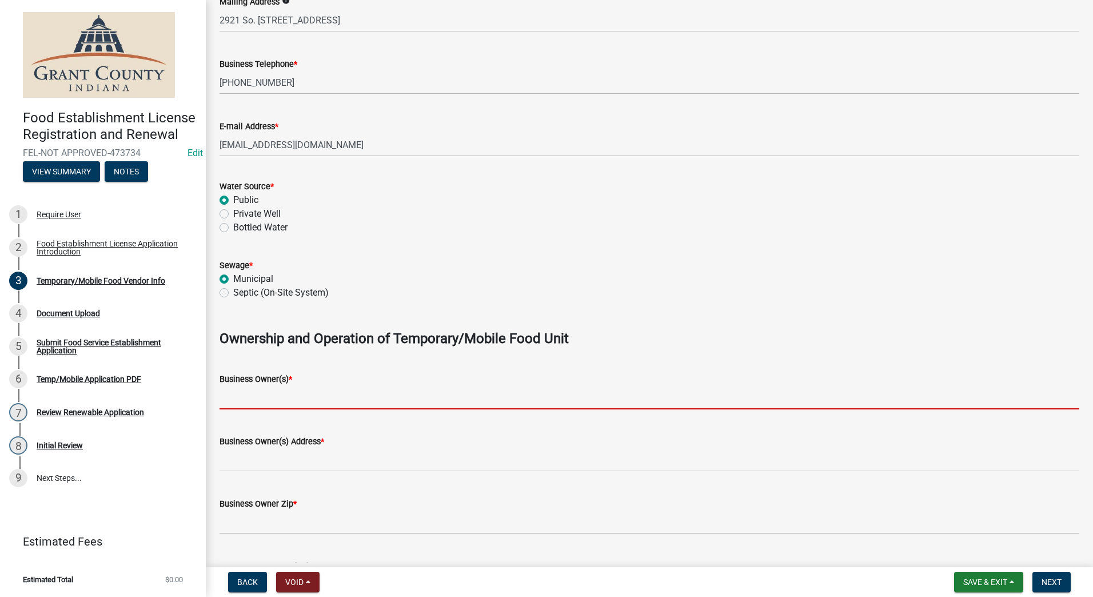
click at [304, 402] on input "Business Owner(s) *" at bounding box center [649, 397] width 860 height 23
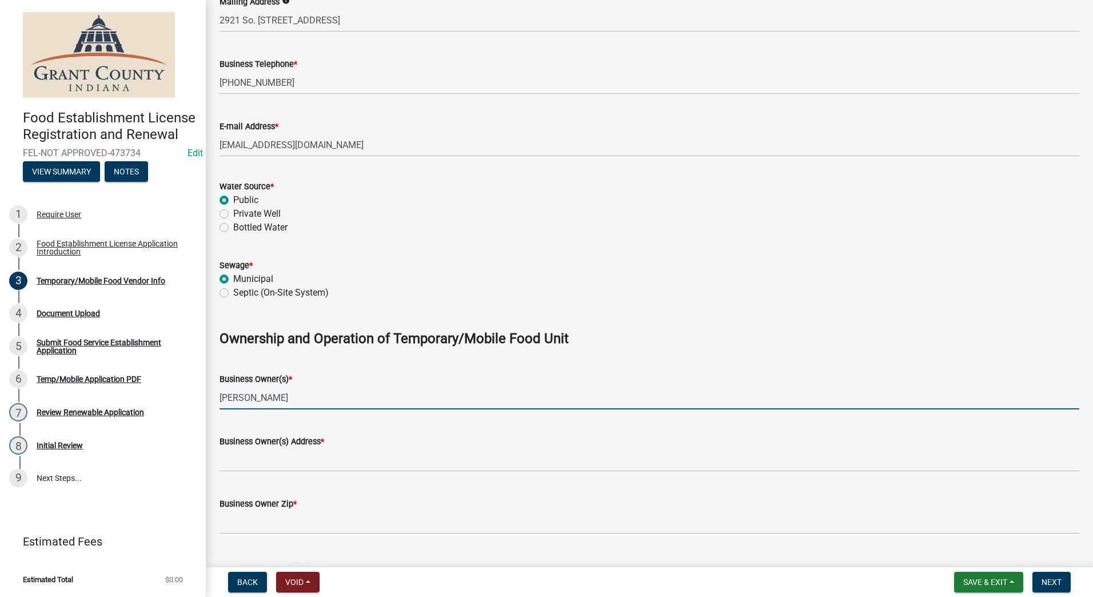
type input "Tina king"
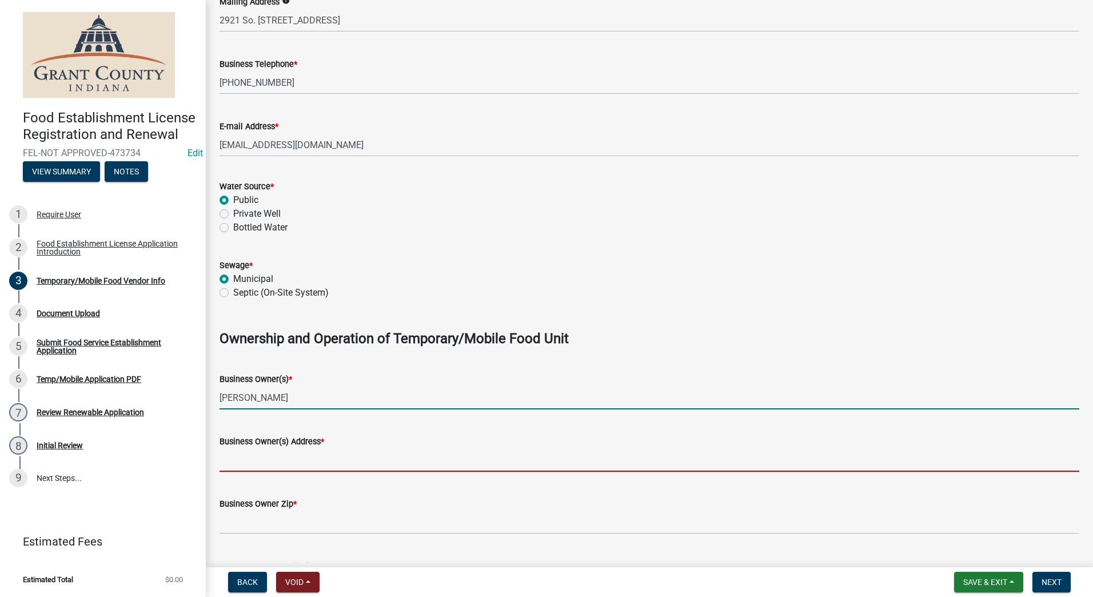
click at [296, 463] on input "Business Owner(s) Address *" at bounding box center [649, 459] width 860 height 23
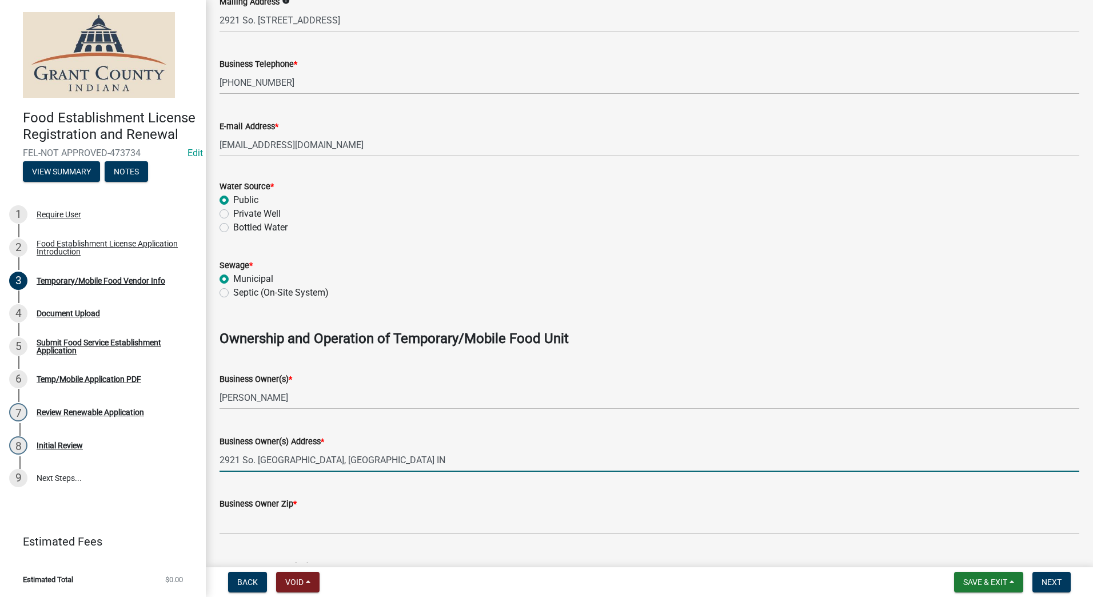
scroll to position [457, 0]
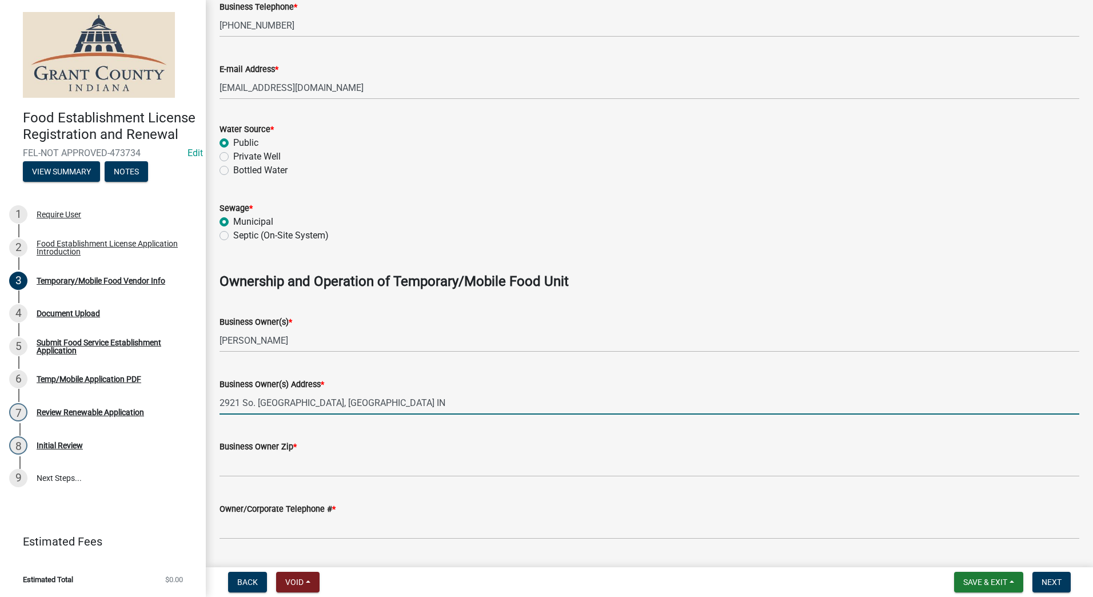
type input "2921 So. Chippewa Lane, Muncie IN"
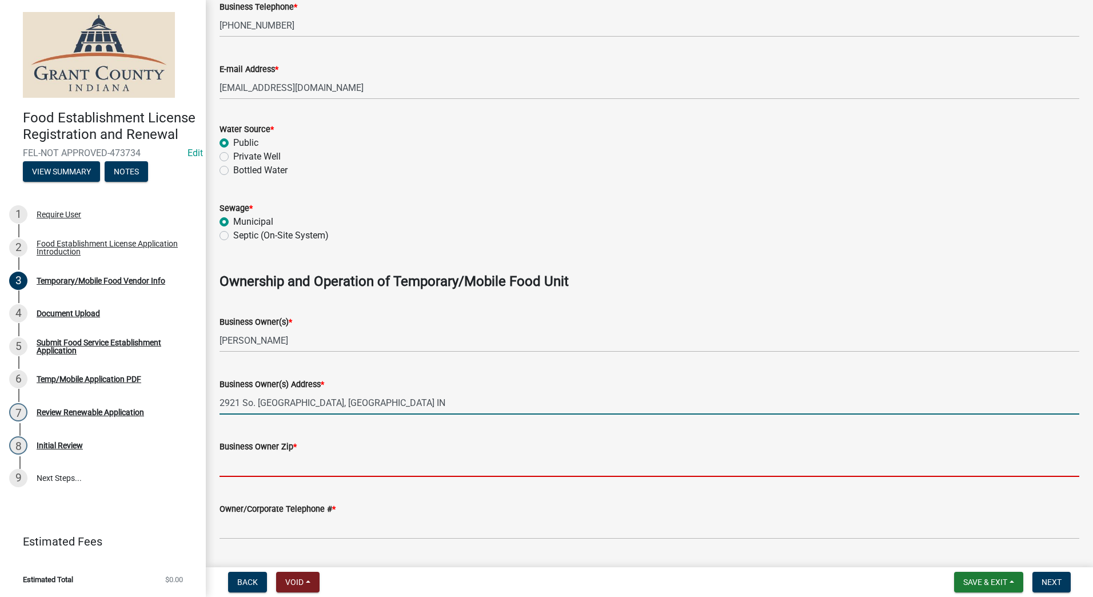
click at [294, 467] on input "Business Owner Zip *" at bounding box center [649, 464] width 860 height 23
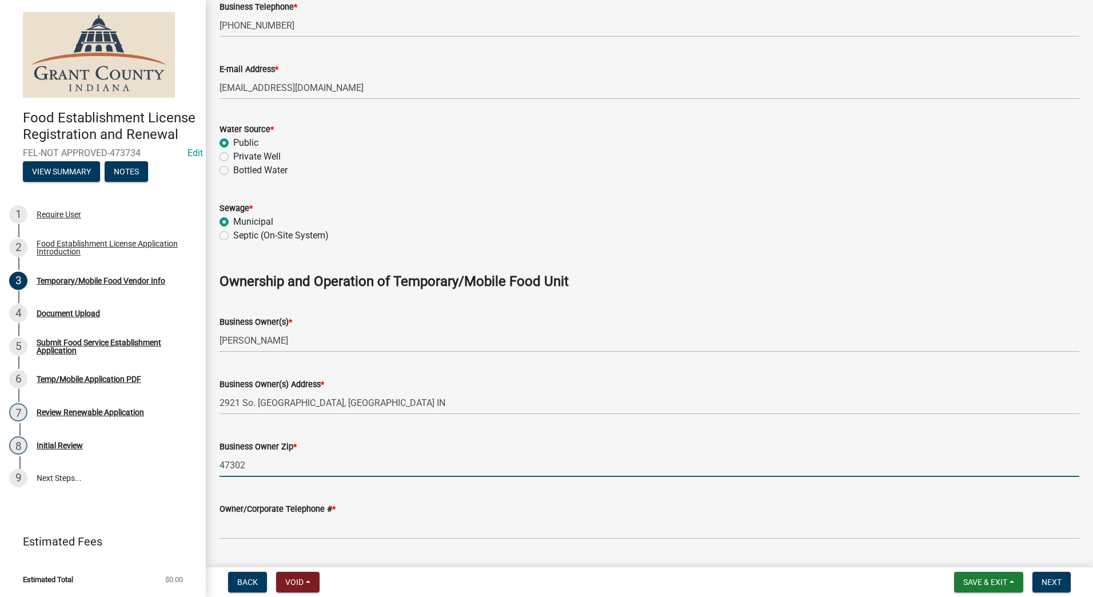
type input "47302"
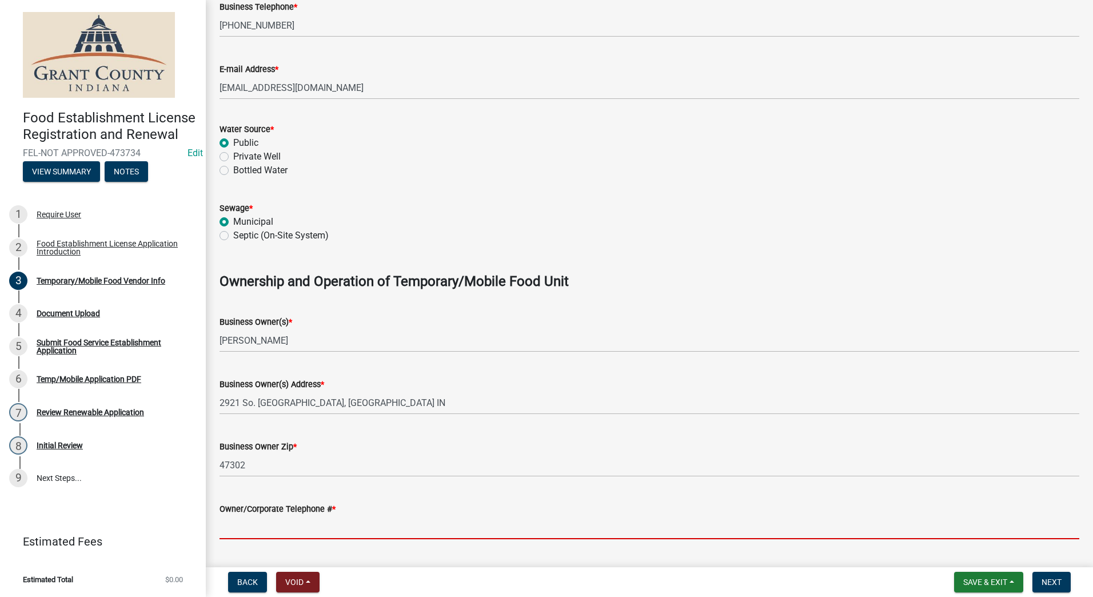
click at [286, 529] on input "Owner/Corporate Telephone # *" at bounding box center [649, 527] width 860 height 23
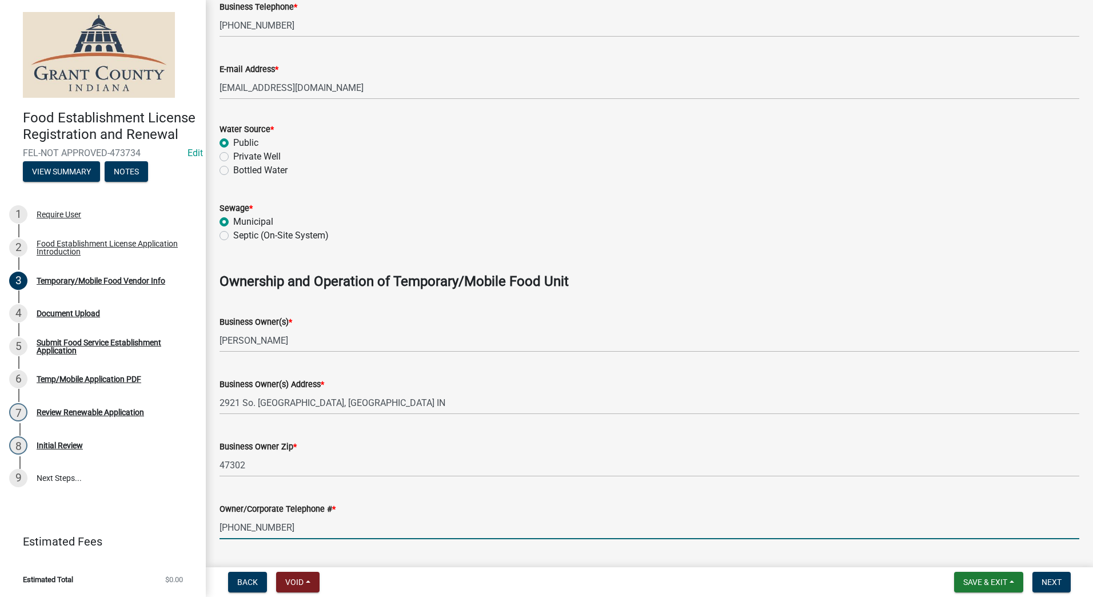
scroll to position [629, 0]
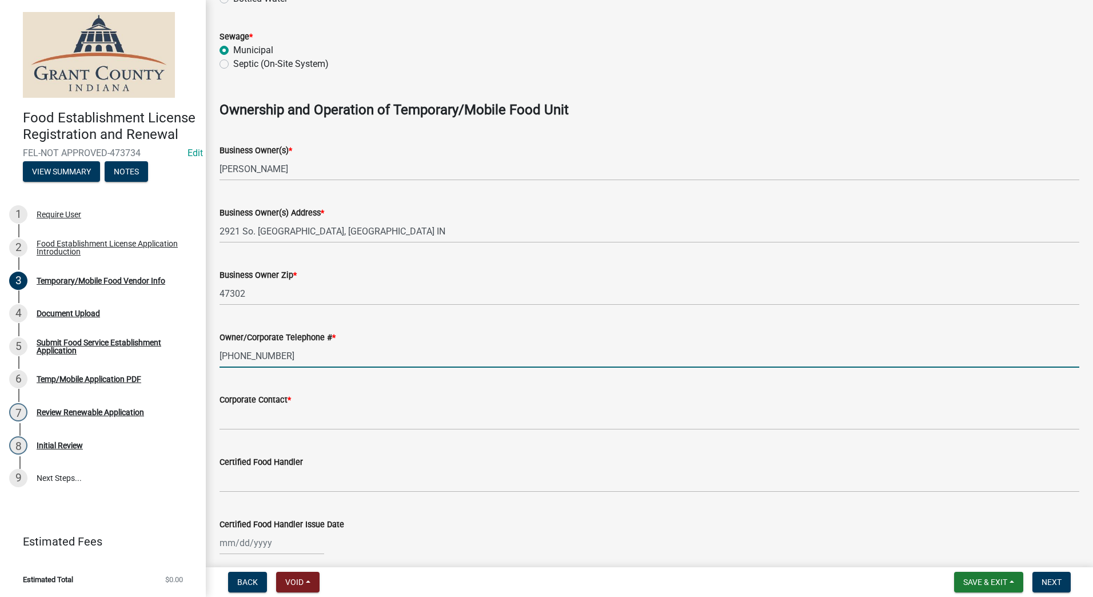
type input "(765)808-2012"
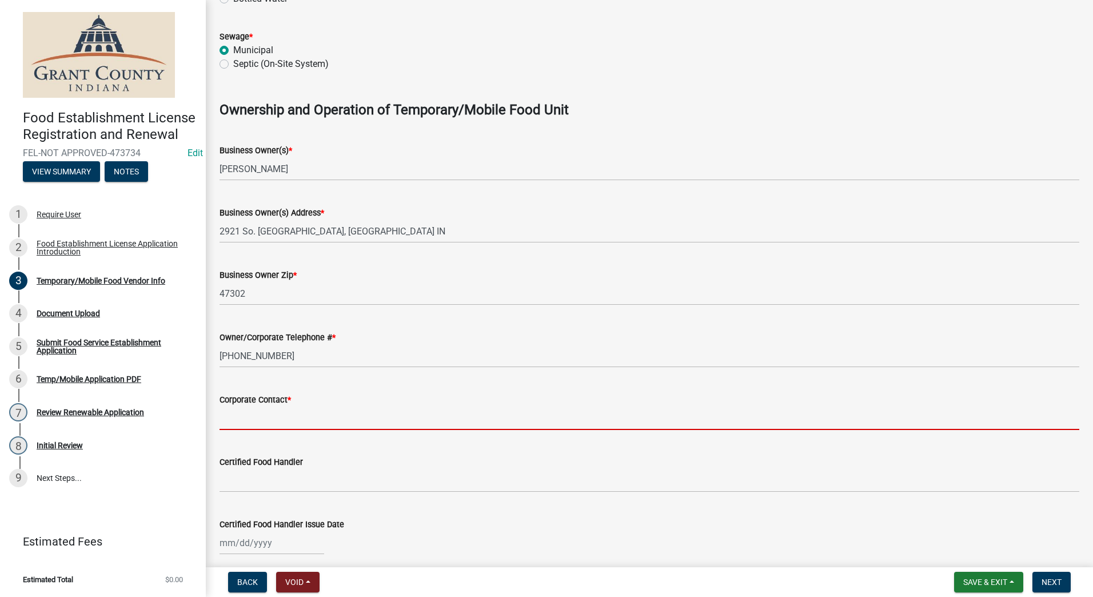
click at [288, 416] on input "Corporate Contact *" at bounding box center [649, 417] width 860 height 23
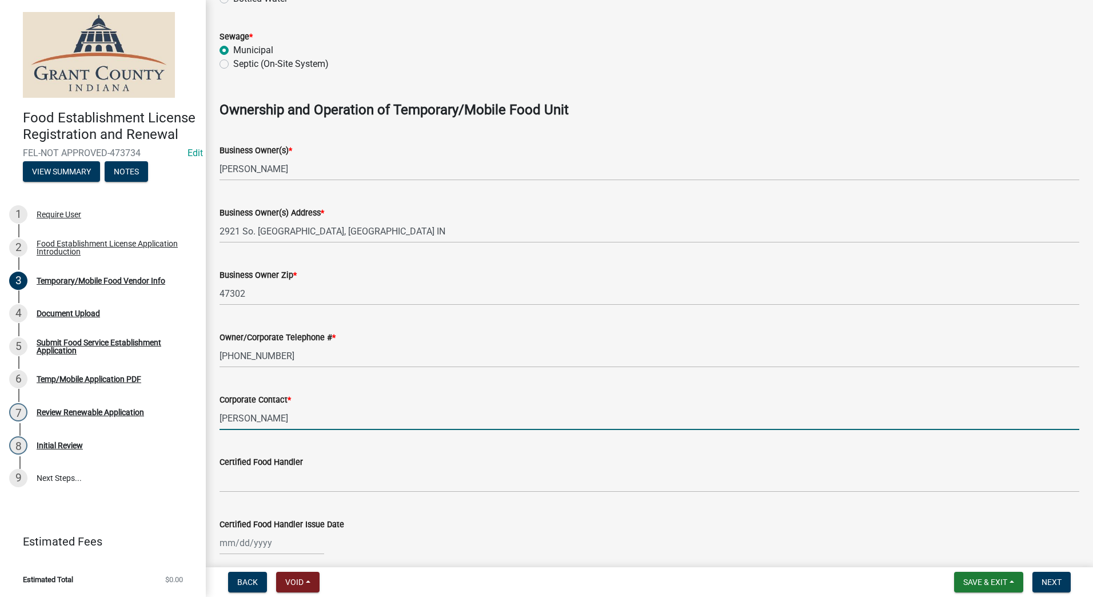
type input "Tina King"
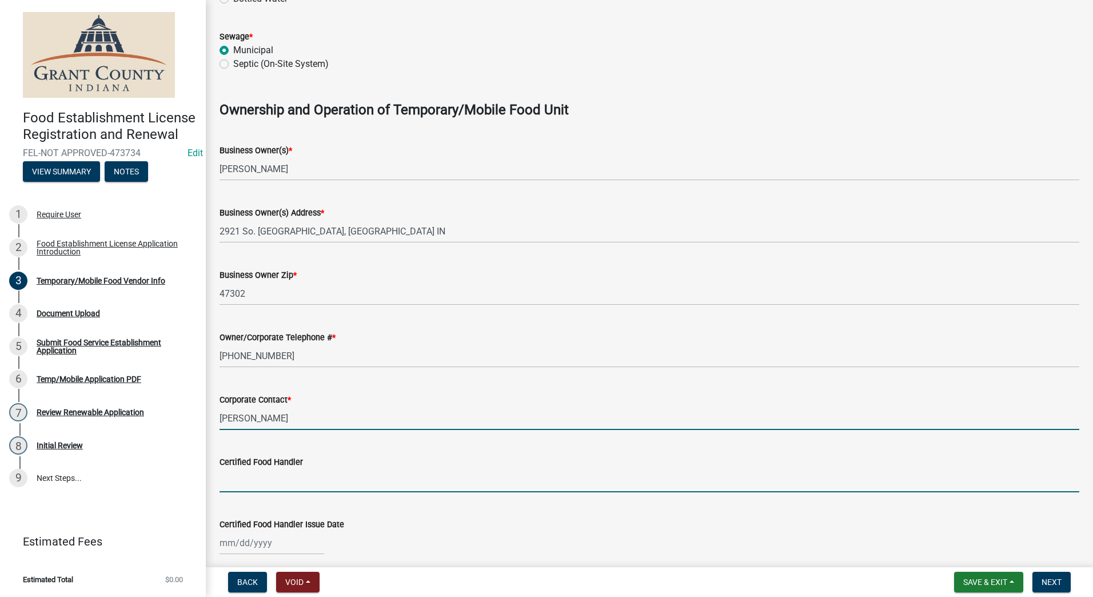
click at [281, 479] on input "Certified Food Handler" at bounding box center [649, 480] width 860 height 23
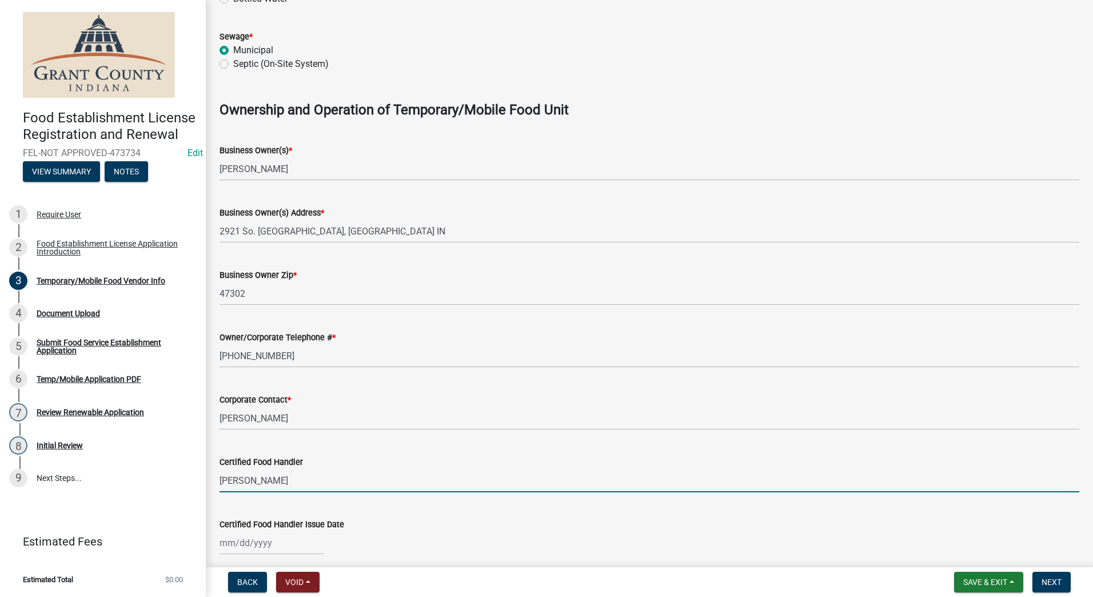
click at [222, 480] on input "tina king" at bounding box center [649, 480] width 860 height 23
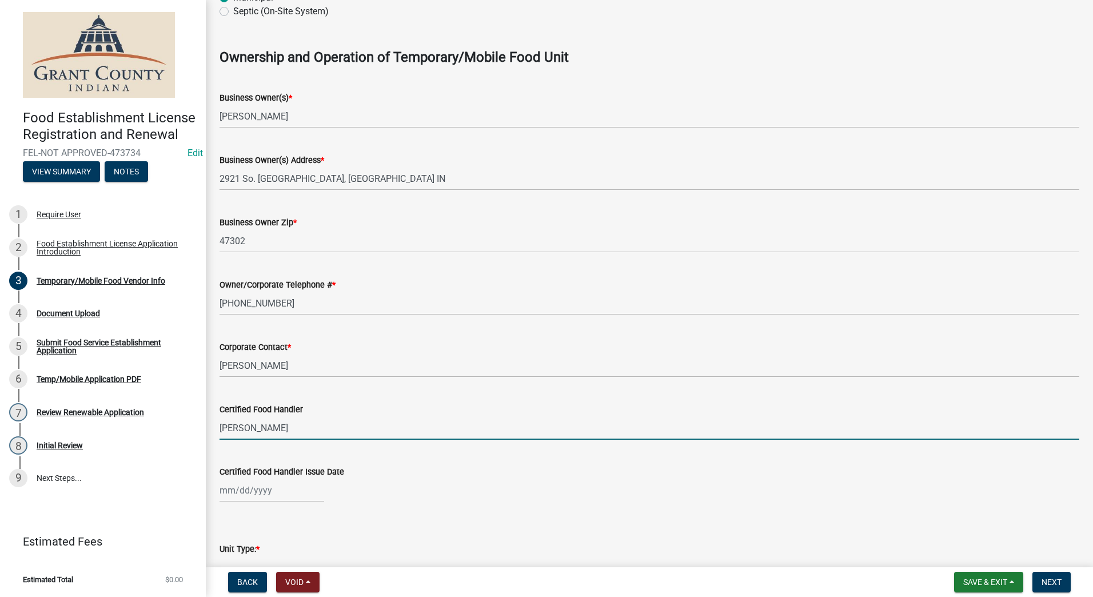
scroll to position [743, 0]
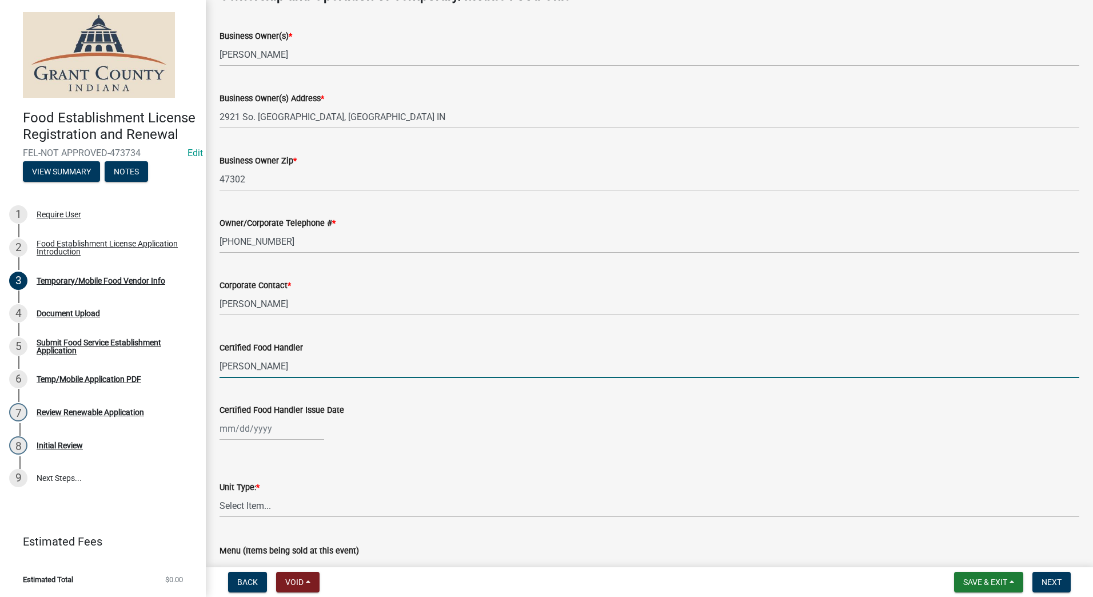
type input "Tina king"
select select "9"
select select "2025"
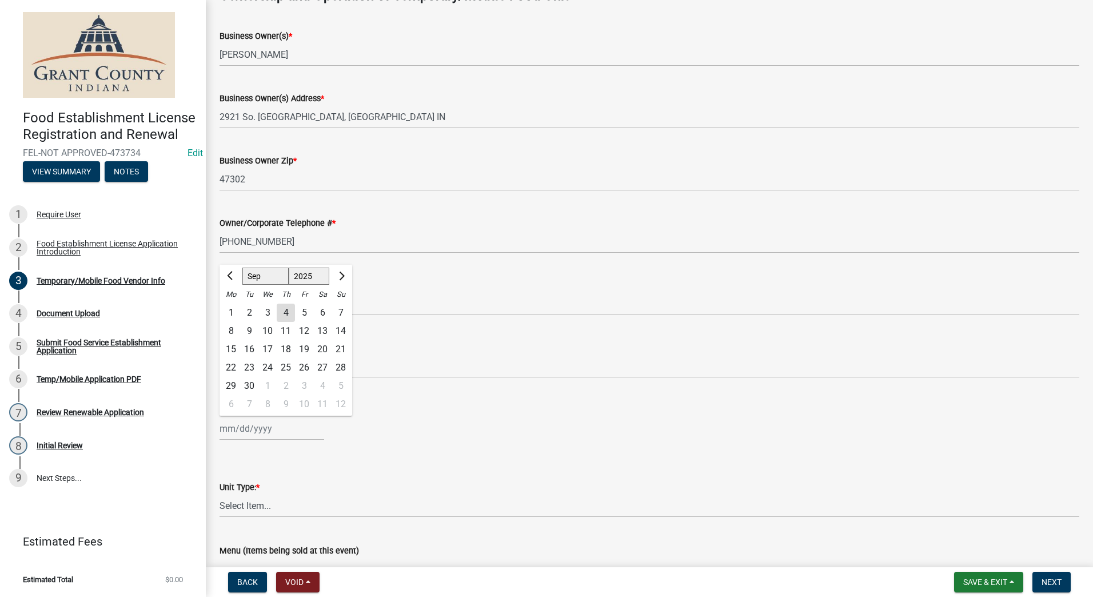
click at [266, 426] on div "Jan Feb Mar Apr May Jun Jul Aug Sep Oct Nov Dec 1525 1526 1527 1528 1529 1530 1…" at bounding box center [271, 428] width 105 height 23
click at [231, 274] on span "Previous month" at bounding box center [231, 275] width 9 height 9
click at [342, 270] on button "Next month" at bounding box center [341, 276] width 14 height 18
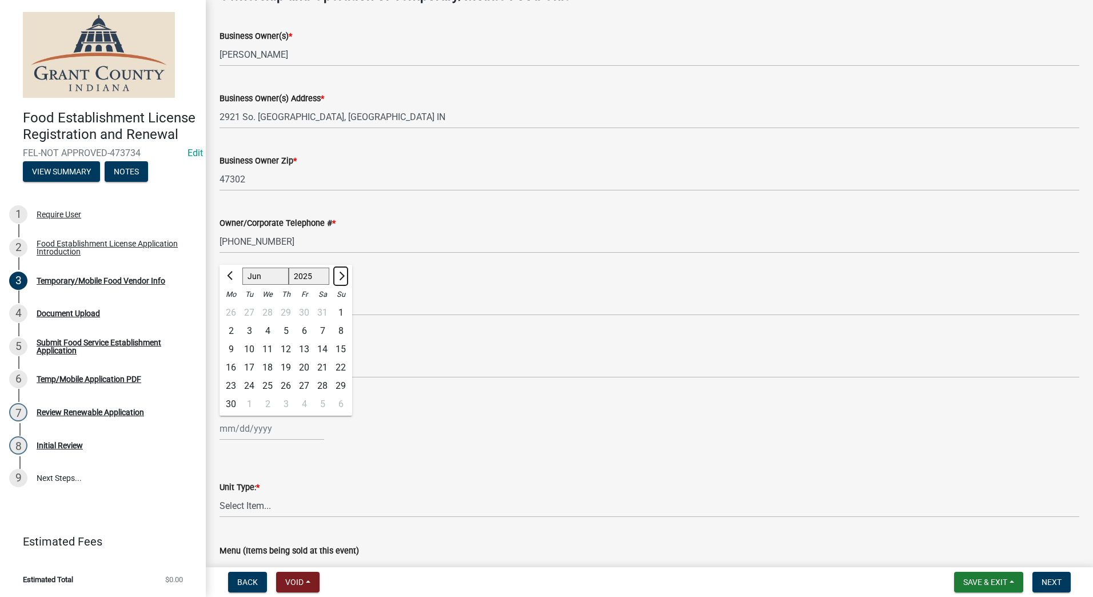
select select "7"
click at [320, 271] on select "1525 1526 1527 1528 1529 1530 1531 1532 1533 1534 1535 1536 1537 1538 1539 1540…" at bounding box center [309, 275] width 41 height 17
select select "2021"
click at [289, 267] on select "1525 1526 1527 1528 1529 1530 1531 1532 1533 1534 1535 1536 1537 1538 1539 1540…" at bounding box center [309, 275] width 41 height 17
click at [253, 368] on div "20" at bounding box center [249, 367] width 18 height 18
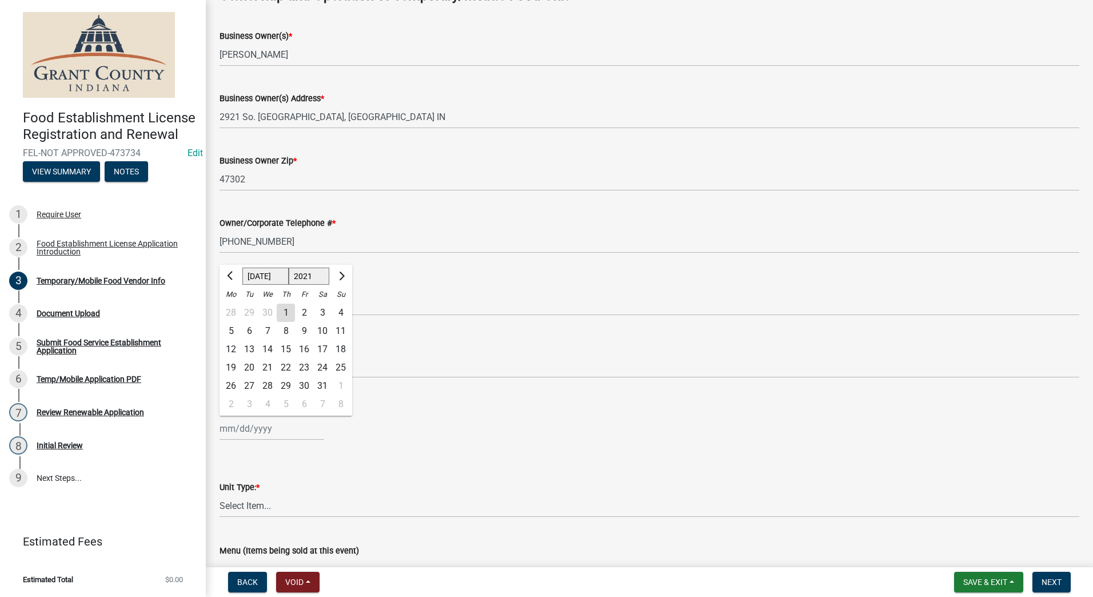
type input "07/20/2021"
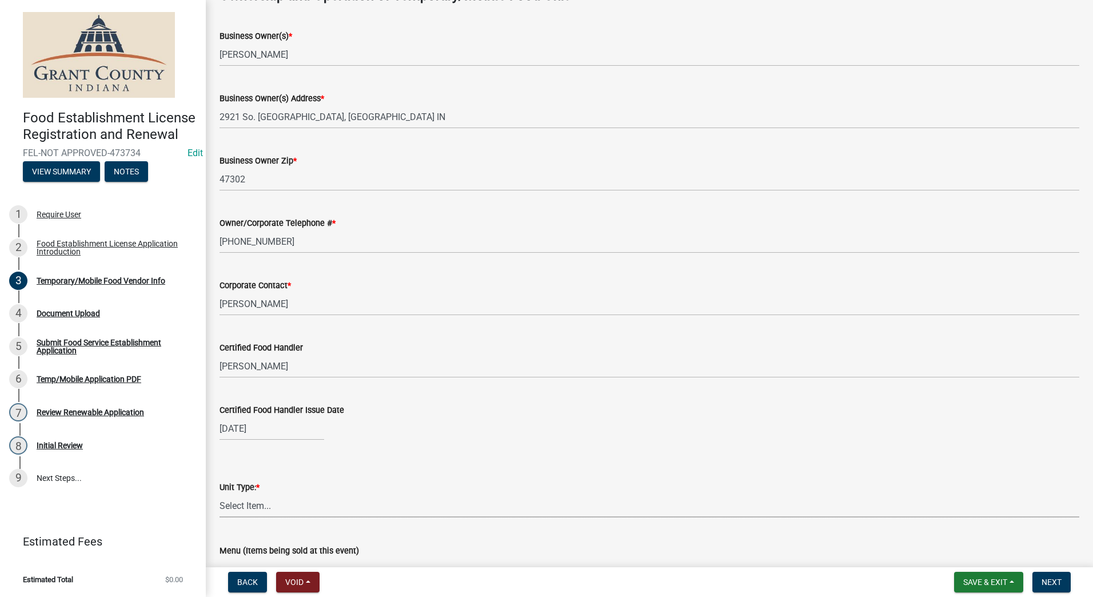
click at [273, 503] on select "Select Item... Mobile Trailer Stand Tent Cart Truck" at bounding box center [649, 505] width 860 height 23
click at [219, 494] on select "Select Item... Mobile Trailer Stand Tent Cart Truck" at bounding box center [649, 505] width 860 height 23
select select "38213c85-e9e8-42e7-b9ec-3b2f4bd2dba8"
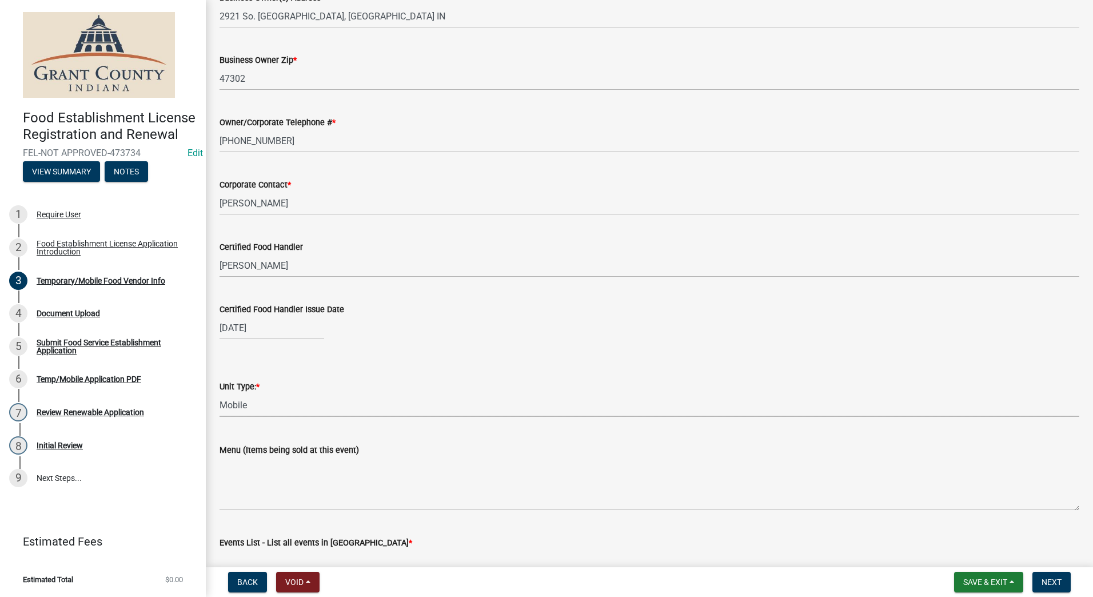
scroll to position [938, 0]
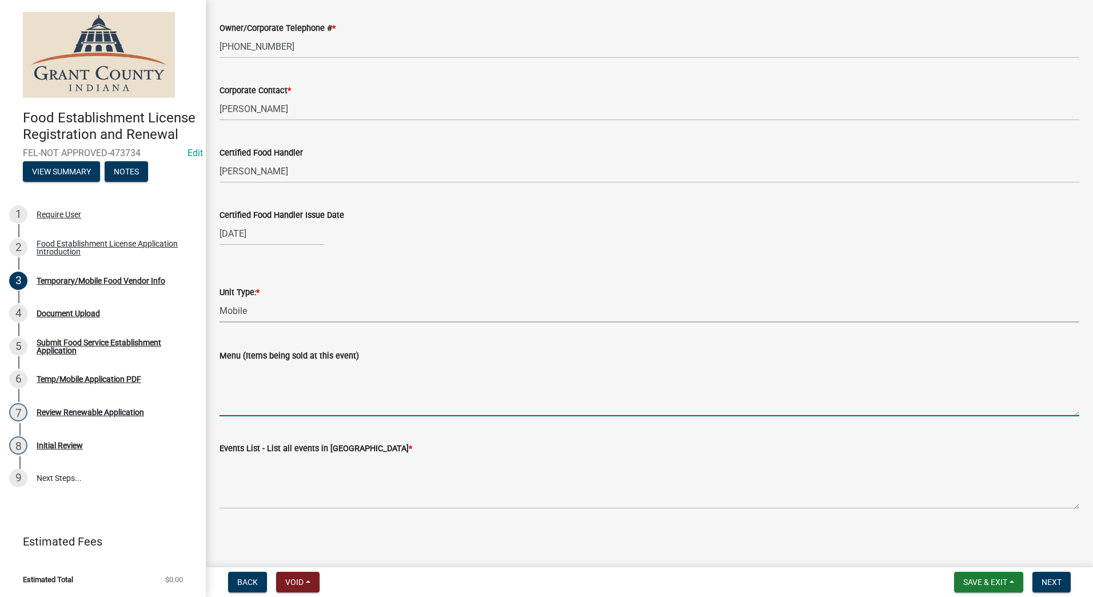
click at [313, 404] on textarea "Menu (Items being sold at this event)" at bounding box center [649, 389] width 860 height 54
click at [377, 371] on textarea "Cheesecake, Milkshakes, Sandwiches" at bounding box center [649, 389] width 860 height 54
type textarea "Cheesecake, Milkshakes, Sandwiches, Pop/Water, Tea, Pumpkin Rolls"
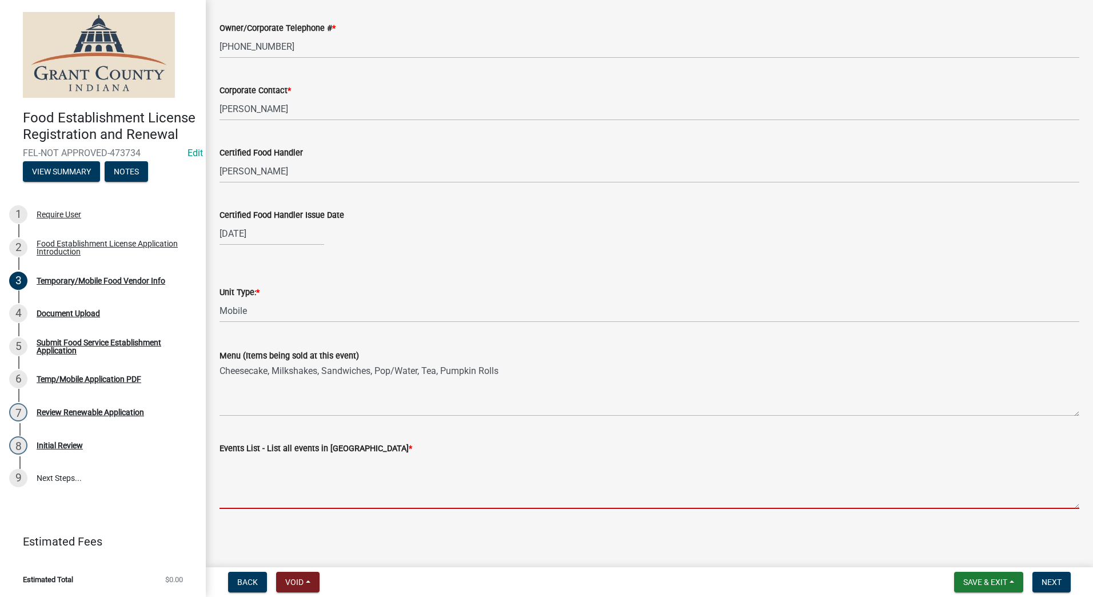
click at [322, 488] on textarea "Events List - List all events in Grant County *" at bounding box center [649, 482] width 860 height 54
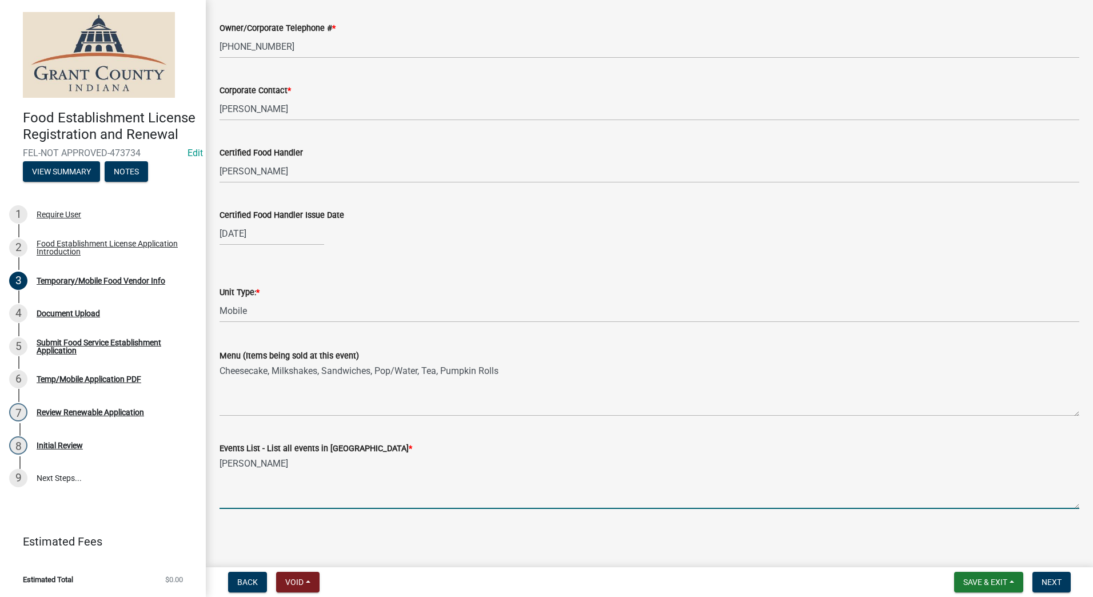
click at [322, 488] on textarea "James Dean" at bounding box center [649, 482] width 860 height 54
type textarea "James Dean"
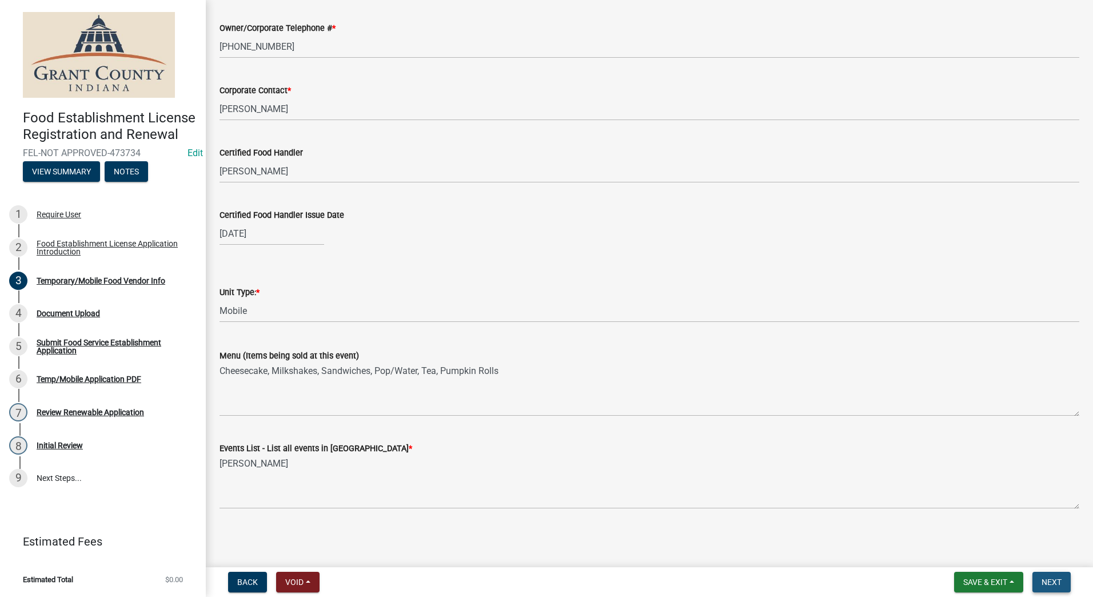
click at [1048, 574] on button "Next" at bounding box center [1051, 582] width 38 height 21
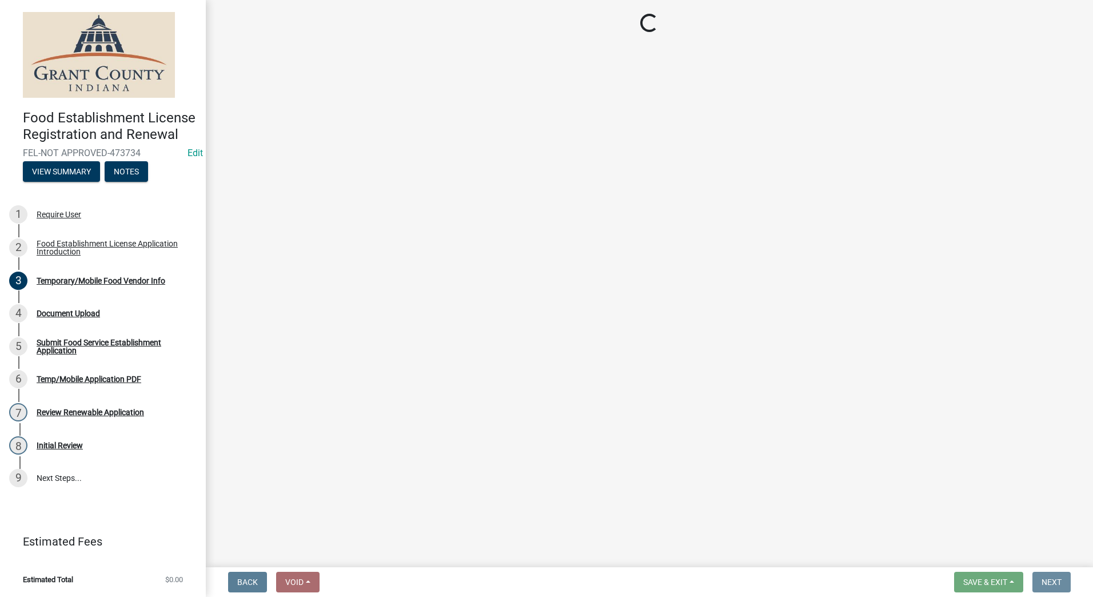
scroll to position [0, 0]
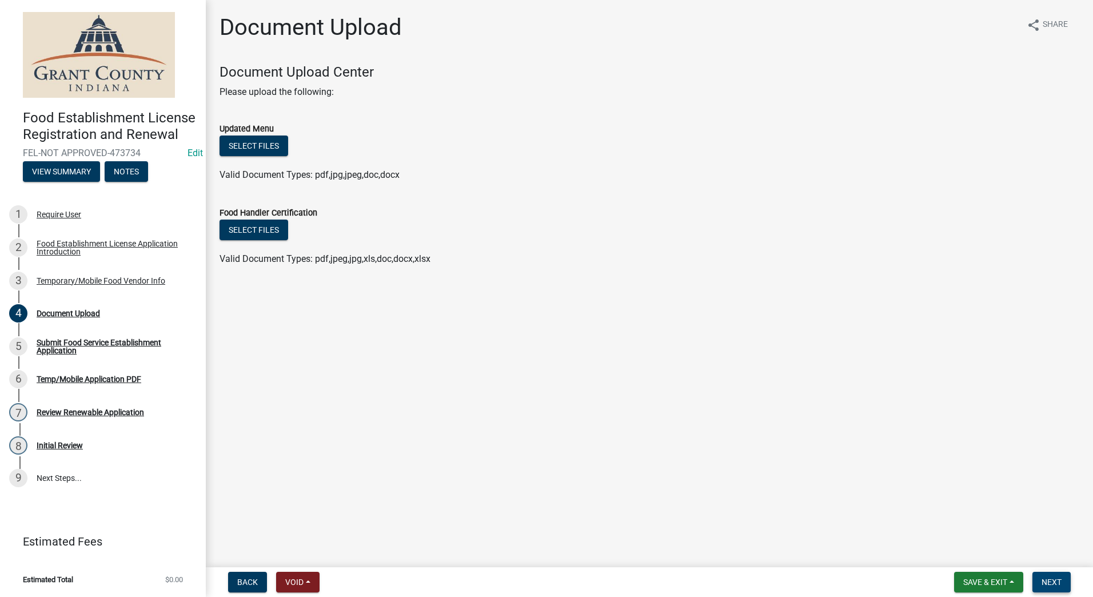
click at [1046, 578] on span "Next" at bounding box center [1051, 581] width 20 height 9
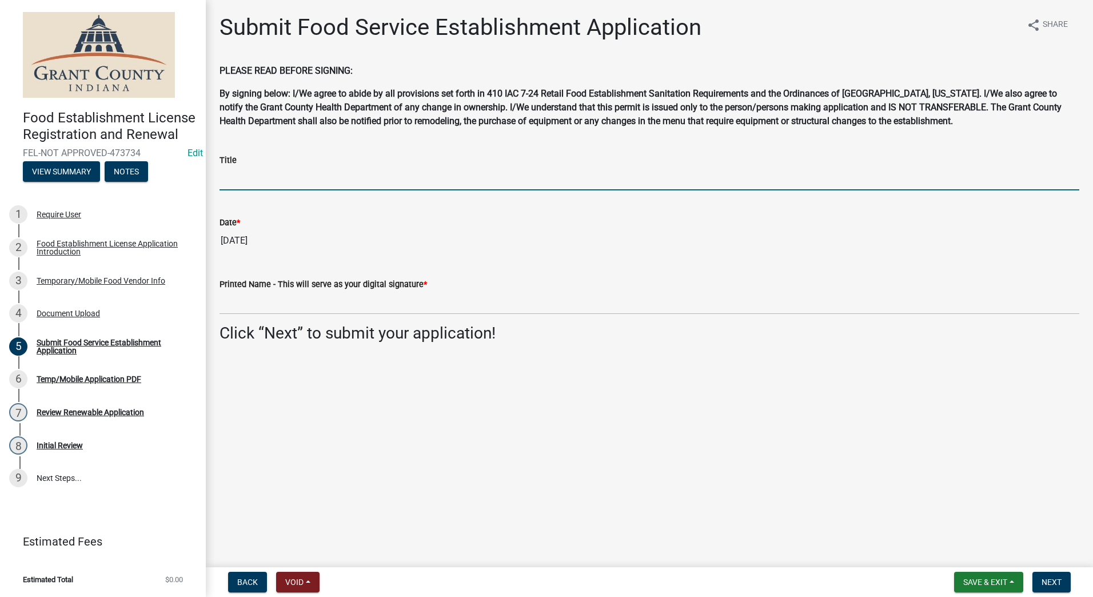
click at [341, 177] on input "Title" at bounding box center [649, 178] width 860 height 23
click at [341, 177] on input "owner" at bounding box center [649, 178] width 860 height 23
click at [227, 177] on input "owner" at bounding box center [649, 178] width 860 height 23
type input "Owner"
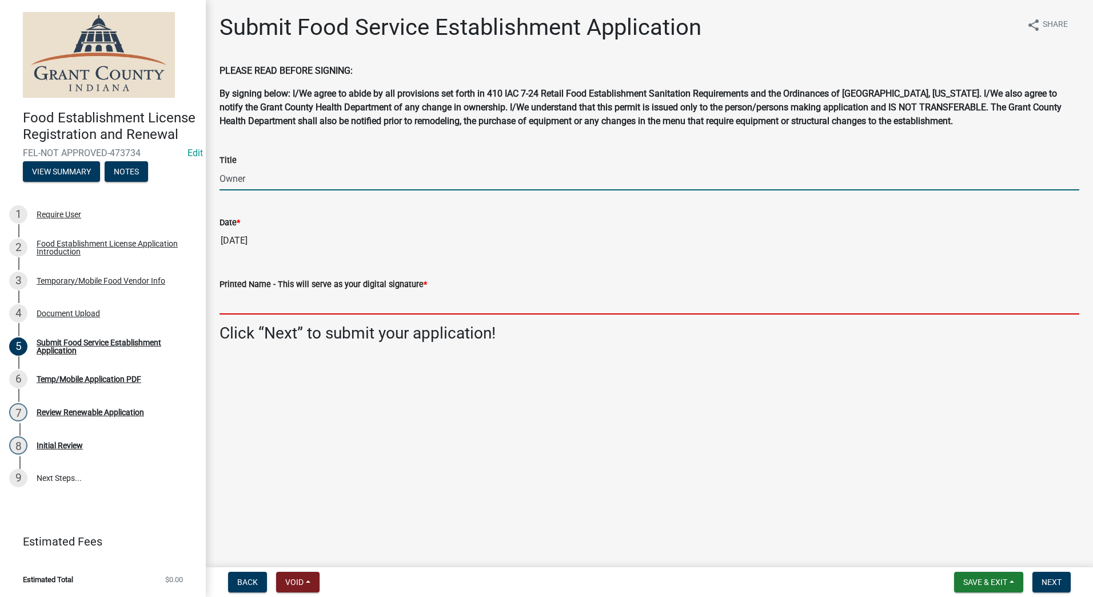
click at [266, 306] on input "Printed Name - This will serve as your digital signature *" at bounding box center [649, 302] width 860 height 23
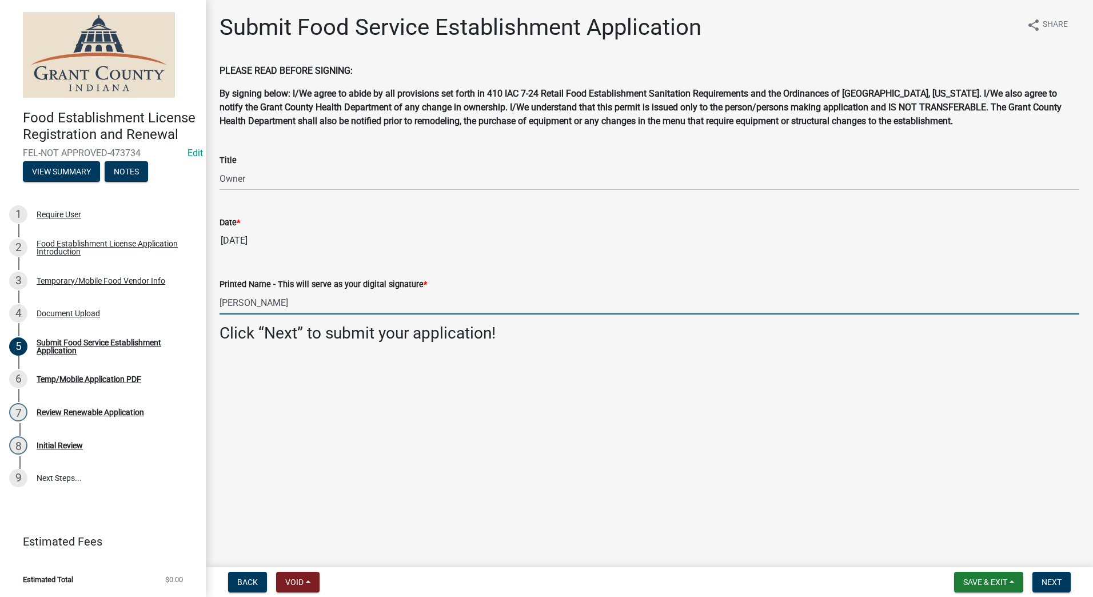
type input "Tina King"
click at [282, 375] on main "Submit Food Service Establishment Application share Share PLEASE READ BEFORE SI…" at bounding box center [649, 281] width 887 height 562
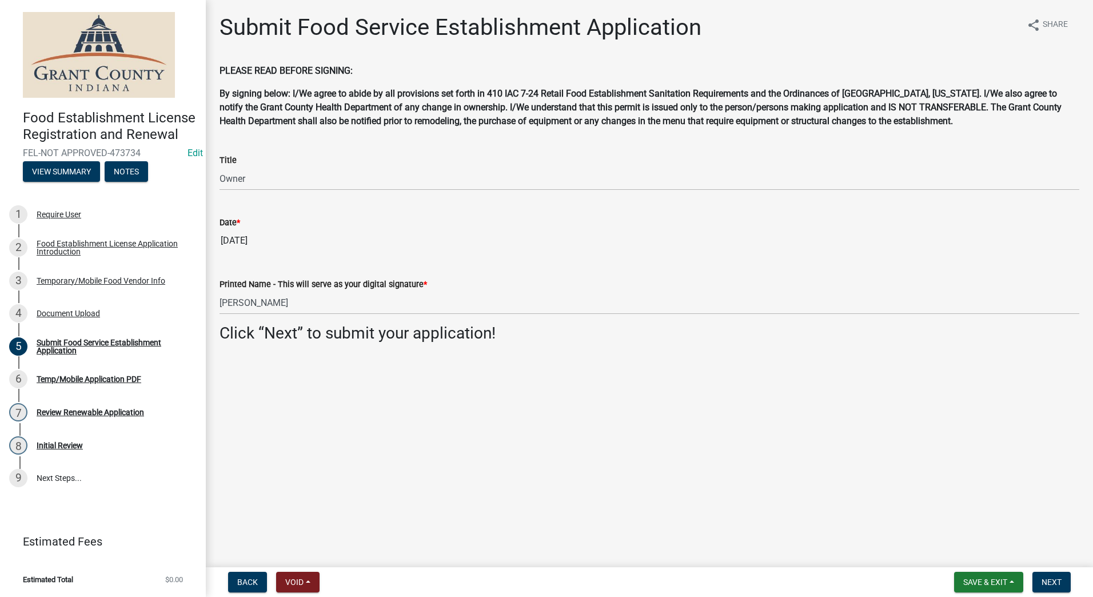
click at [578, 396] on main "Submit Food Service Establishment Application share Share PLEASE READ BEFORE SI…" at bounding box center [649, 281] width 887 height 562
click at [1041, 578] on span "Next" at bounding box center [1051, 581] width 20 height 9
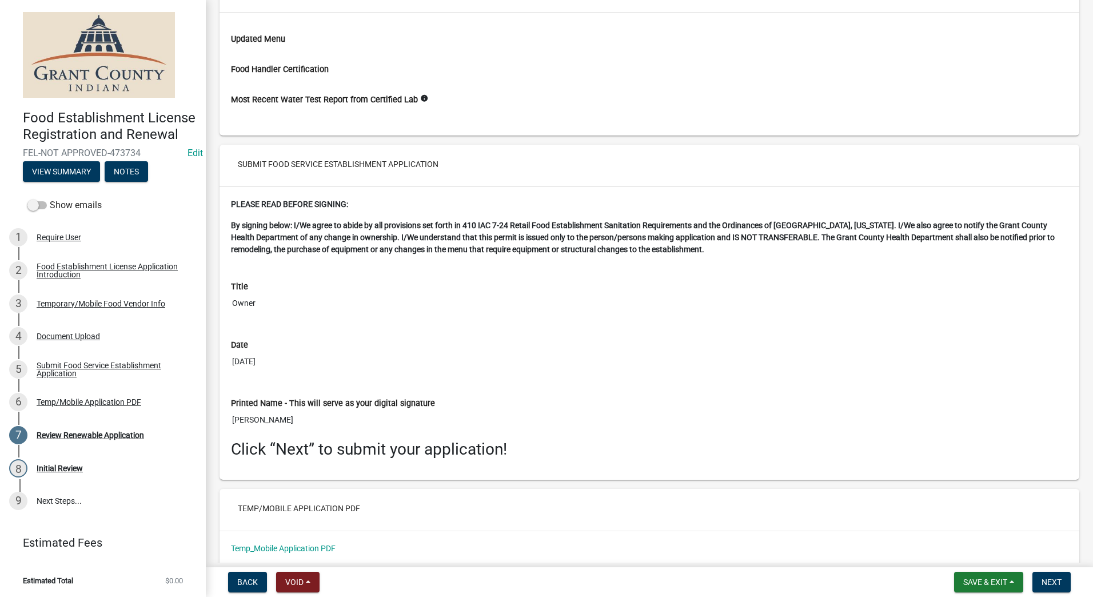
scroll to position [1598, 0]
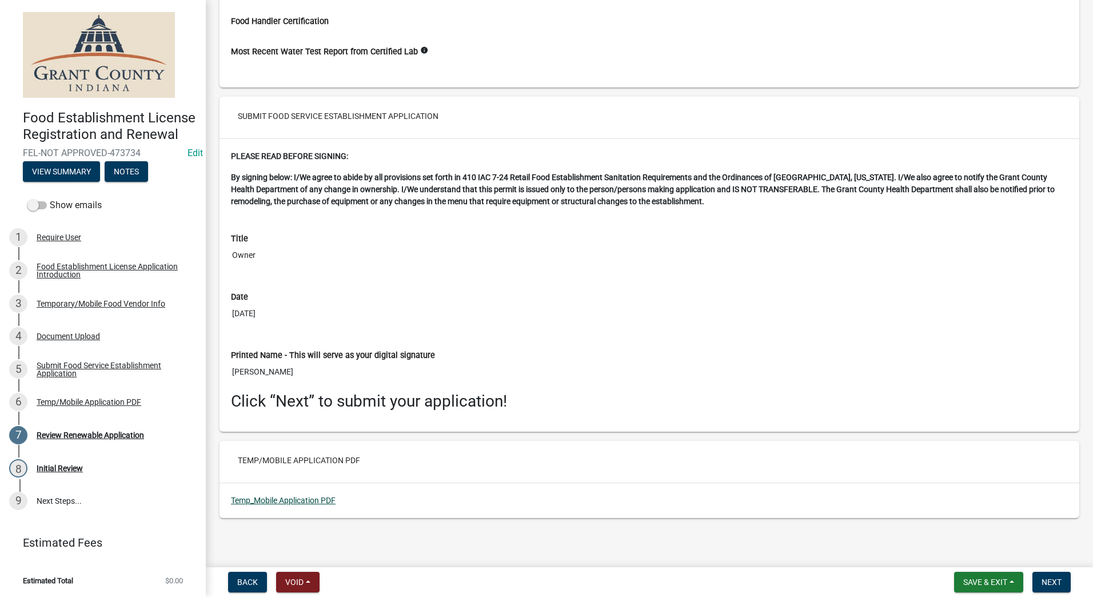
click at [297, 501] on link "Temp_Mobile Application PDF" at bounding box center [283, 500] width 105 height 9
click at [1049, 577] on span "Next" at bounding box center [1051, 581] width 20 height 9
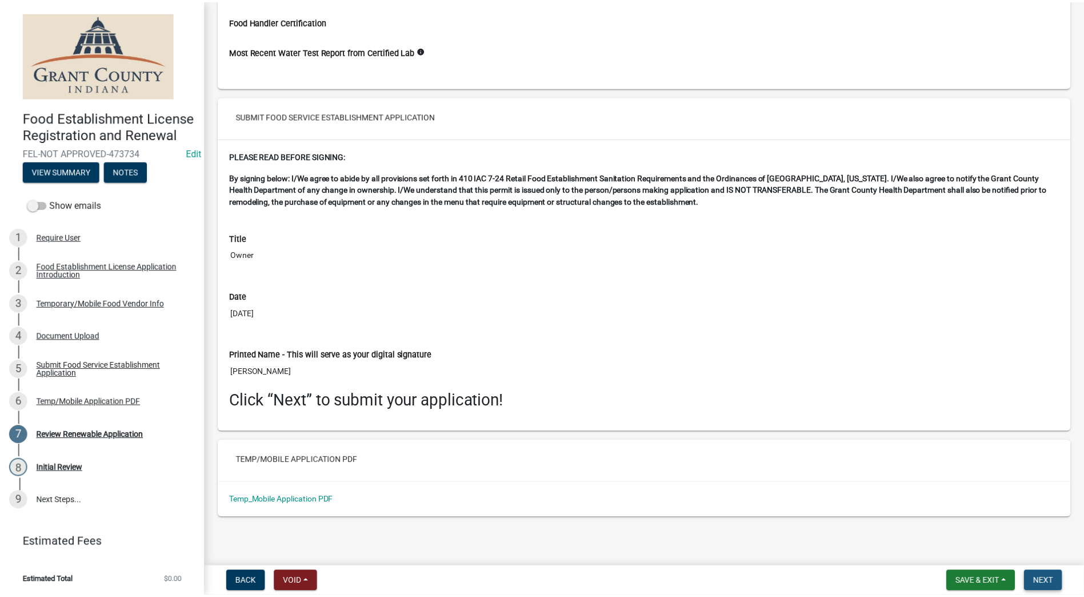
scroll to position [0, 0]
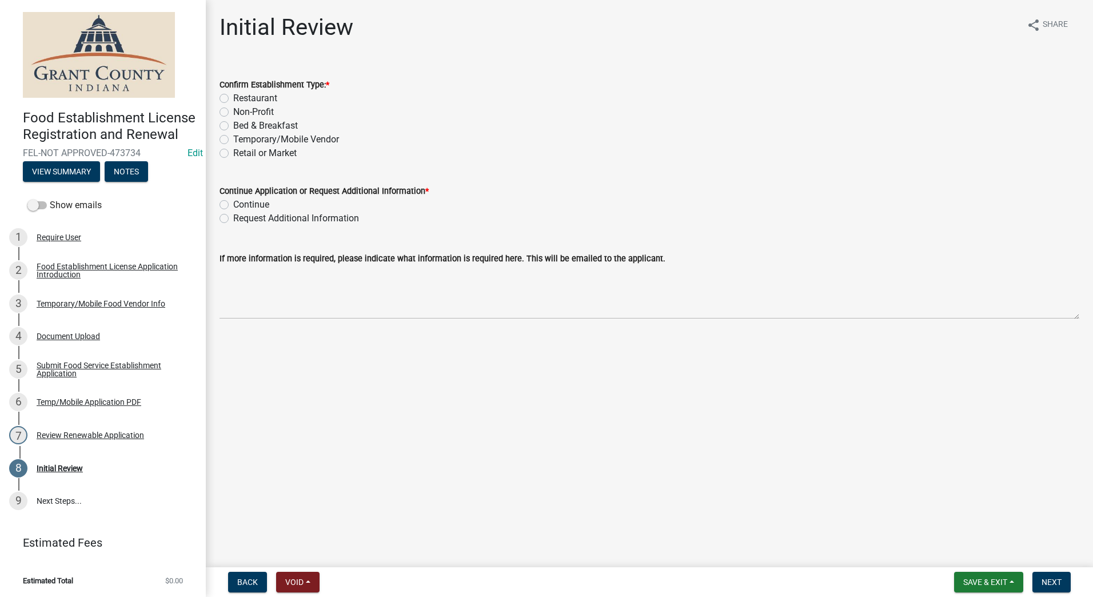
click at [233, 141] on label "Temporary/Mobile Vendor" at bounding box center [286, 140] width 106 height 14
click at [233, 140] on input "Temporary/Mobile Vendor" at bounding box center [236, 136] width 7 height 7
radio input "true"
click at [233, 205] on label "Continue" at bounding box center [251, 205] width 36 height 14
click at [233, 205] on input "Continue" at bounding box center [236, 201] width 7 height 7
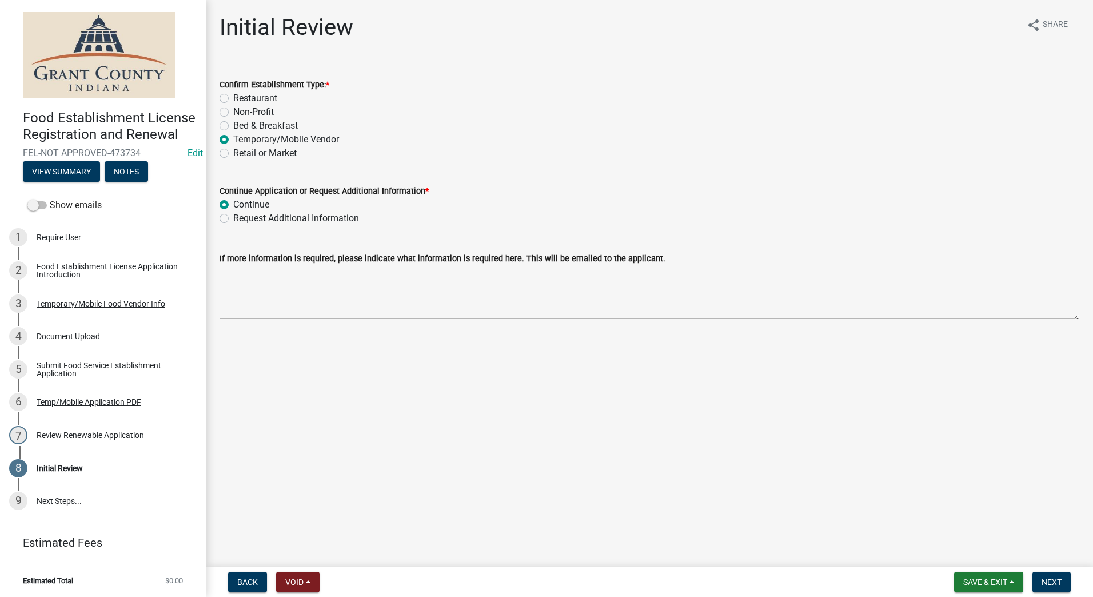
radio input "true"
click at [251, 340] on main "Initial Review share Share Confirm Establishment Type: * Restaurant Non-Profit …" at bounding box center [649, 281] width 887 height 562
drag, startPoint x: 1048, startPoint y: 578, endPoint x: 1052, endPoint y: 561, distance: 17.1
click at [1051, 574] on button "Next" at bounding box center [1051, 582] width 38 height 21
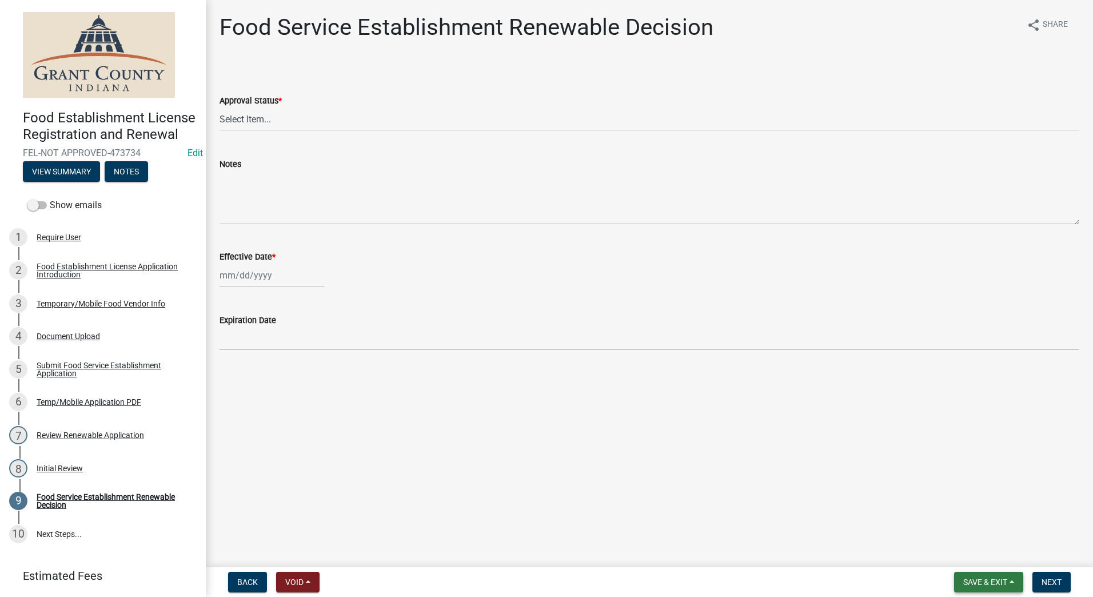
click at [973, 577] on span "Save & Exit" at bounding box center [985, 581] width 44 height 9
click at [965, 553] on button "Save & Exit" at bounding box center [977, 551] width 91 height 27
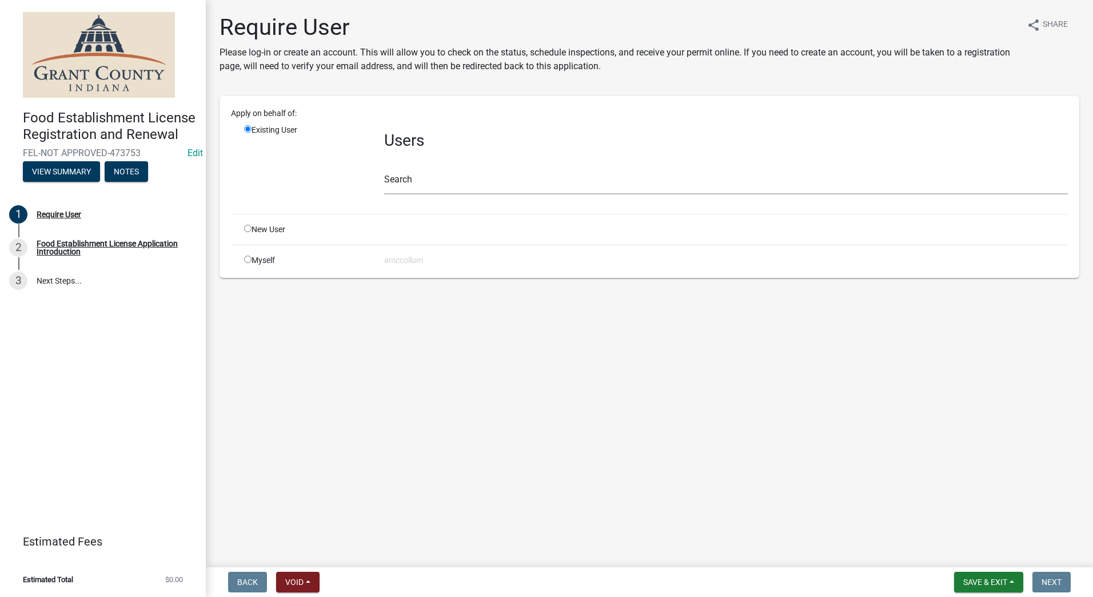
click at [247, 227] on input "radio" at bounding box center [247, 228] width 7 height 7
radio input "true"
radio input "false"
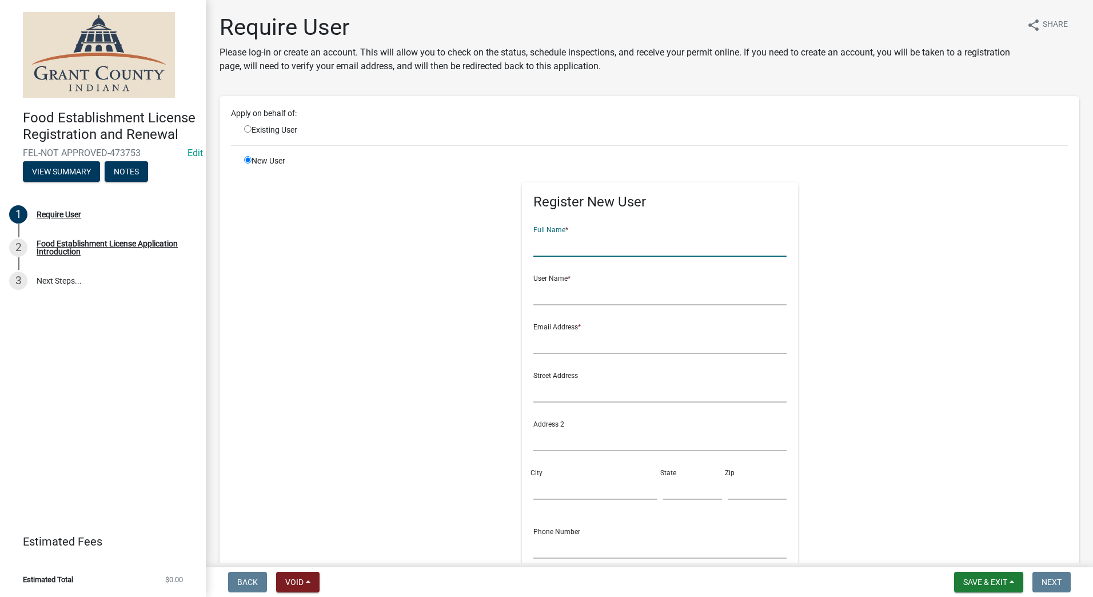
click at [636, 244] on input "text" at bounding box center [659, 244] width 253 height 23
type input "[PERSON_NAME] & Chicken Market"
click at [586, 298] on input "text" at bounding box center [659, 293] width 253 height 23
type input "[PERSON_NAME] ([PERSON_NAME])"
click at [570, 342] on input "text" at bounding box center [659, 341] width 253 height 23
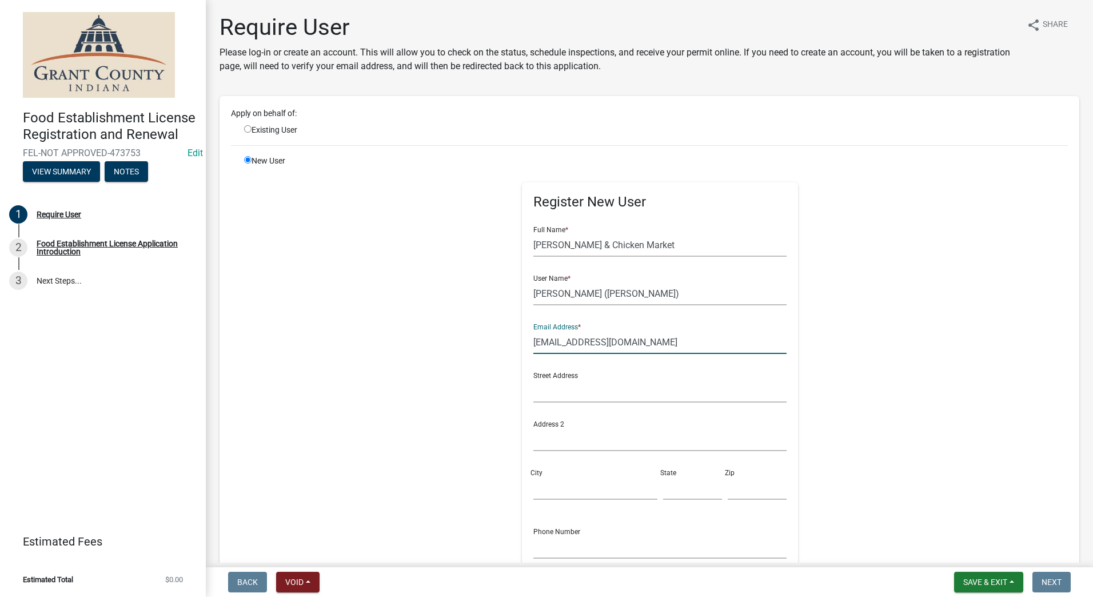
type input "[EMAIL_ADDRESS][DOMAIN_NAME]"
click at [556, 397] on input "text" at bounding box center [659, 390] width 253 height 23
type input "[STREET_ADDRESS]"
click at [570, 492] on input "City" at bounding box center [594, 487] width 123 height 23
type input "[PERSON_NAME]"
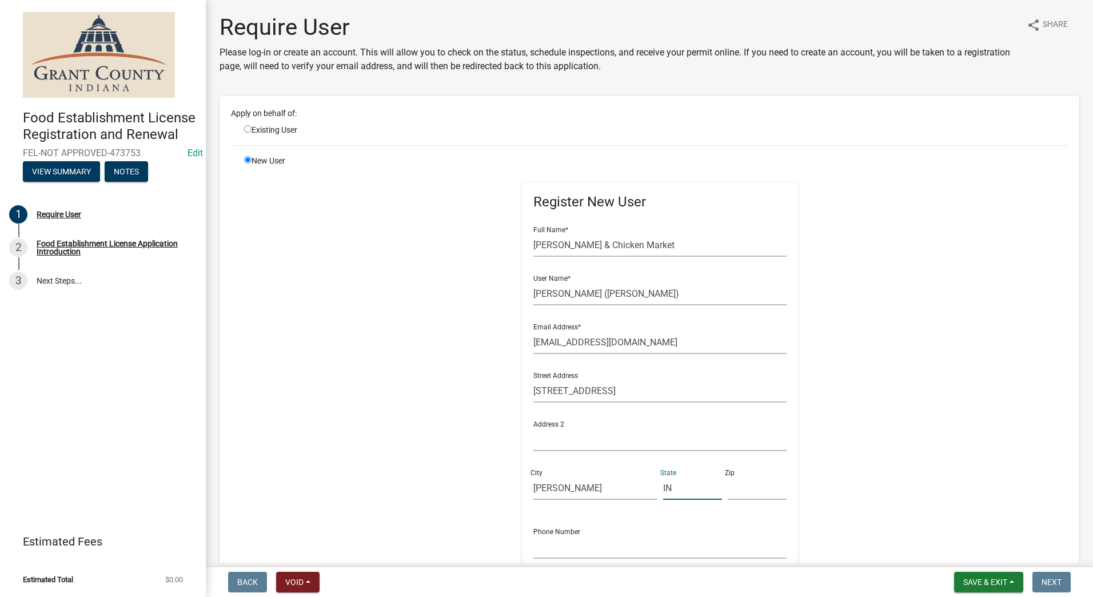
type input "IN"
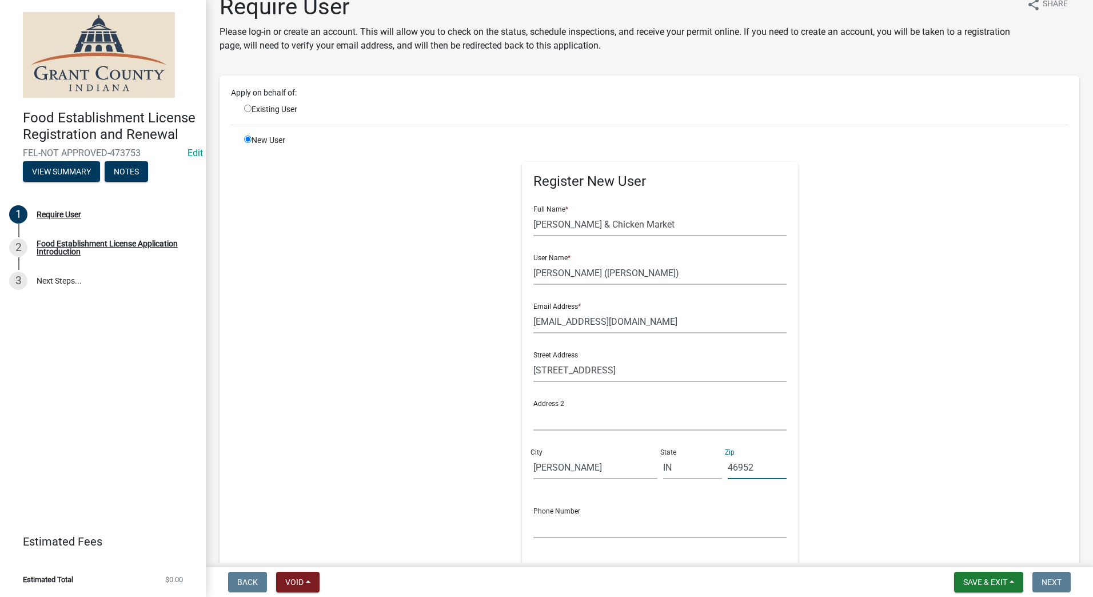
scroll to position [57, 0]
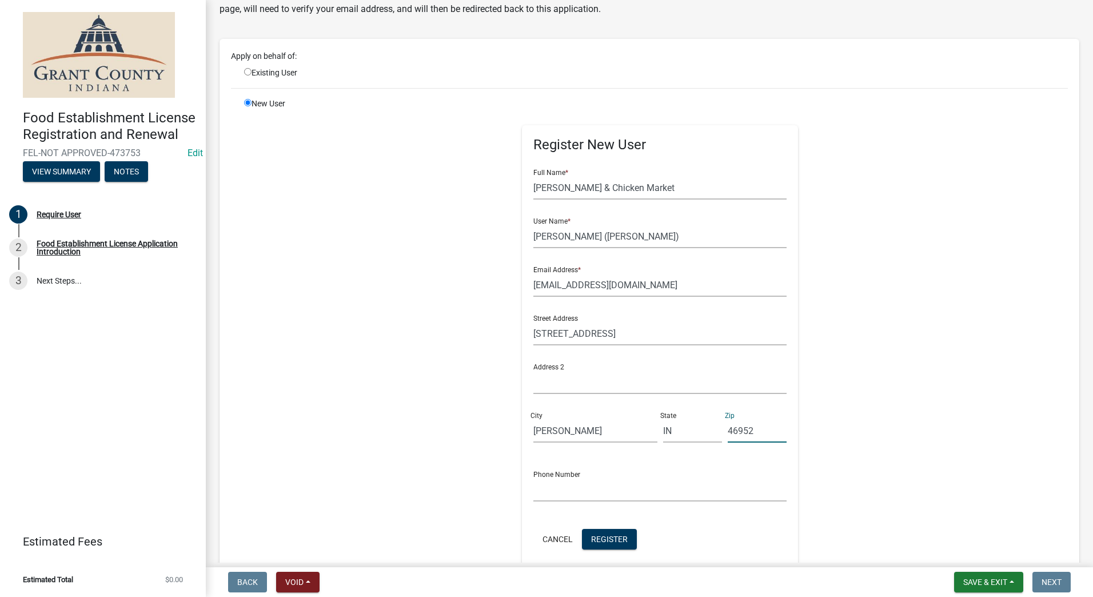
type input "46952"
click at [566, 492] on input "text" at bounding box center [659, 489] width 253 height 23
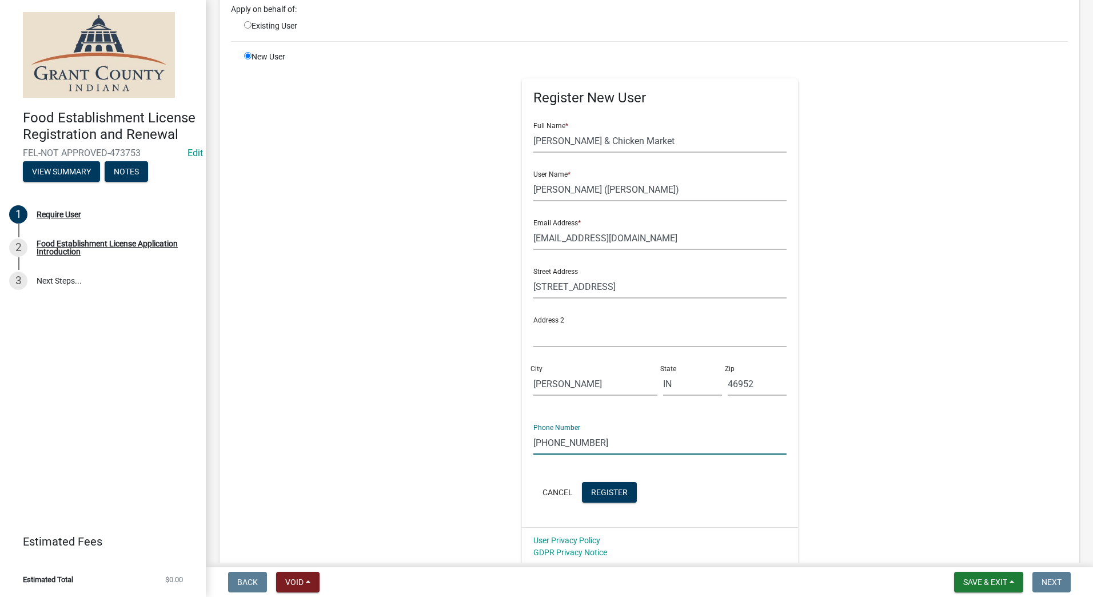
scroll to position [194, 0]
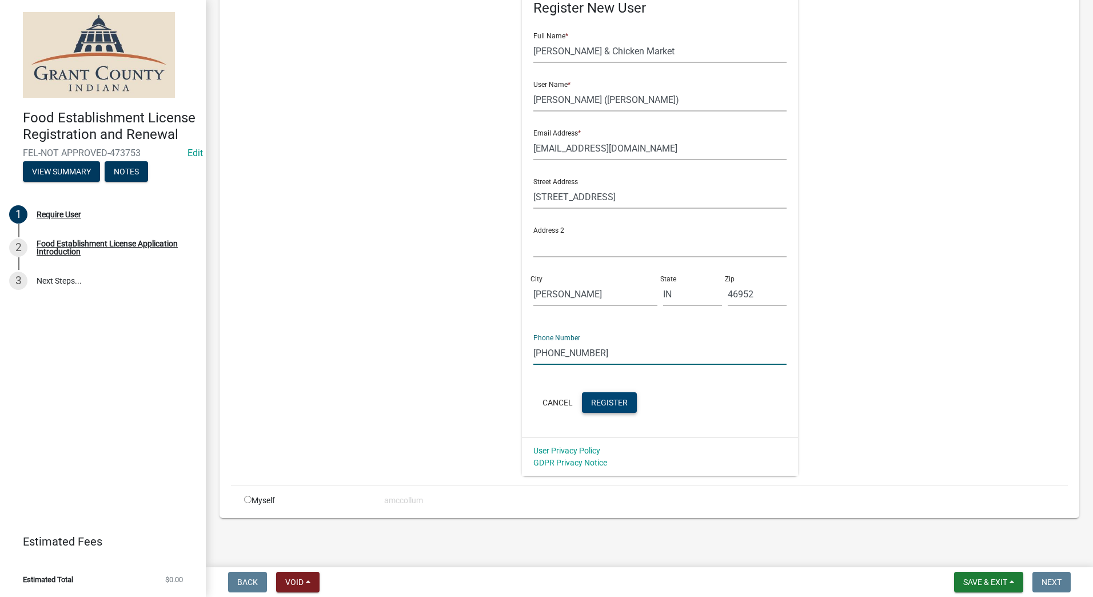
type input "[PHONE_NUMBER]"
click at [615, 398] on span "Register" at bounding box center [609, 401] width 37 height 9
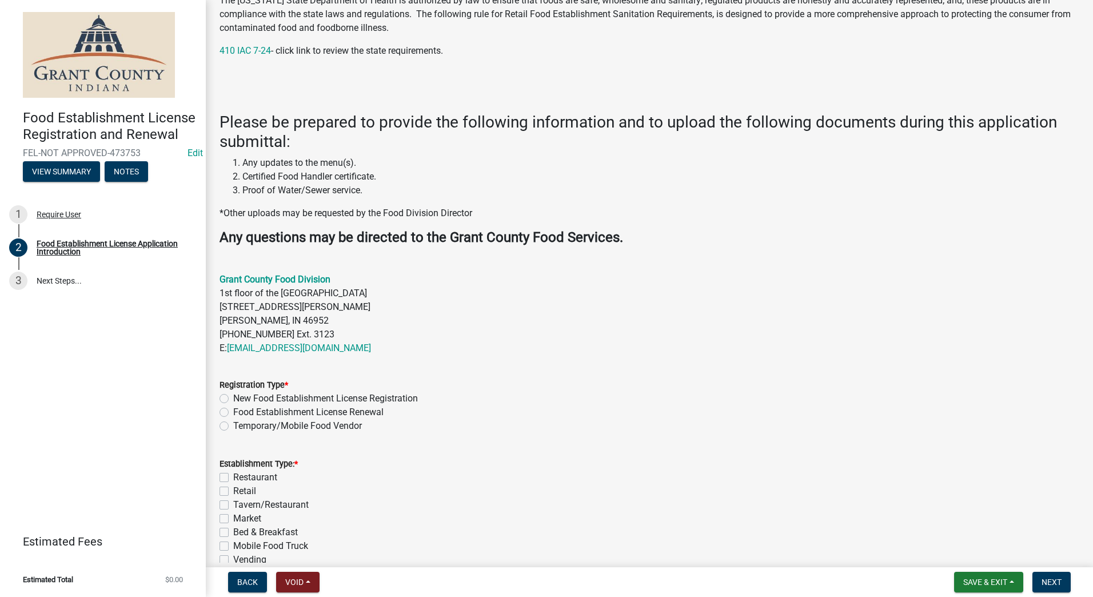
scroll to position [229, 0]
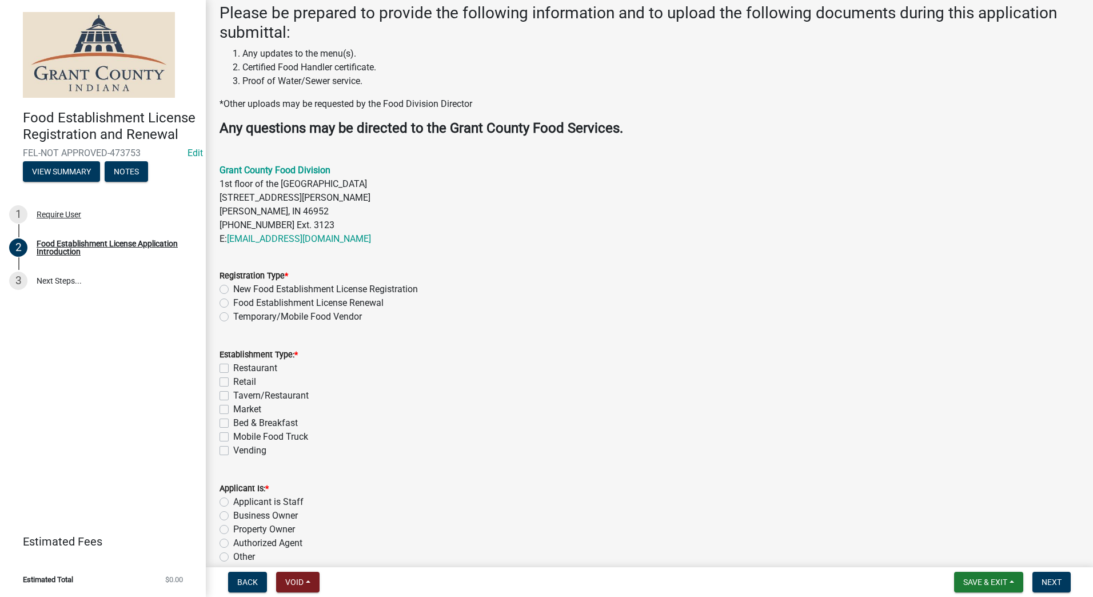
click at [233, 289] on label "New Food Establishment License Registration" at bounding box center [325, 289] width 185 height 14
click at [233, 289] on input "New Food Establishment License Registration" at bounding box center [236, 285] width 7 height 7
radio input "true"
click at [233, 366] on label "Restaurant" at bounding box center [255, 368] width 44 height 14
click at [233, 366] on input "Restaurant" at bounding box center [236, 364] width 7 height 7
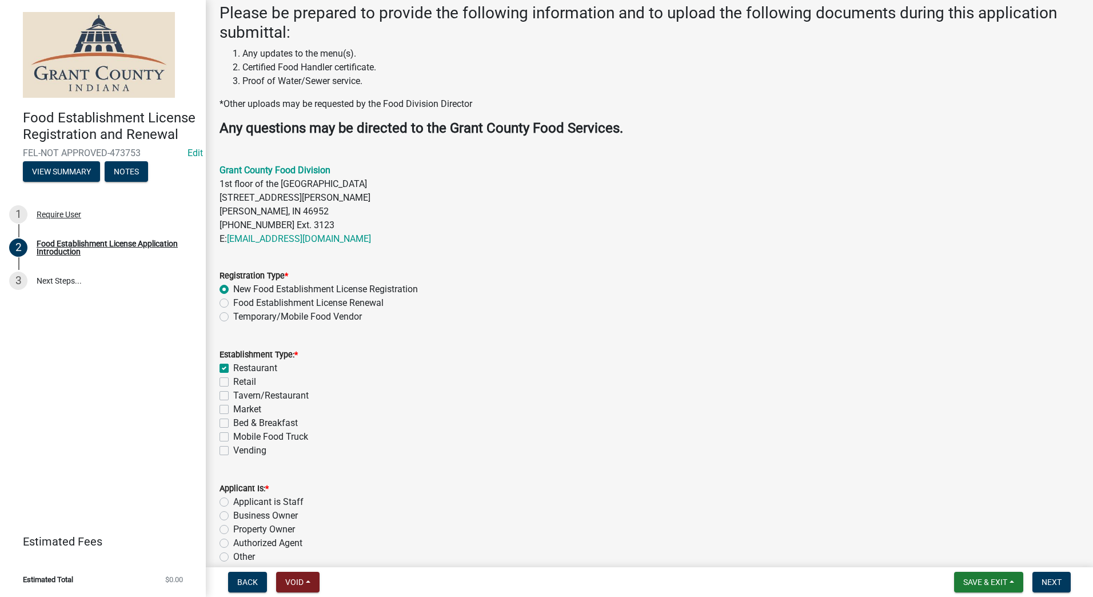
checkbox input "true"
checkbox input "false"
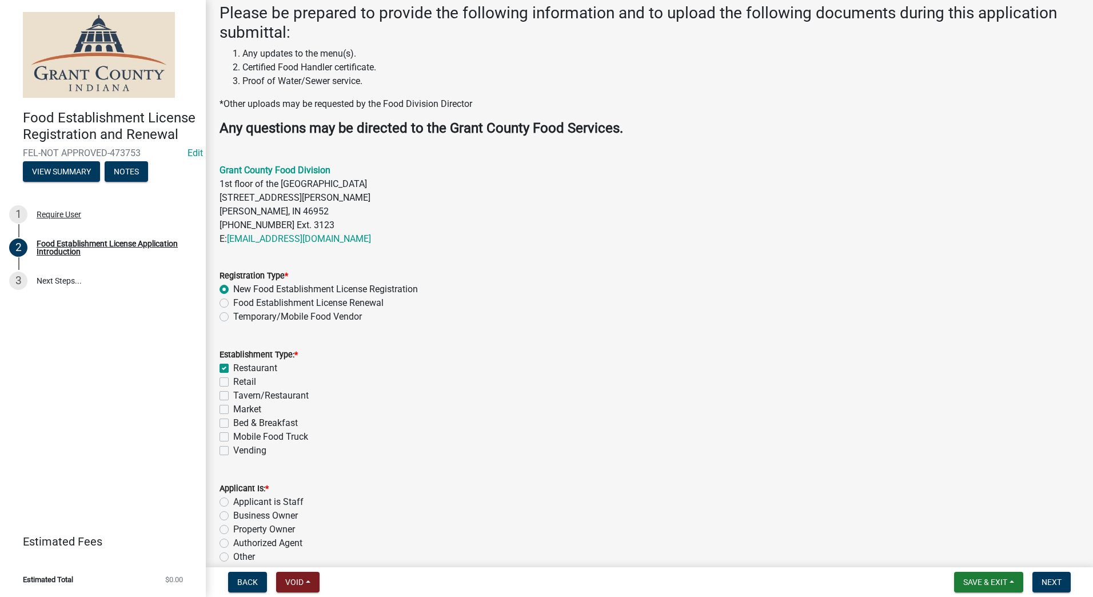
checkbox input "false"
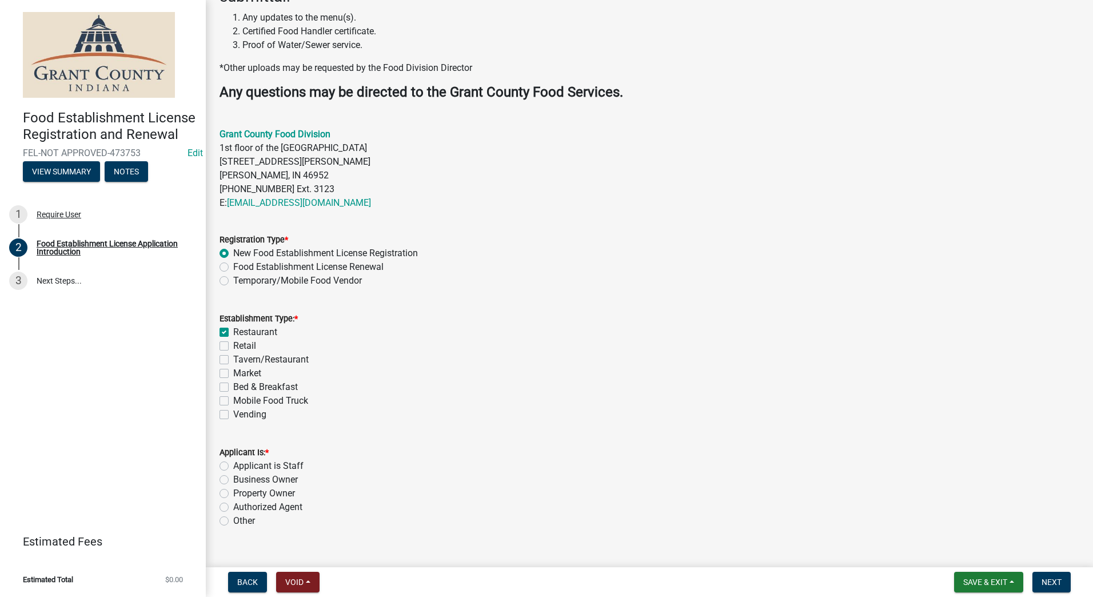
scroll to position [285, 0]
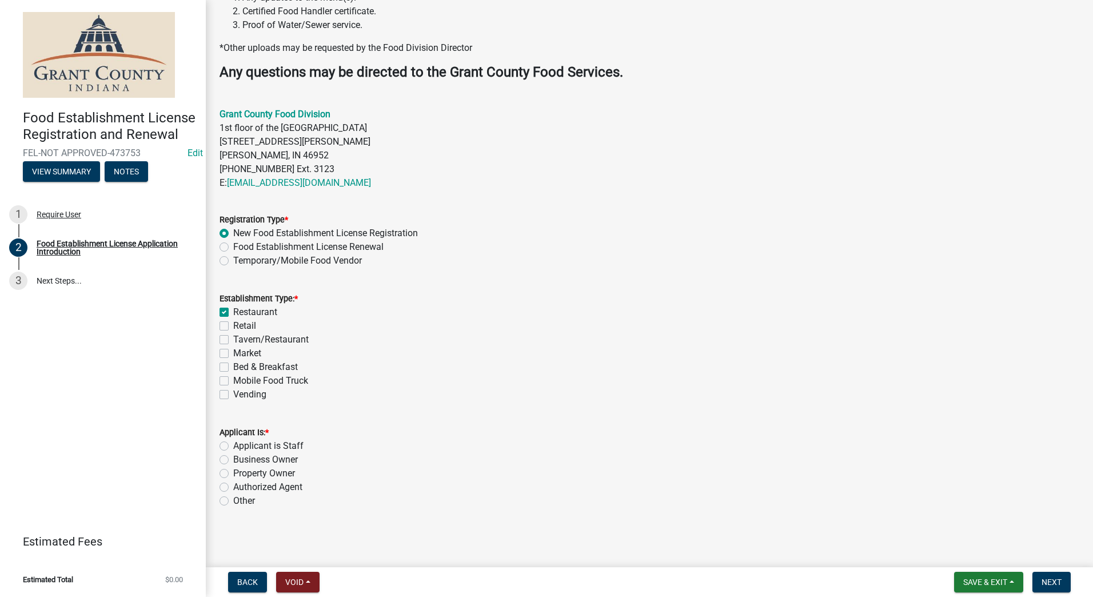
click at [233, 486] on label "Authorized Agent" at bounding box center [267, 487] width 69 height 14
click at [233, 486] on input "Authorized Agent" at bounding box center [236, 483] width 7 height 7
radio input "true"
click at [1047, 577] on span "Next" at bounding box center [1051, 581] width 20 height 9
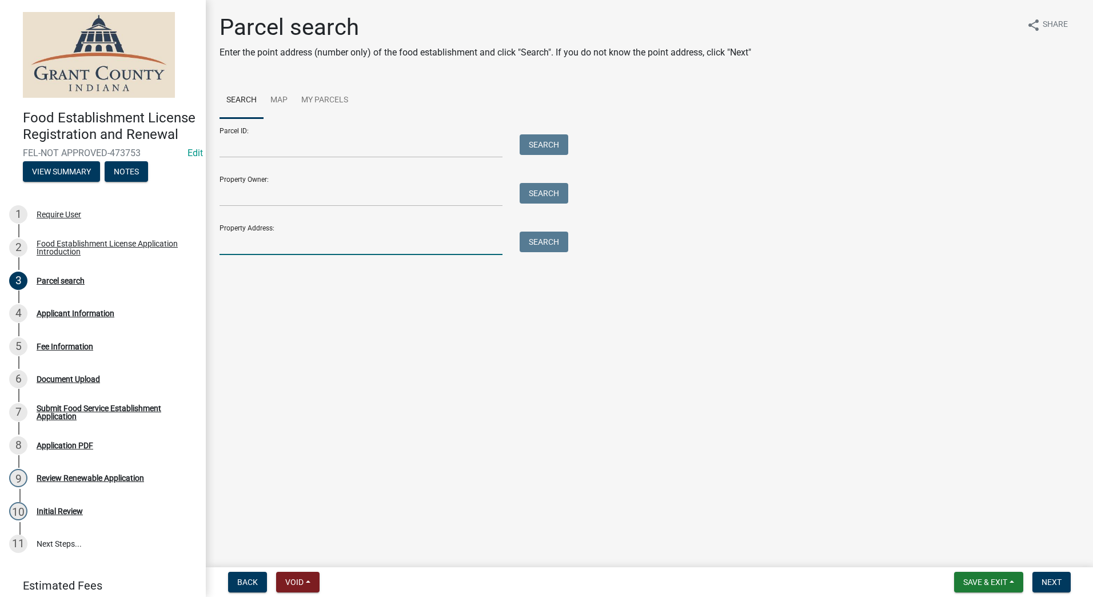
click at [382, 238] on input "Property Address:" at bounding box center [360, 242] width 283 height 23
type input "[STREET_ADDRESS]"
click at [532, 237] on button "Search" at bounding box center [544, 241] width 49 height 21
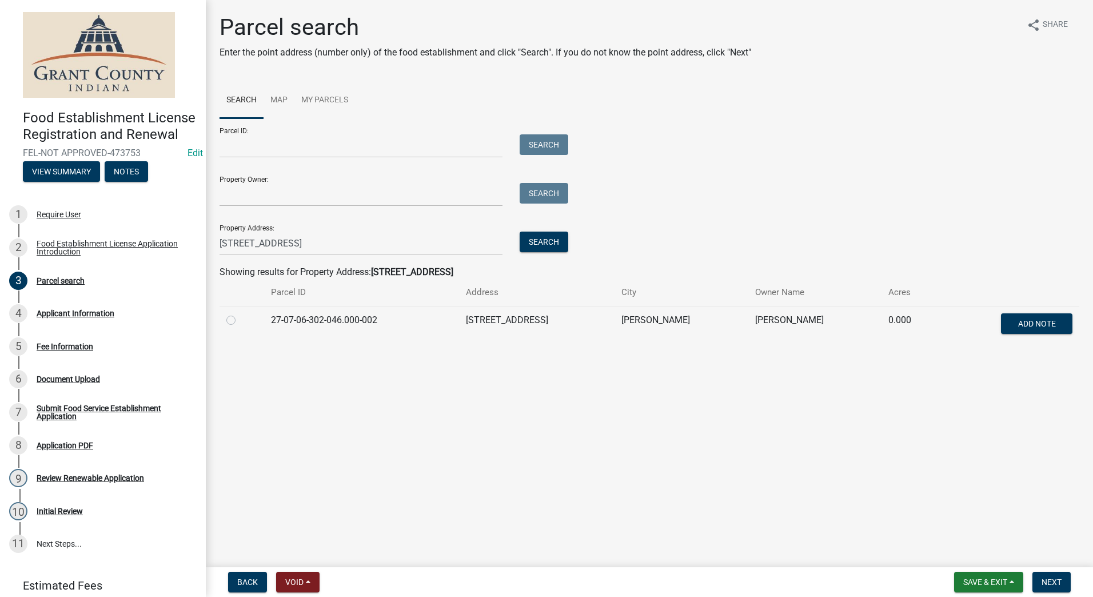
click at [240, 313] on label at bounding box center [240, 313] width 0 height 0
click at [240, 320] on input "radio" at bounding box center [243, 316] width 7 height 7
radio input "true"
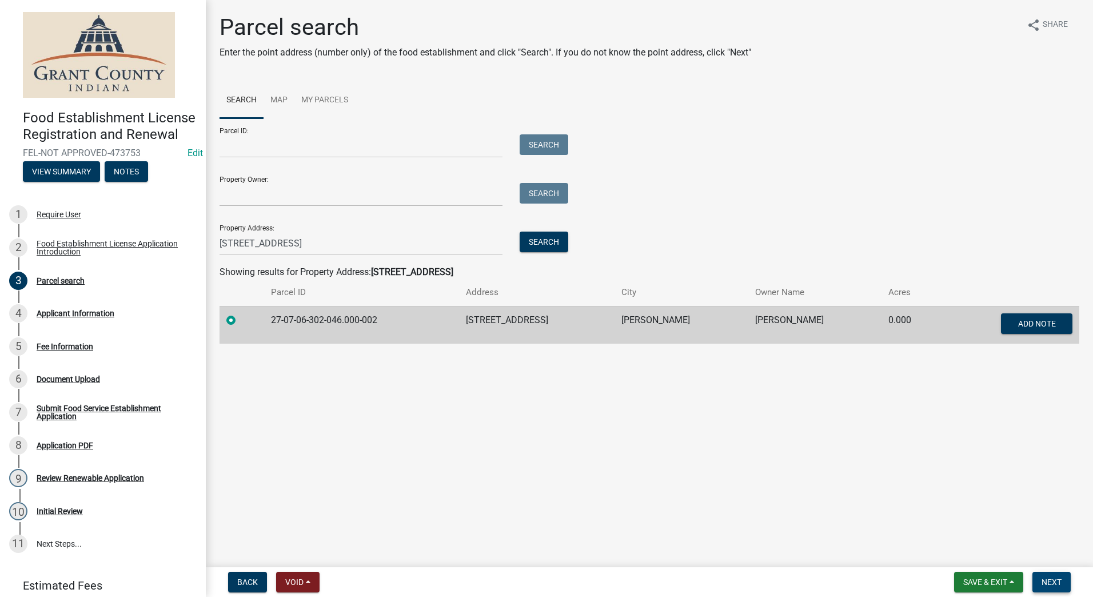
click at [1049, 581] on span "Next" at bounding box center [1051, 581] width 20 height 9
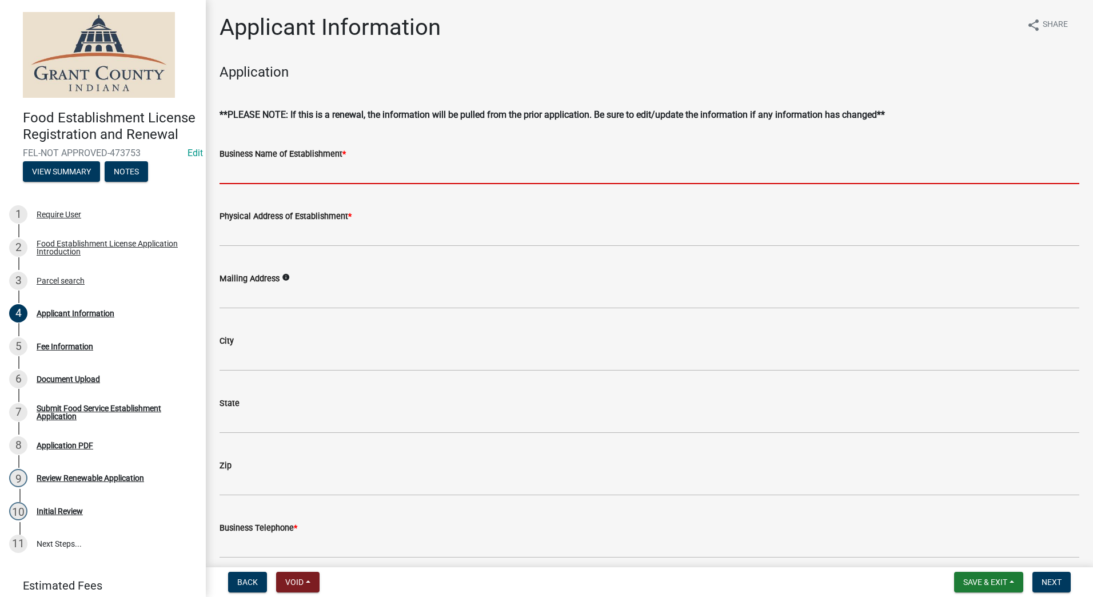
click at [405, 167] on input "Business Name of Establishment *" at bounding box center [649, 172] width 860 height 23
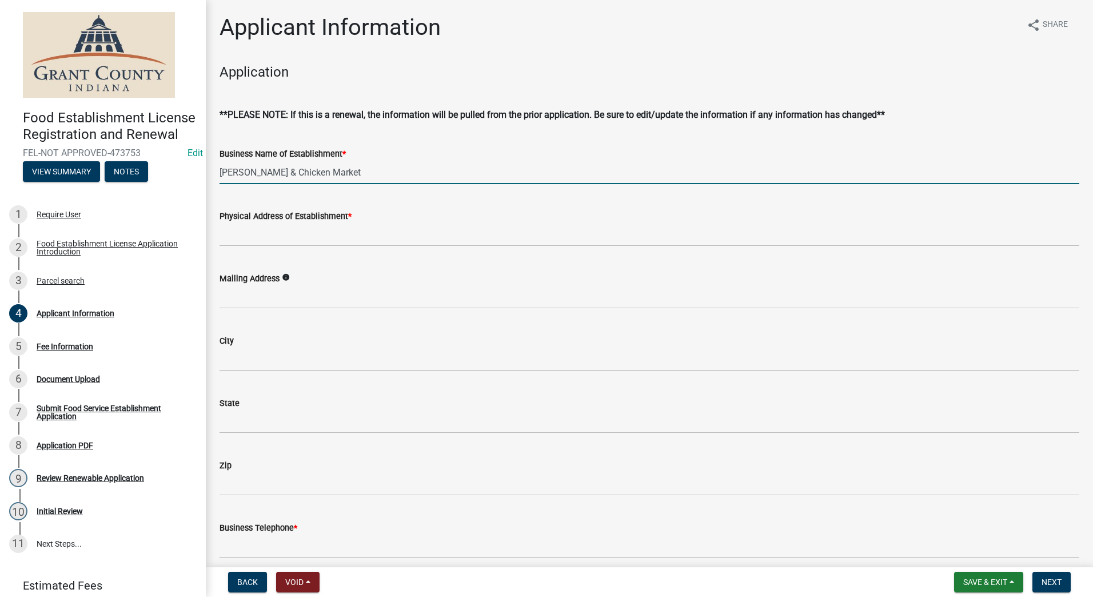
type input "[PERSON_NAME] & Chicken Market"
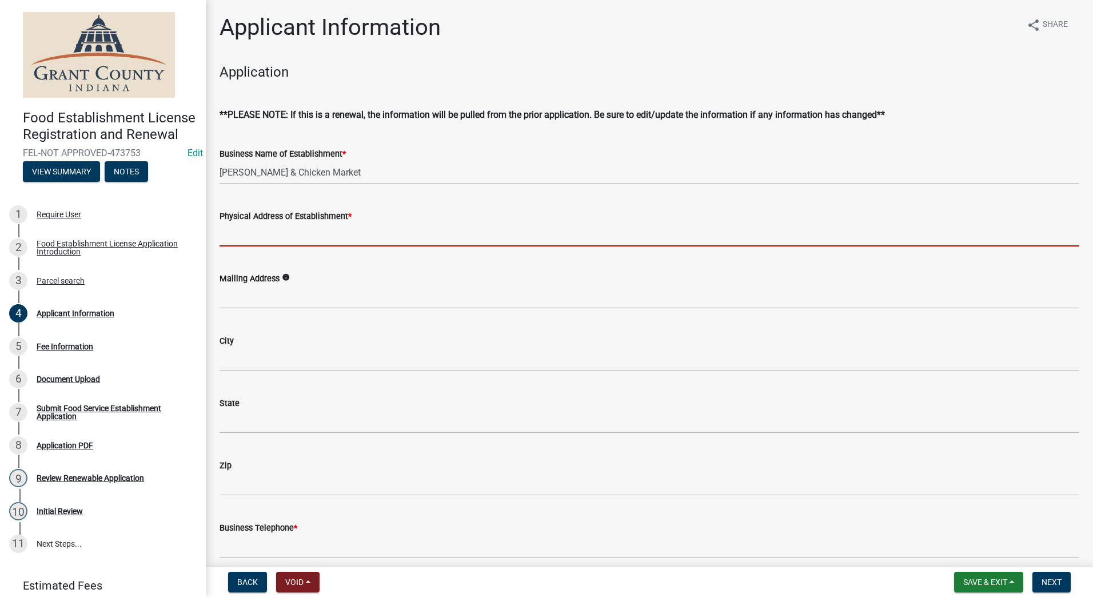
click at [381, 233] on input "Physical Address of Establishment *" at bounding box center [649, 234] width 860 height 23
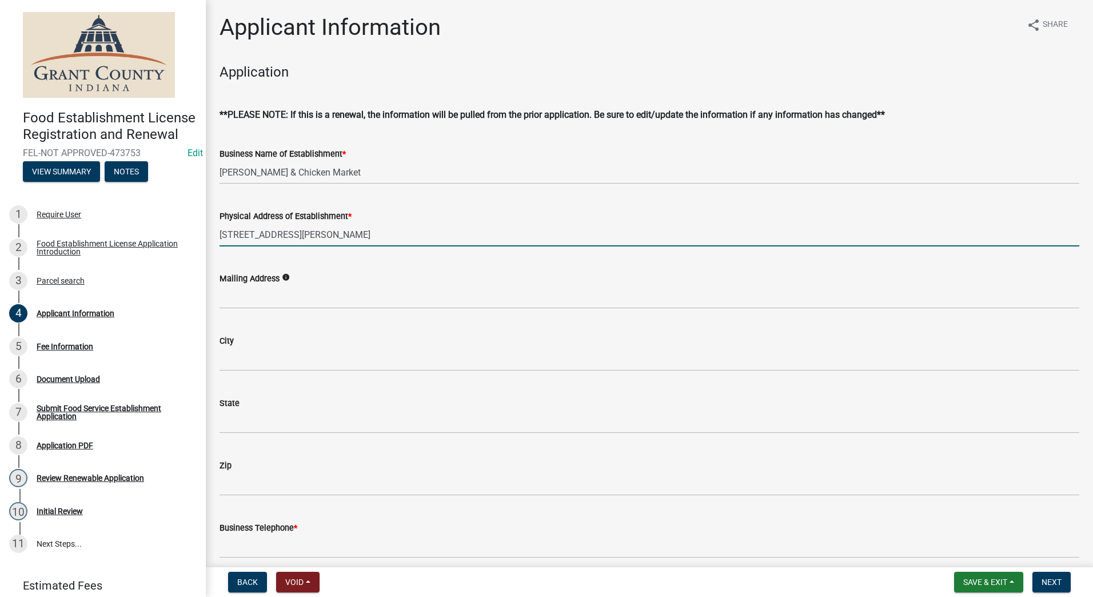
type input "[STREET_ADDRESS][PERSON_NAME]"
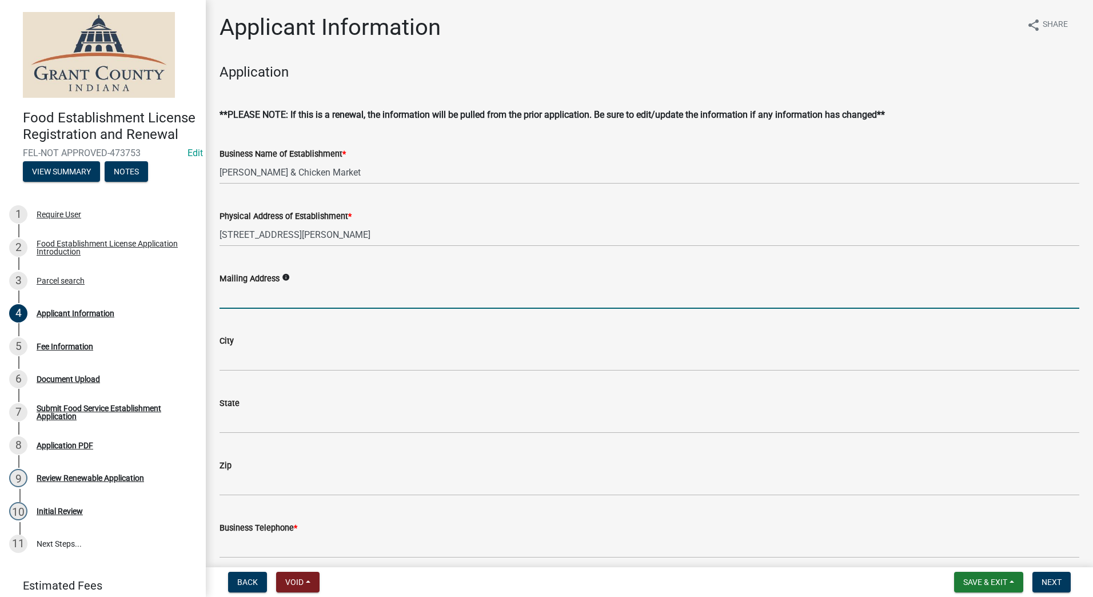
click at [312, 288] on input "Mailing Address" at bounding box center [649, 296] width 860 height 23
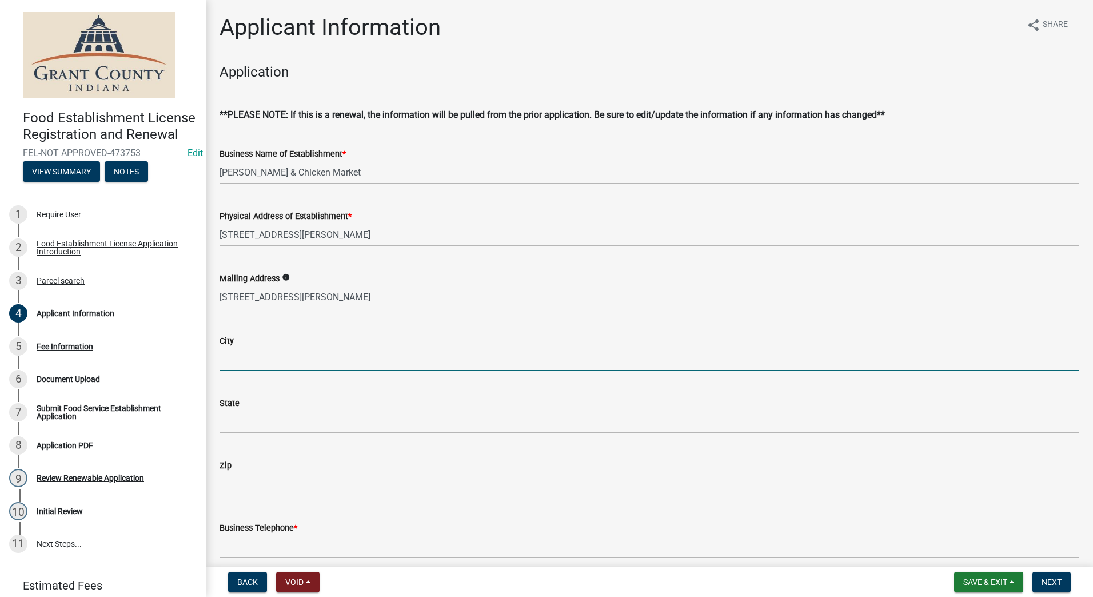
click at [275, 353] on input "City" at bounding box center [649, 359] width 860 height 23
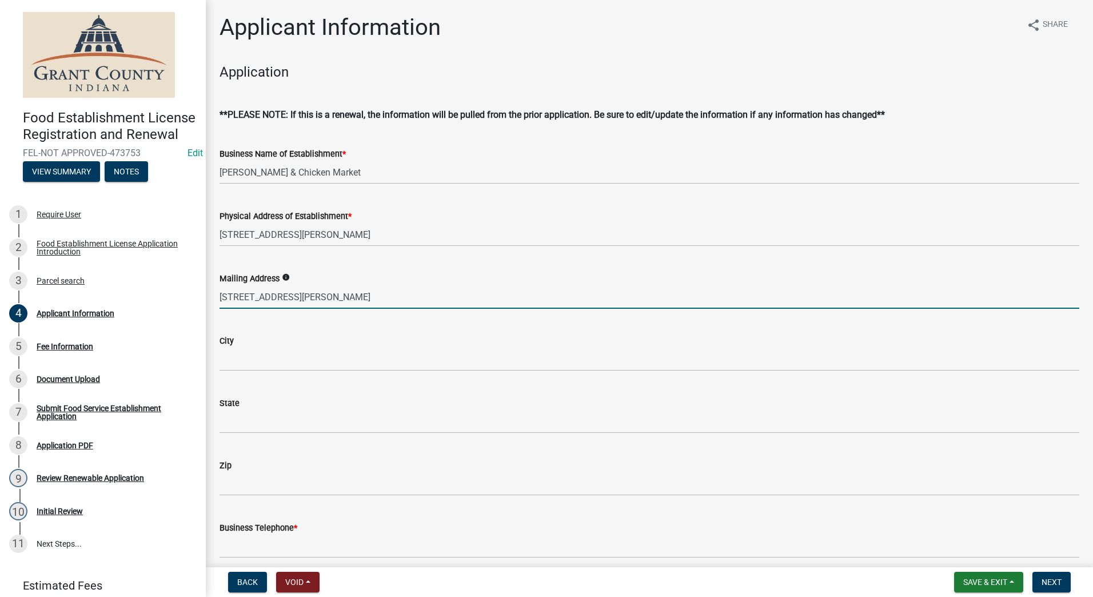
drag, startPoint x: 413, startPoint y: 296, endPoint x: 328, endPoint y: 301, distance: 85.9
click at [327, 301] on input "[STREET_ADDRESS][PERSON_NAME]" at bounding box center [649, 296] width 860 height 23
type input "[STREET_ADDRESS]"
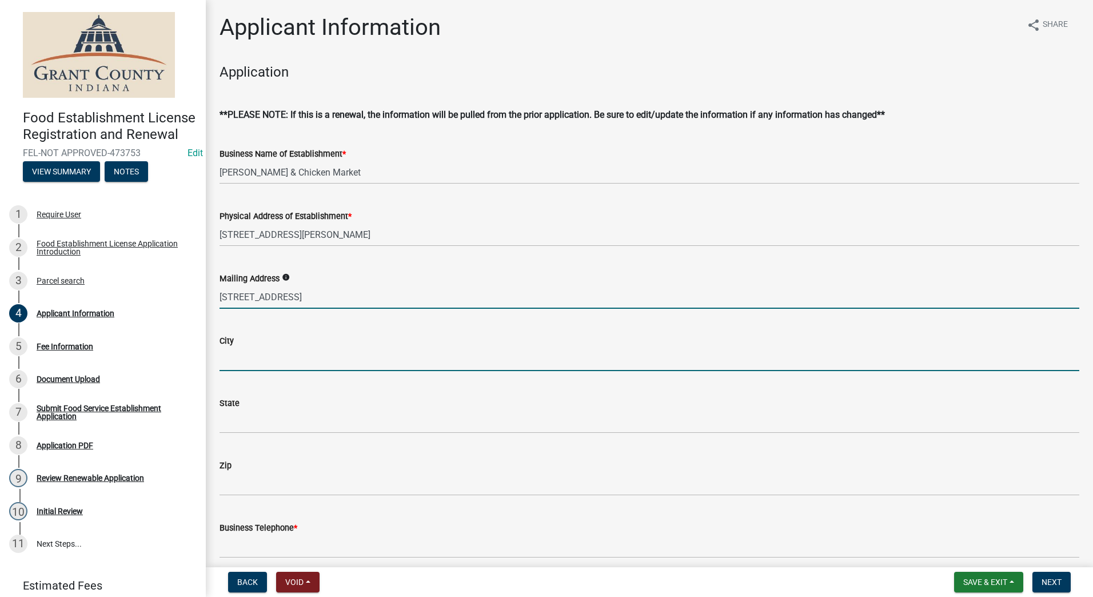
click at [283, 354] on input "City" at bounding box center [649, 359] width 860 height 23
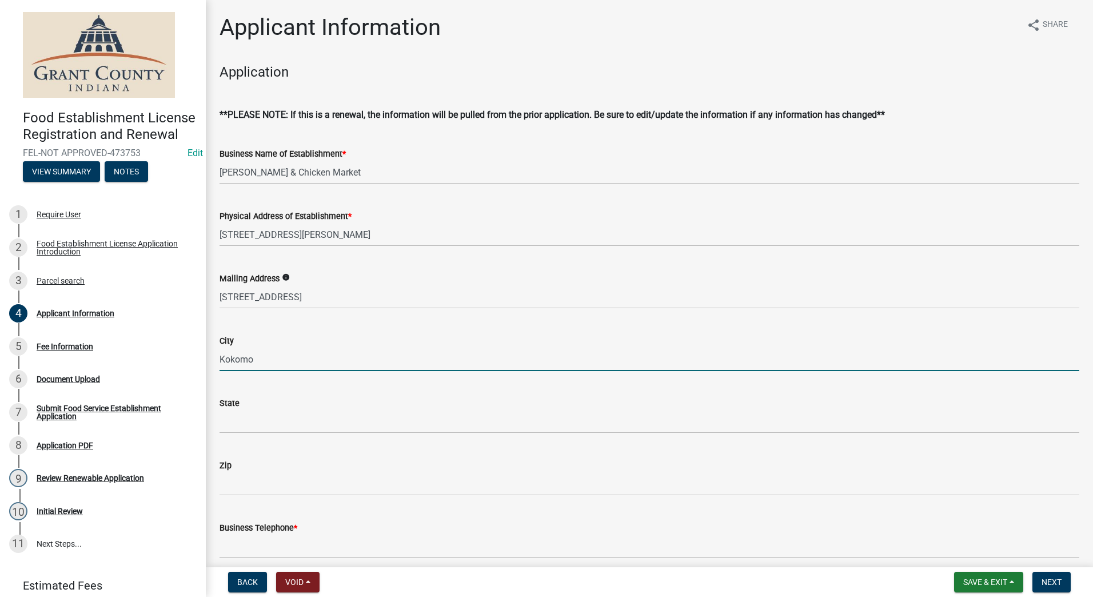
type input "Kokomo"
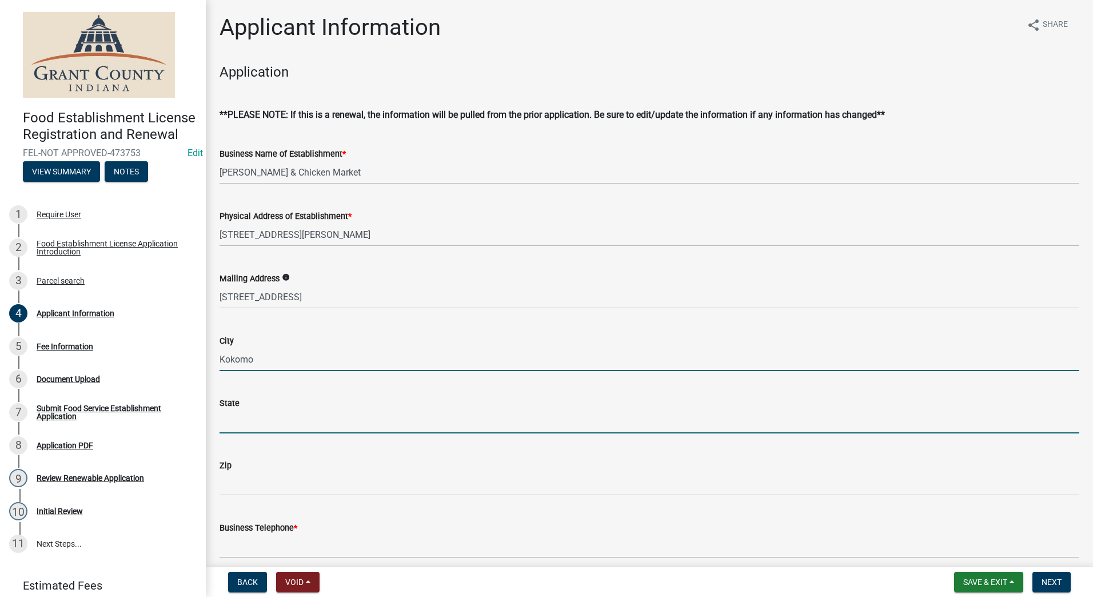
click at [261, 422] on input "State" at bounding box center [649, 421] width 860 height 23
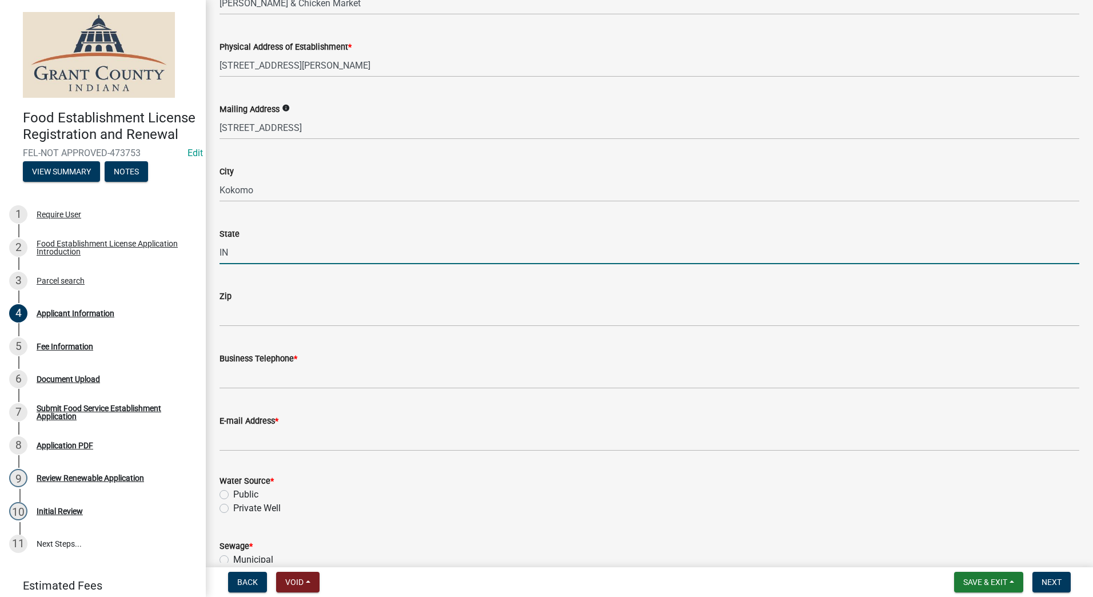
scroll to position [229, 0]
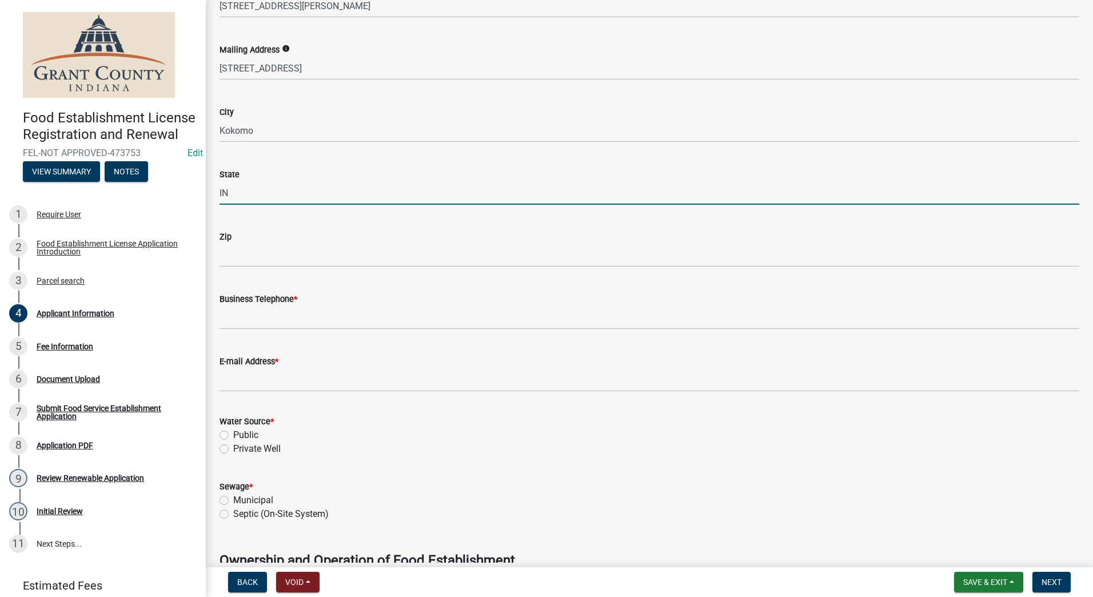
type input "IN"
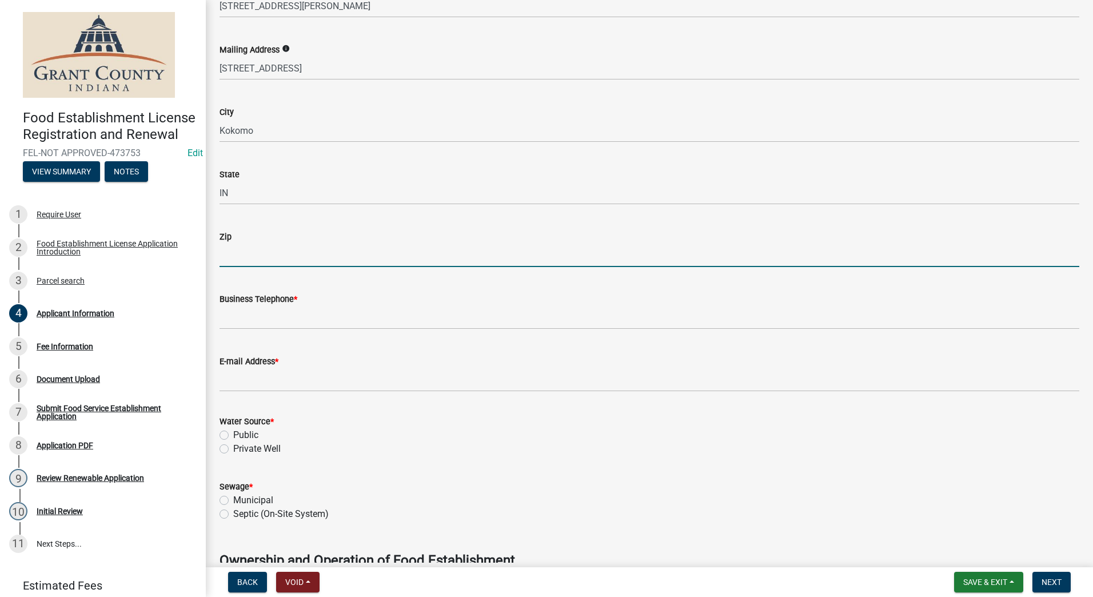
click at [261, 247] on input "Zip" at bounding box center [649, 254] width 860 height 23
type input "46902"
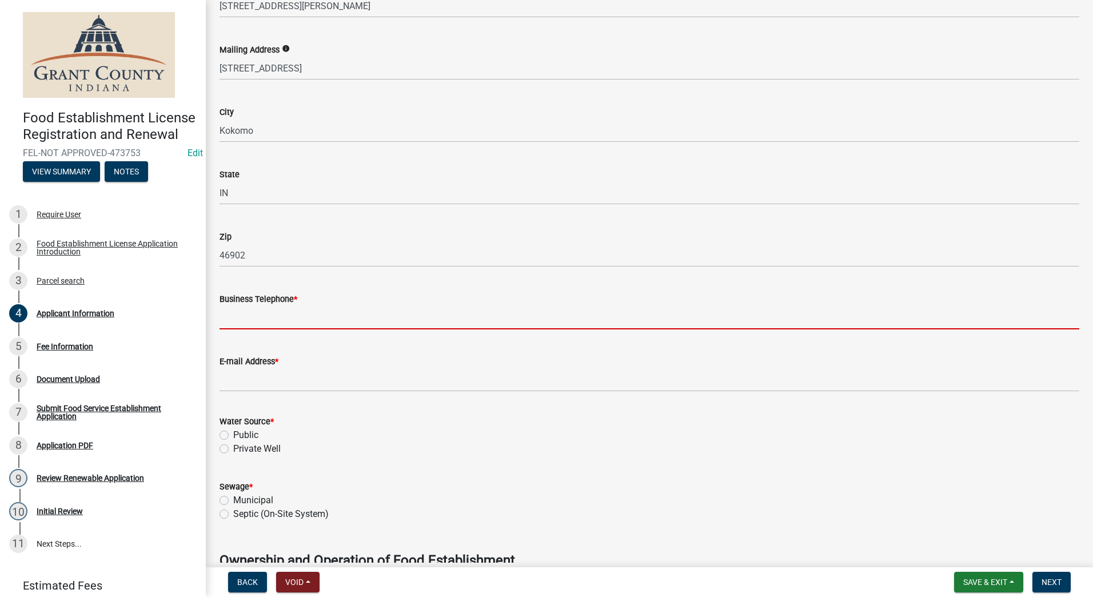
click at [222, 312] on input "Business Telephone *" at bounding box center [649, 317] width 860 height 23
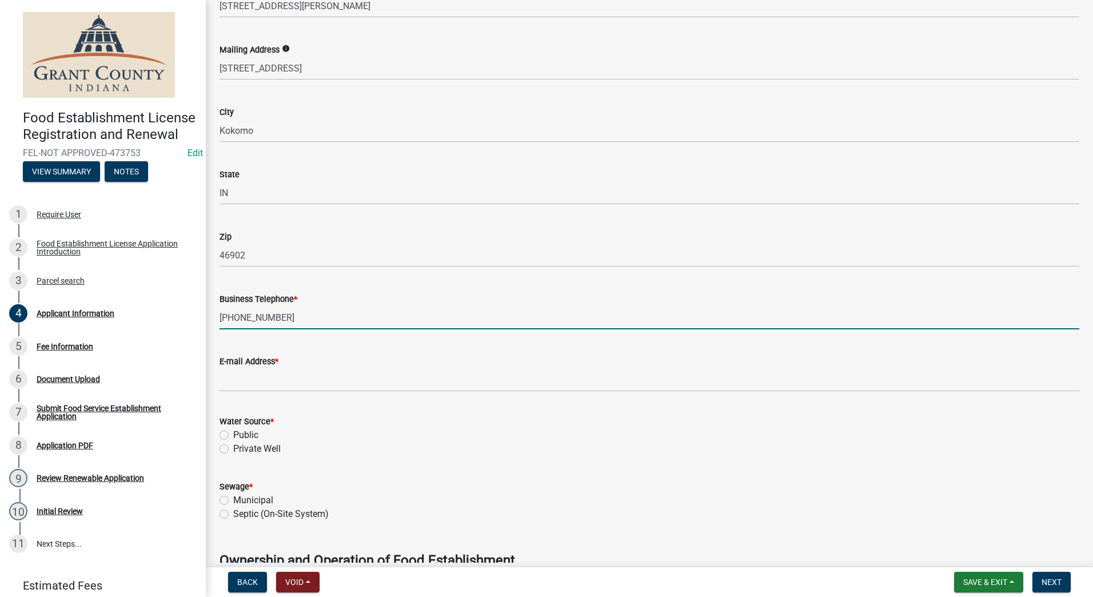
type input "[PHONE_NUMBER]"
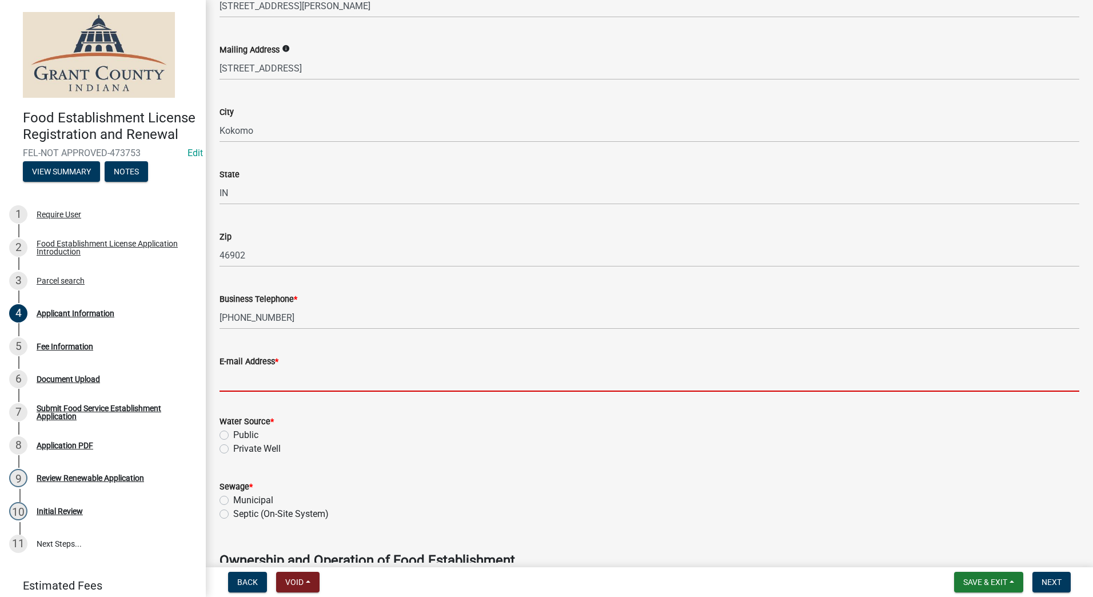
click at [232, 379] on input "E-mail Address *" at bounding box center [649, 379] width 860 height 23
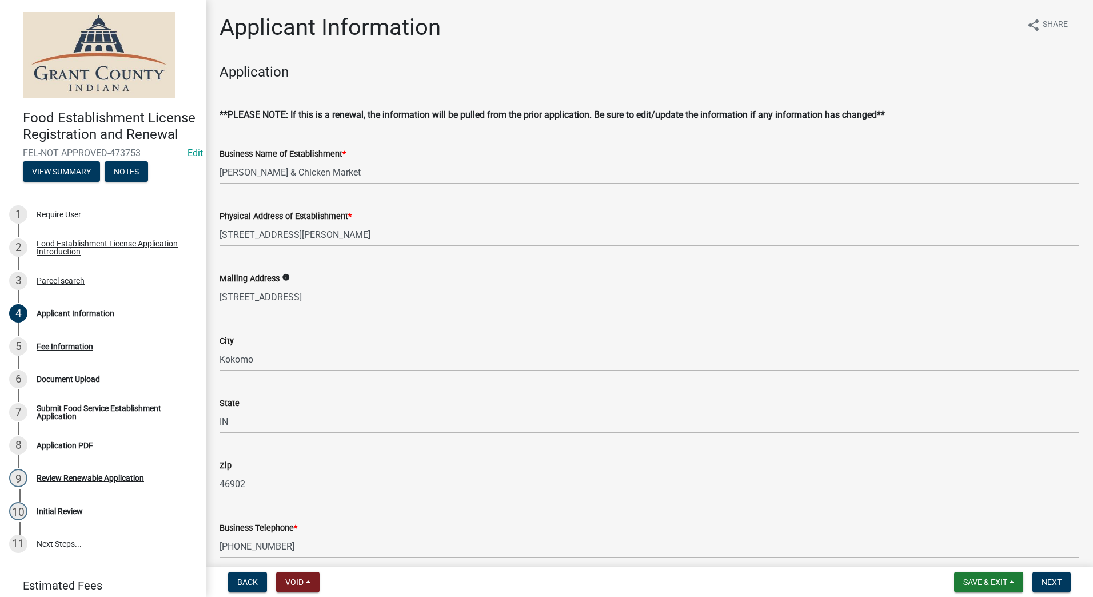
scroll to position [343, 0]
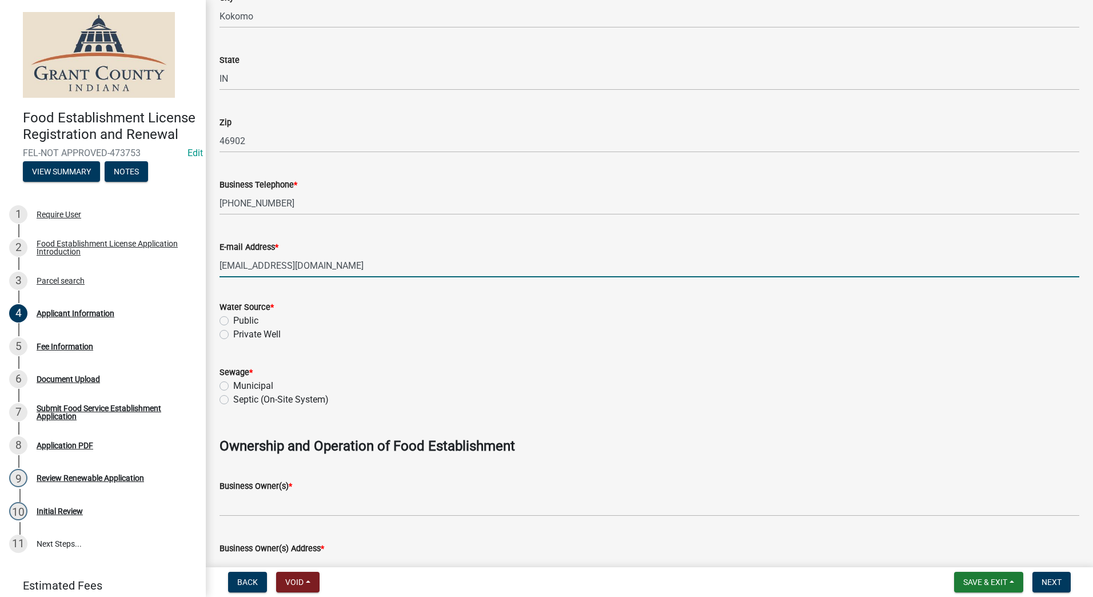
type input "[EMAIL_ADDRESS][DOMAIN_NAME]"
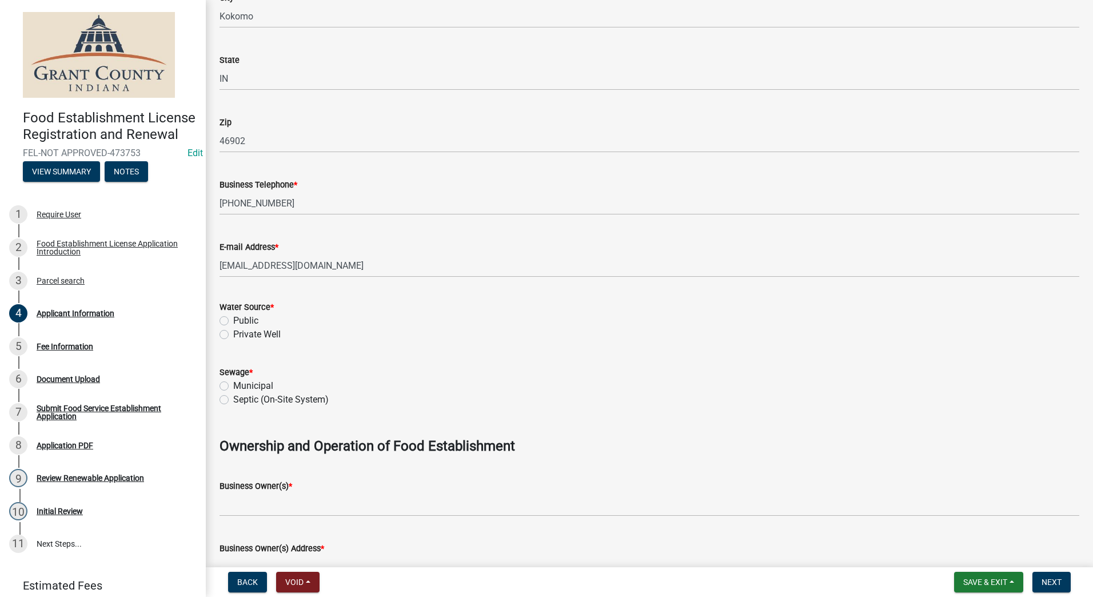
click at [233, 325] on label "Public" at bounding box center [245, 321] width 25 height 14
click at [233, 321] on input "Public" at bounding box center [236, 317] width 7 height 7
radio input "true"
click at [233, 382] on label "Municipal" at bounding box center [253, 386] width 40 height 14
click at [233, 382] on input "Municipal" at bounding box center [236, 382] width 7 height 7
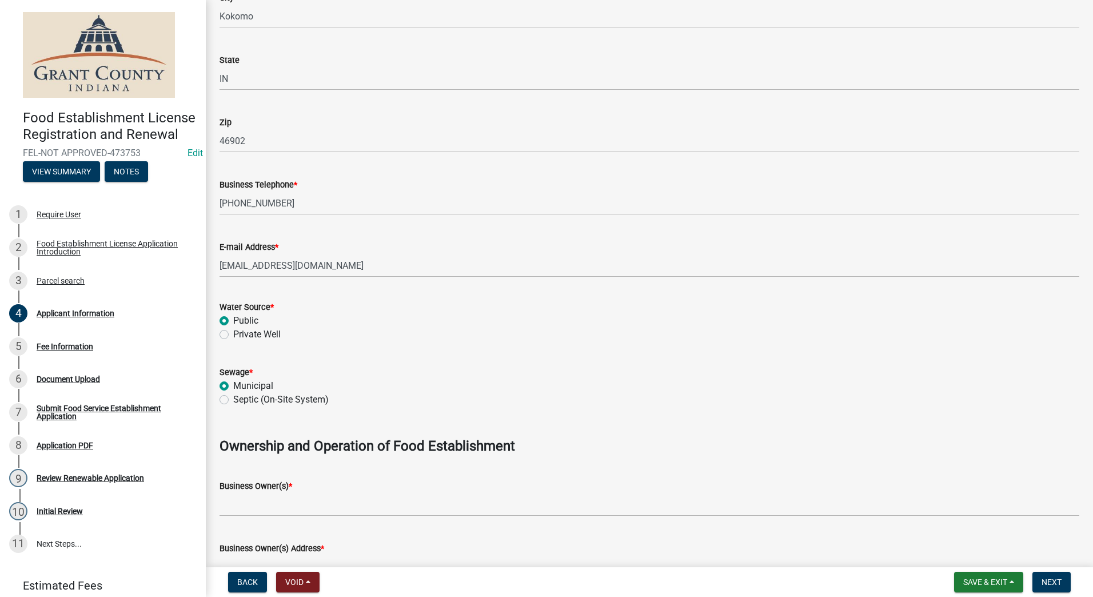
radio input "true"
click at [65, 218] on div "Require User" at bounding box center [59, 214] width 45 height 8
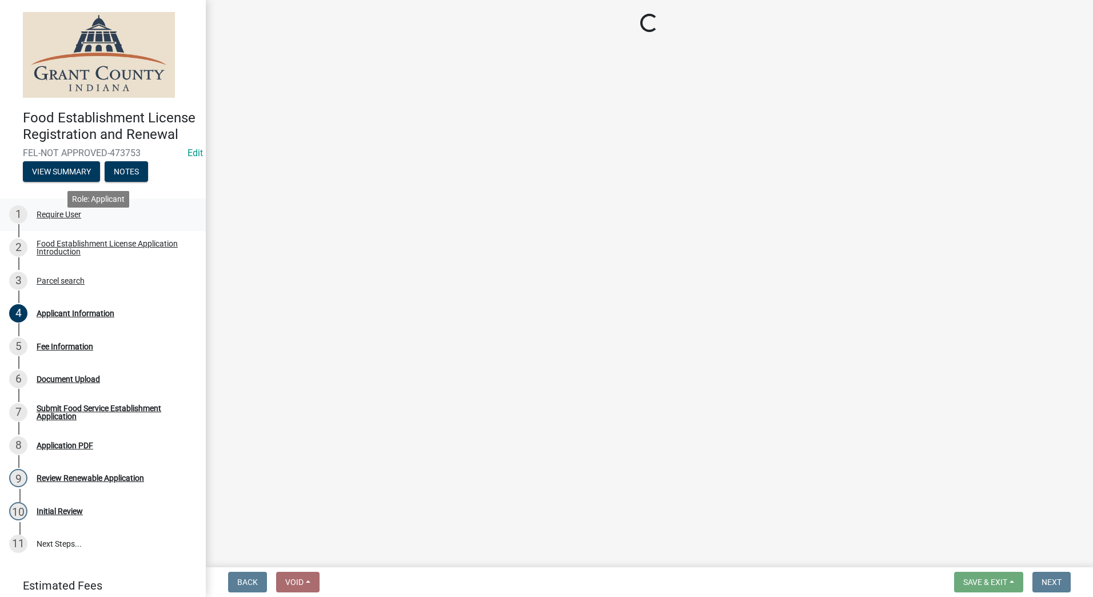
scroll to position [0, 0]
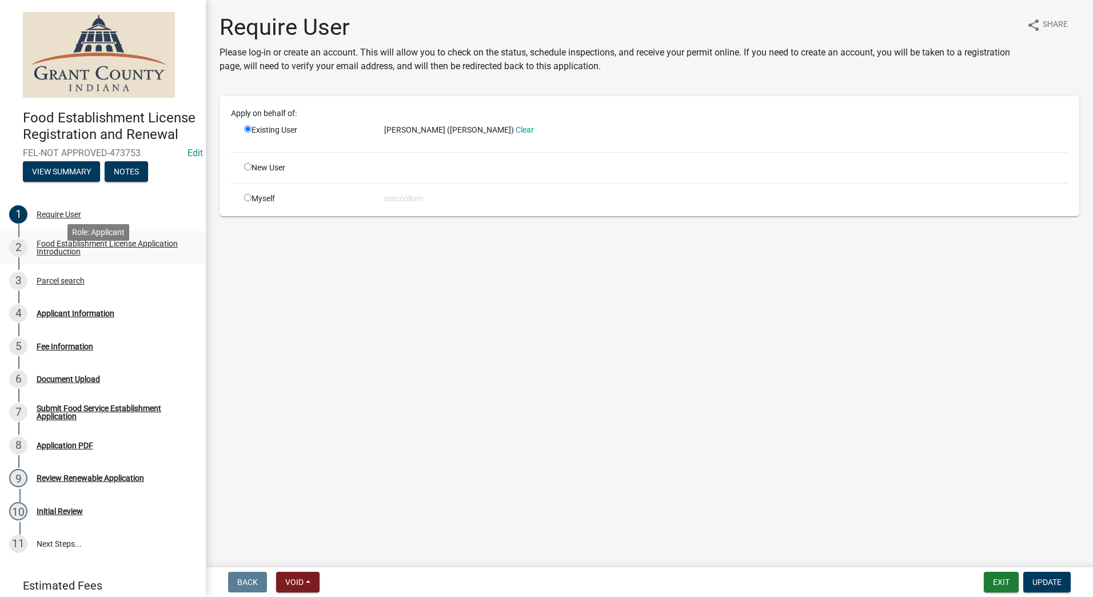
click at [94, 255] on div "Food Establishment License Application Introduction" at bounding box center [112, 247] width 151 height 16
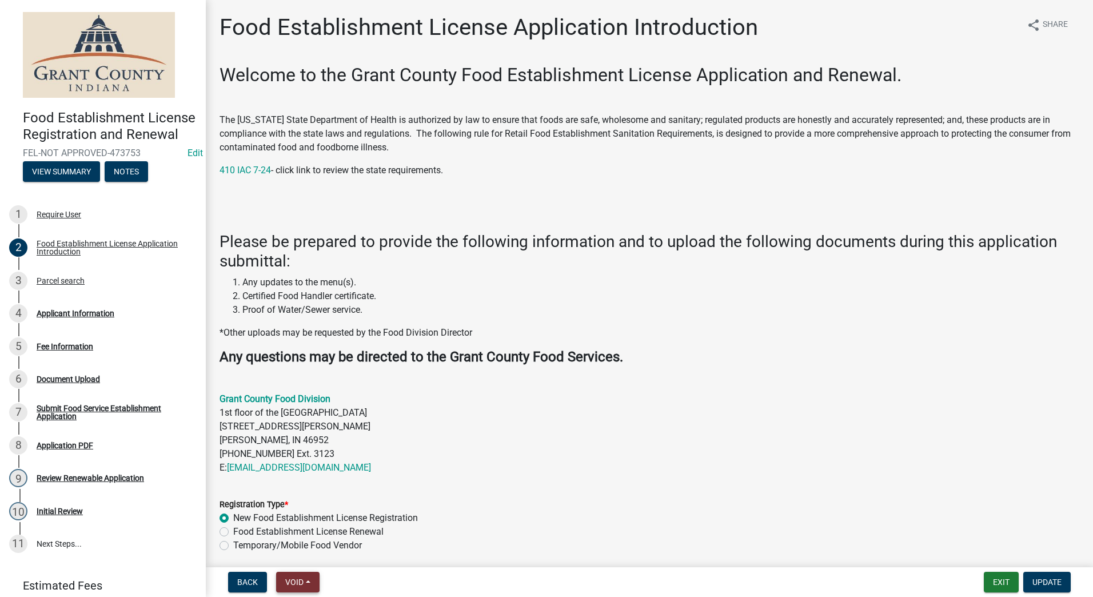
click at [289, 579] on span "Void" at bounding box center [294, 581] width 18 height 9
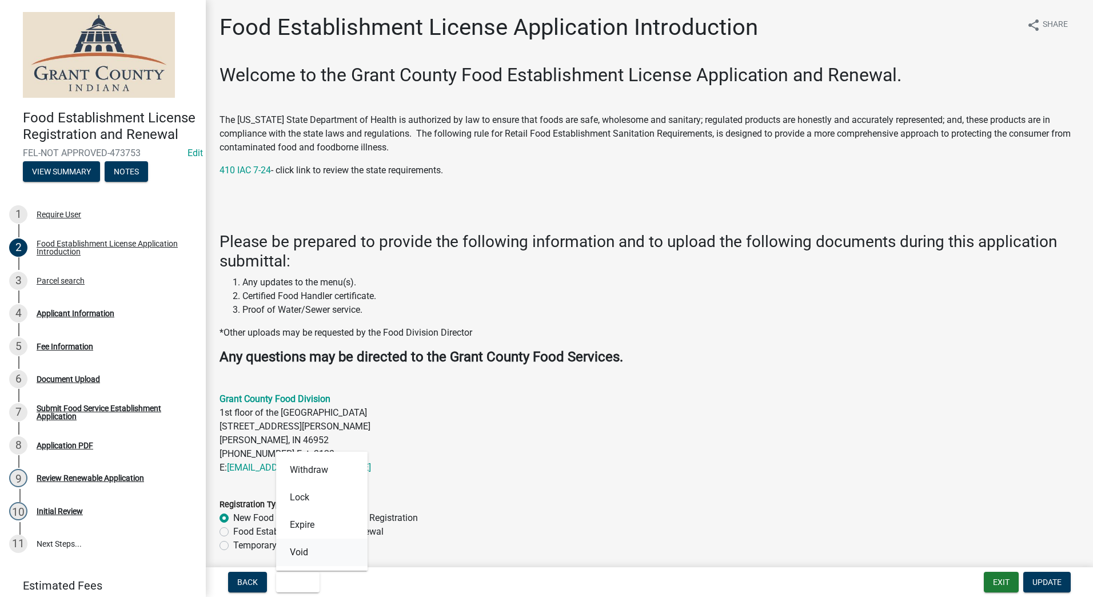
click at [297, 551] on button "Void" at bounding box center [321, 551] width 91 height 27
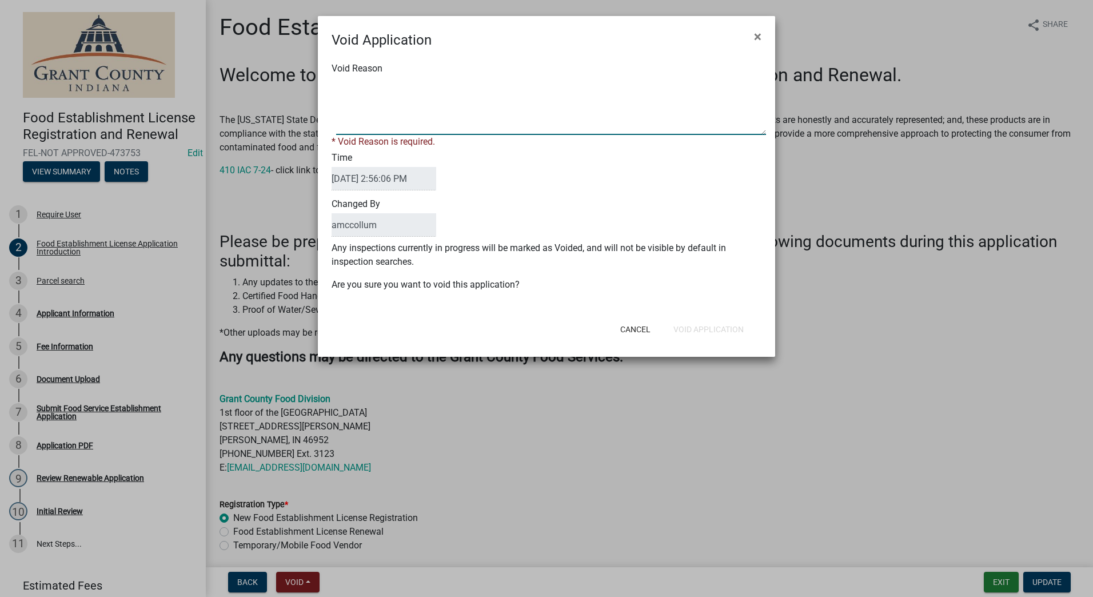
click at [371, 86] on textarea "Void Reason" at bounding box center [551, 106] width 430 height 57
type textarea "Wrong Email"
click at [712, 325] on button "Void Application" at bounding box center [708, 329] width 89 height 21
